Goal: Task Accomplishment & Management: Use online tool/utility

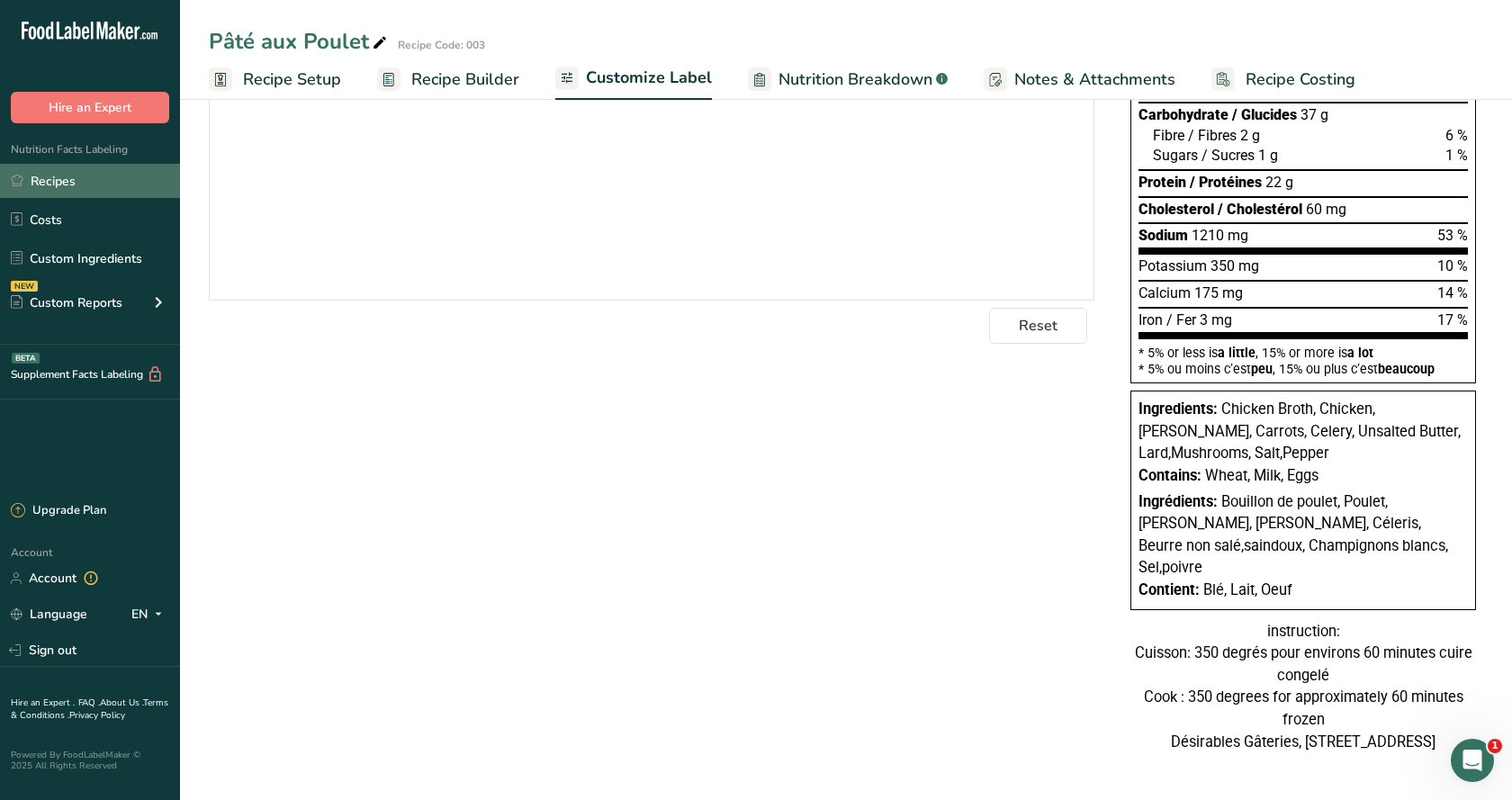
click at [67, 189] on link "Recipes" at bounding box center [90, 181] width 180 height 35
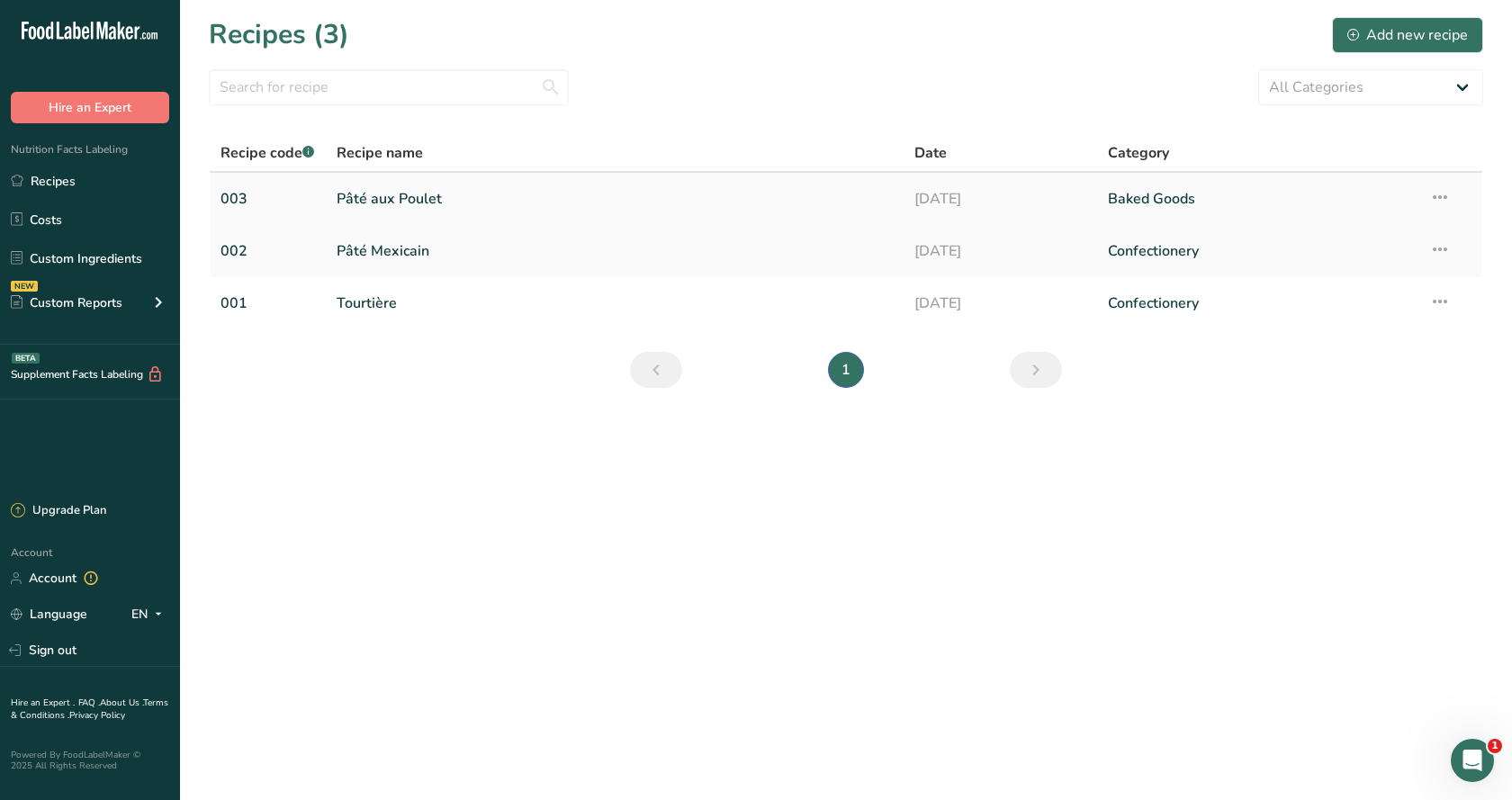
click at [416, 192] on link "Pâté aux Poulet" at bounding box center [614, 199] width 557 height 38
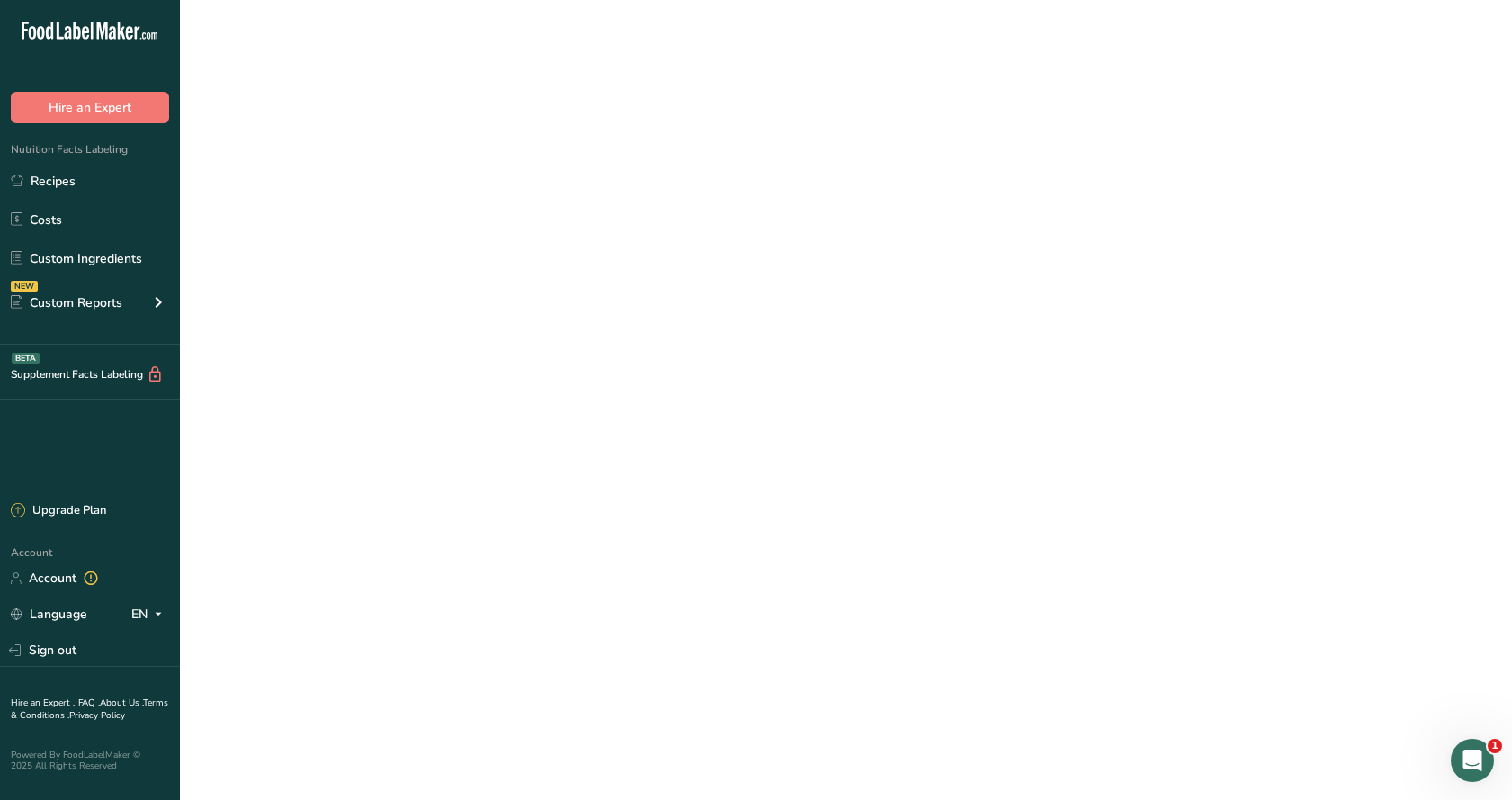
click at [416, 192] on link "Pâté aux Poulet" at bounding box center [614, 199] width 557 height 38
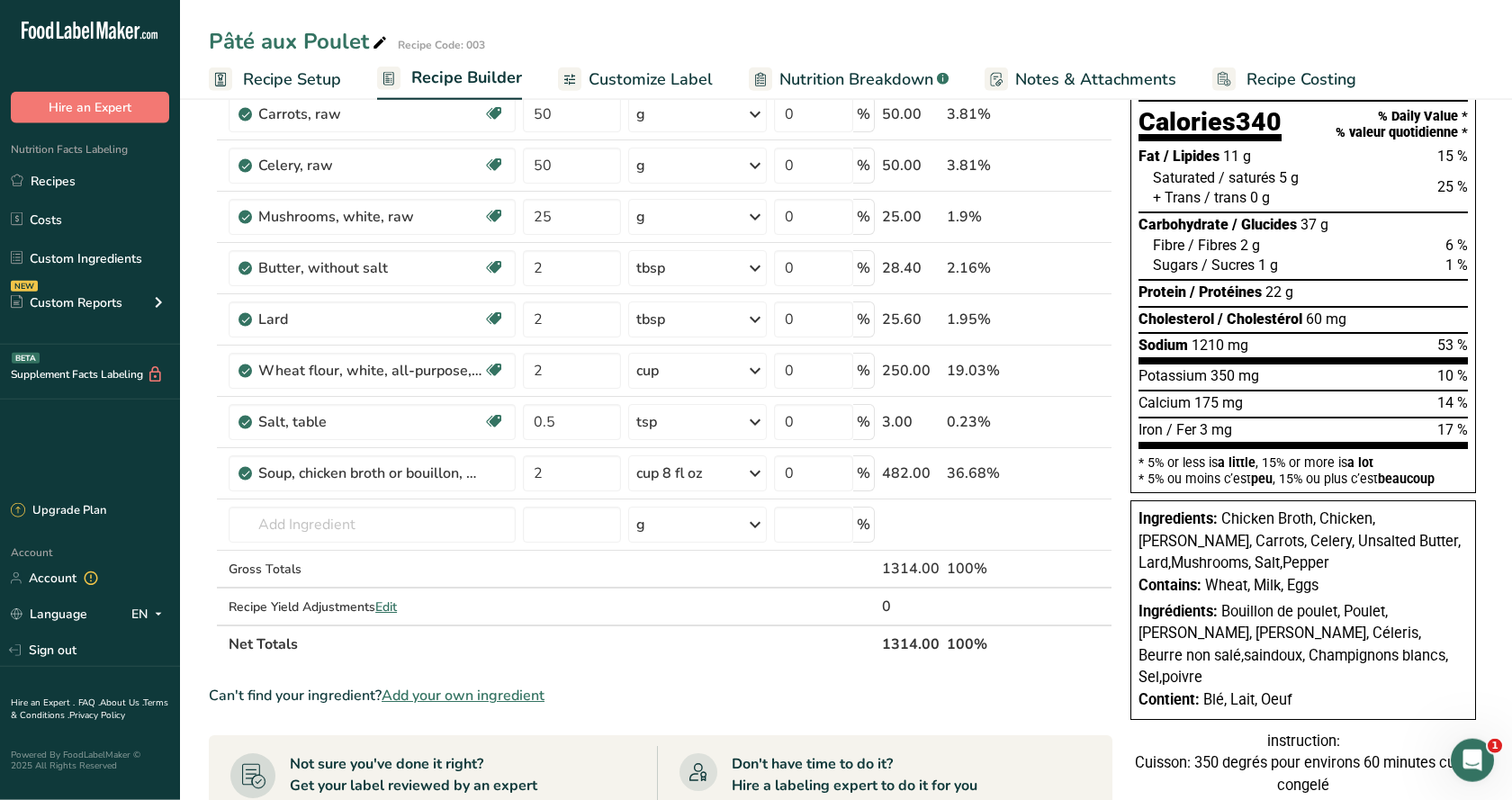
scroll to position [275, 0]
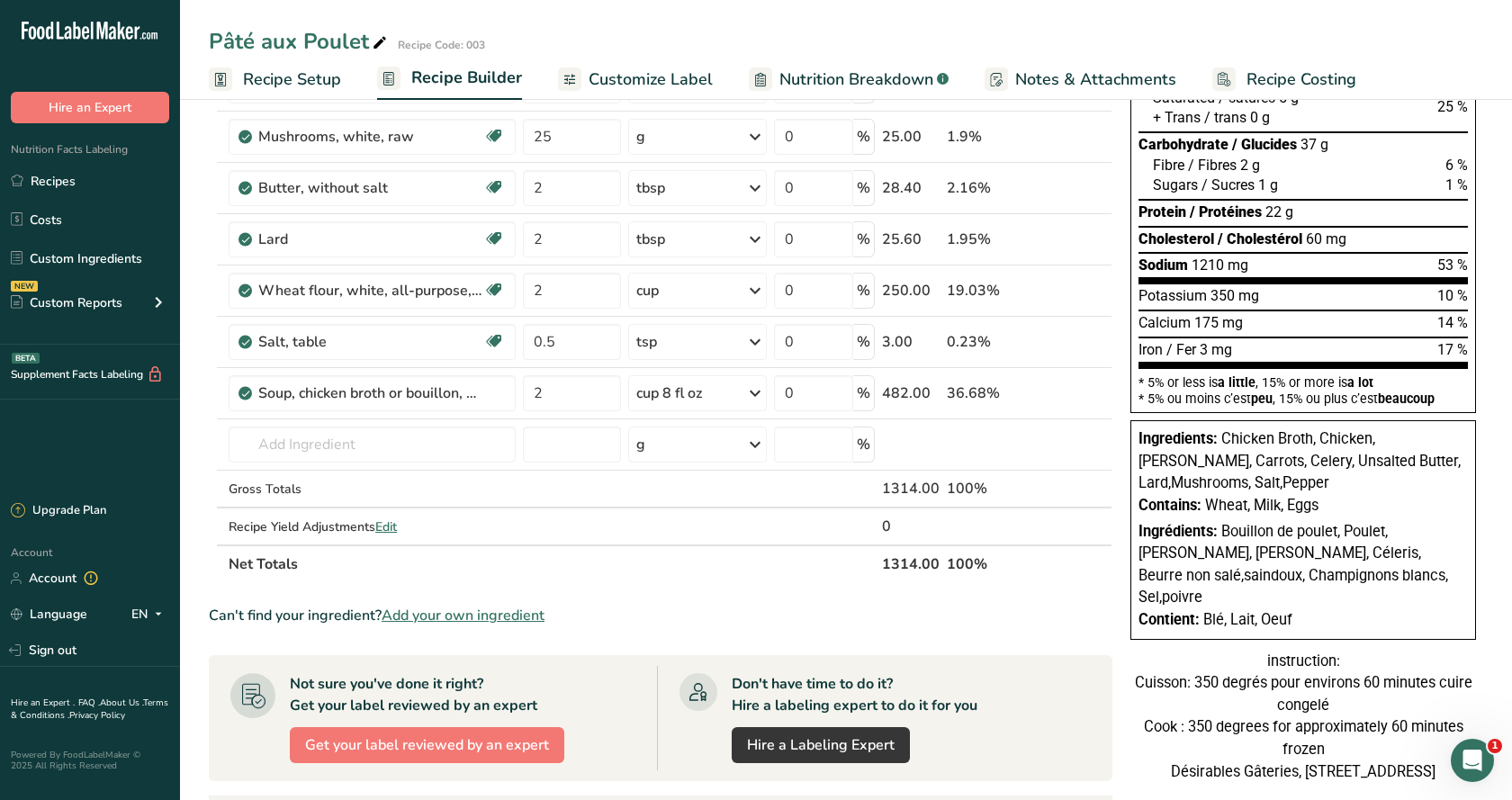
click at [1276, 472] on div "Ingredients: Chicken Broth, Chicken, [PERSON_NAME], Carrots, Celery, Unsalted B…" at bounding box center [1302, 461] width 330 height 66
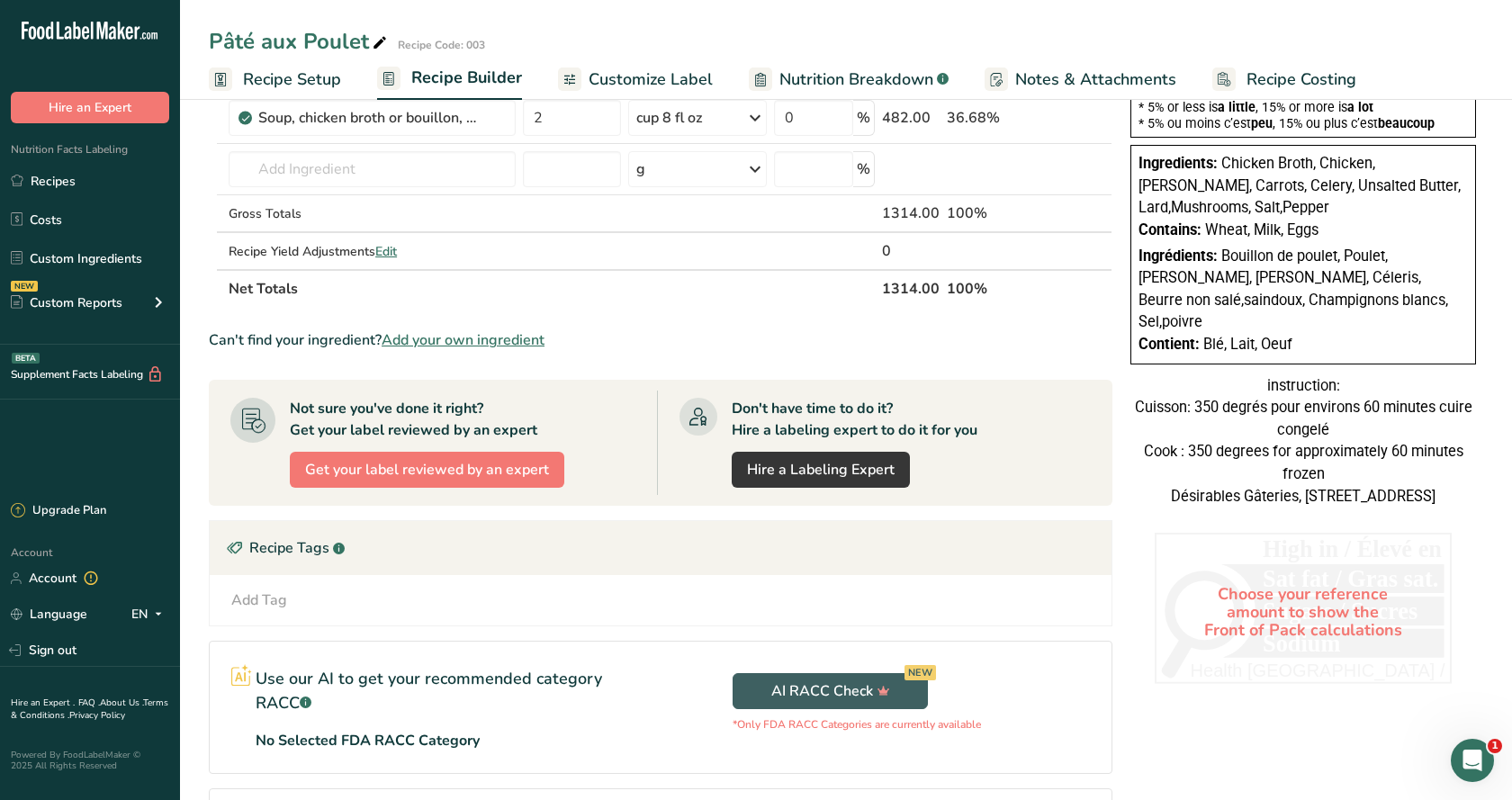
scroll to position [643, 0]
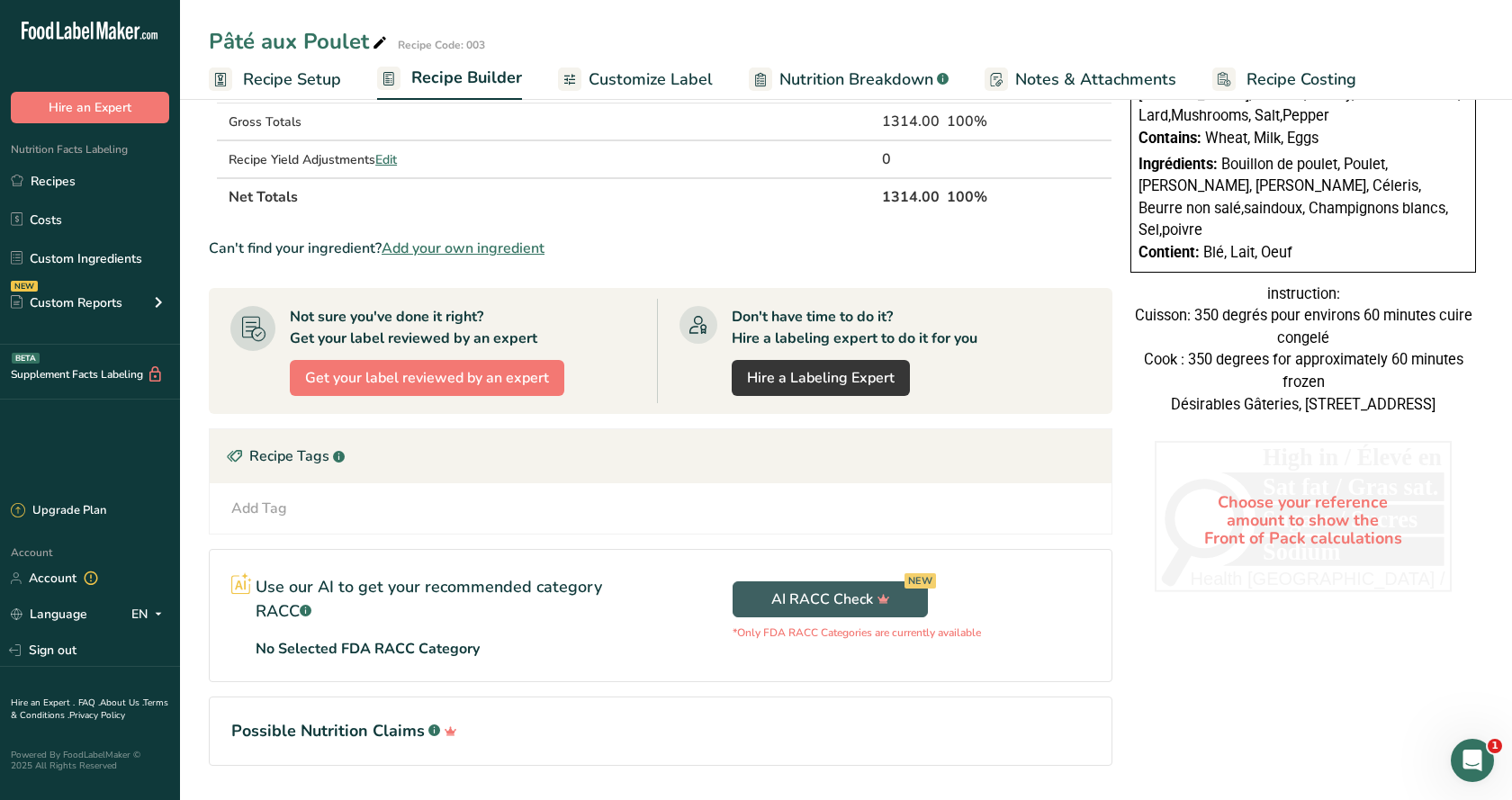
click at [1212, 331] on div "instruction: Cuisson: 350 degrés pour environs 60 minutes cuire congelé Cook : …" at bounding box center [1302, 350] width 345 height 134
click at [56, 188] on link "Recipes" at bounding box center [90, 181] width 180 height 35
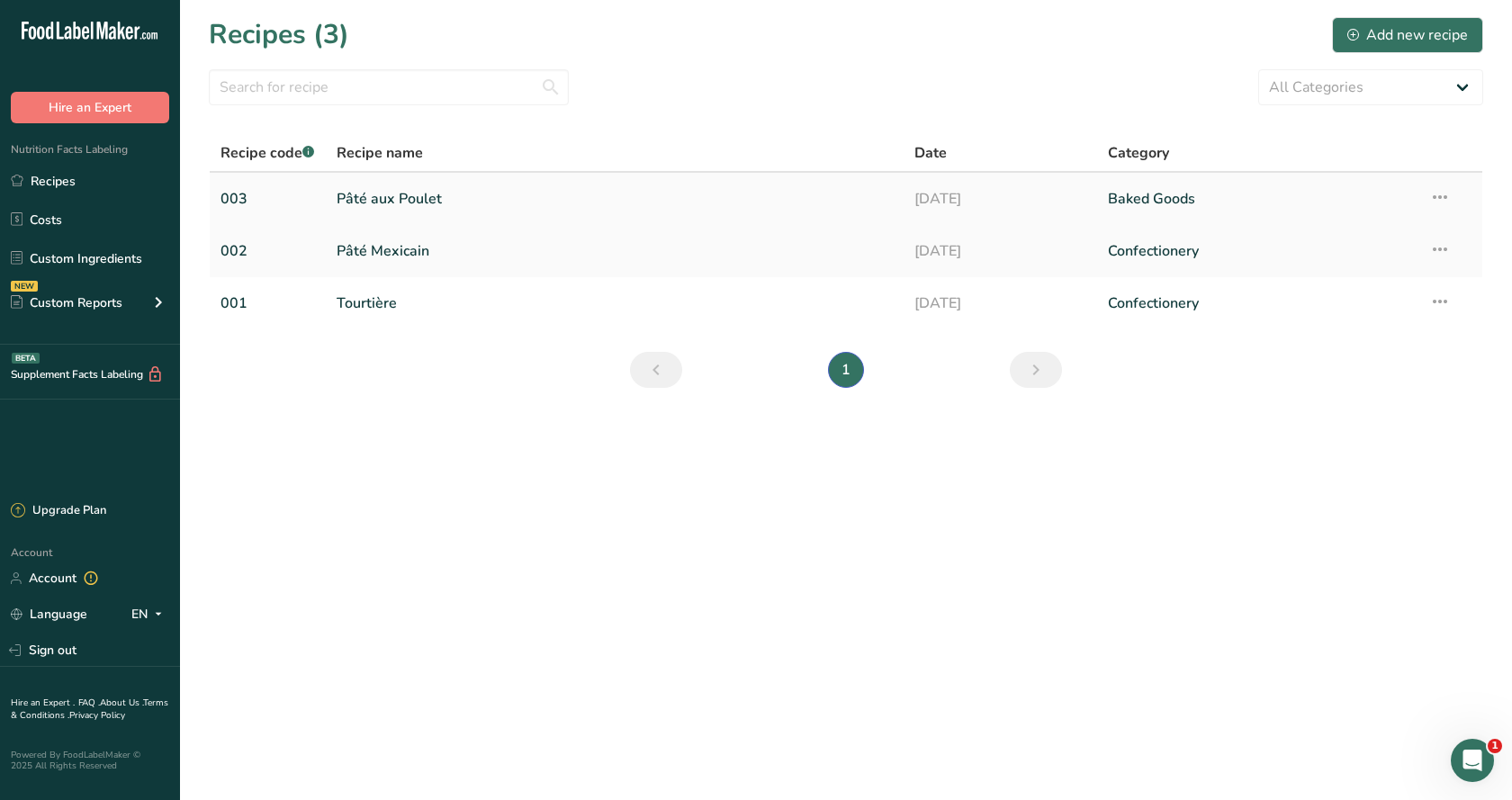
click at [400, 197] on link "Pâté aux Poulet" at bounding box center [614, 199] width 557 height 38
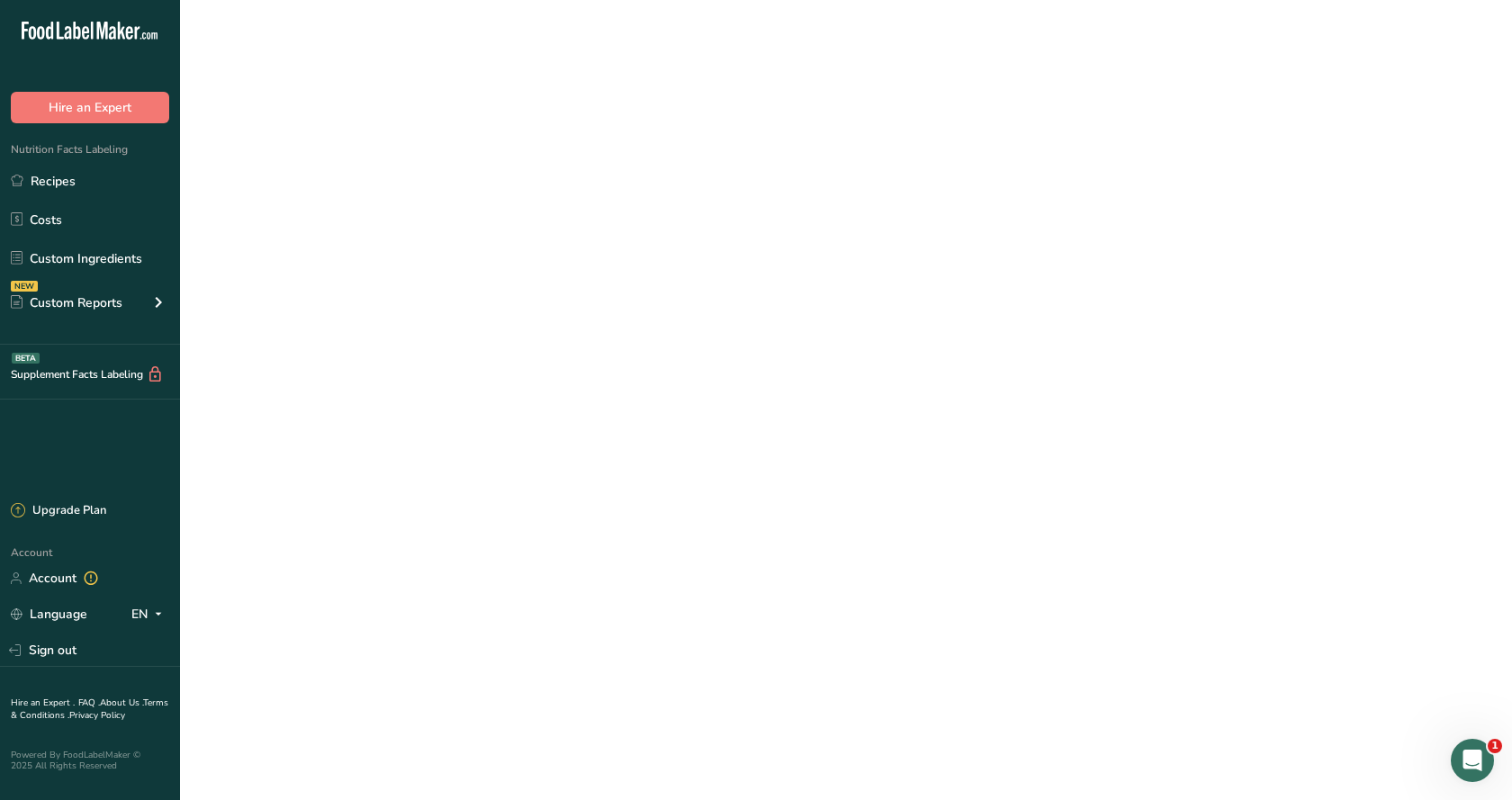
click at [400, 197] on link "Pâté aux Poulet" at bounding box center [614, 199] width 557 height 38
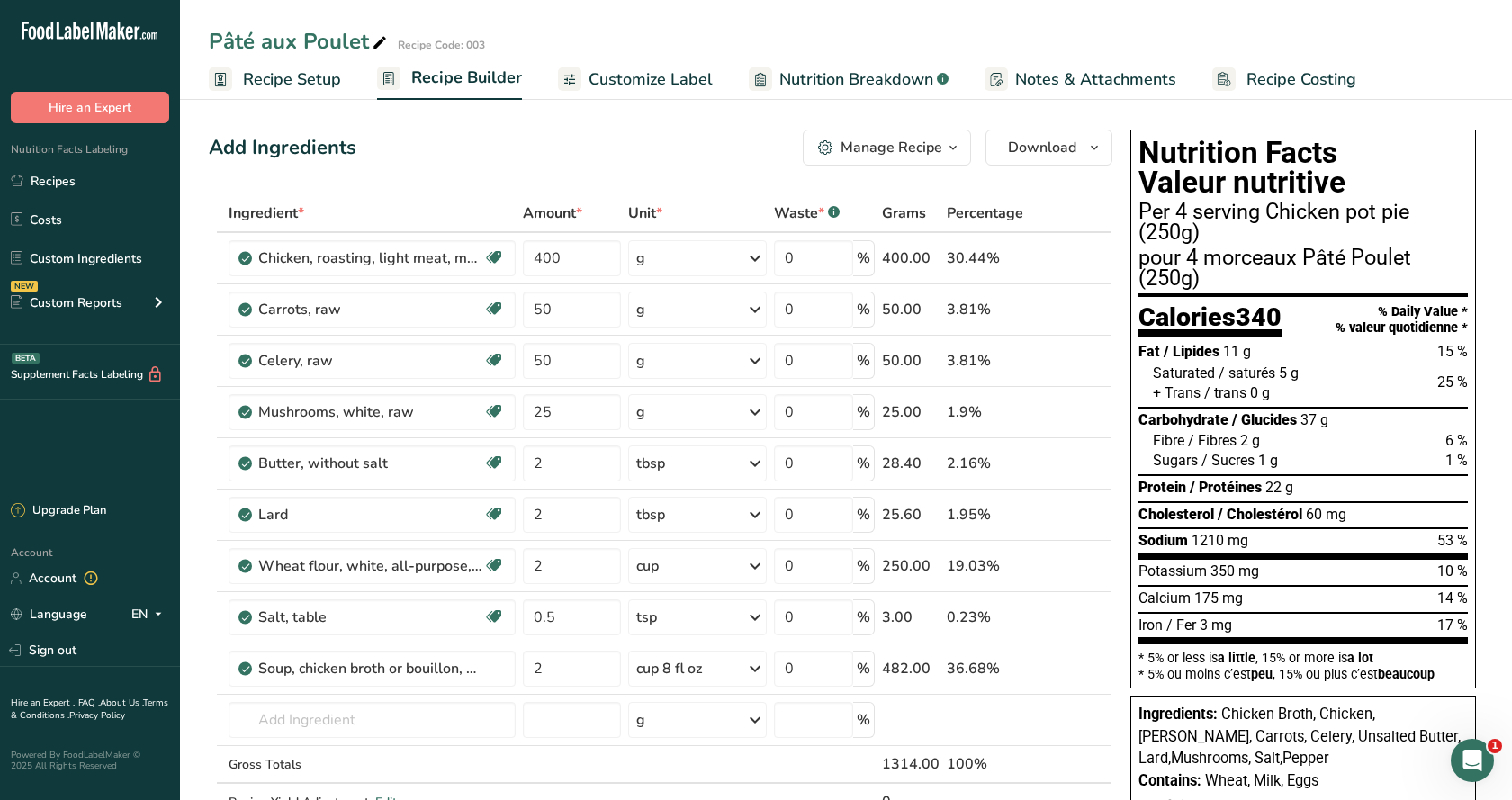
click at [685, 80] on span "Customize Label" at bounding box center [650, 79] width 124 height 25
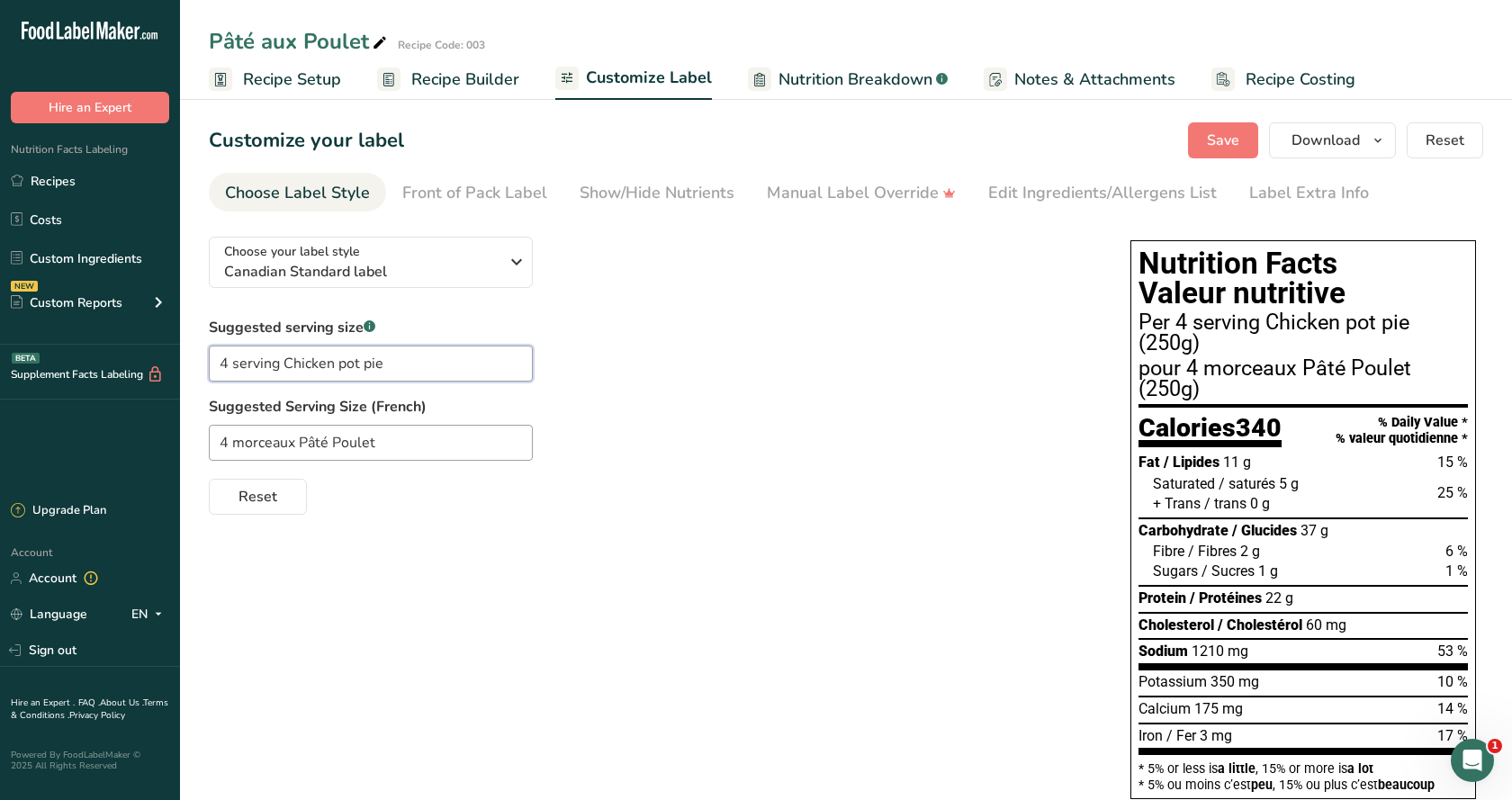
click at [228, 362] on input "4 serving Chicken pot pie" at bounding box center [370, 363] width 324 height 36
type input "1 serving Chicken pot pie"
click at [228, 444] on input "4 morceaux Pâté Poulet" at bounding box center [370, 443] width 324 height 36
type input "1 morceaux Pâté Poulet"
click at [283, 192] on div "Choose Label Style" at bounding box center [297, 193] width 144 height 25
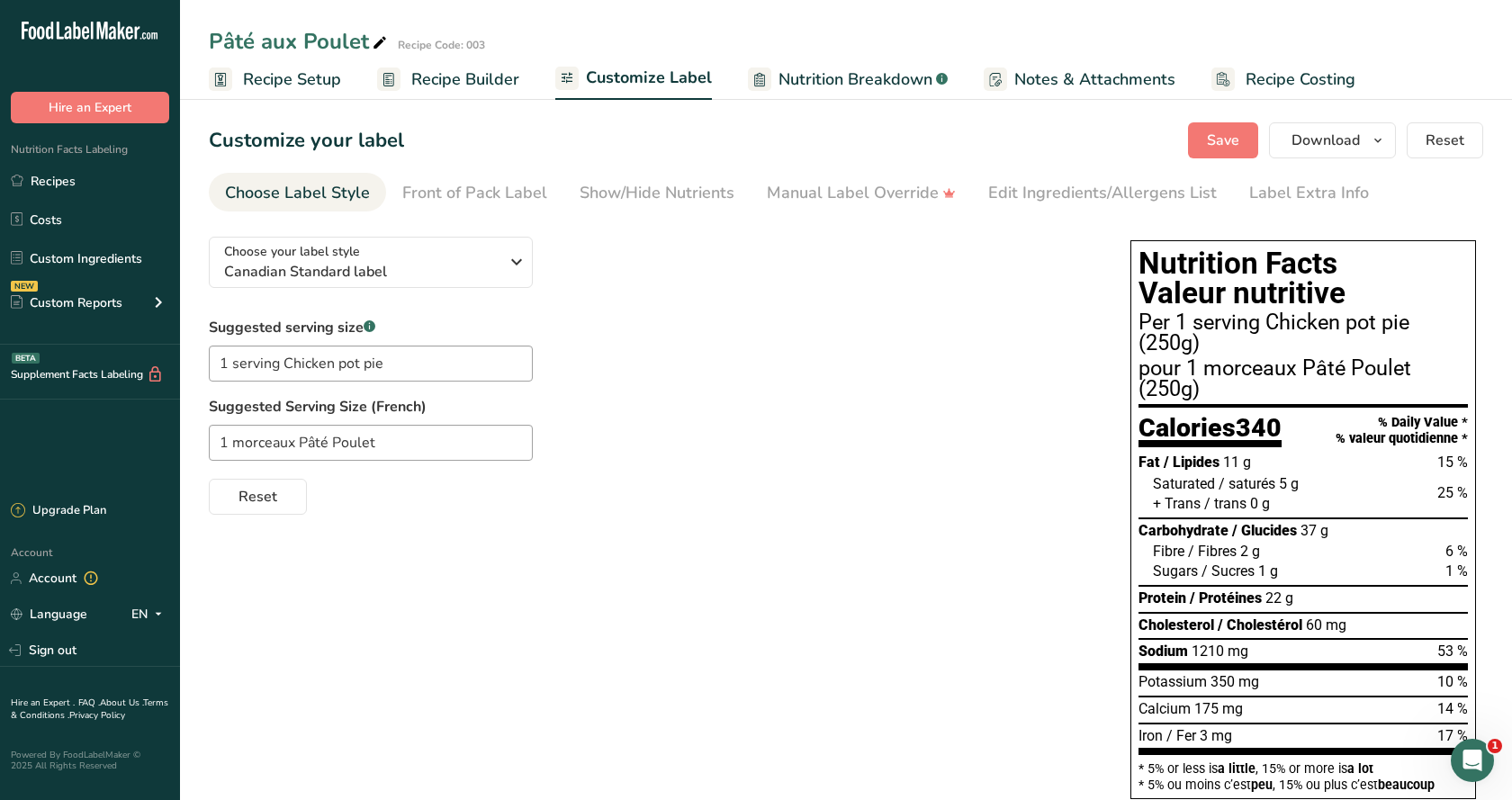
click at [452, 77] on span "Recipe Builder" at bounding box center [465, 79] width 108 height 25
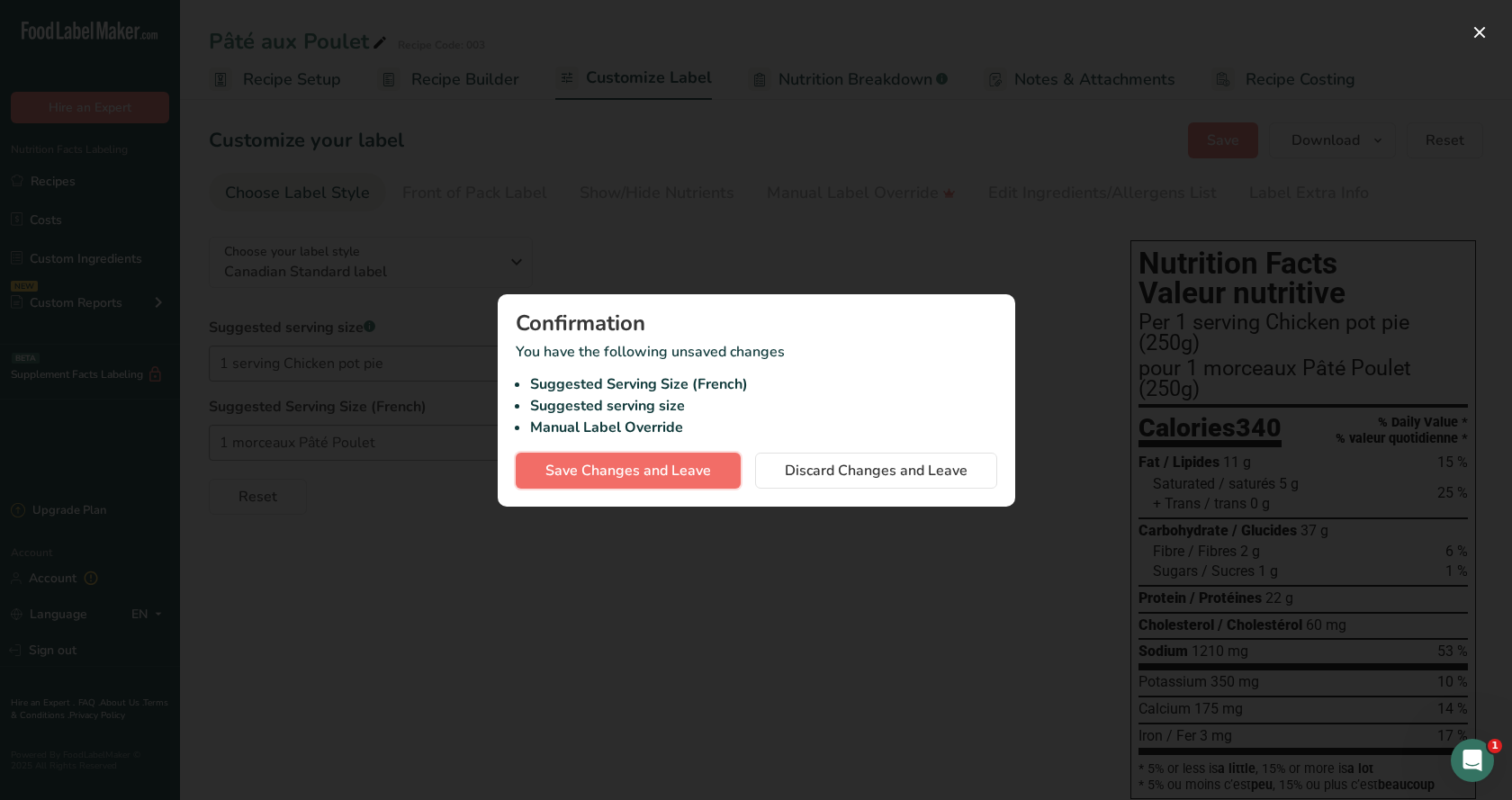
click at [630, 466] on span "Save Changes and Leave" at bounding box center [627, 471] width 165 height 22
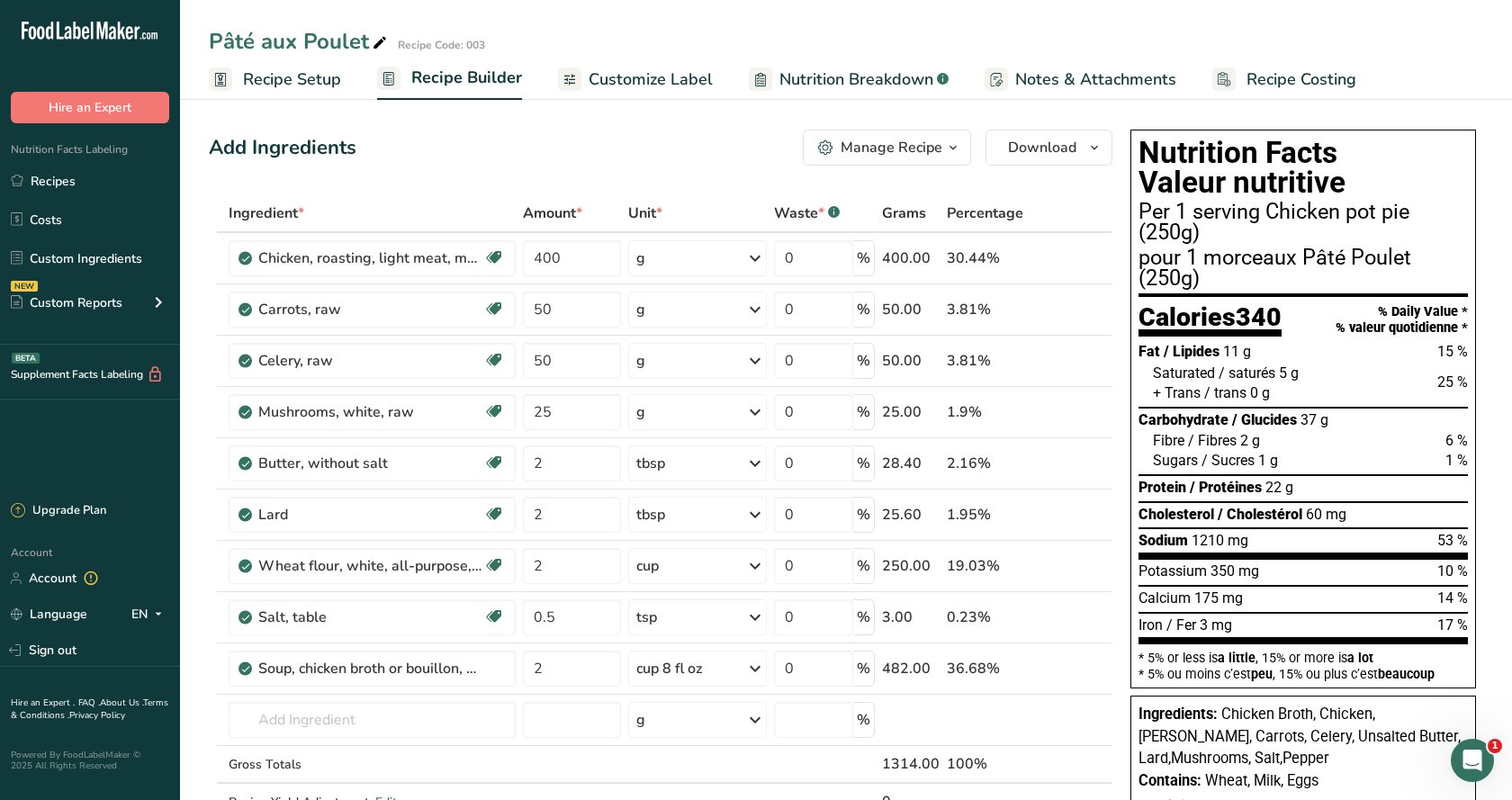
click at [299, 77] on span "Recipe Setup" at bounding box center [292, 79] width 98 height 25
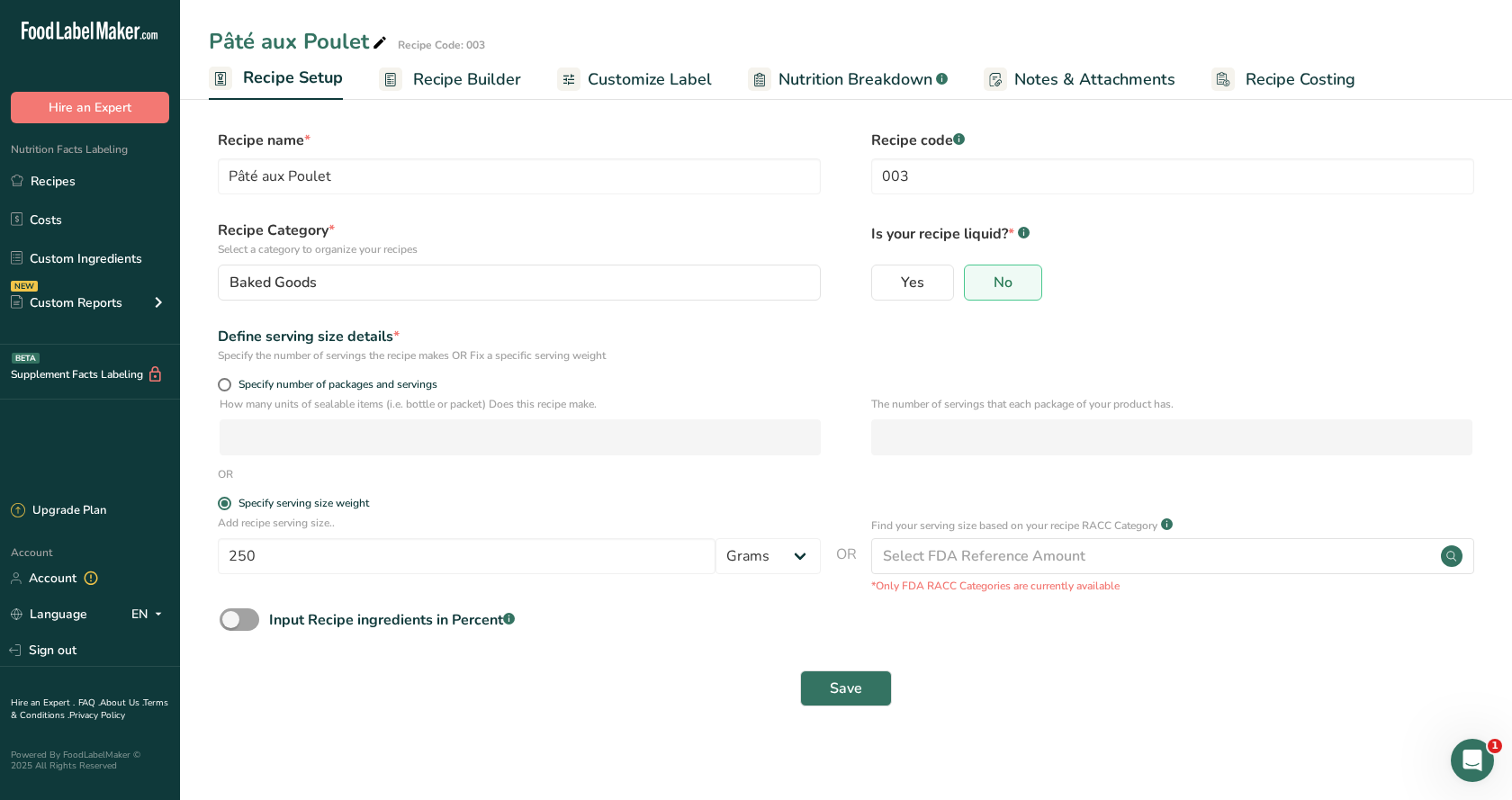
click at [501, 67] on span "Recipe Builder" at bounding box center [466, 79] width 108 height 25
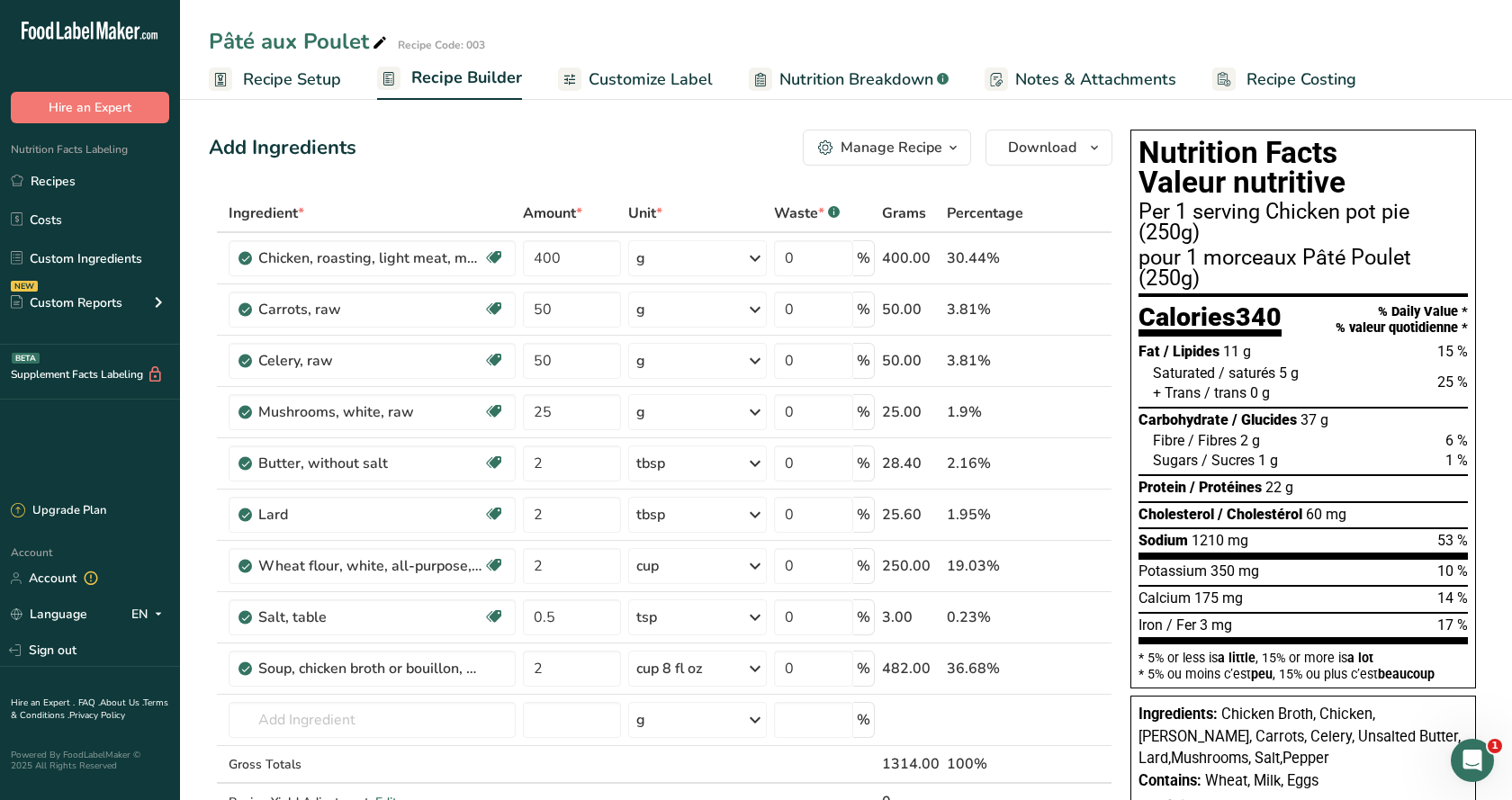
click at [658, 80] on span "Customize Label" at bounding box center [650, 79] width 124 height 25
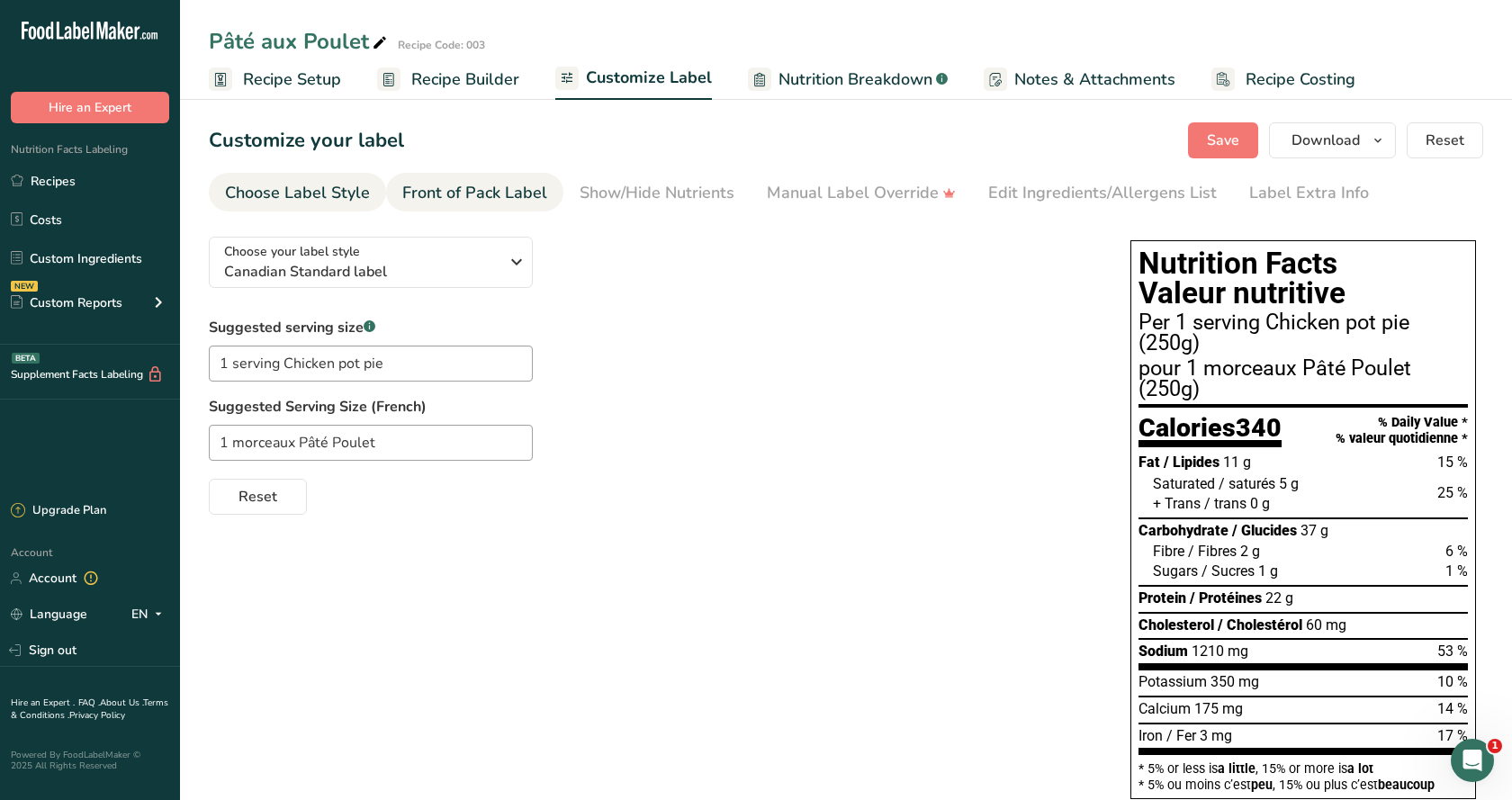
click at [440, 194] on div "Front of Pack Label" at bounding box center [474, 193] width 144 height 25
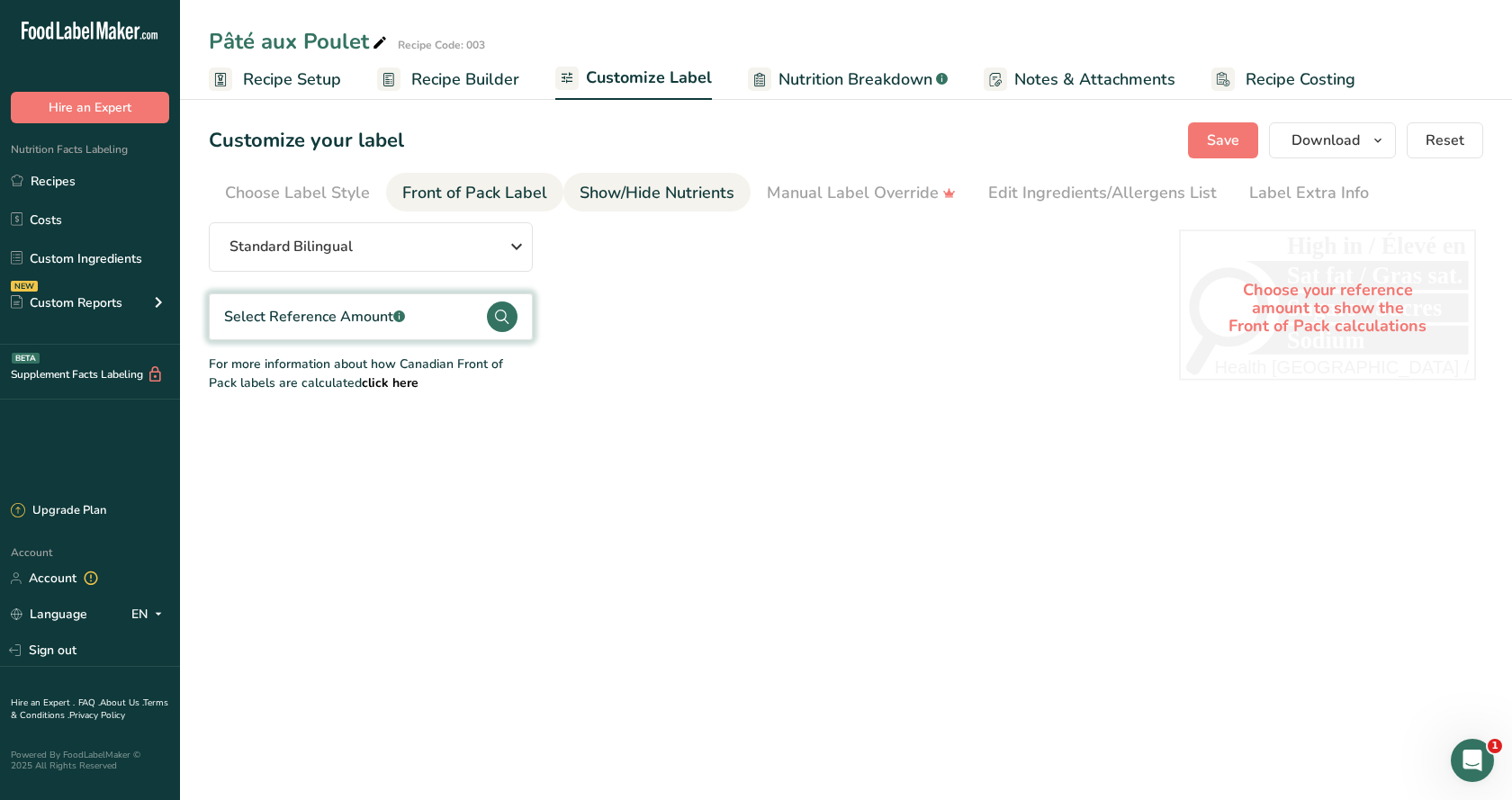
click at [627, 194] on div "Show/Hide Nutrients" at bounding box center [657, 193] width 154 height 25
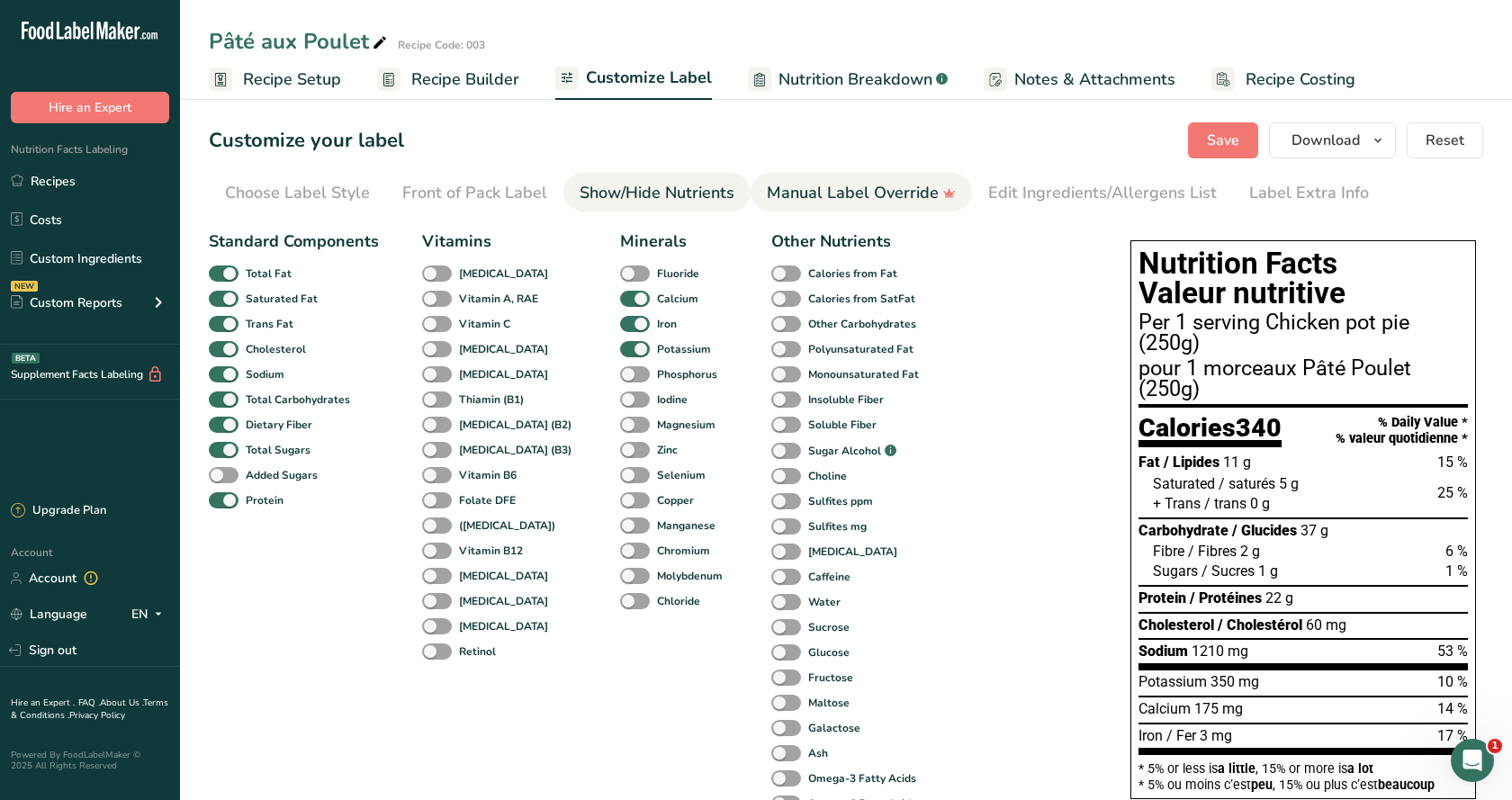
click at [803, 195] on div "Manual Label Override" at bounding box center [861, 193] width 189 height 25
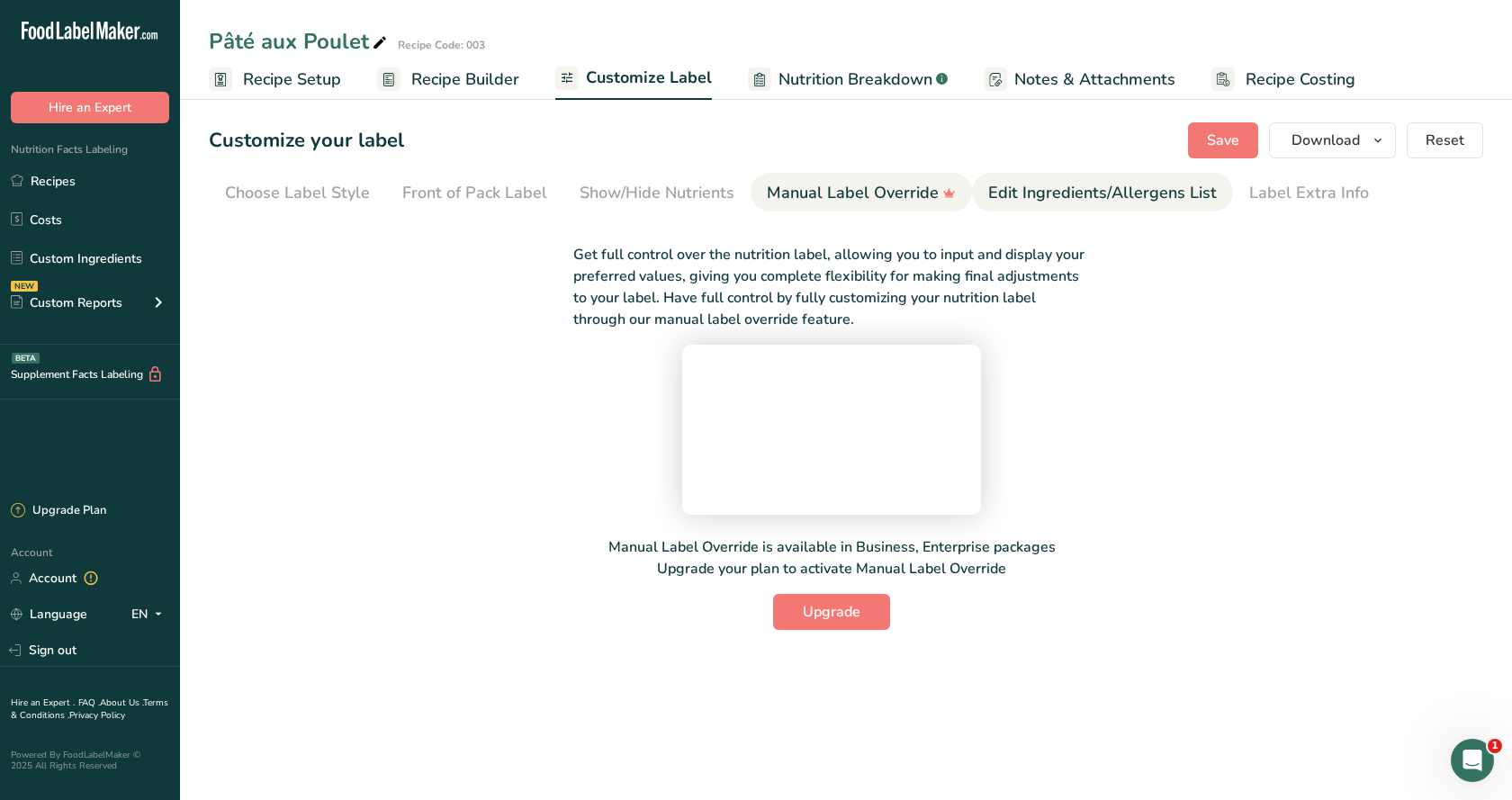
click at [1015, 194] on div "Edit Ingredients/Allergens List" at bounding box center [1101, 193] width 229 height 25
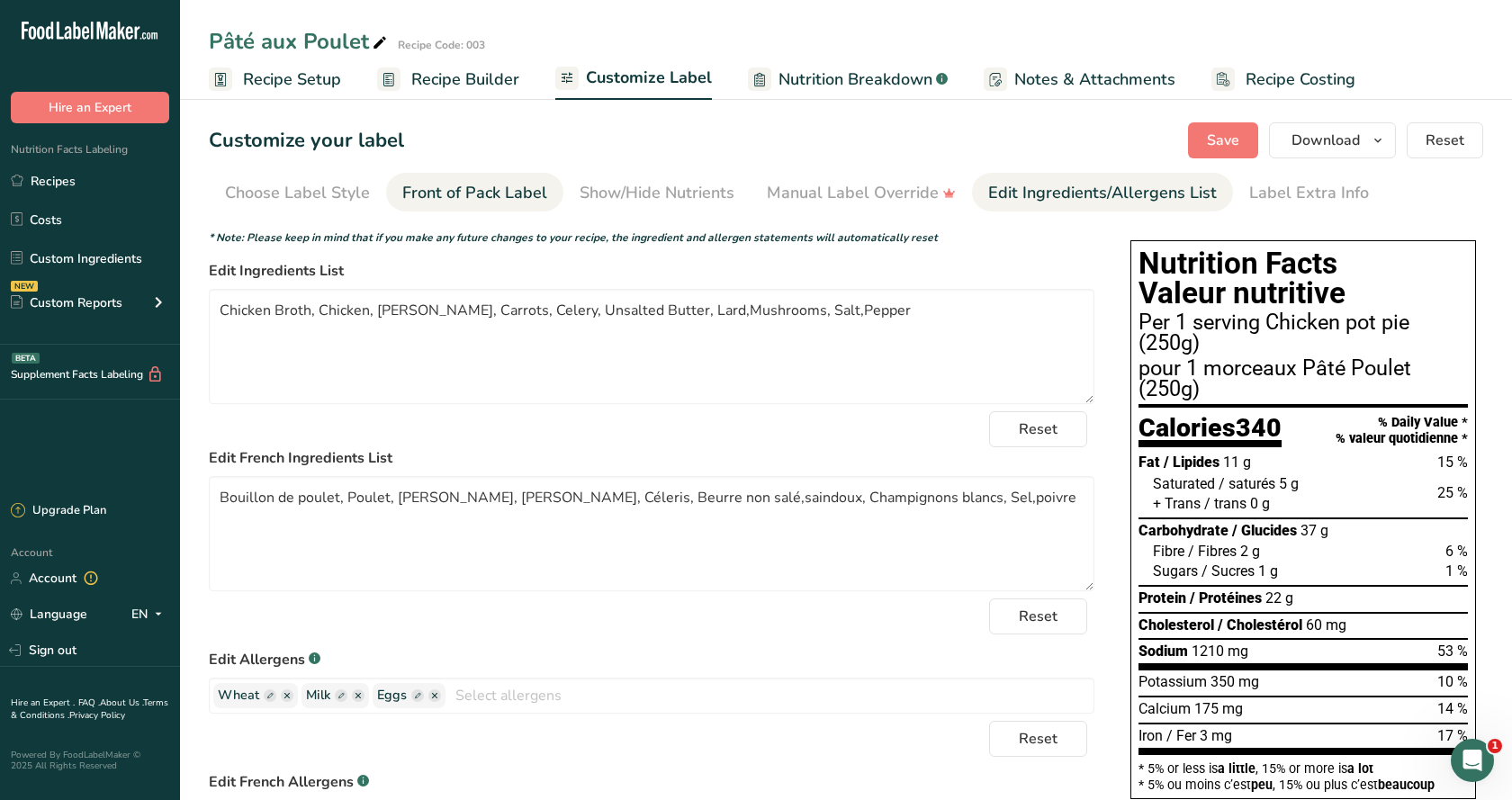
click at [428, 198] on div "Front of Pack Label" at bounding box center [474, 193] width 144 height 25
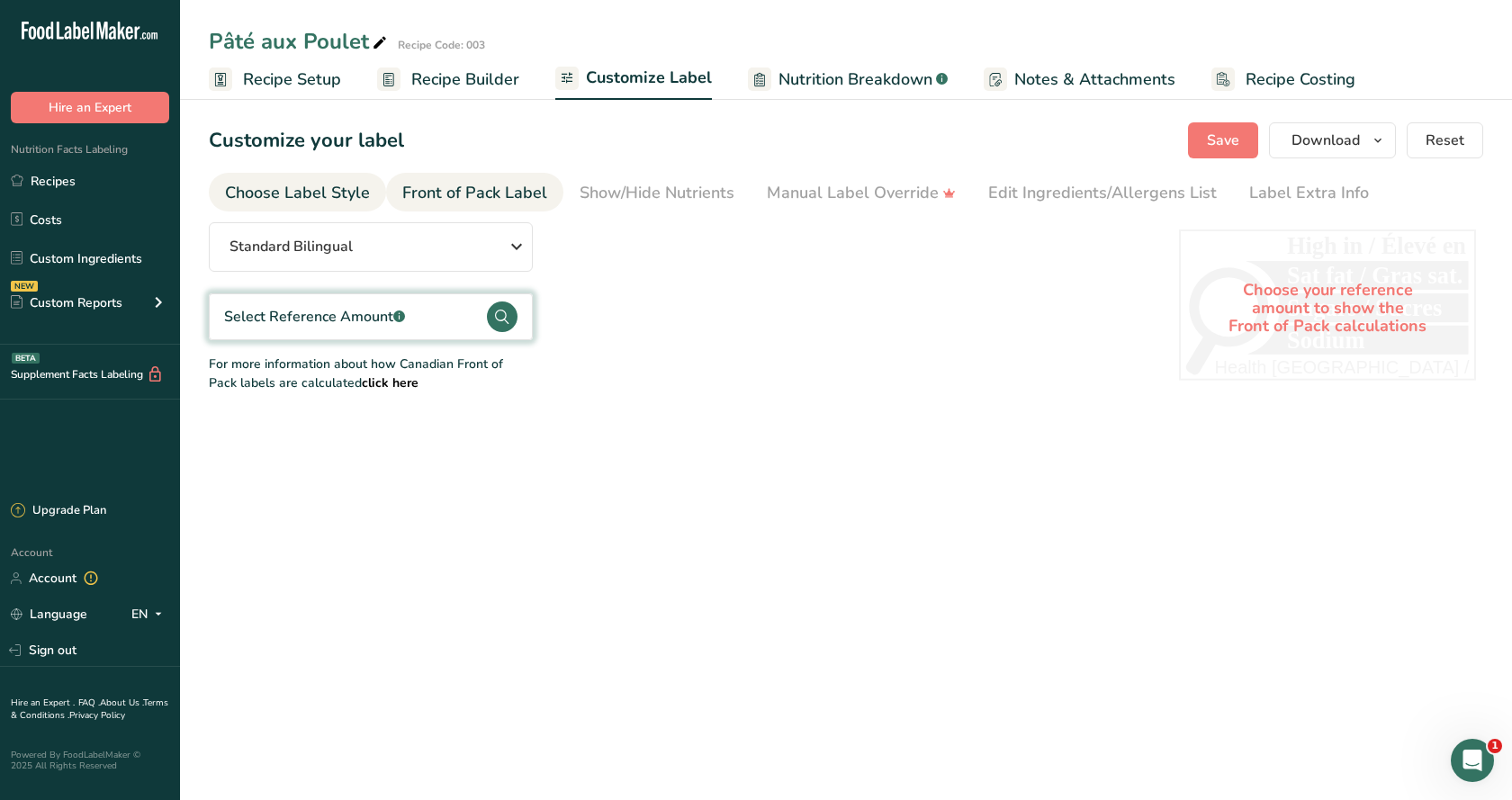
click at [314, 193] on div "Choose Label Style" at bounding box center [297, 193] width 144 height 25
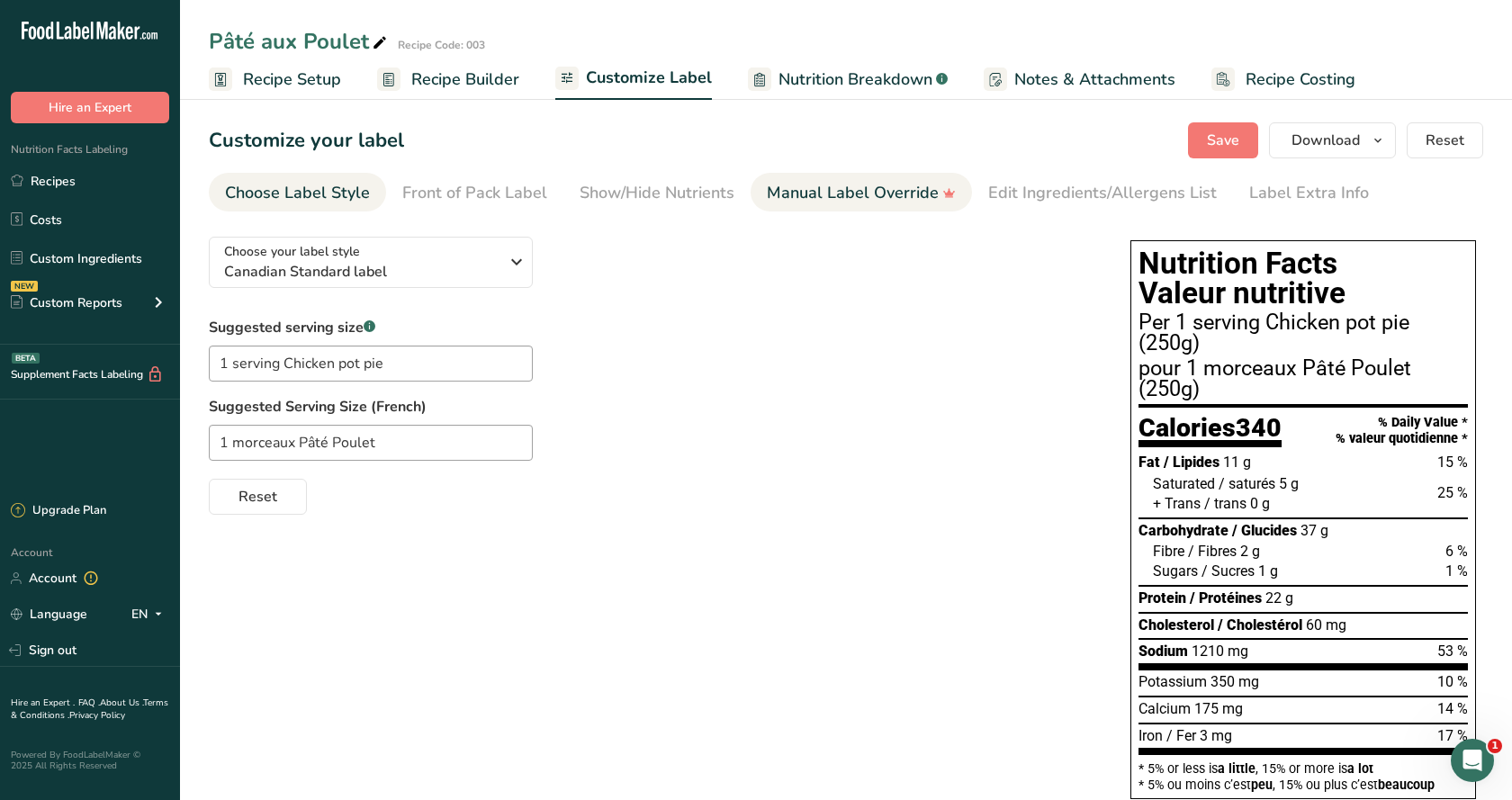
click at [871, 198] on div "Manual Label Override" at bounding box center [861, 193] width 189 height 25
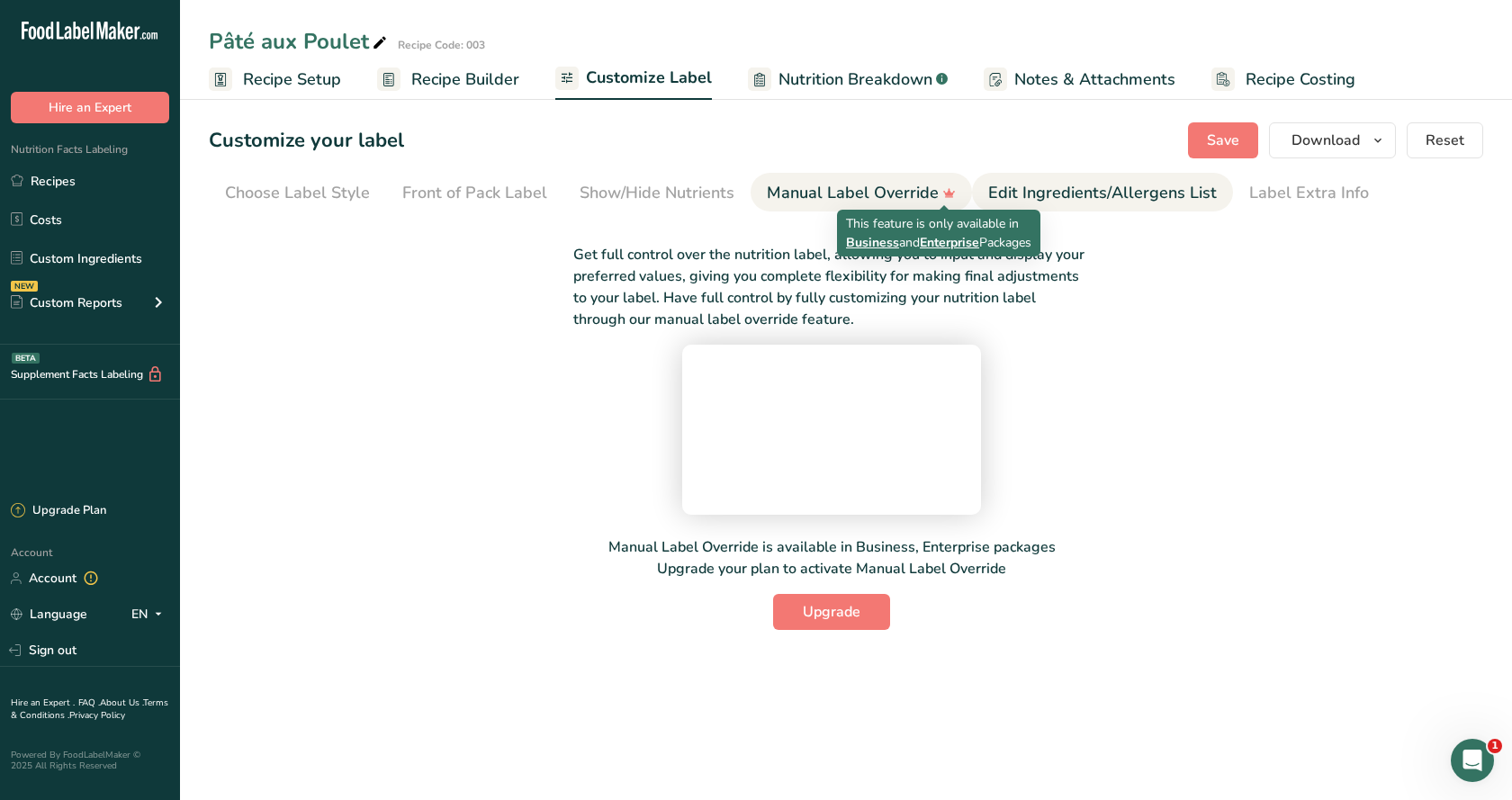
click at [1028, 190] on div "Edit Ingredients/Allergens List" at bounding box center [1101, 193] width 229 height 25
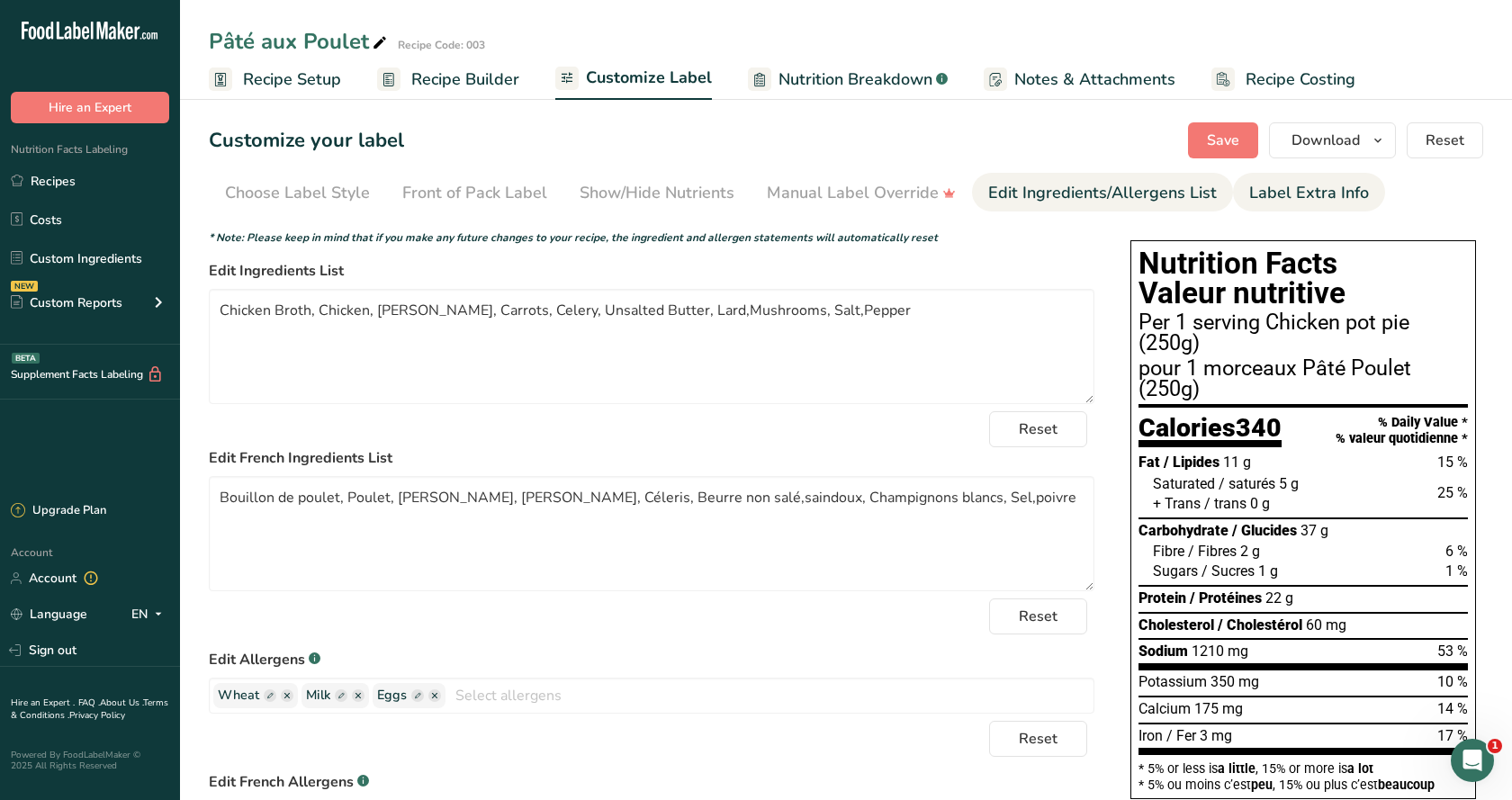
click at [1324, 195] on div "Label Extra Info" at bounding box center [1308, 193] width 120 height 25
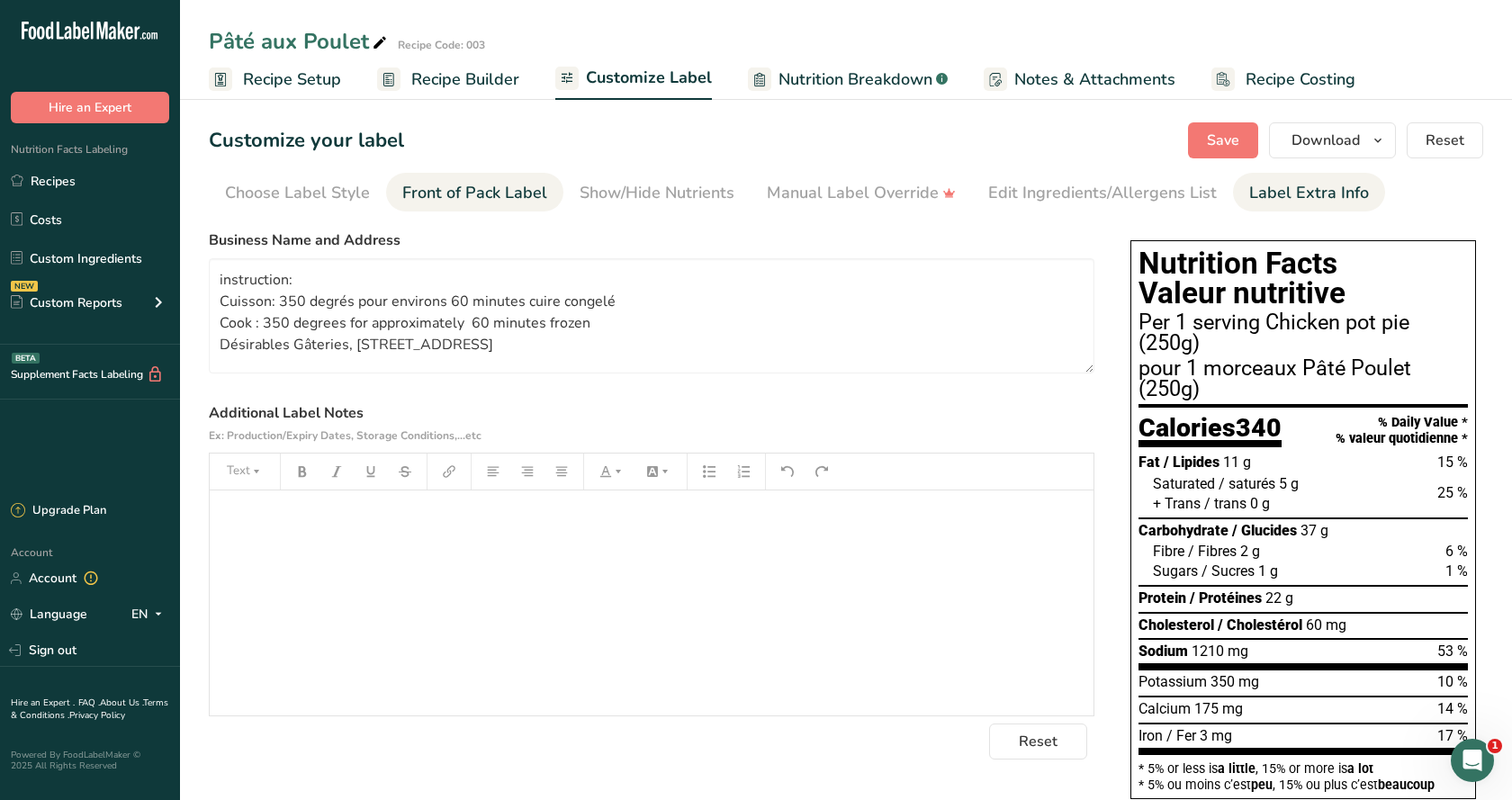
click at [484, 191] on div "Front of Pack Label" at bounding box center [474, 193] width 144 height 25
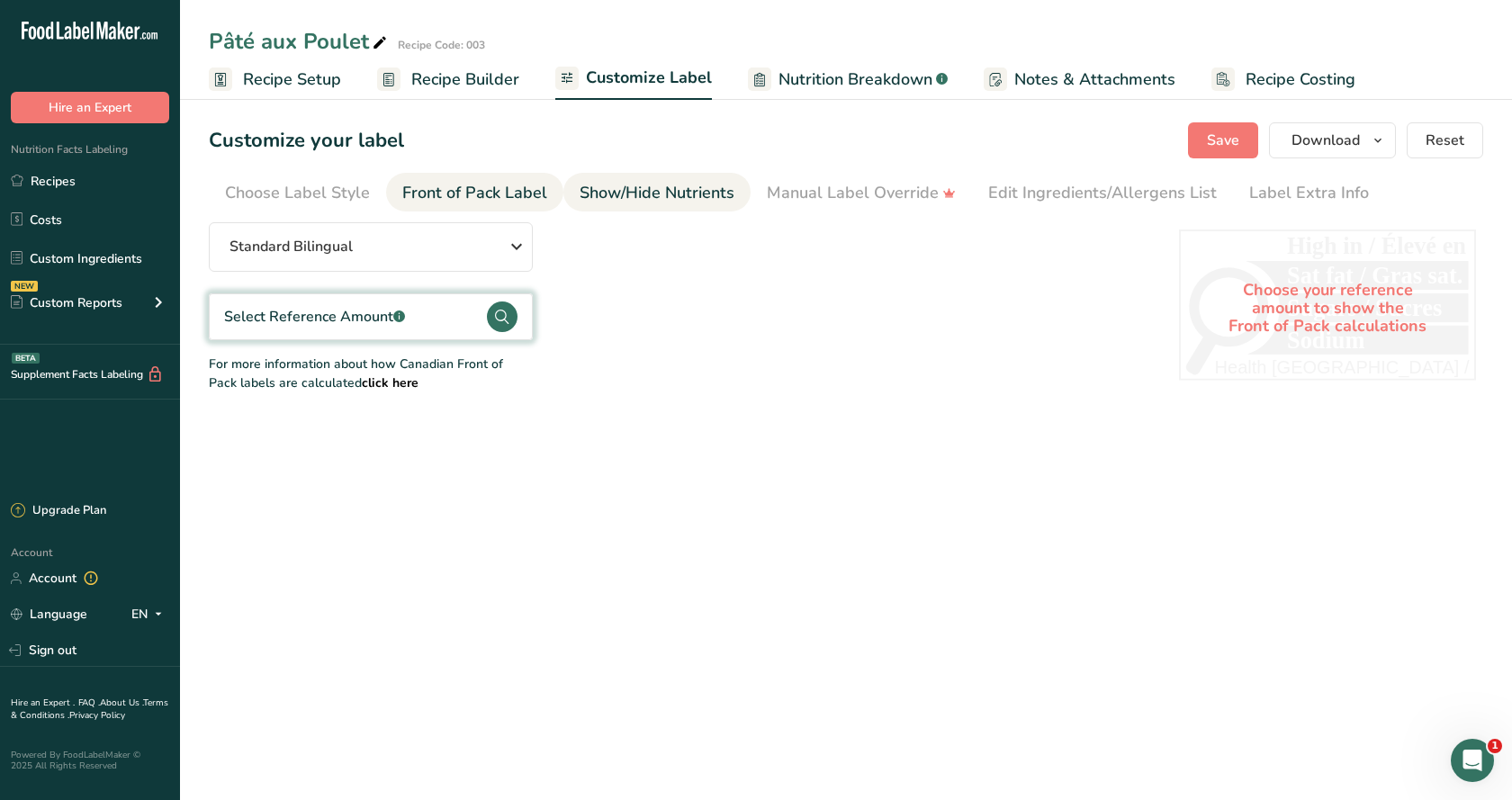
click at [610, 187] on div "Show/Hide Nutrients" at bounding box center [657, 193] width 154 height 25
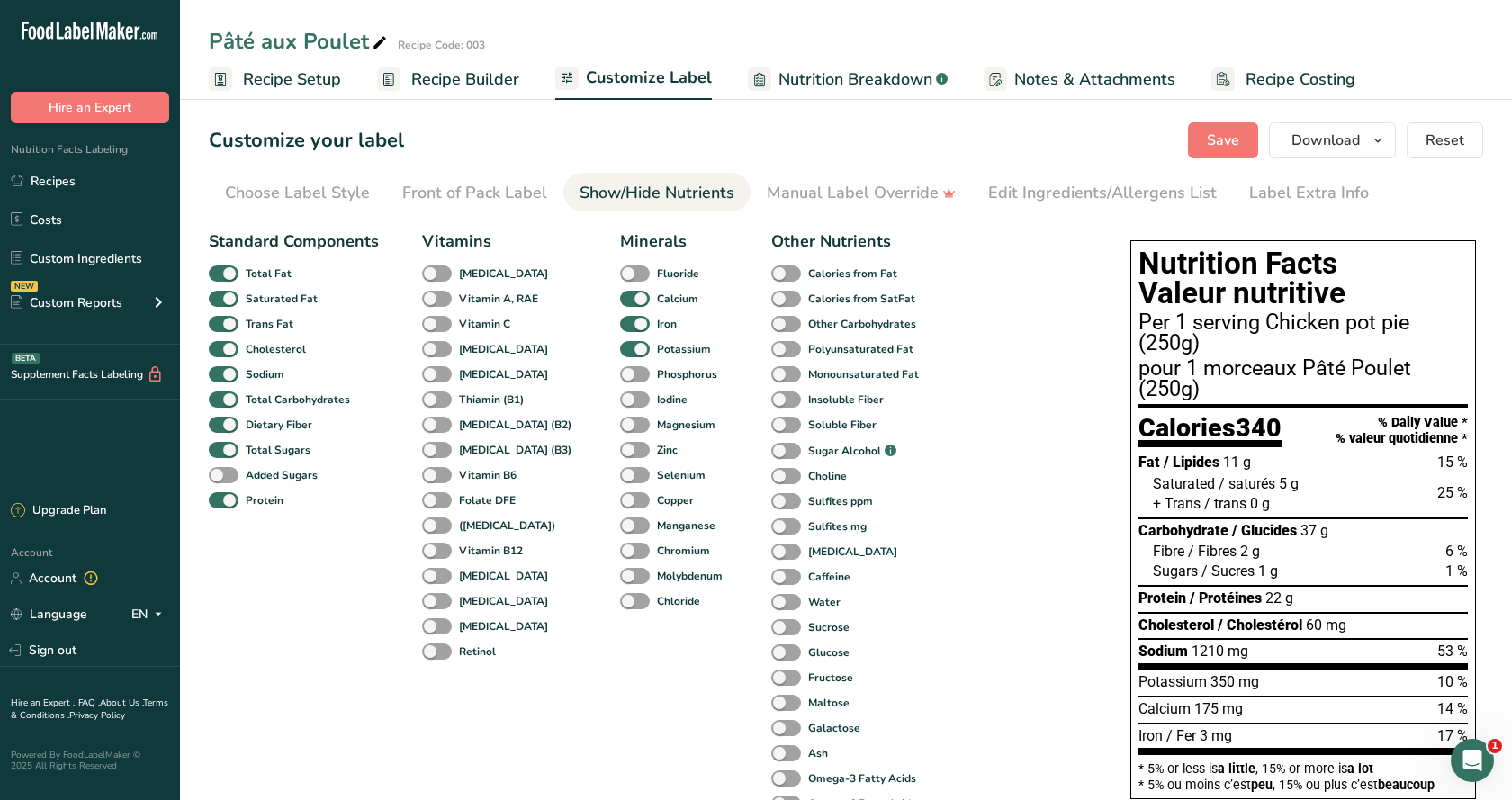
click at [441, 64] on link "Recipe Builder" at bounding box center [448, 79] width 142 height 41
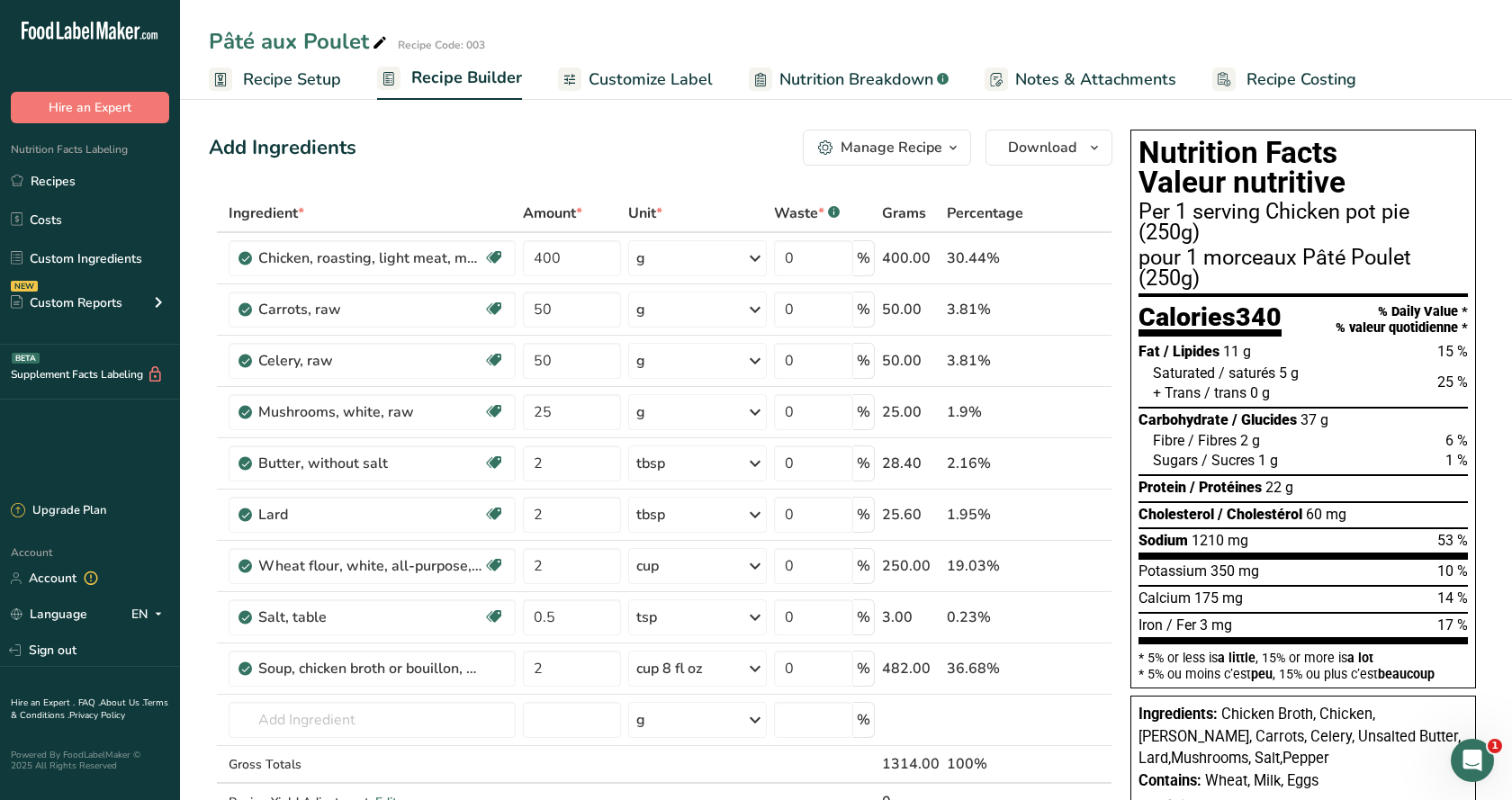
click at [246, 69] on span "Recipe Setup" at bounding box center [292, 79] width 98 height 25
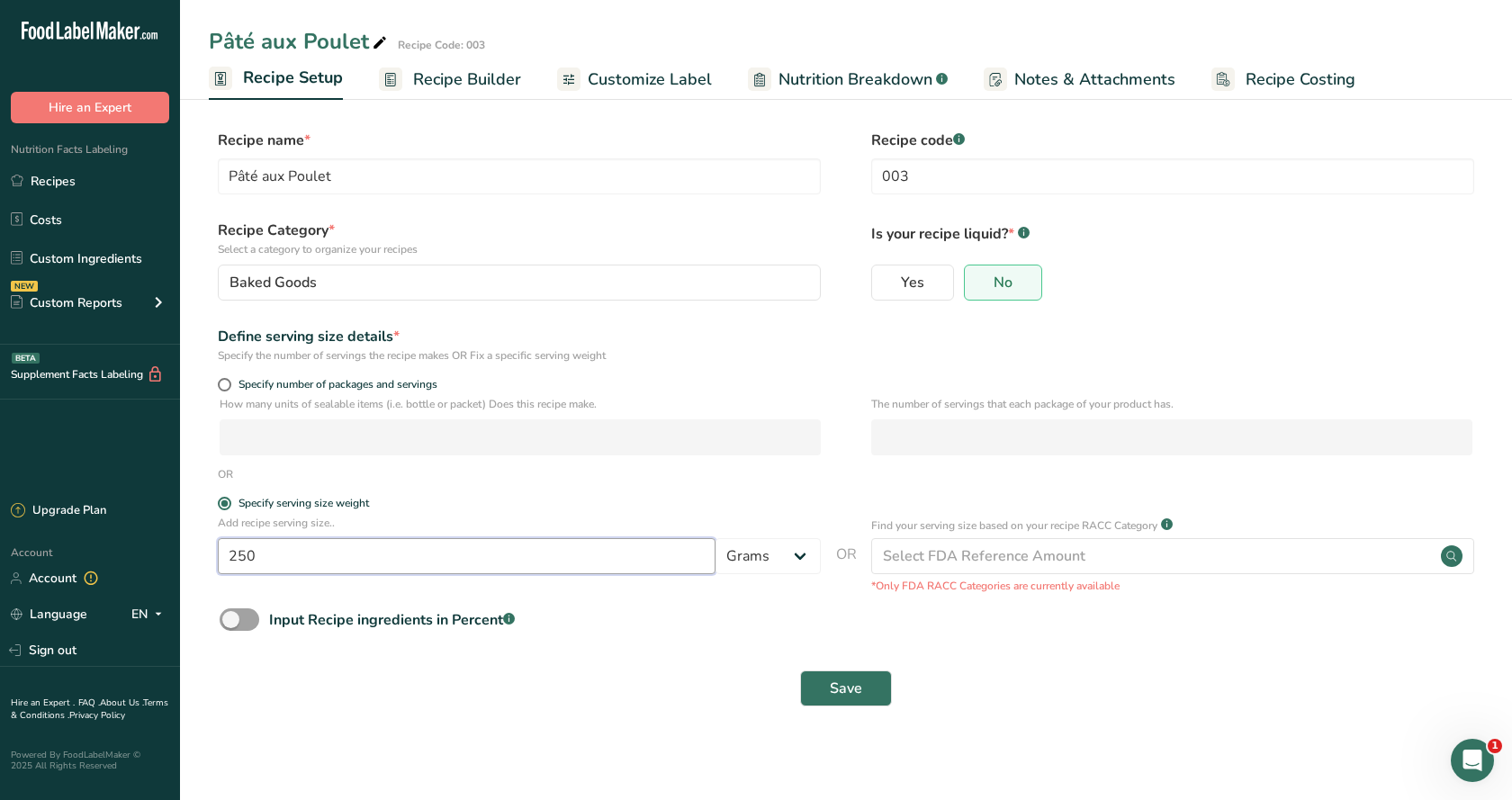
click at [261, 550] on input "250" at bounding box center [466, 556] width 498 height 36
type input "225"
click at [860, 687] on span "Save" at bounding box center [845, 689] width 33 height 22
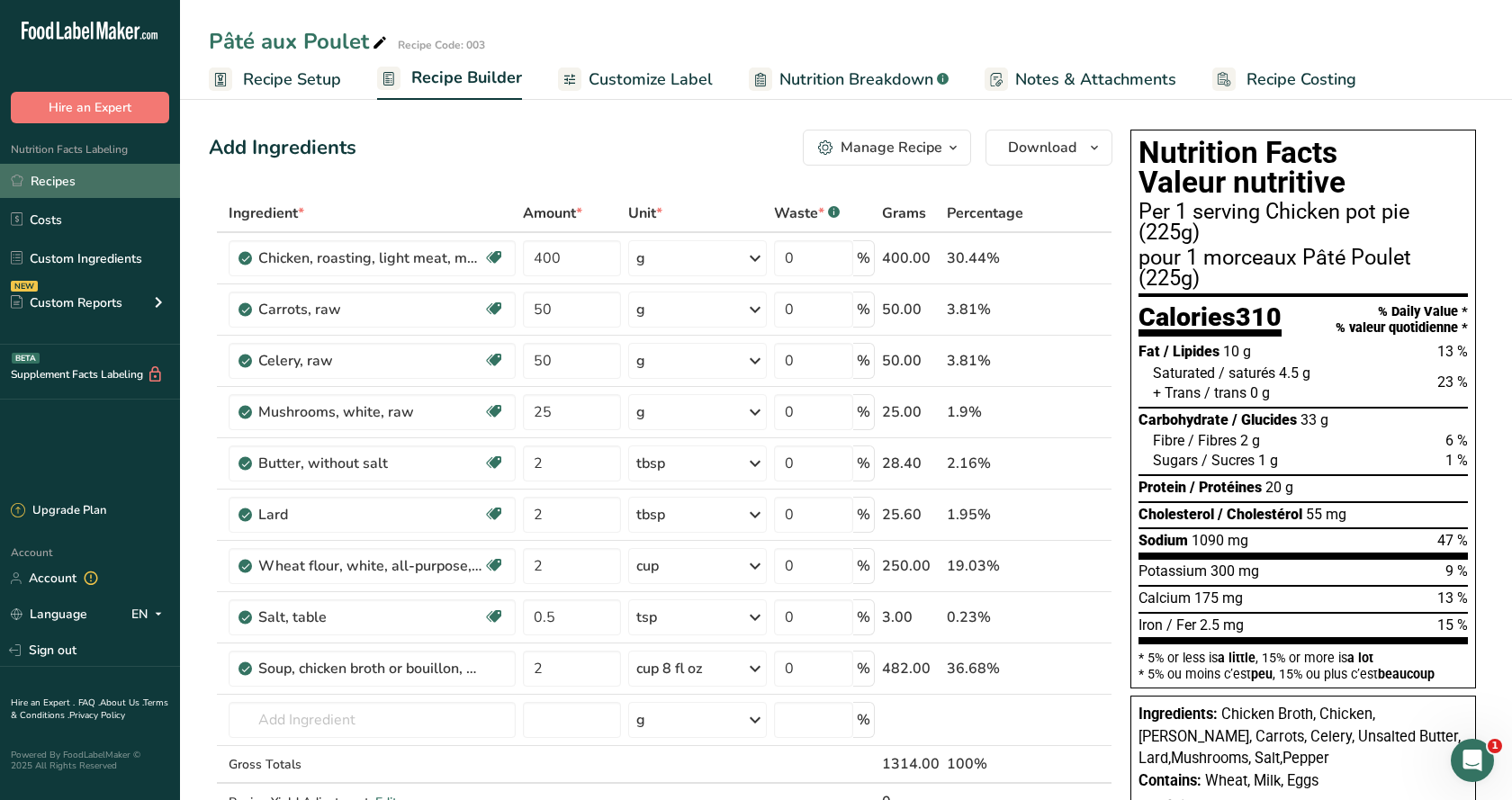
click at [73, 178] on link "Recipes" at bounding box center [90, 181] width 180 height 35
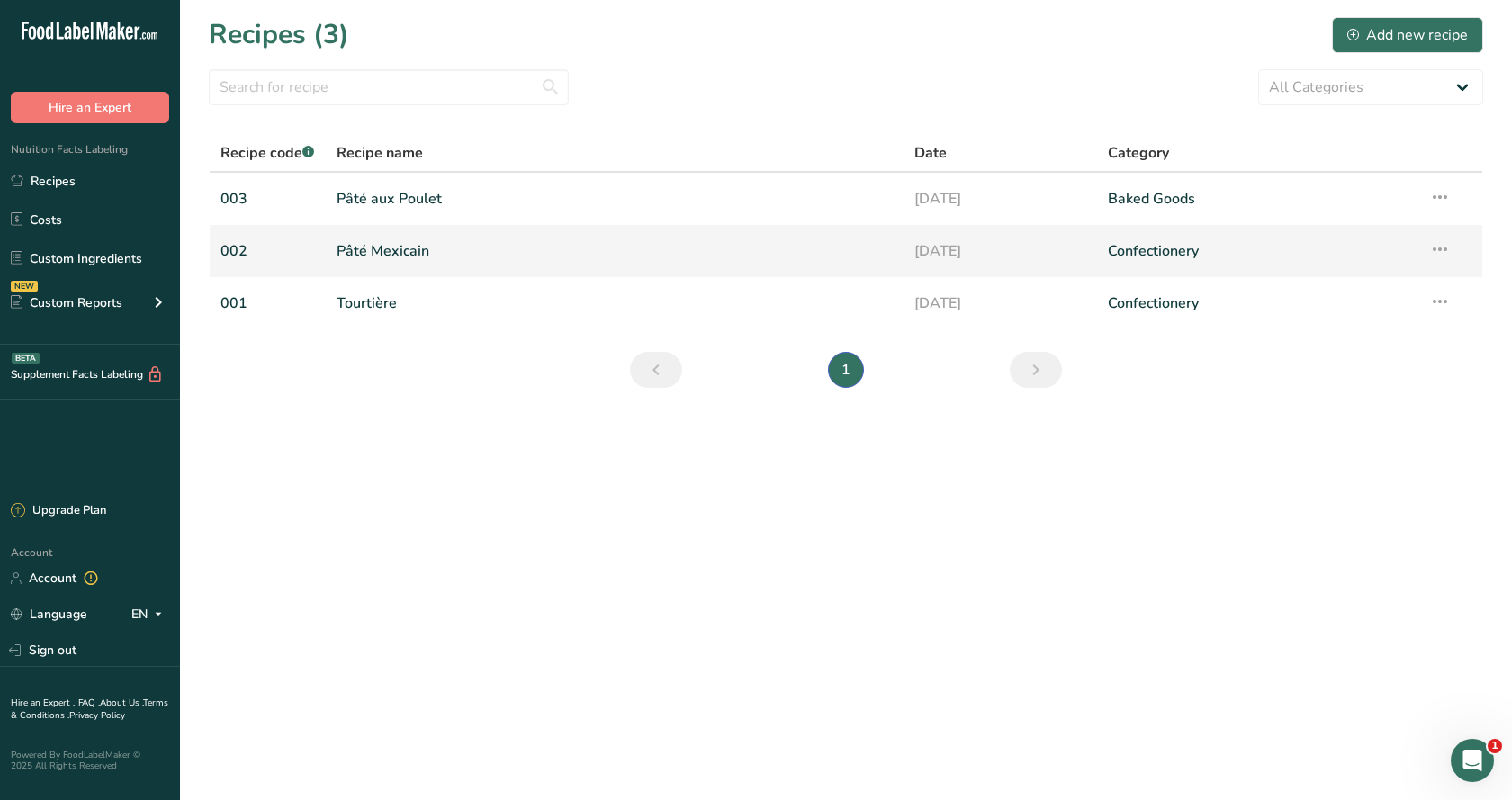
click at [378, 250] on link "Pâté Mexicain" at bounding box center [614, 251] width 557 height 38
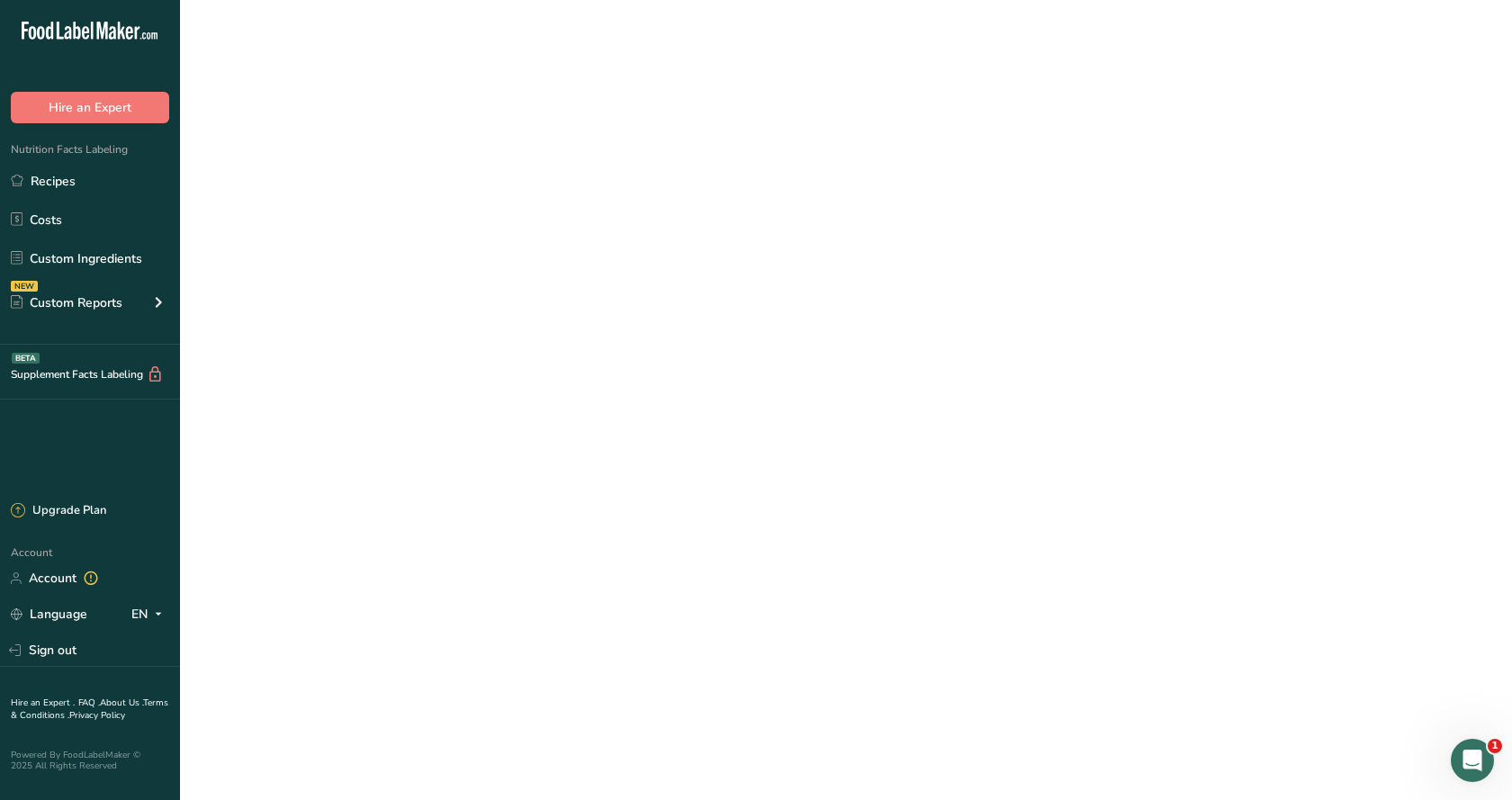
click at [378, 250] on link "Pâté Mexicain" at bounding box center [614, 251] width 557 height 38
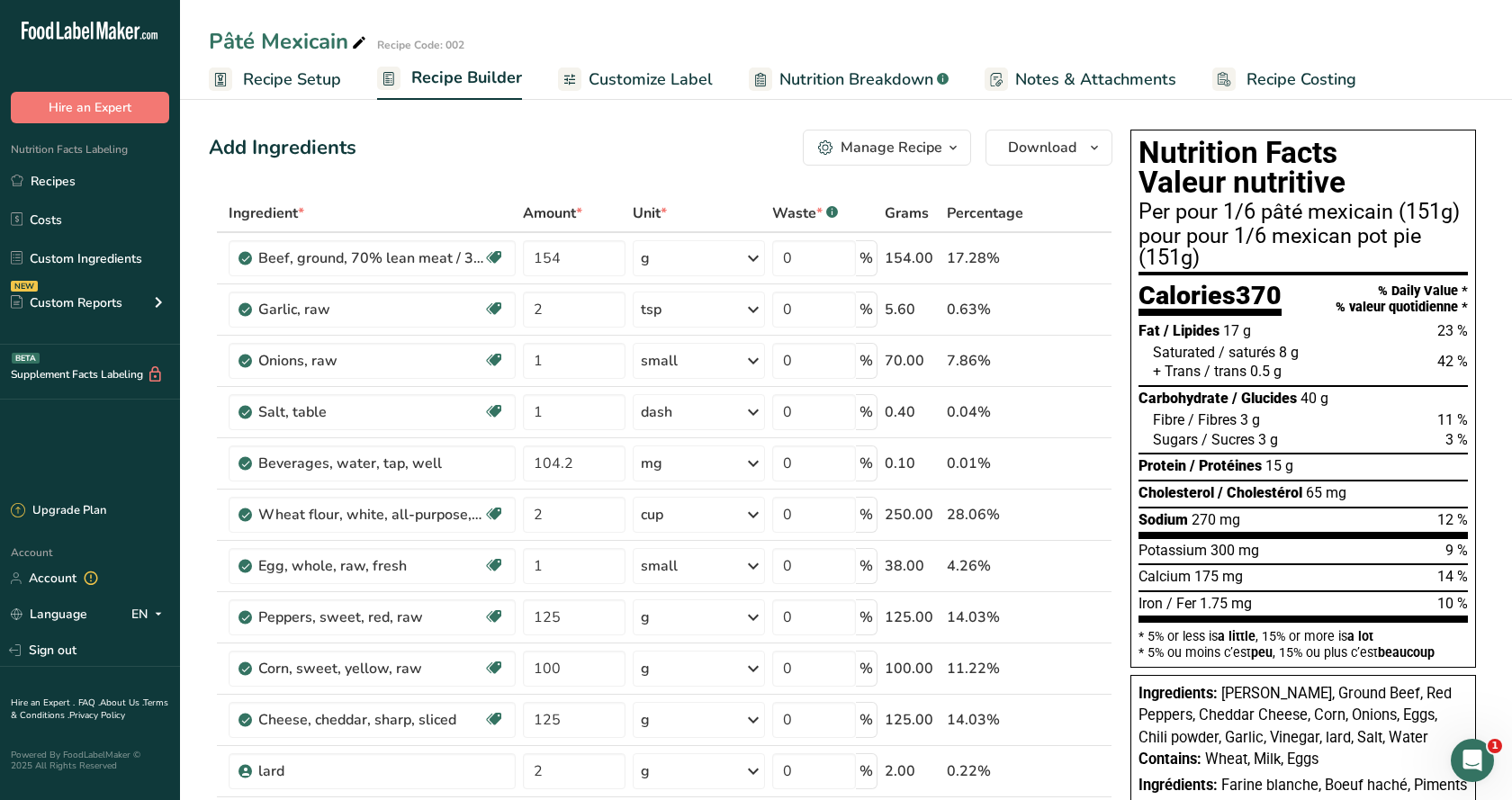
click at [306, 74] on span "Recipe Setup" at bounding box center [292, 79] width 98 height 25
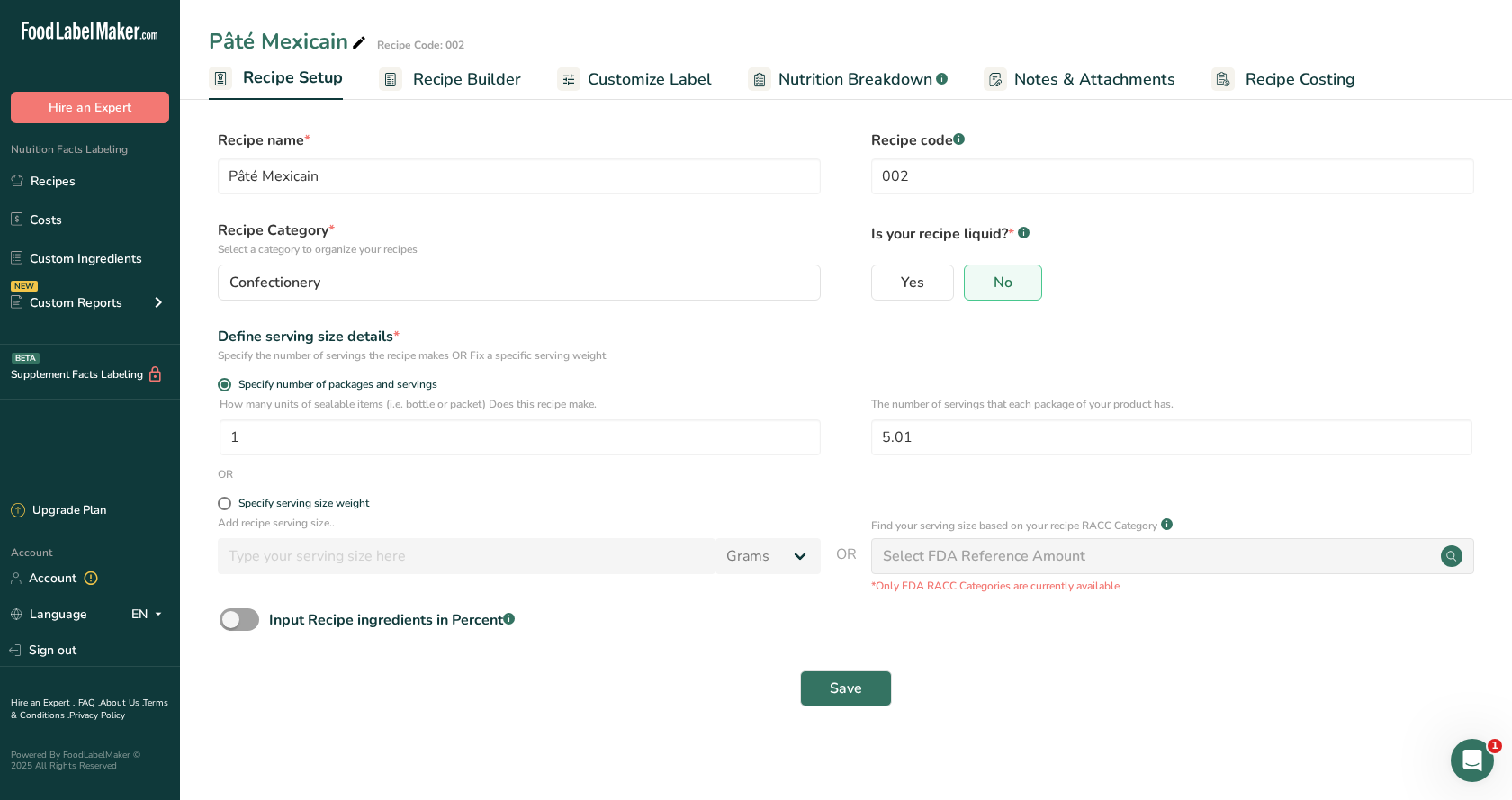
click at [493, 83] on span "Recipe Builder" at bounding box center [466, 79] width 108 height 25
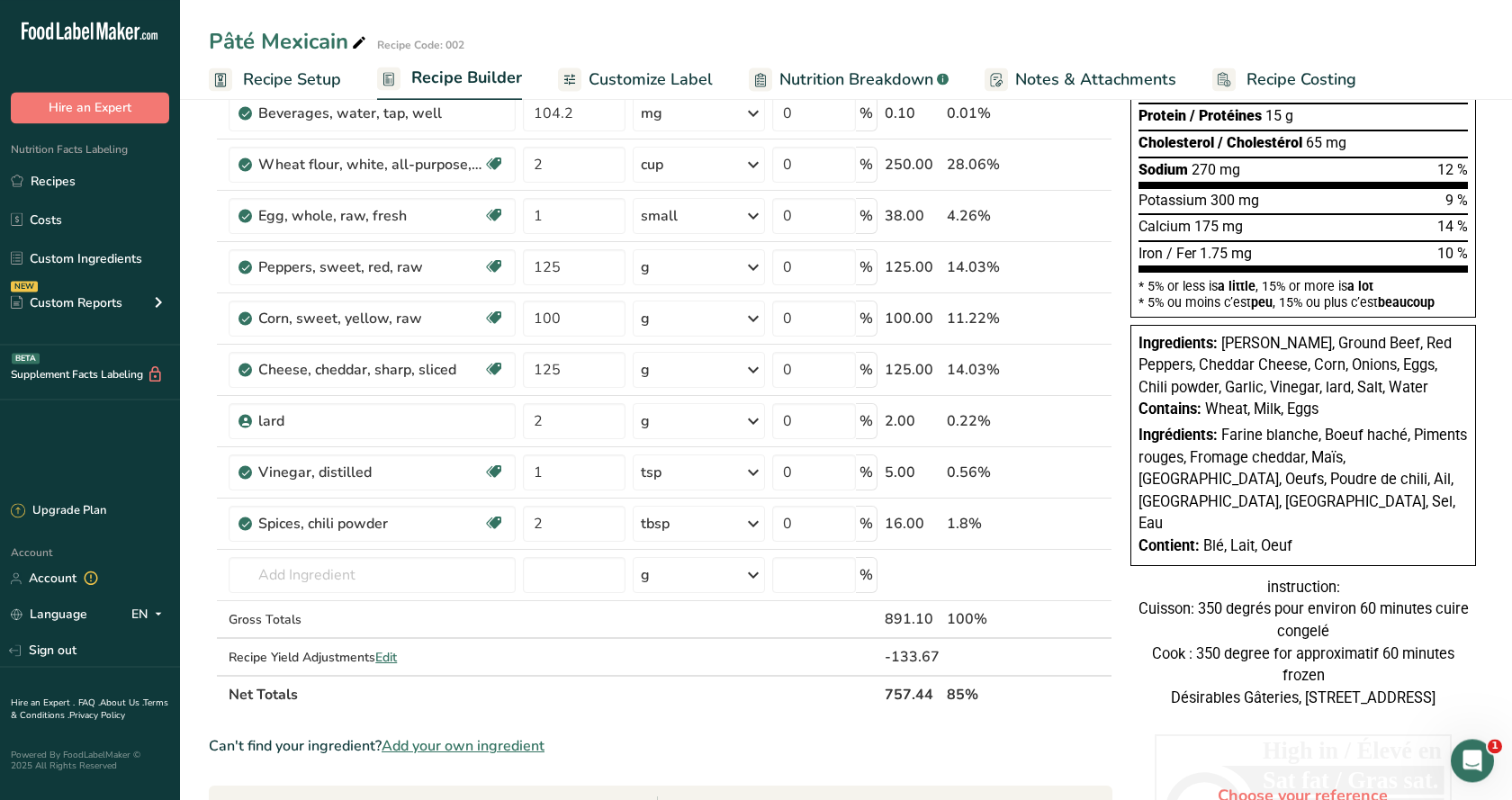
scroll to position [184, 0]
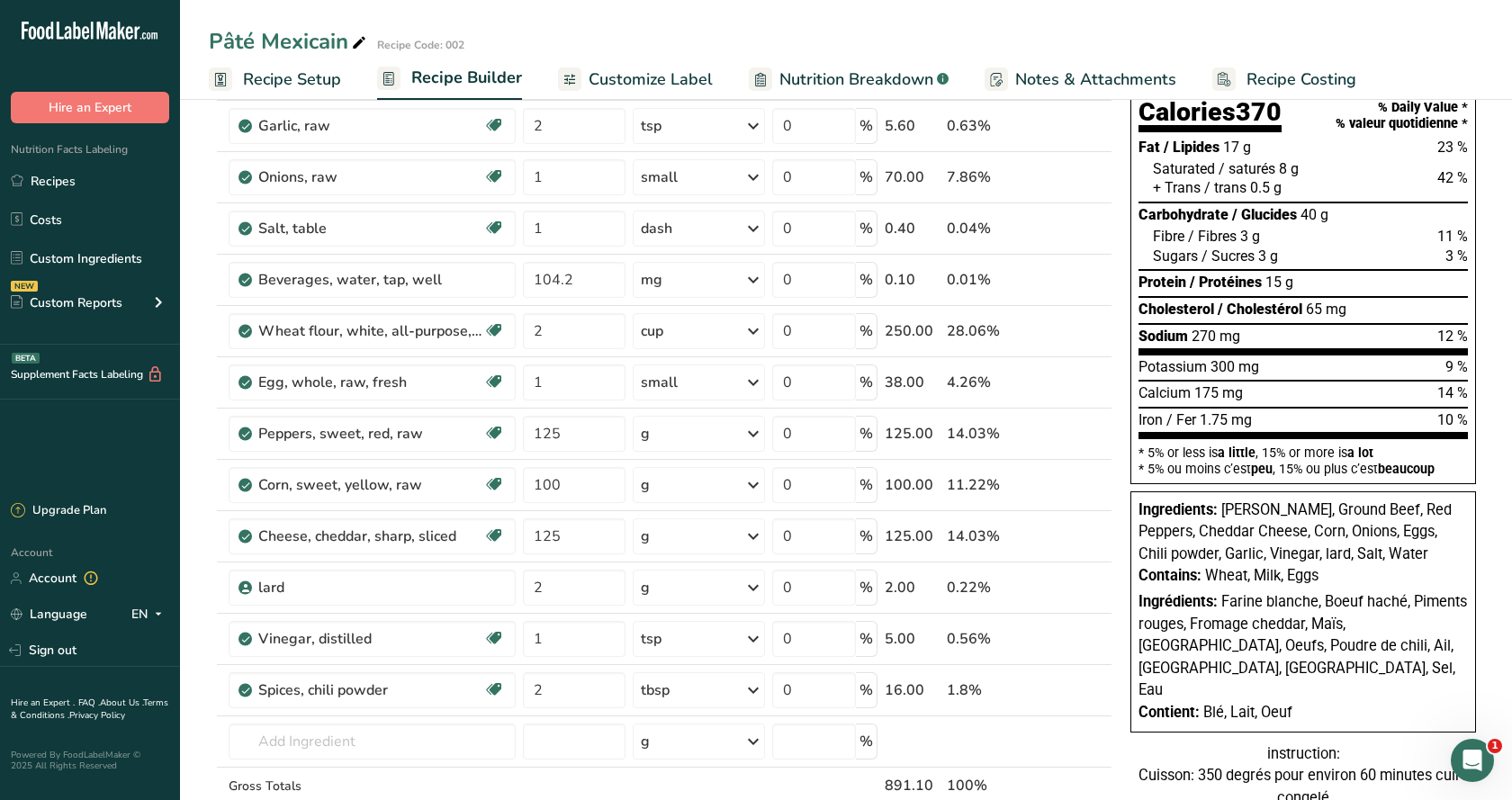
click at [634, 79] on span "Customize Label" at bounding box center [650, 79] width 124 height 25
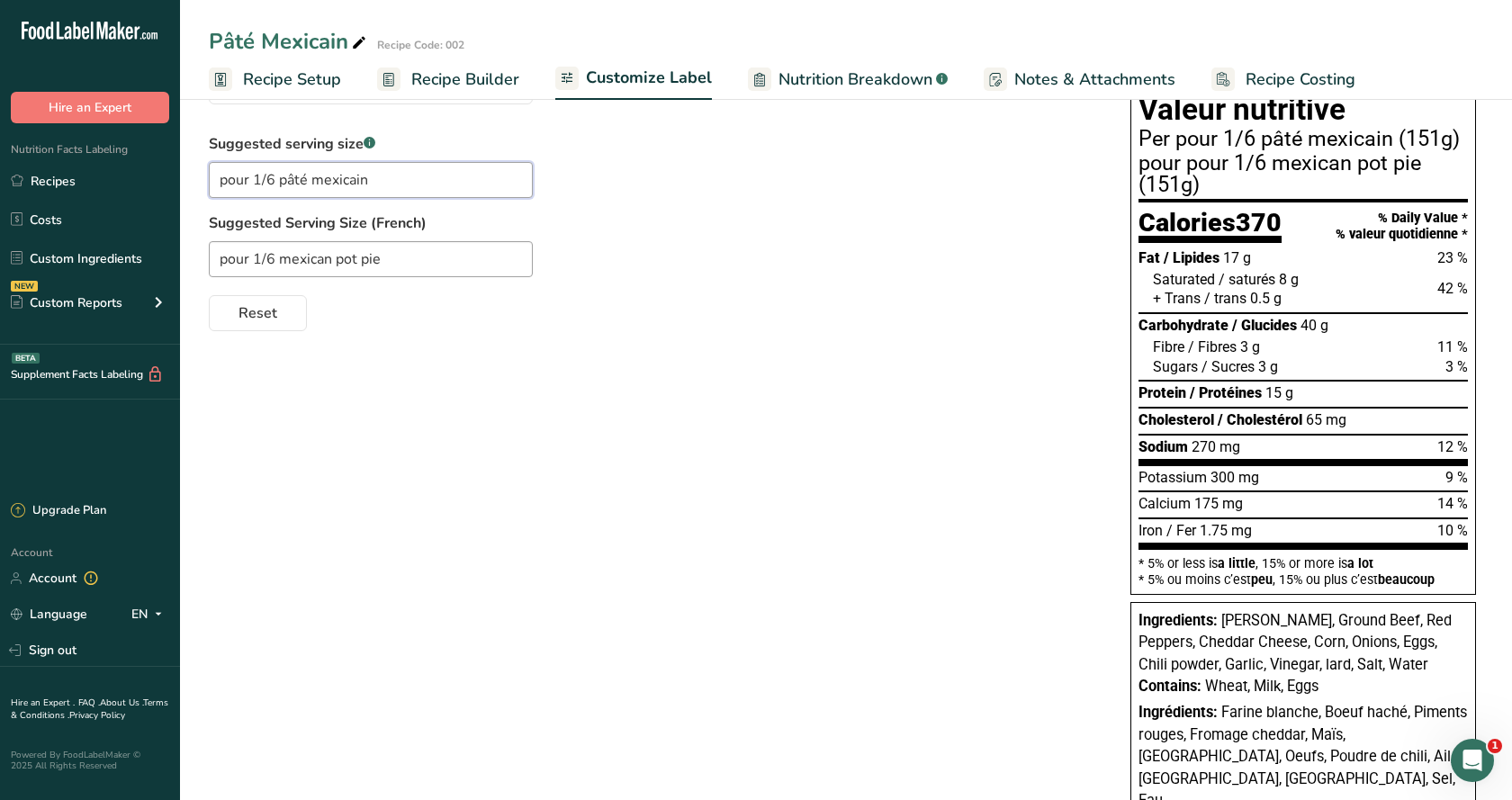
click at [250, 177] on input "pour 1/6 pâté mexicain" at bounding box center [370, 180] width 324 height 36
type input "1/6 pâté mexicain"
click at [253, 260] on input "pour 1/6 mexican pot pie" at bounding box center [370, 259] width 324 height 36
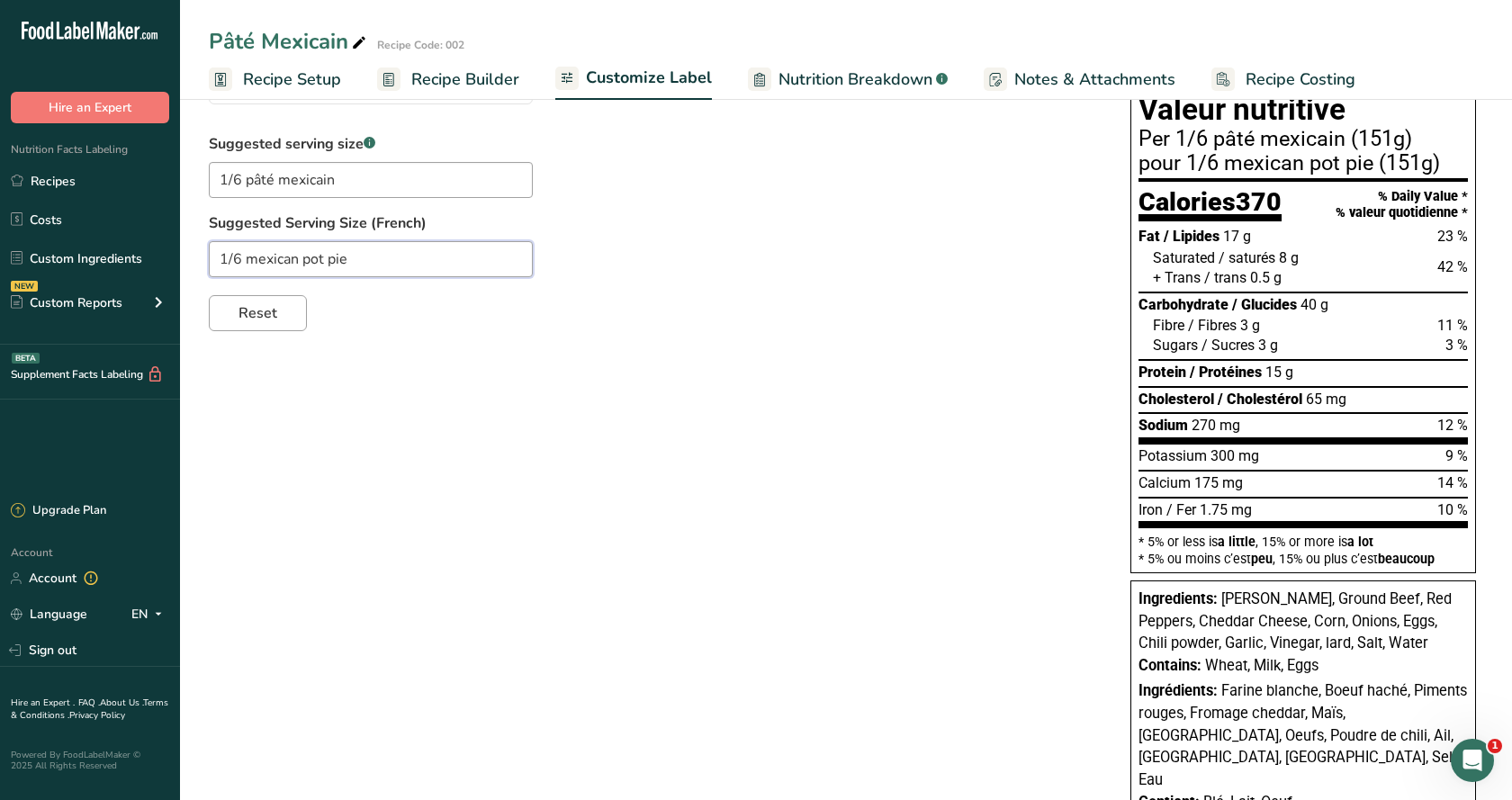
type input "1/6 mexican pot pie"
click at [264, 307] on span "Reset" at bounding box center [257, 314] width 39 height 22
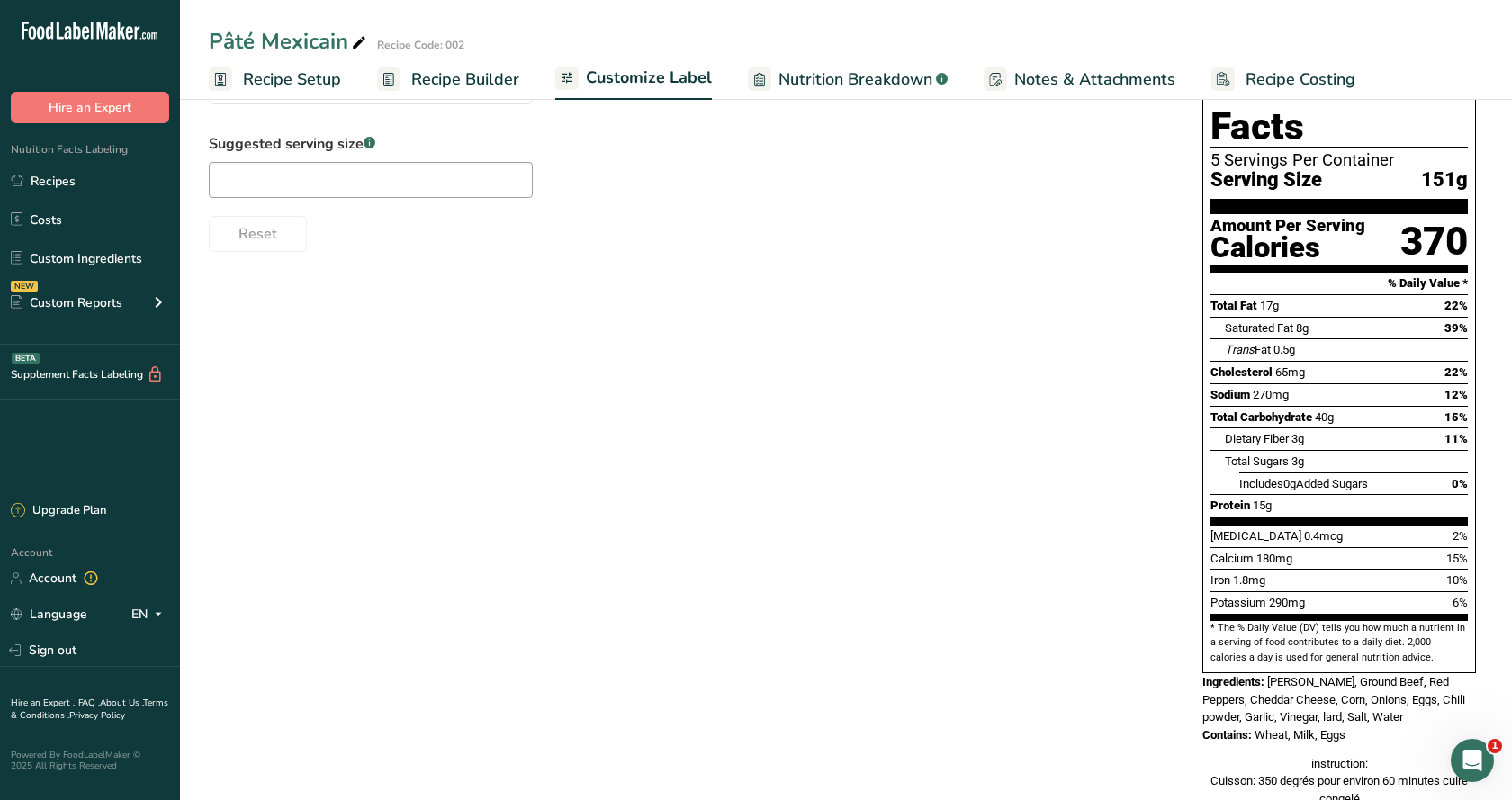
click at [320, 78] on span "Recipe Setup" at bounding box center [292, 79] width 98 height 25
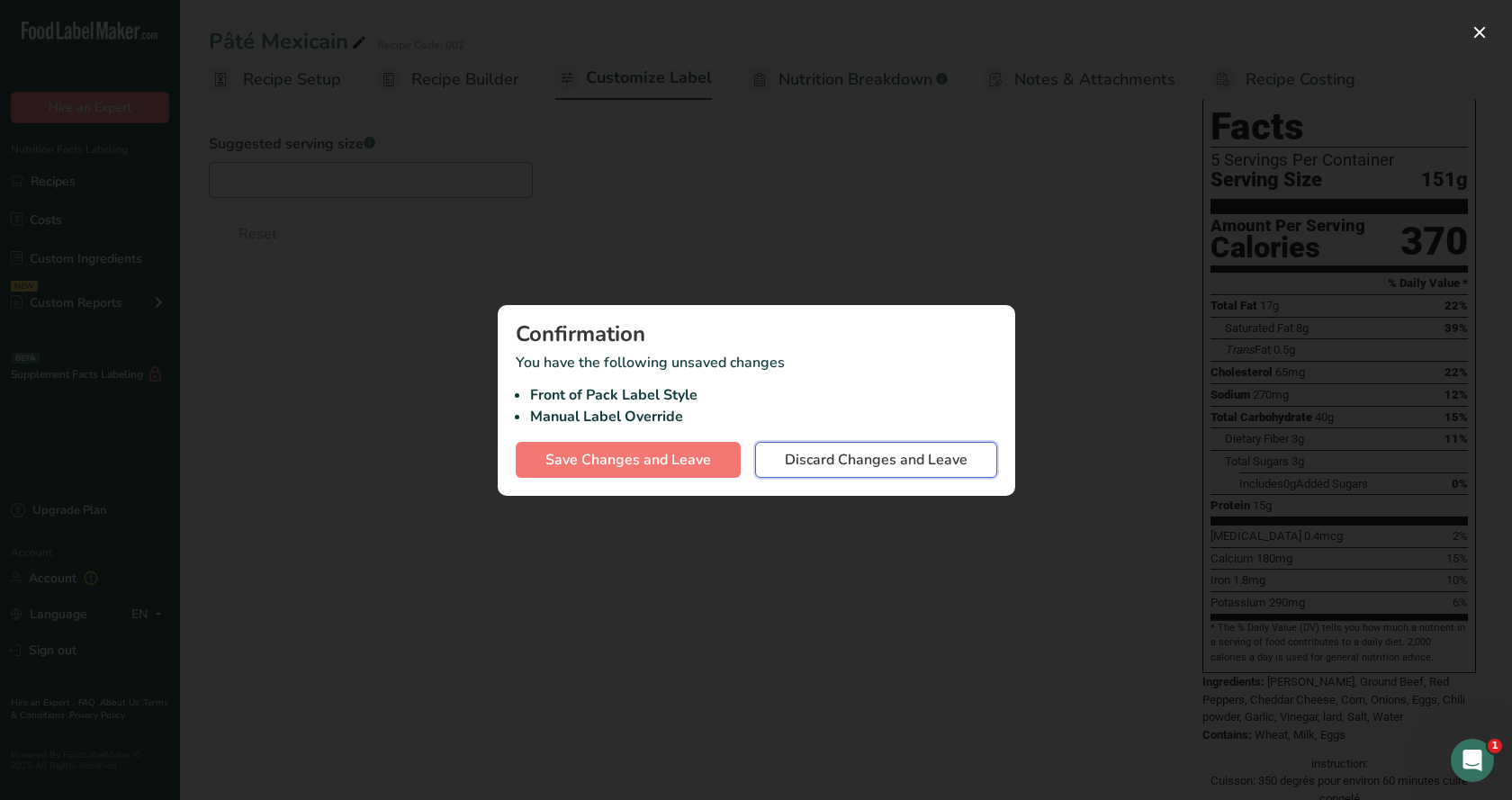
click at [826, 453] on span "Discard Changes and Leave" at bounding box center [876, 460] width 183 height 22
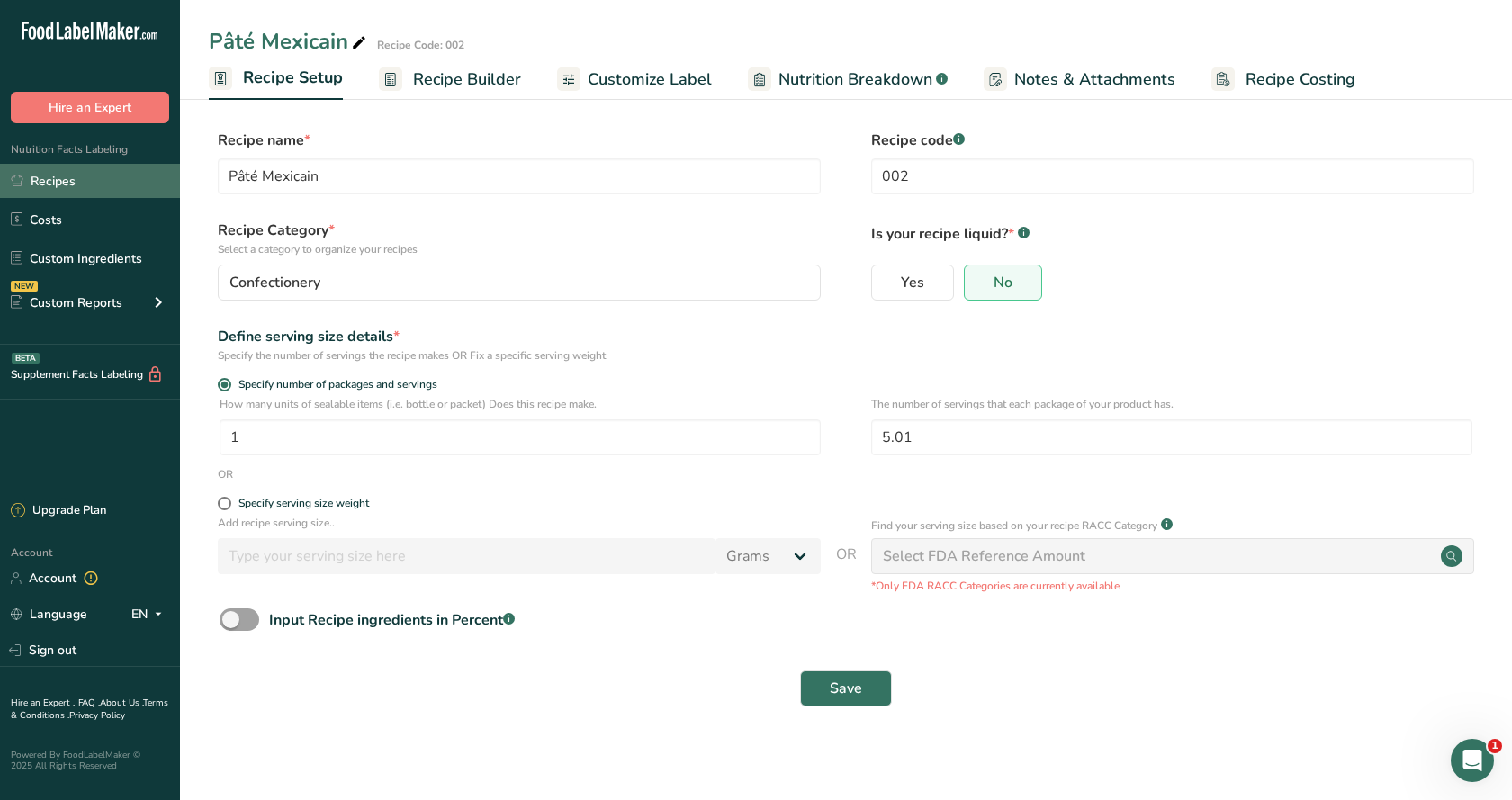
click at [61, 183] on link "Recipes" at bounding box center [90, 181] width 180 height 35
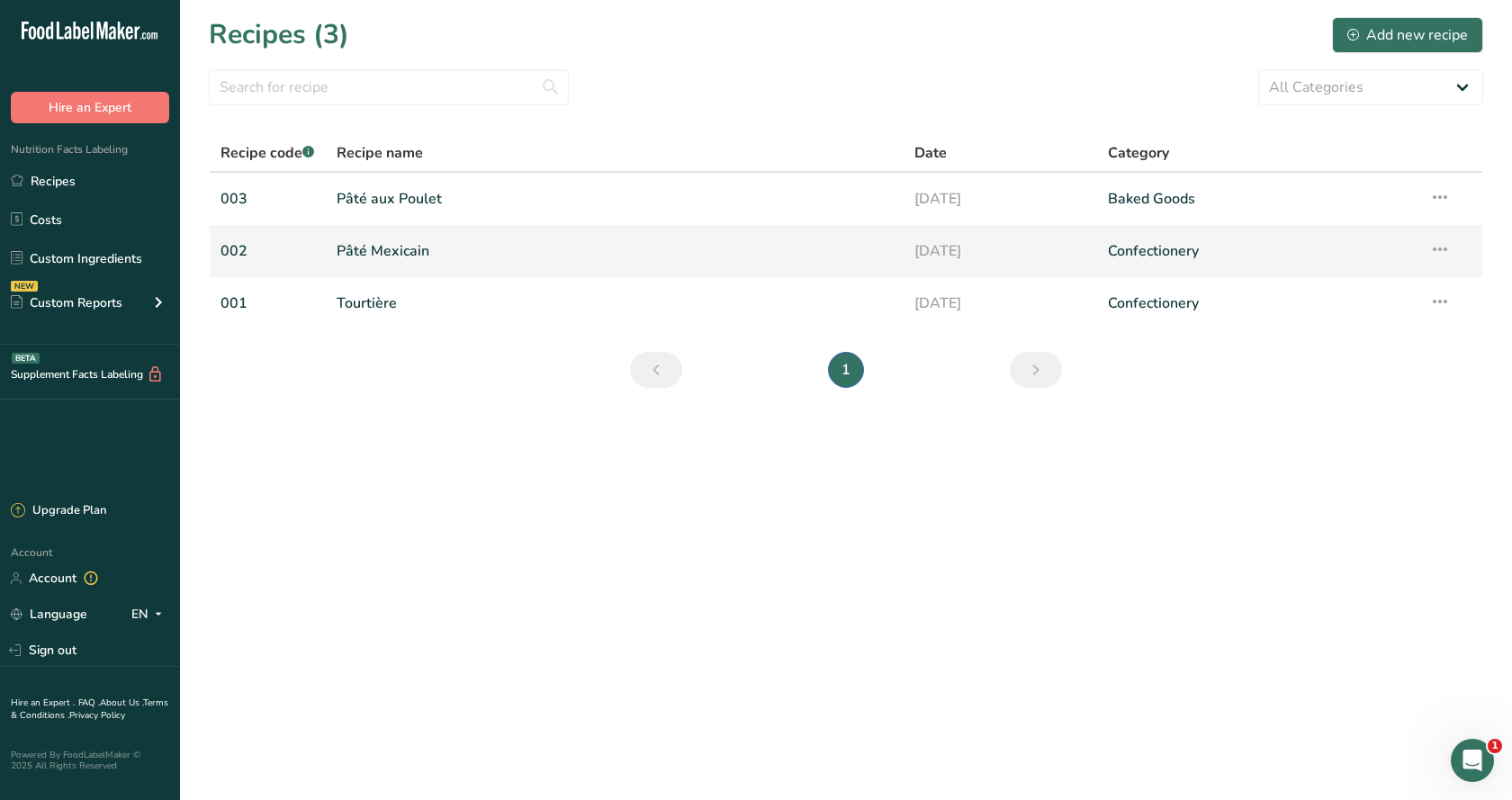
click at [343, 252] on link "Pâté Mexicain" at bounding box center [614, 251] width 557 height 38
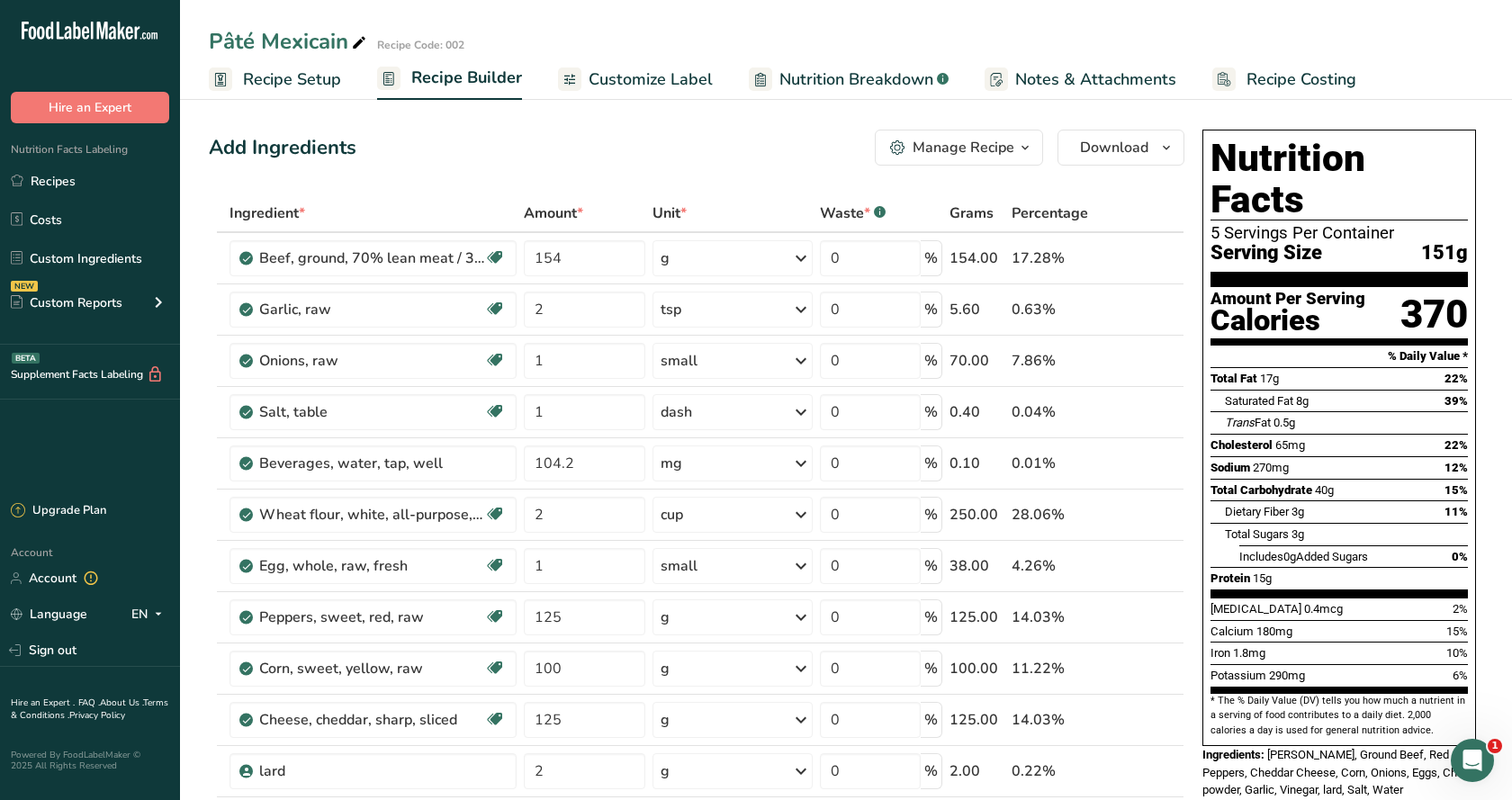
click at [658, 60] on link "Customize Label" at bounding box center [635, 79] width 154 height 41
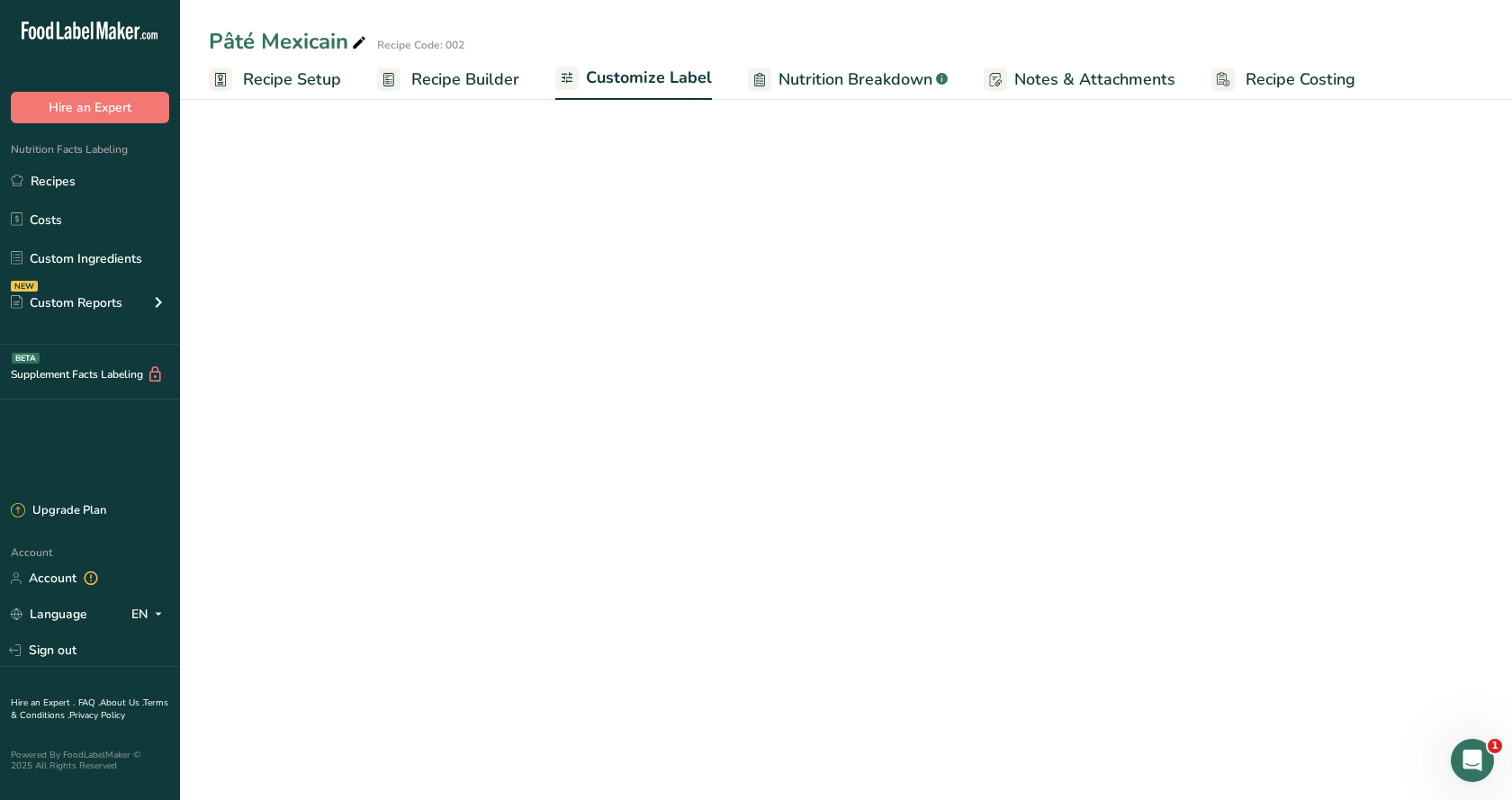
click at [655, 74] on span "Customize Label" at bounding box center [648, 77] width 126 height 25
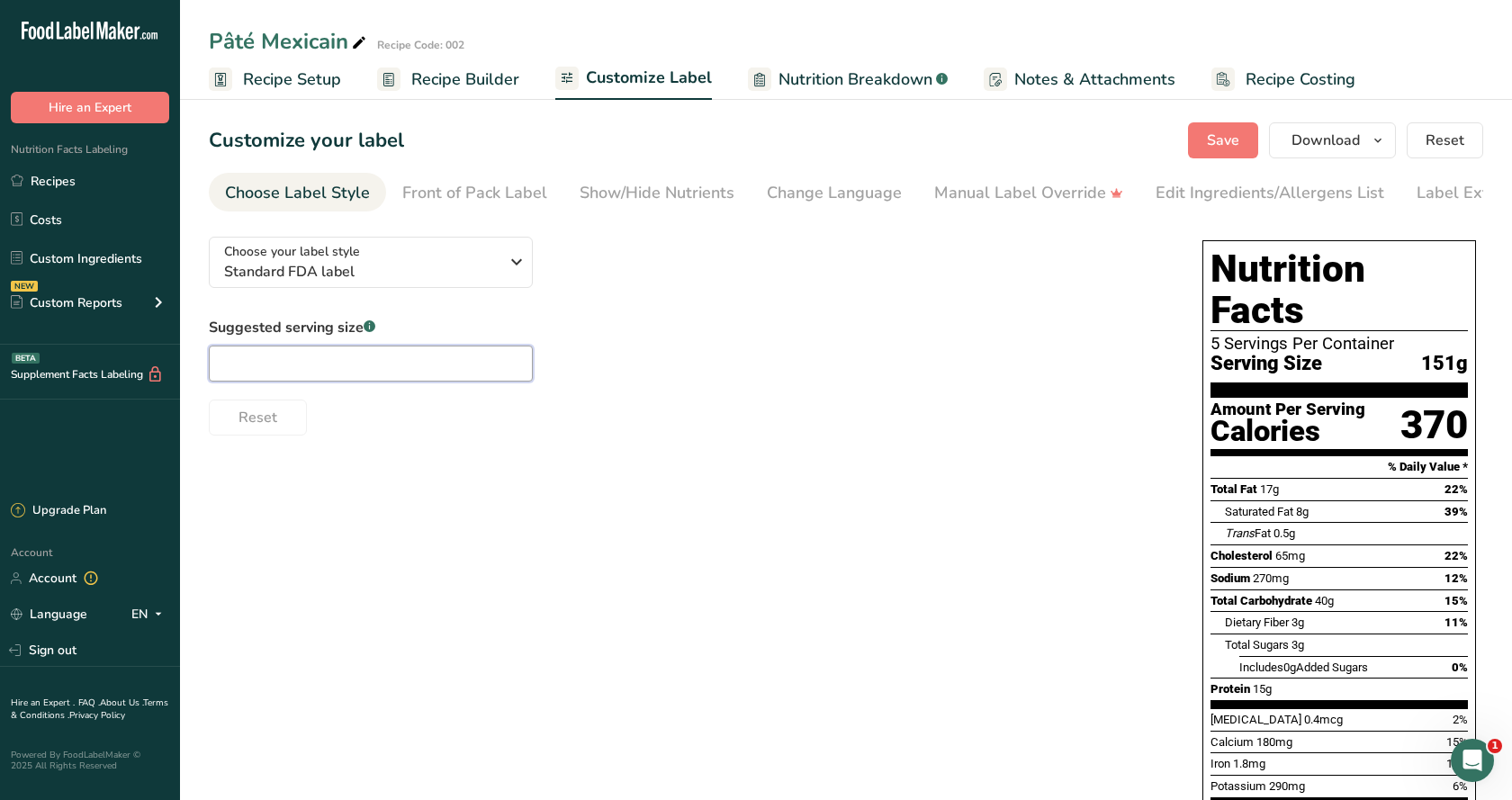
click at [243, 370] on input "text" at bounding box center [370, 363] width 324 height 36
click at [512, 257] on icon "button" at bounding box center [517, 261] width 22 height 33
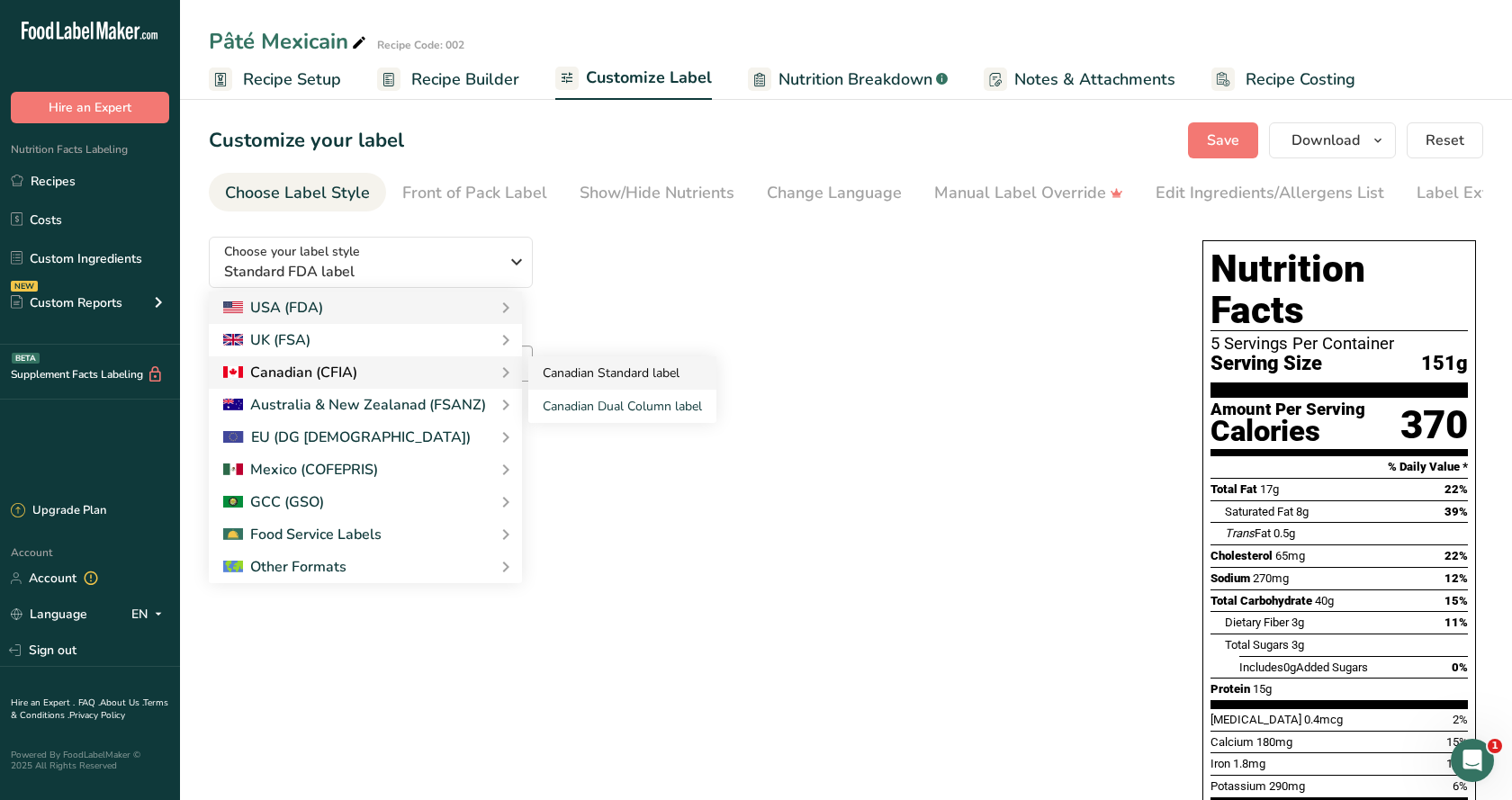
click at [557, 370] on link "Canadian Standard label" at bounding box center [622, 373] width 188 height 34
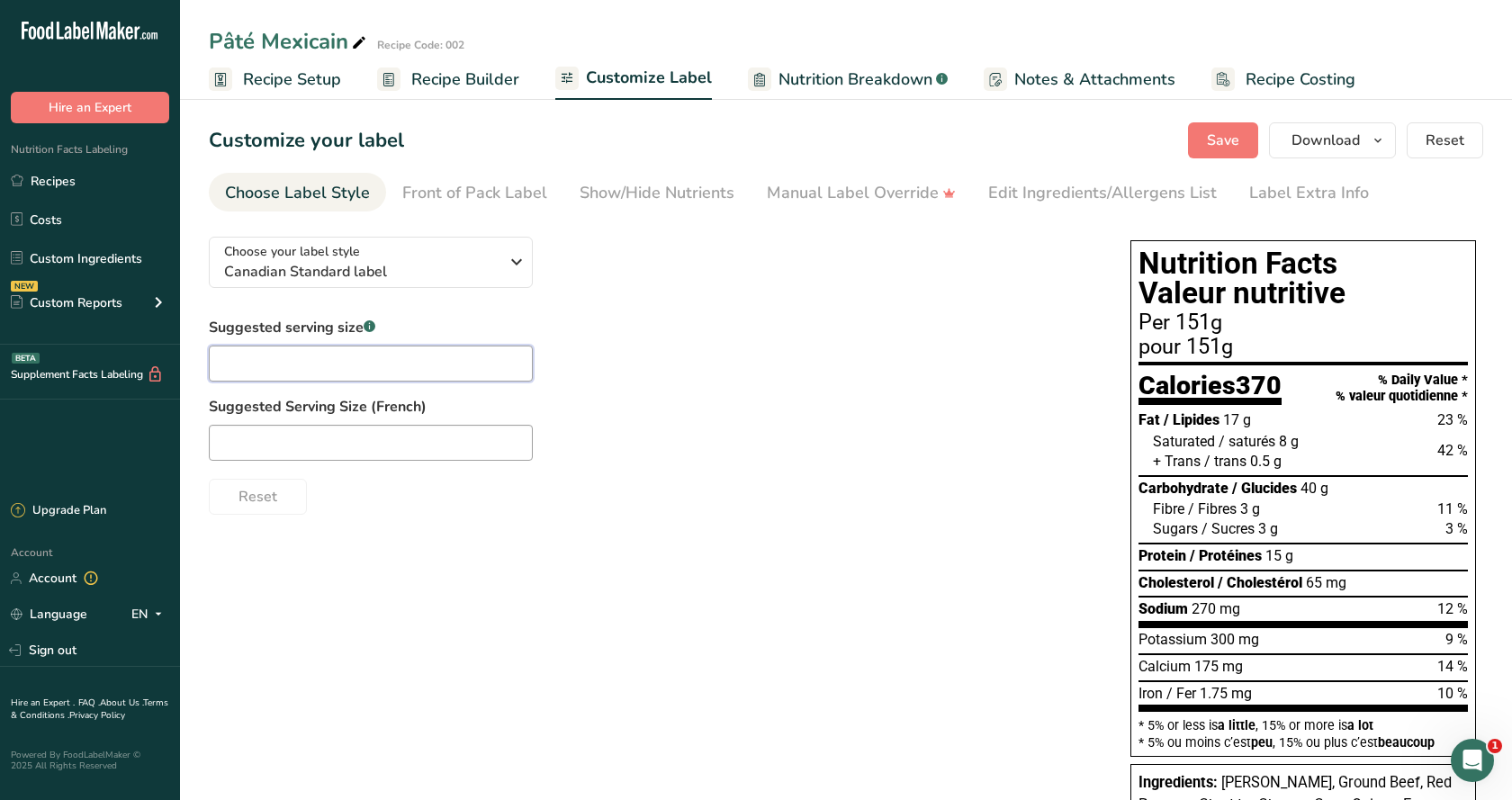
click at [347, 367] on input "text" at bounding box center [370, 363] width 324 height 36
type input "Pour 1/6 pâté mexicain"
click at [251, 444] on input "text" at bounding box center [370, 443] width 324 height 36
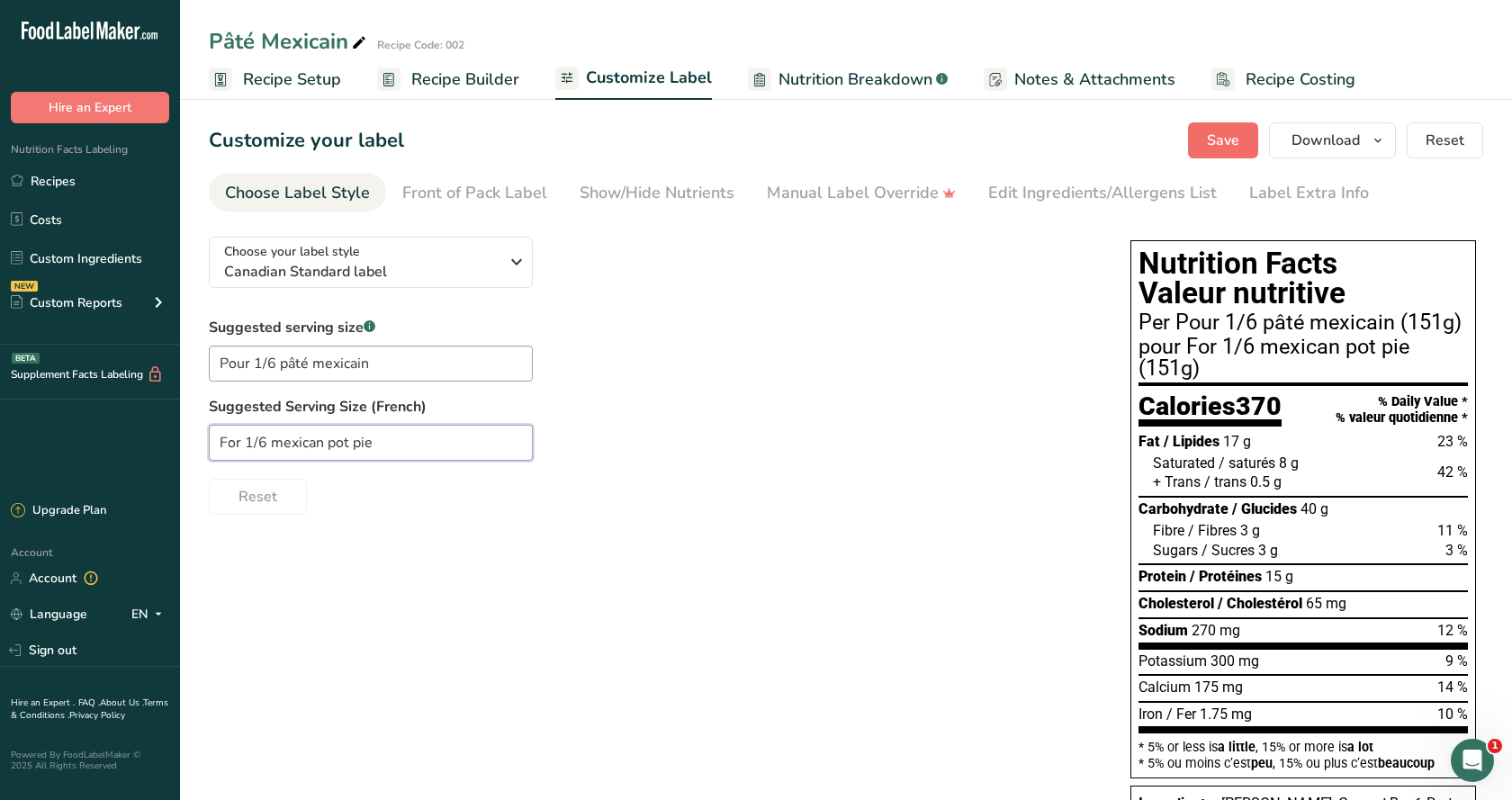
type input "For 1/6 mexican pot pie"
click at [1219, 142] on span "Save" at bounding box center [1222, 141] width 33 height 22
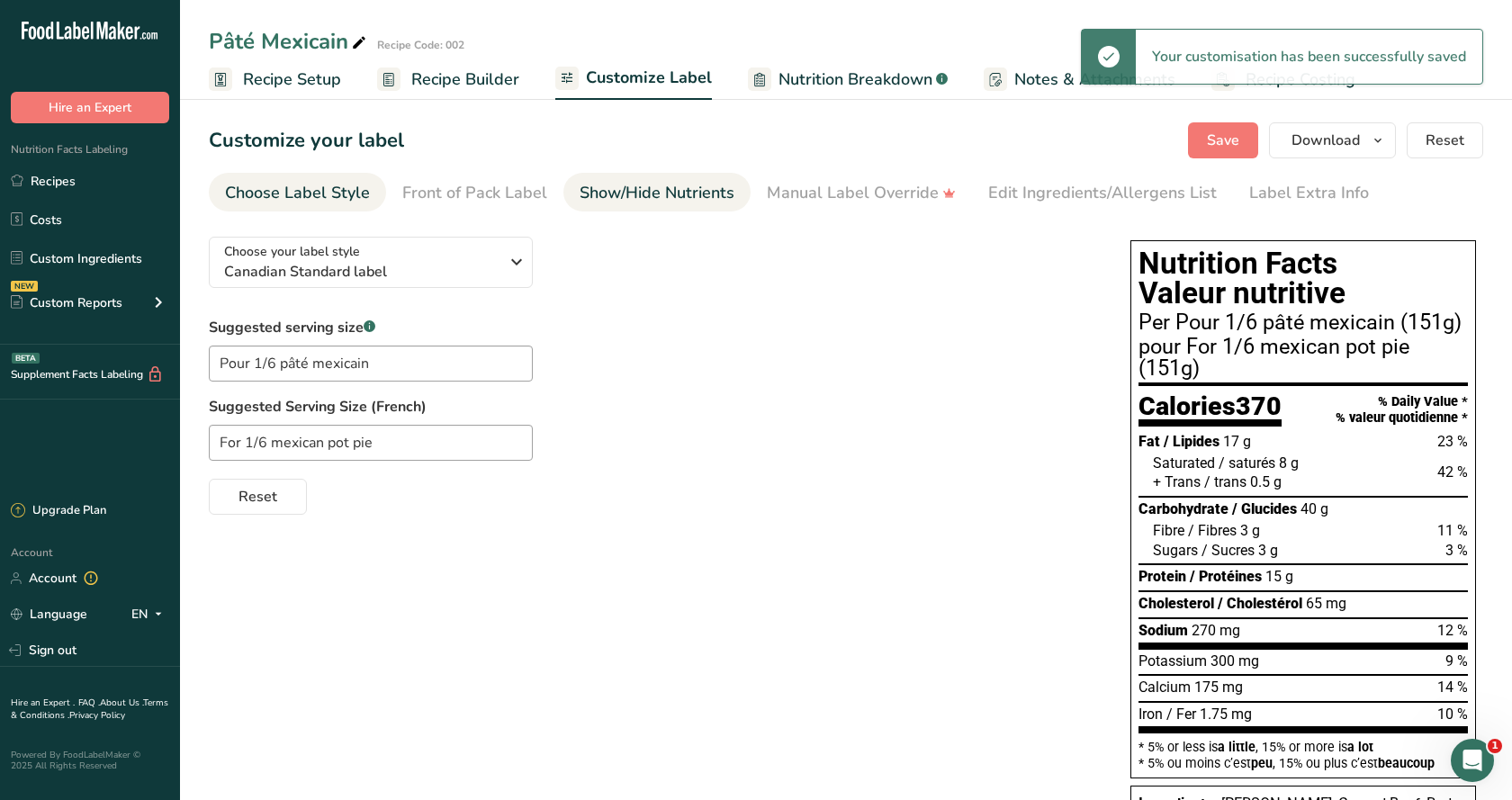
click at [645, 195] on div "Show/Hide Nutrients" at bounding box center [657, 193] width 154 height 25
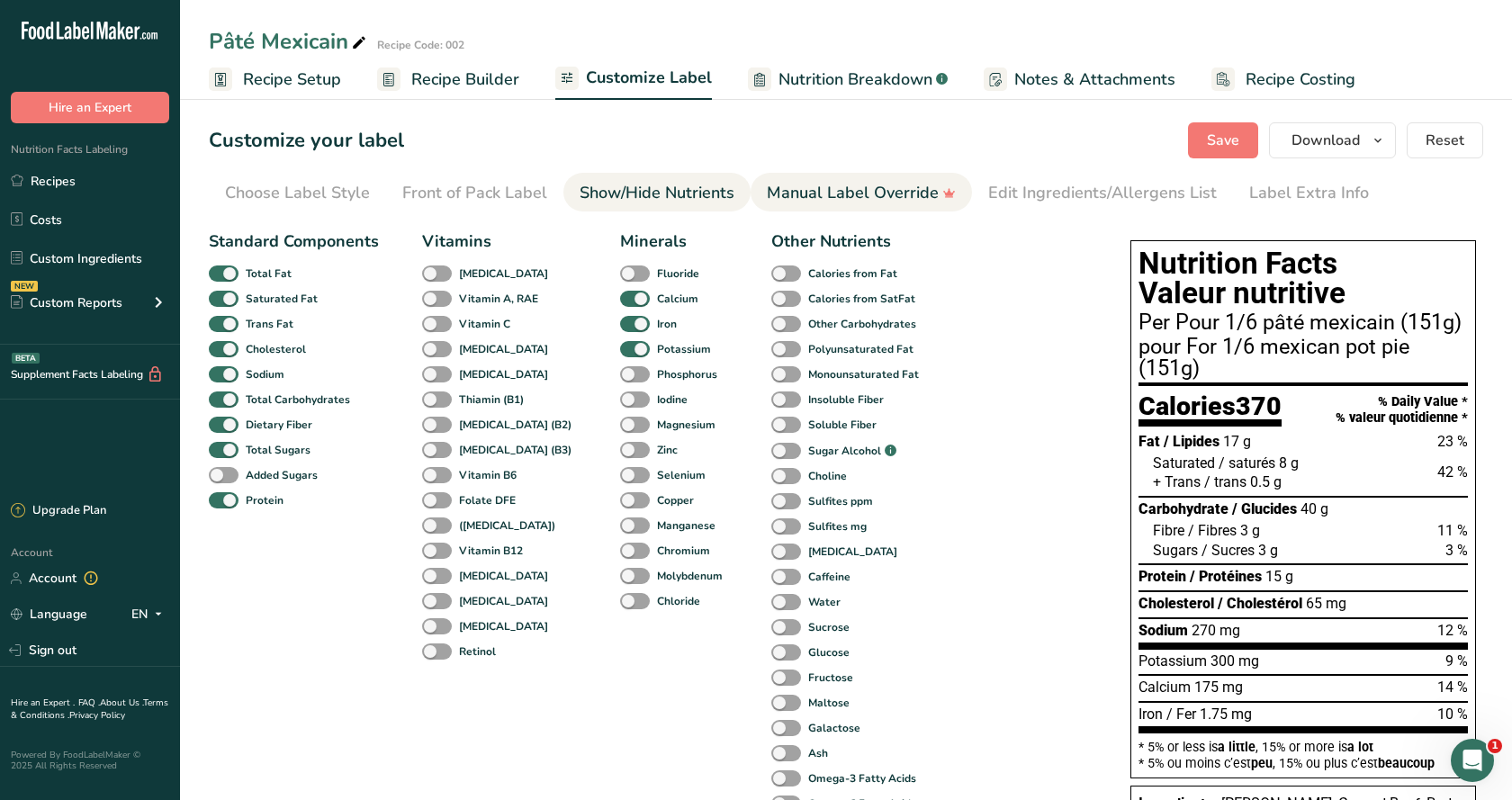
click at [819, 180] on link "Manual Label Override" at bounding box center [861, 193] width 189 height 41
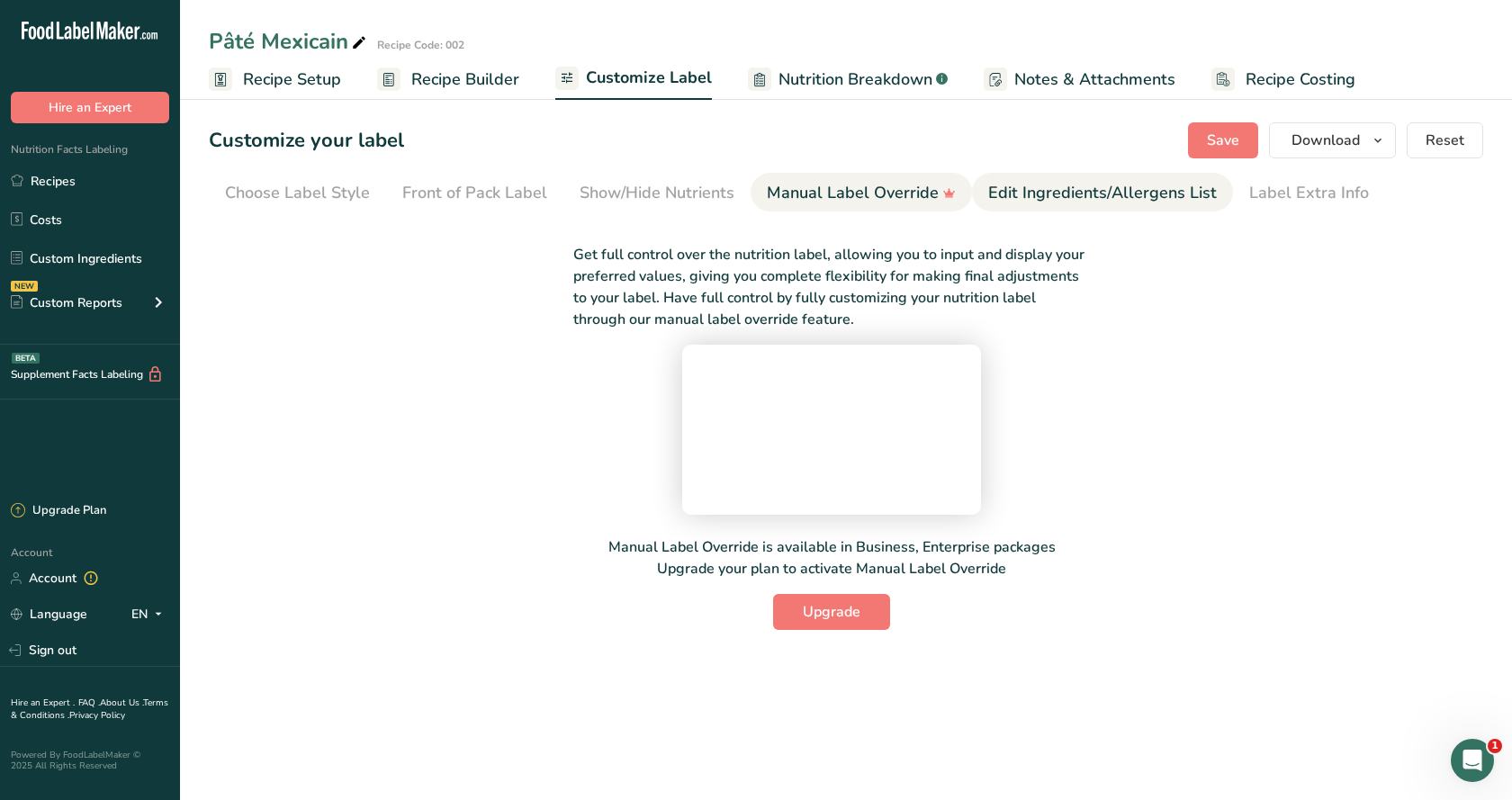
click at [1098, 191] on div "Edit Ingredients/Allergens List" at bounding box center [1101, 193] width 229 height 25
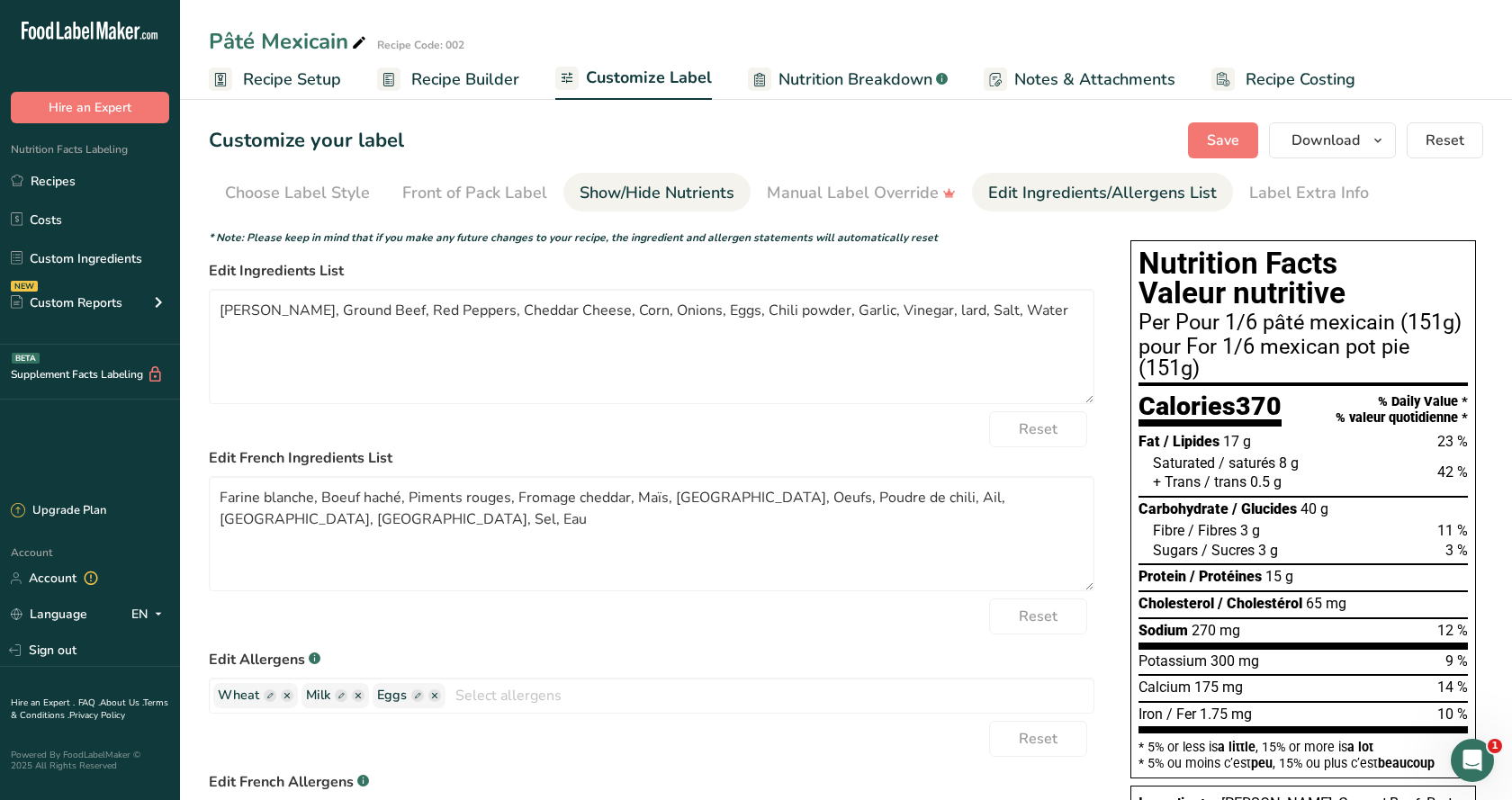
click at [675, 194] on div "Show/Hide Nutrients" at bounding box center [657, 193] width 154 height 25
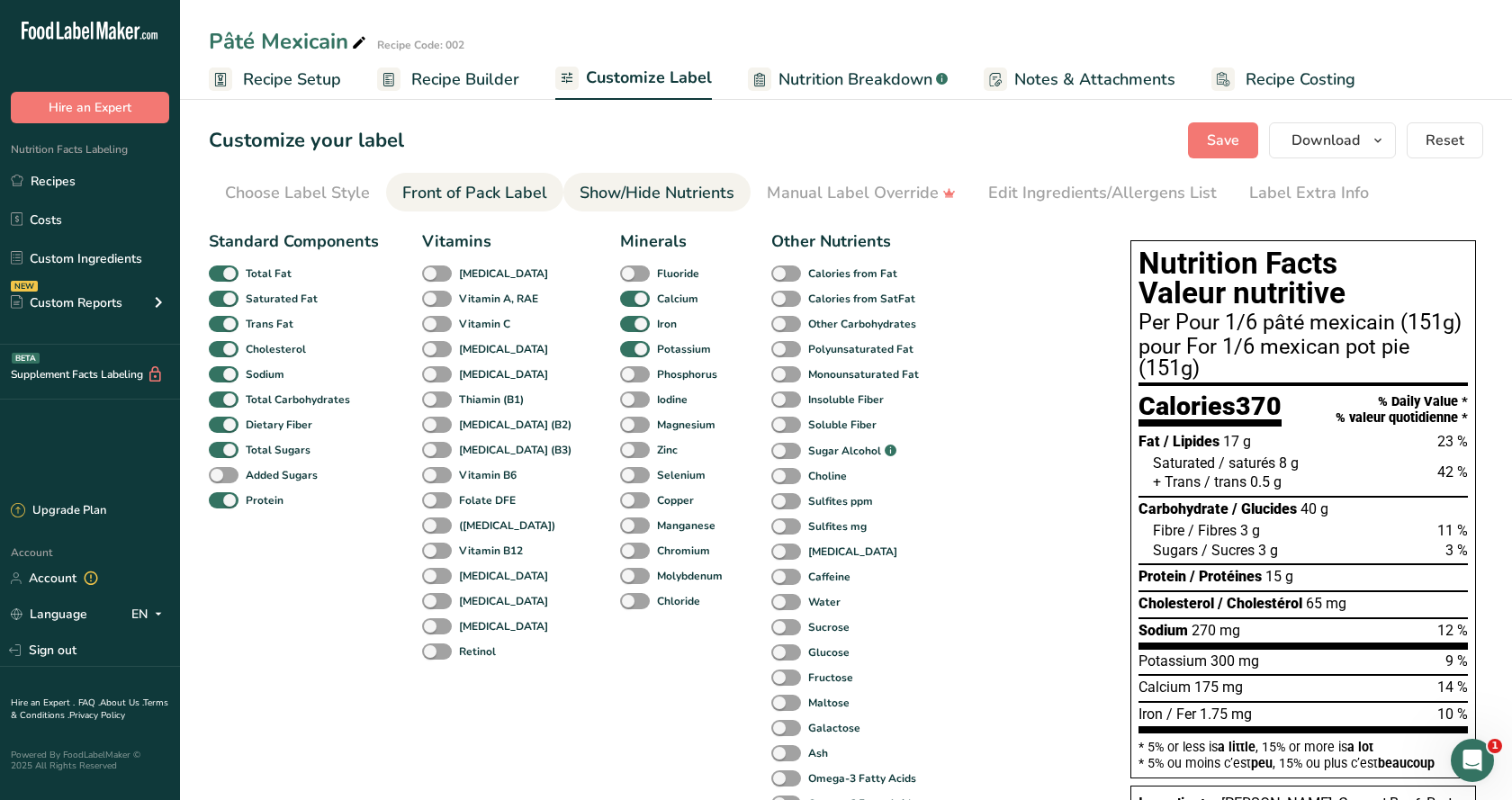
click at [461, 194] on div "Front of Pack Label" at bounding box center [474, 193] width 144 height 25
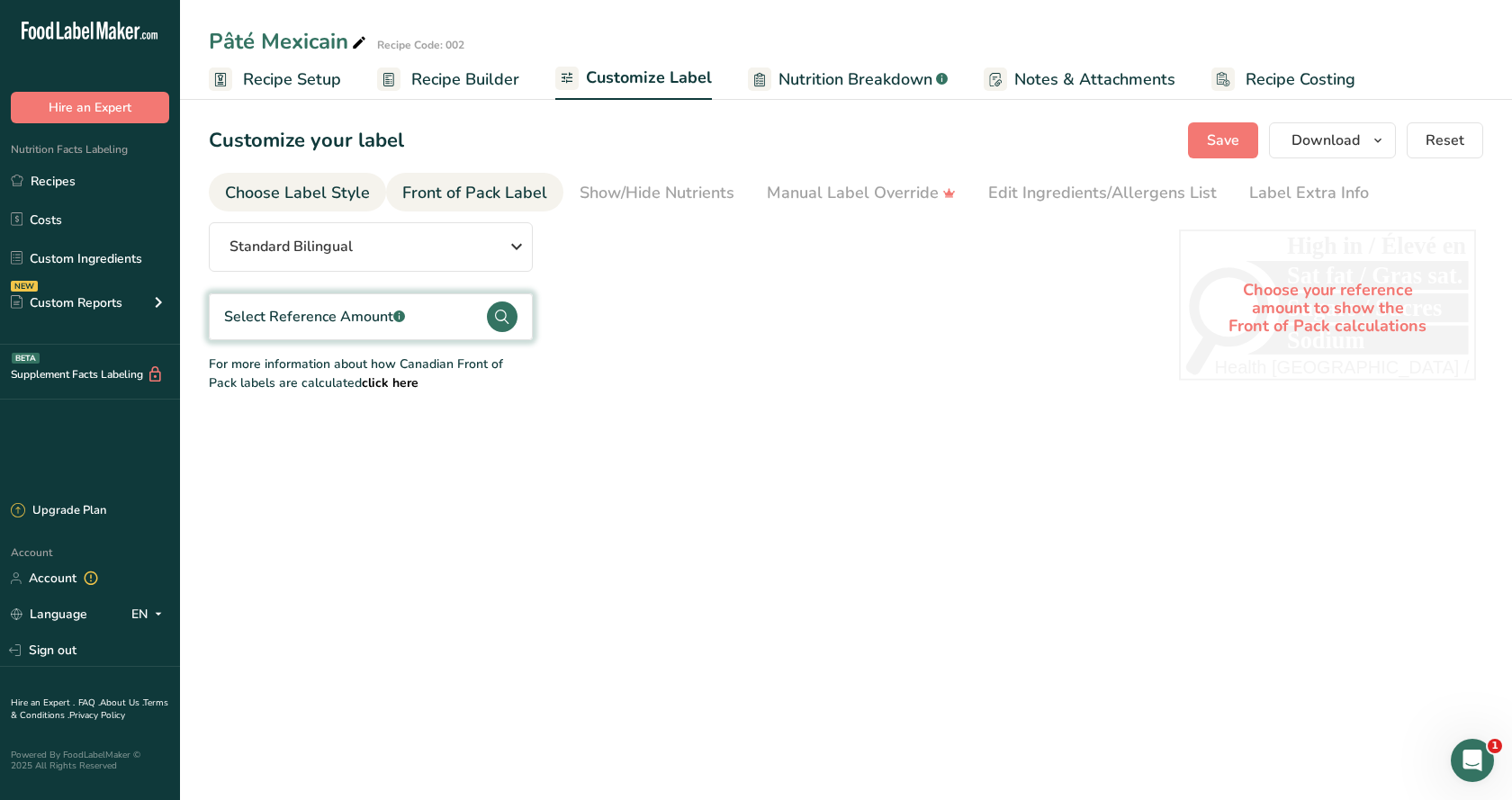
click at [343, 194] on div "Choose Label Style" at bounding box center [297, 193] width 144 height 25
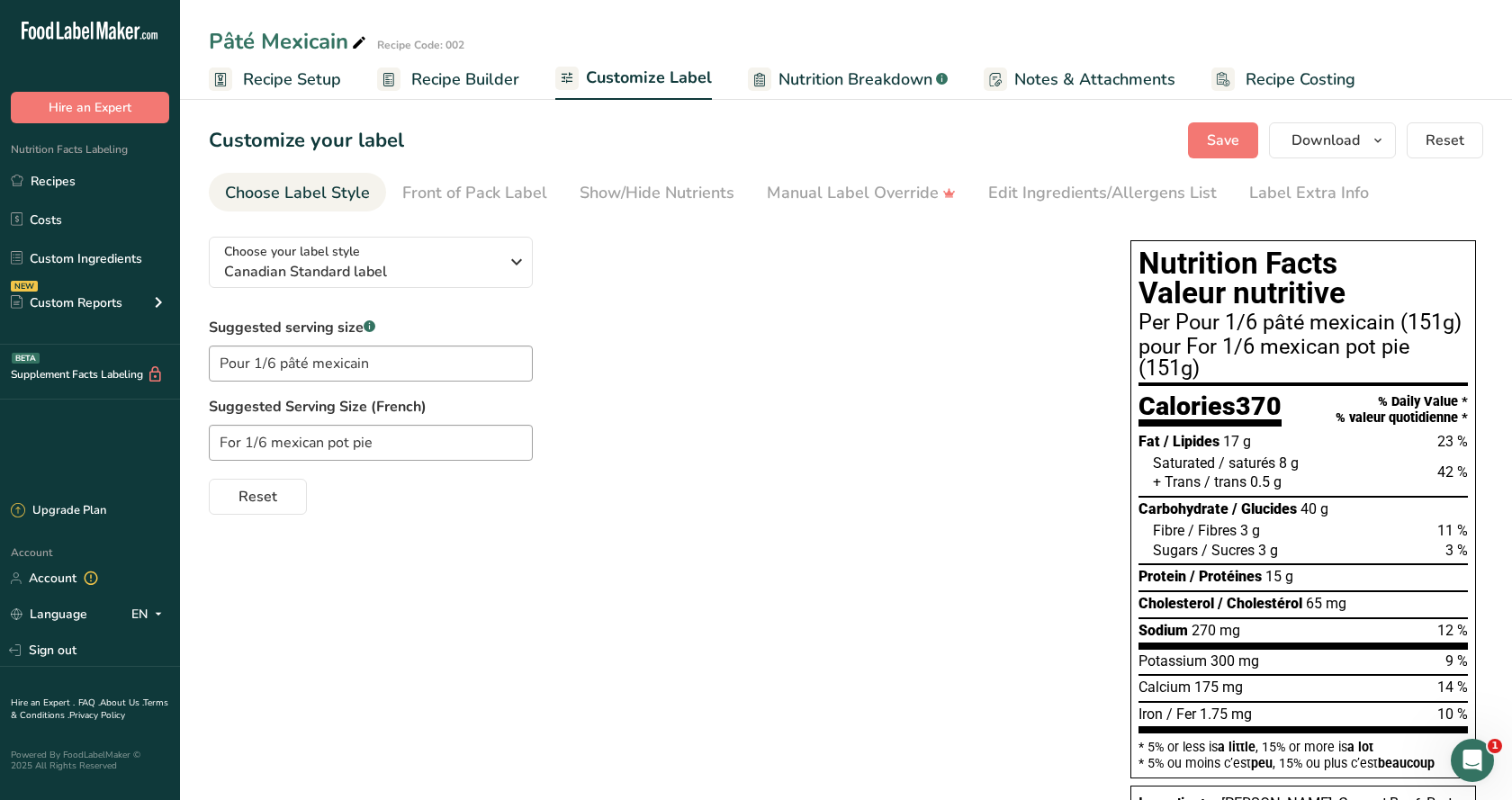
click at [478, 75] on span "Recipe Builder" at bounding box center [465, 79] width 108 height 25
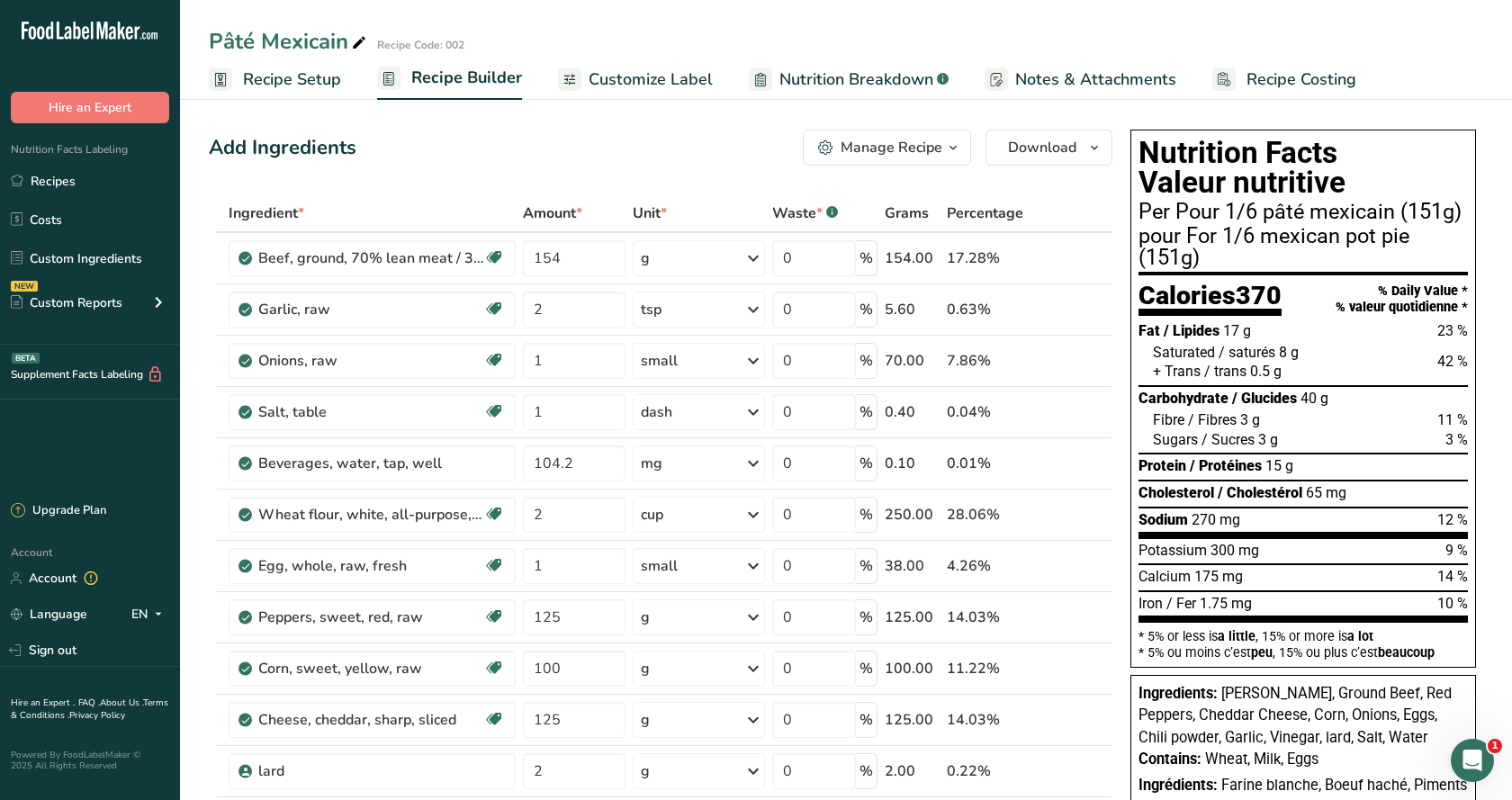
click at [650, 80] on span "Customize Label" at bounding box center [650, 79] width 124 height 25
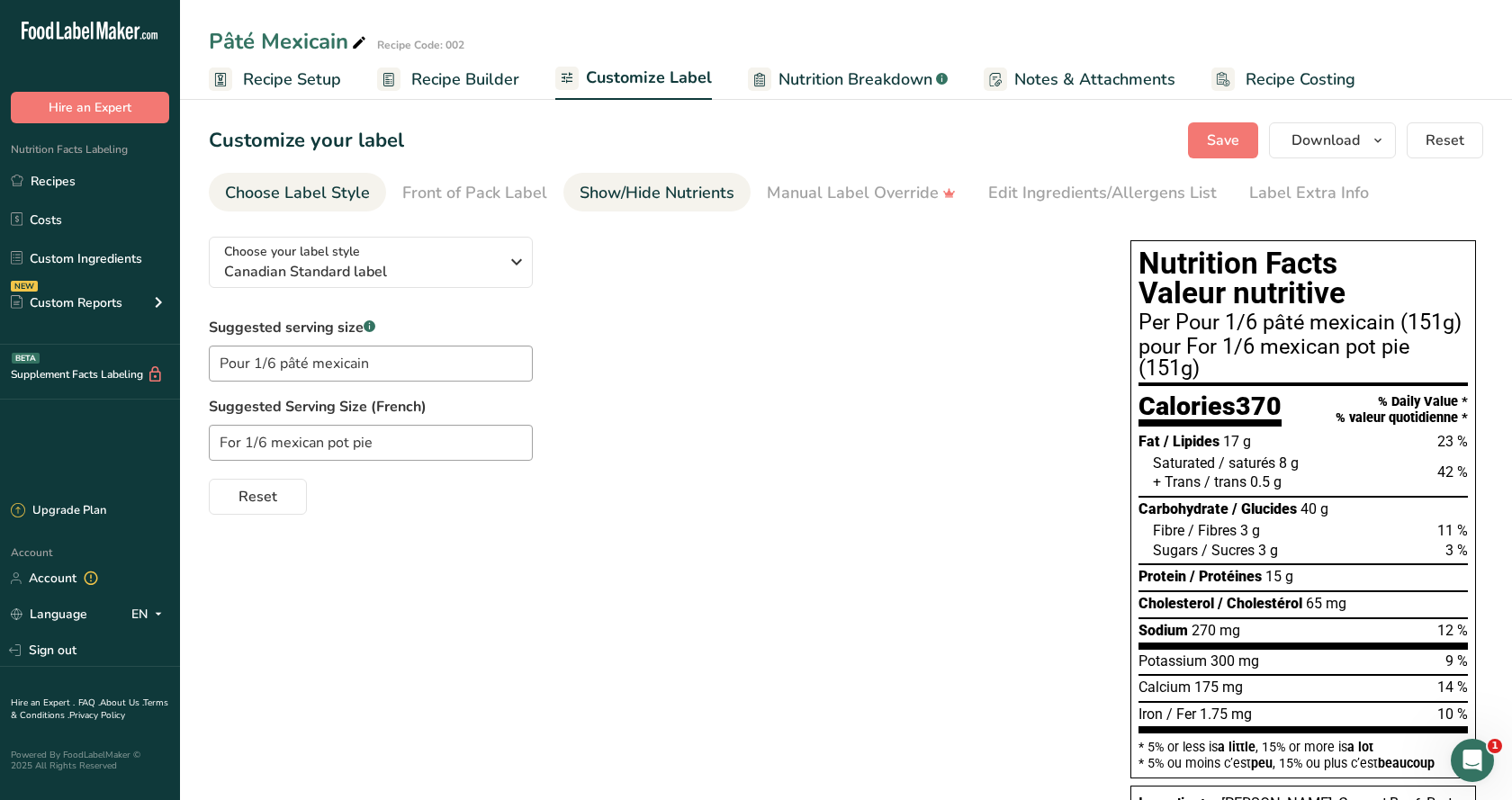
click at [630, 185] on div "Show/Hide Nutrients" at bounding box center [657, 193] width 154 height 25
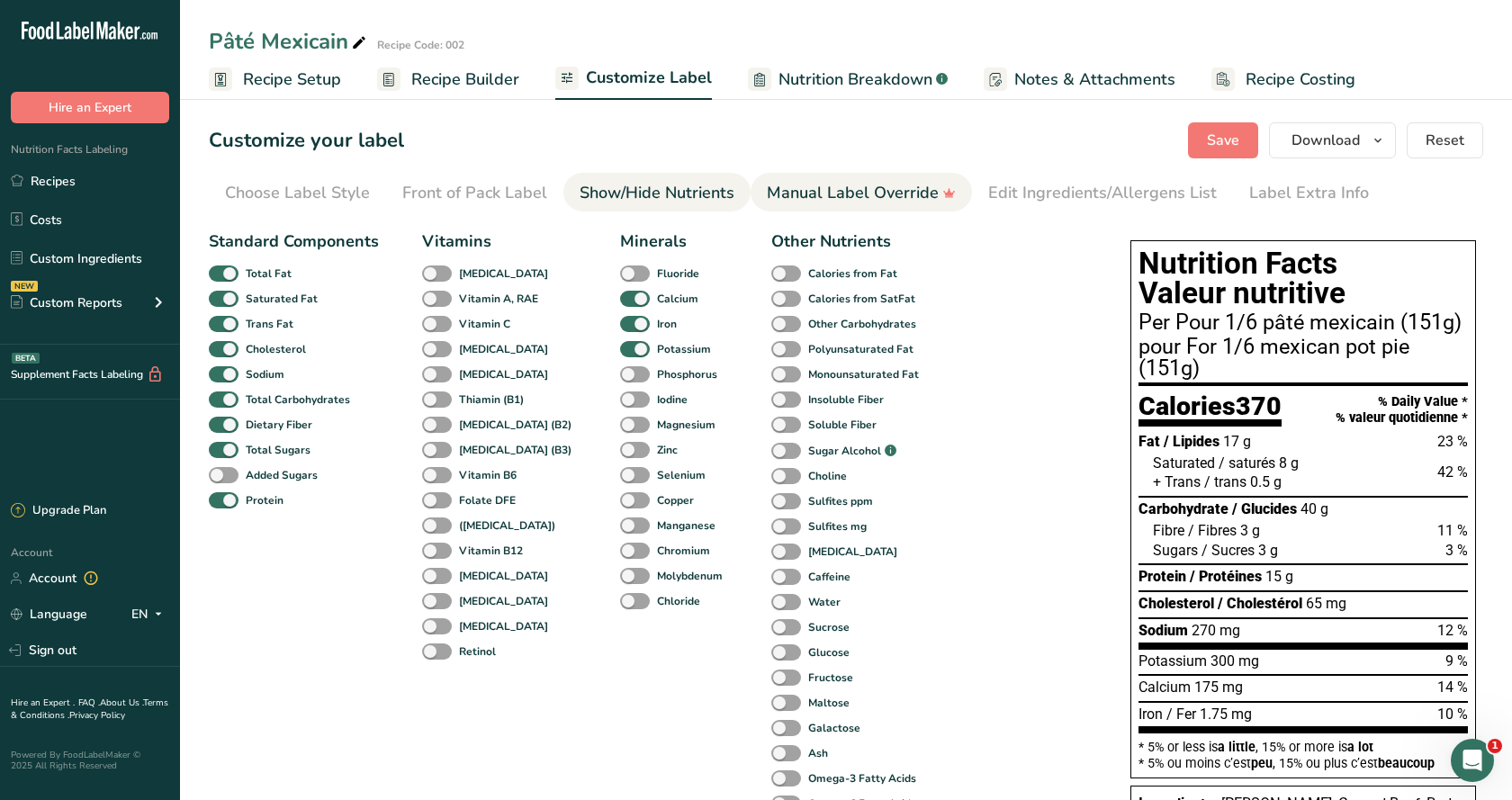
click at [841, 189] on div "Manual Label Override" at bounding box center [861, 193] width 189 height 25
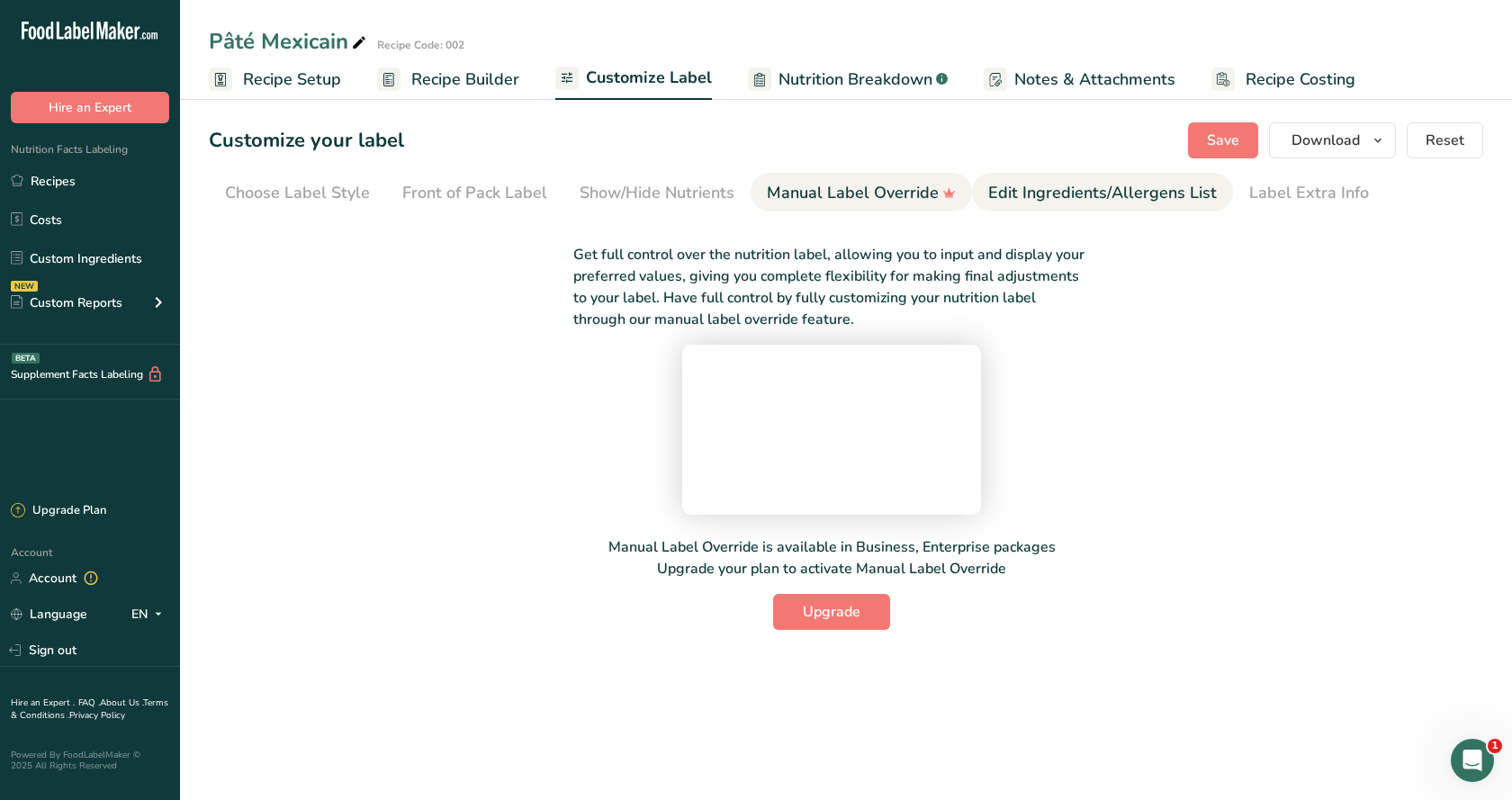
click at [1050, 189] on div "Edit Ingredients/Allergens List" at bounding box center [1101, 193] width 229 height 25
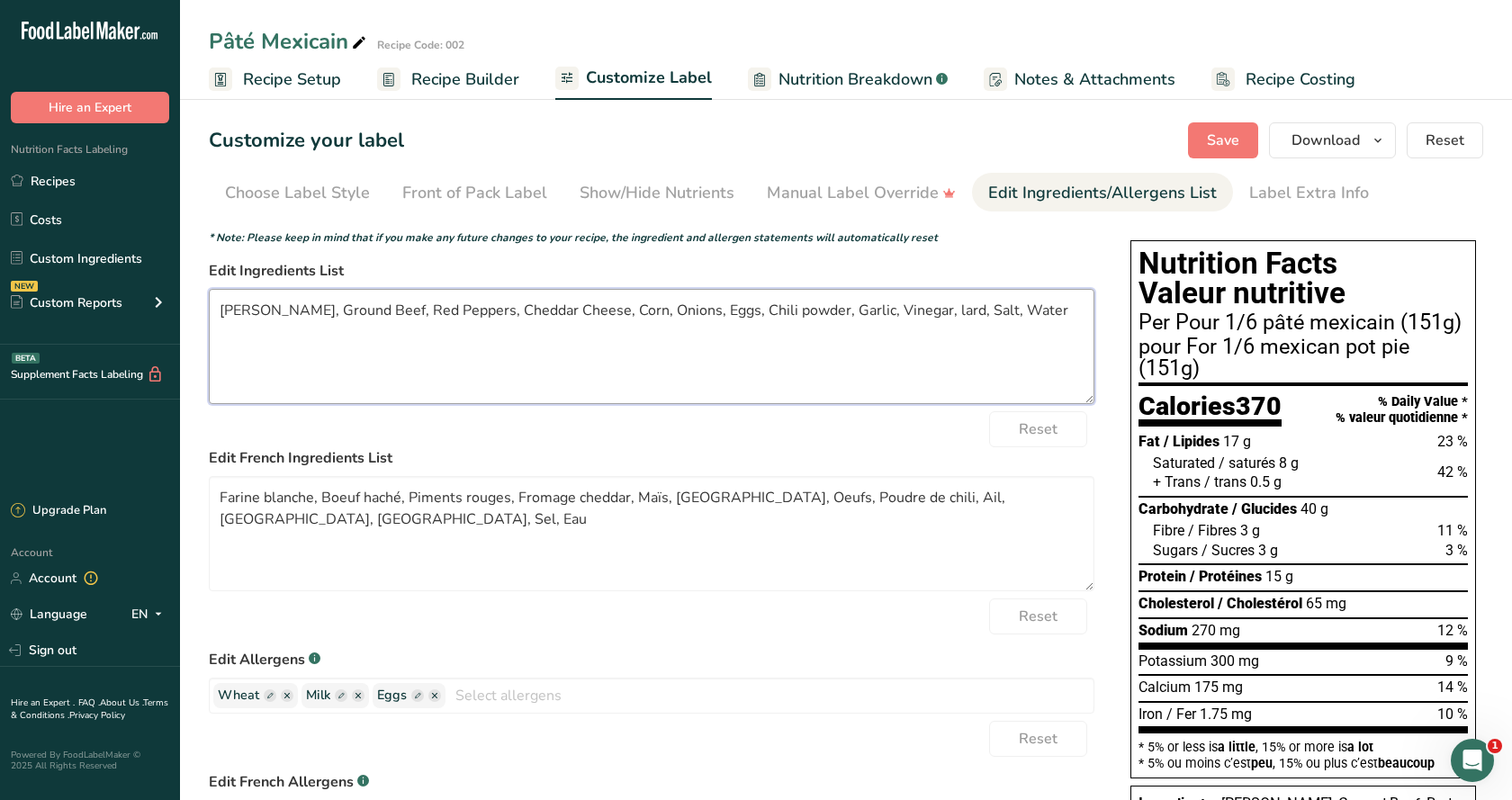
click at [417, 309] on textarea "[PERSON_NAME], Ground Beef, Red Peppers, Cheddar Cheese, Corn, Onions, Eggs, Ch…" at bounding box center [651, 347] width 886 height 115
click at [863, 311] on textarea "[PERSON_NAME], Ground Beef, mixed Peppers, Cheddar Cheese, Corn, Onions, Eggs, …" at bounding box center [651, 347] width 886 height 115
type textarea "[PERSON_NAME], Ground Beef, mixed Peppers, Cheddar Cheese, Corn, Onions, Eggs, …"
click at [508, 496] on textarea "Farine blanche, Boeuf haché, Piments rouges, Fromage cheddar, Maïs, [GEOGRAPHIC…" at bounding box center [651, 534] width 886 height 115
click at [898, 496] on textarea "Farine blanche, Boeuf haché, Piments mixtes, Fromage [GEOGRAPHIC_DATA], Maïs, […" at bounding box center [651, 534] width 886 height 115
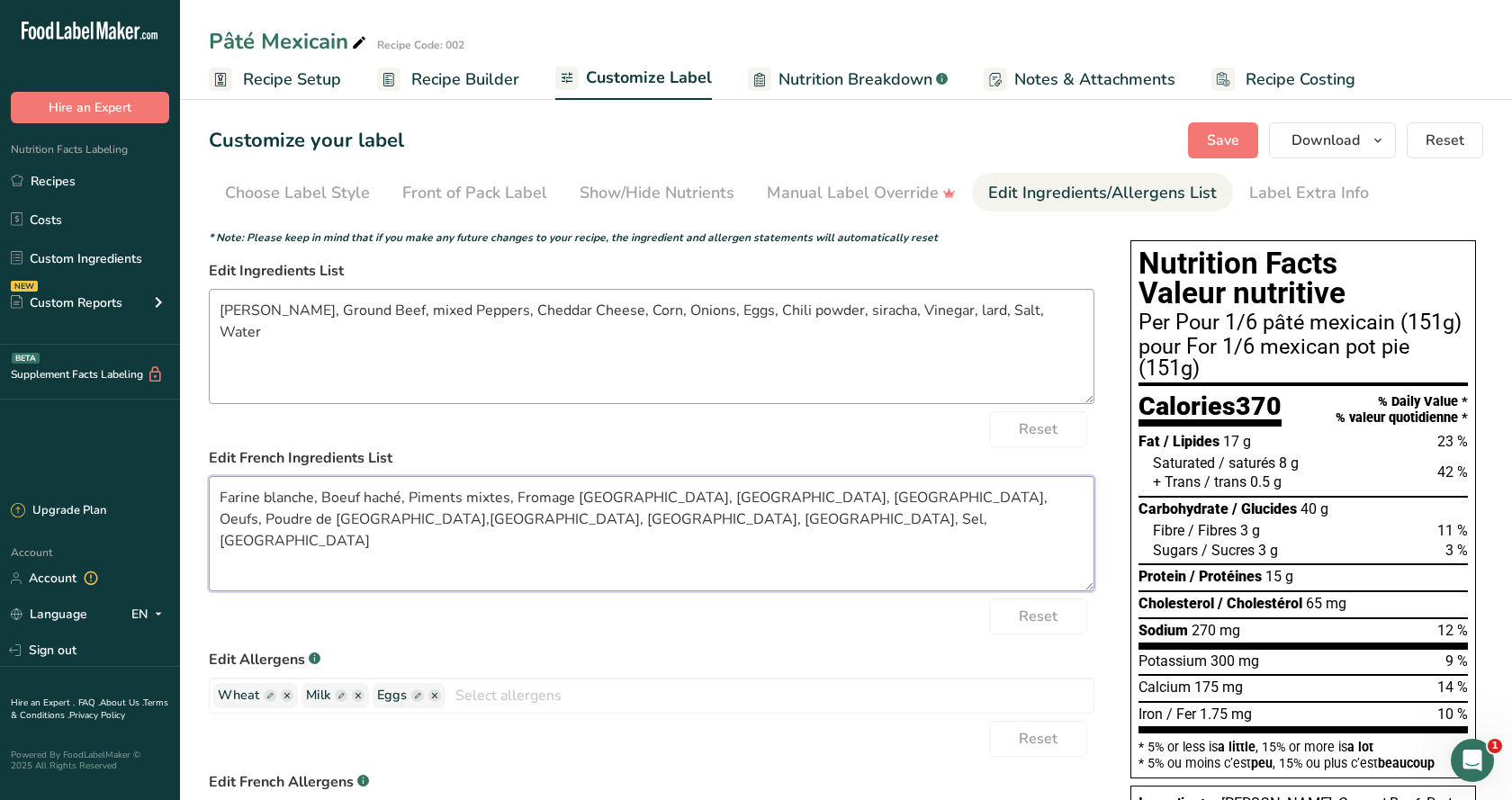
type textarea "Farine blanche, Boeuf haché, Piments mixtes, Fromage [GEOGRAPHIC_DATA], [GEOGRA…"
click at [829, 313] on textarea "[PERSON_NAME], Ground Beef, mixed Peppers, Cheddar Cheese, Corn, Onions, Eggs, …" at bounding box center [651, 347] width 886 height 115
click at [833, 312] on textarea "[PERSON_NAME], Ground Beef, mixed Peppers, Cheddar Cheese, Corn, Onions, Eggs, …" at bounding box center [651, 347] width 886 height 115
type textarea "[PERSON_NAME], Ground Beef, mixed Peppers, Cheddar Cheese, Corn, Onions, Eggs, …"
click at [1221, 130] on span "Save" at bounding box center [1222, 141] width 33 height 22
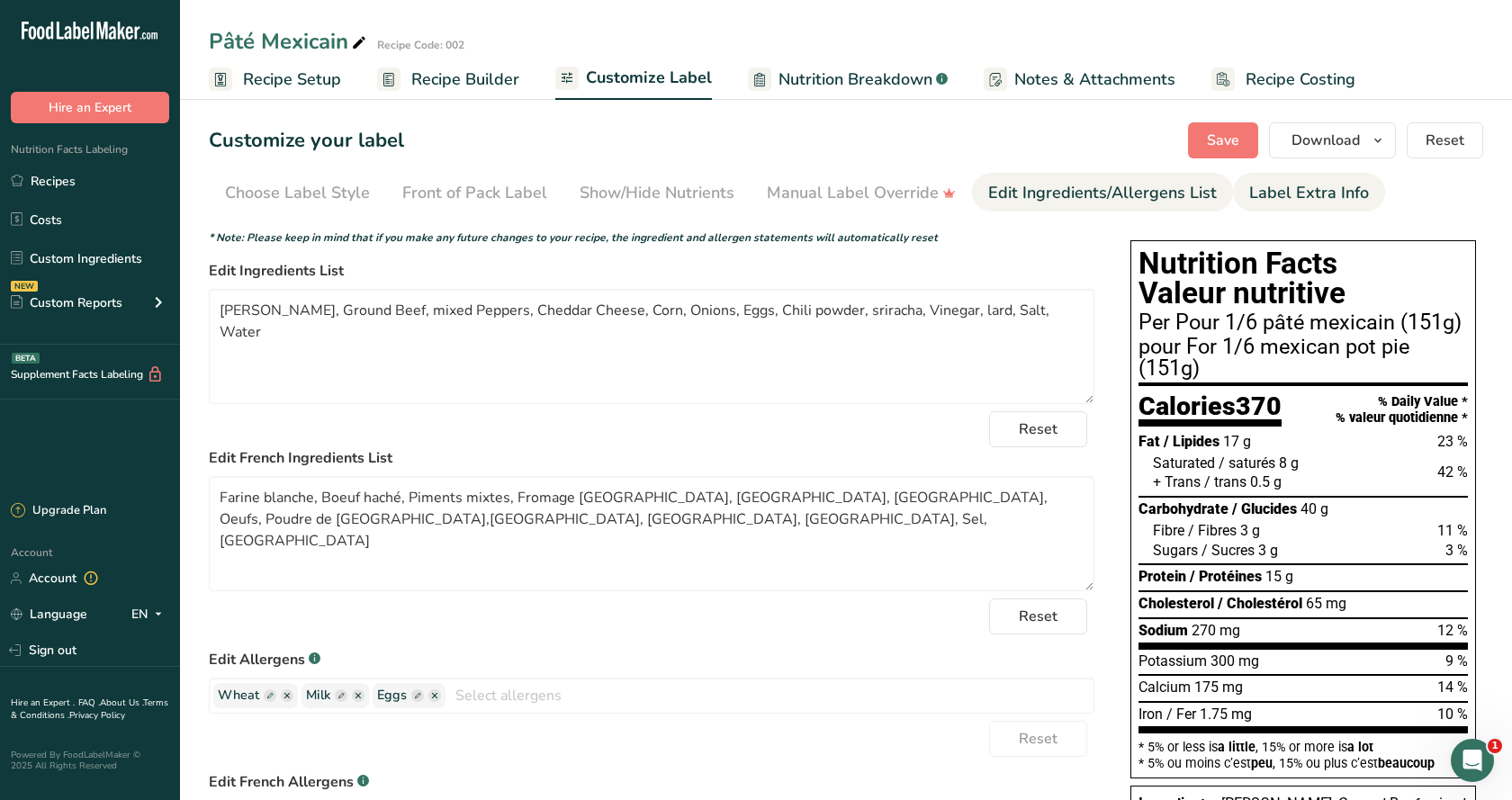
click at [1264, 193] on div "Label Extra Info" at bounding box center [1308, 193] width 120 height 25
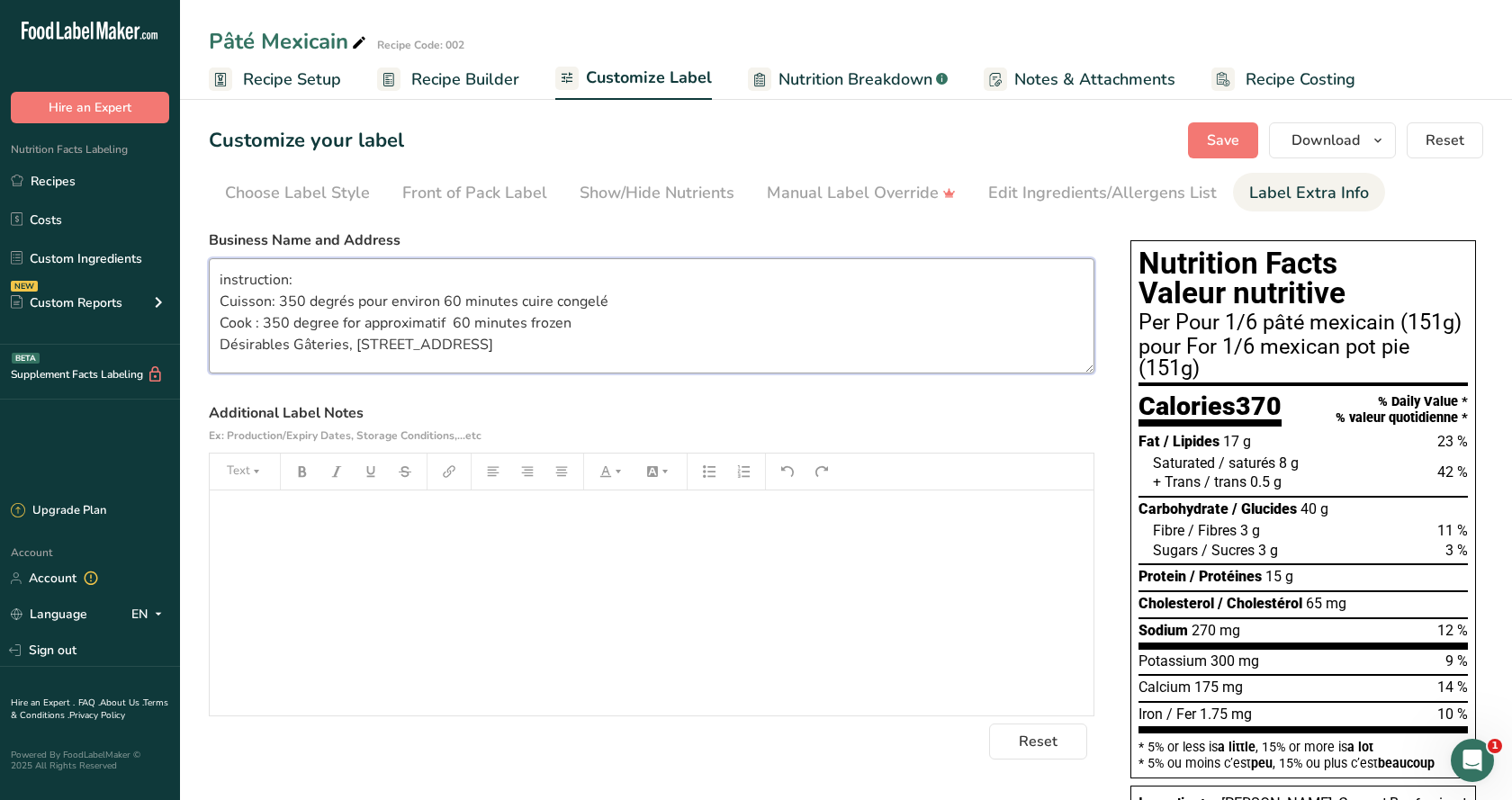
click at [283, 282] on textarea "instruction: Cuisson: 350 degrés pour environ 60 minutes cuire congelé Cook : 3…" at bounding box center [651, 316] width 886 height 115
click at [285, 278] on textarea "instruction: Cuisson: 350 degrés pour environ 60 minutes cuire congelé Cook : 3…" at bounding box center [651, 316] width 886 height 115
click at [433, 301] on textarea "instructions: Cuisson: 350 degrés pour environ 60 minutes cuire congelé Cook : …" at bounding box center [651, 316] width 886 height 115
click at [334, 323] on textarea "instructions: Cuisson: 350 degrés pour environs 60 minutes cuire congelé Cook :…" at bounding box center [651, 316] width 886 height 115
click at [451, 321] on textarea "instructions: Cuisson: 350 degrés pour environs 60 minutes cuire congelé Cook :…" at bounding box center [651, 316] width 886 height 115
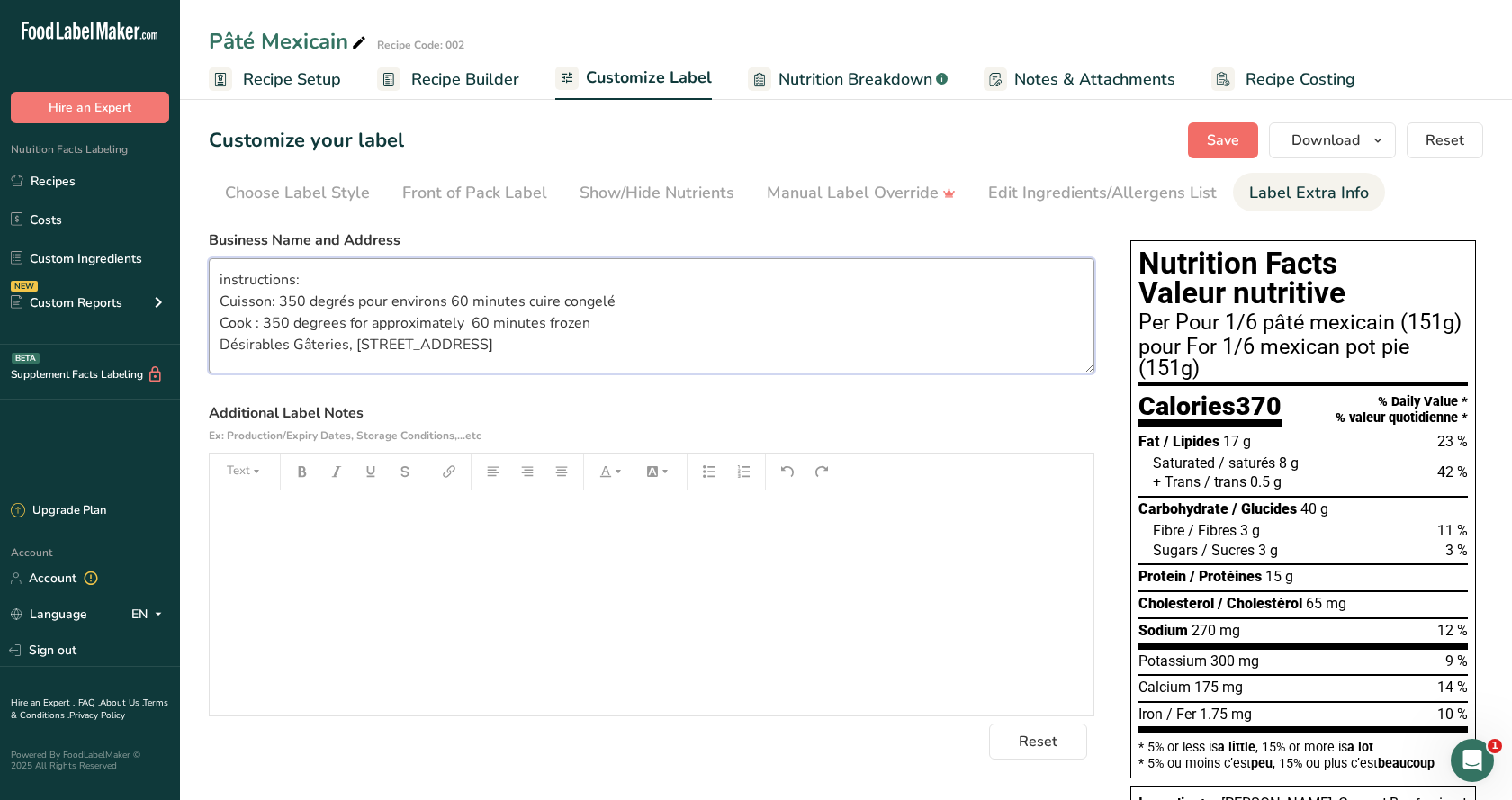
type textarea "instructions: Cuisson: 350 degrés pour environs 60 minutes cuire congelé Cook :…"
click at [1233, 136] on span "Save" at bounding box center [1222, 141] width 33 height 22
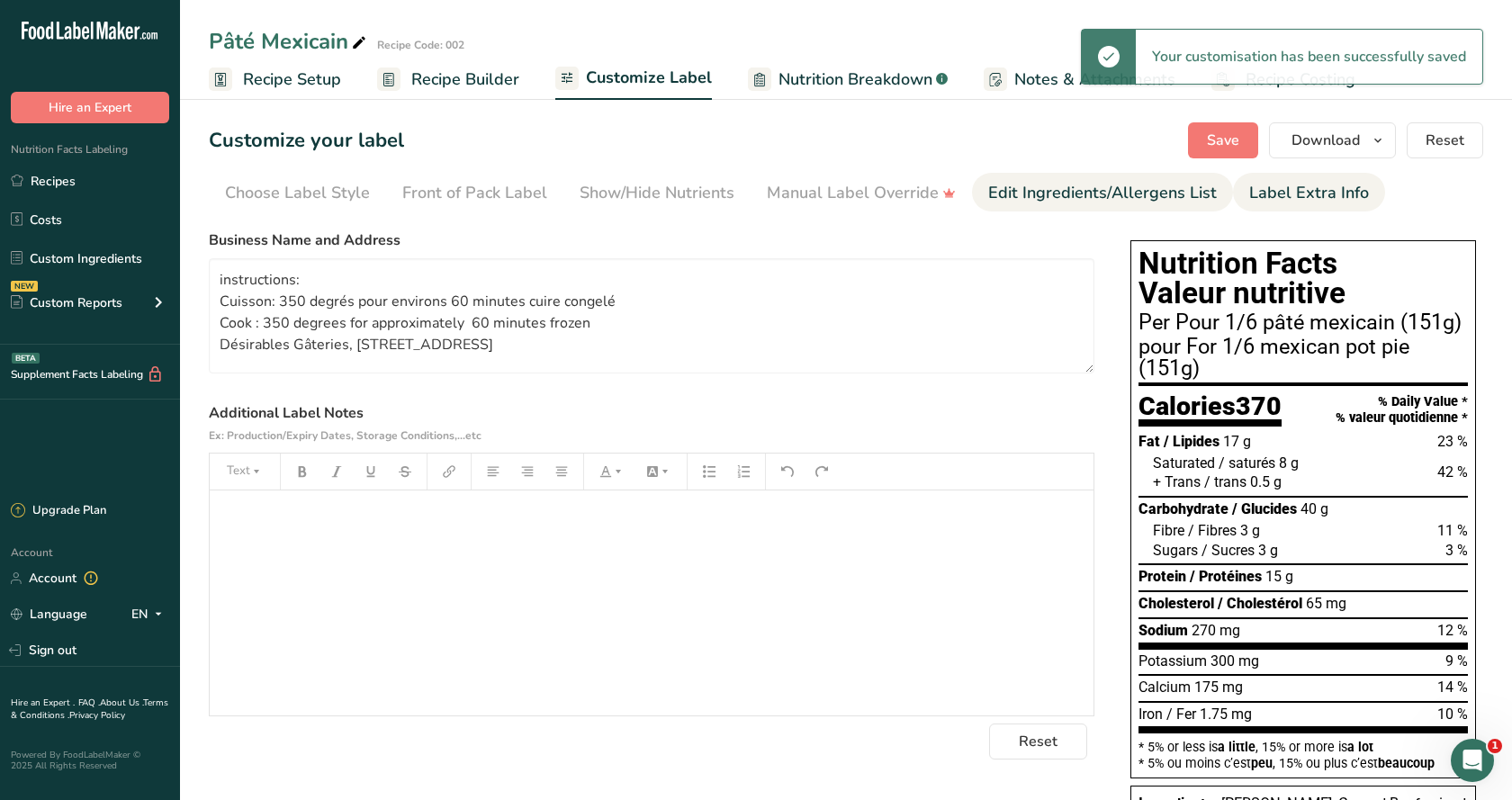
click at [1024, 193] on div "Edit Ingredients/Allergens List" at bounding box center [1101, 193] width 229 height 25
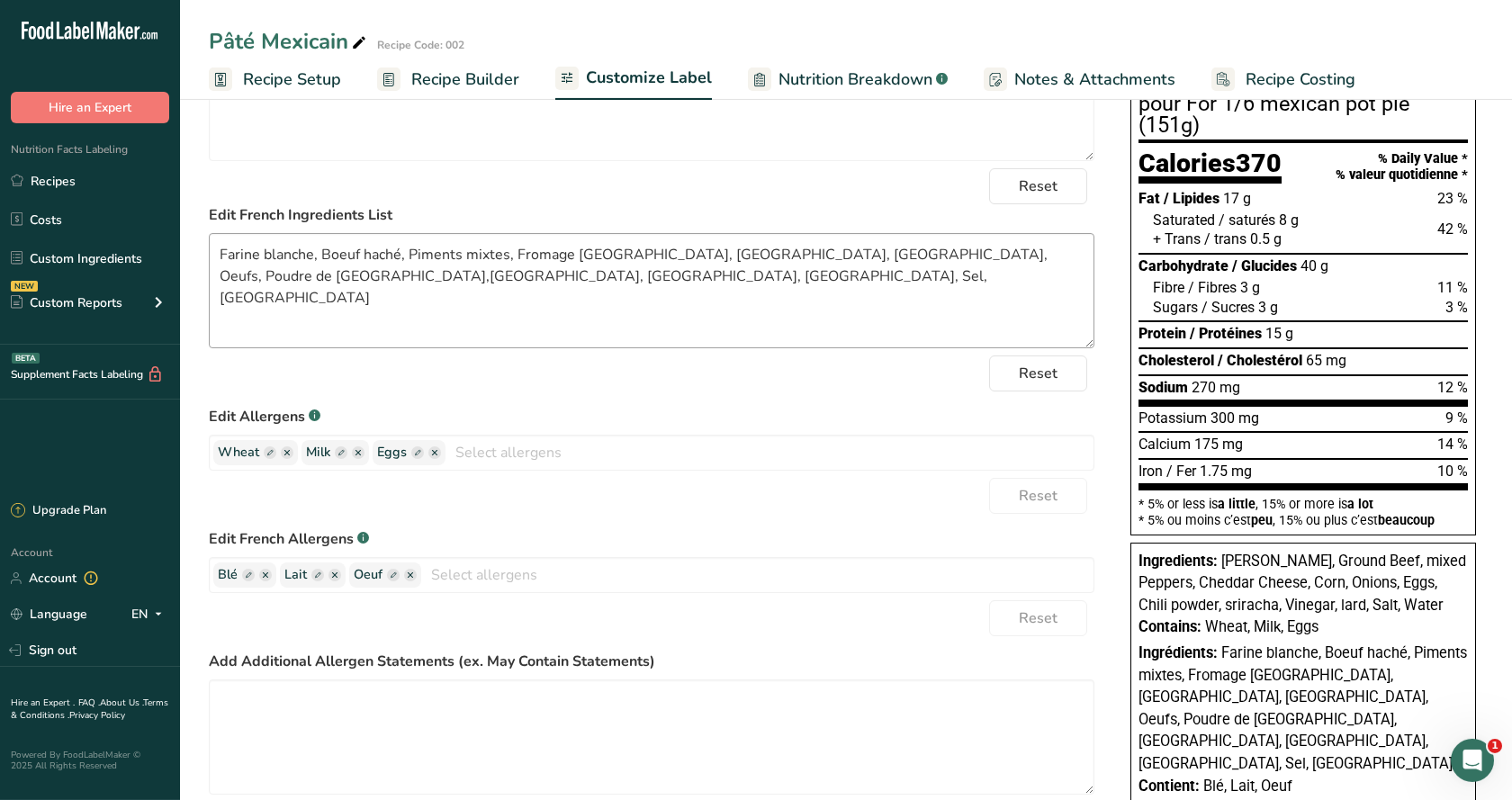
scroll to position [275, 0]
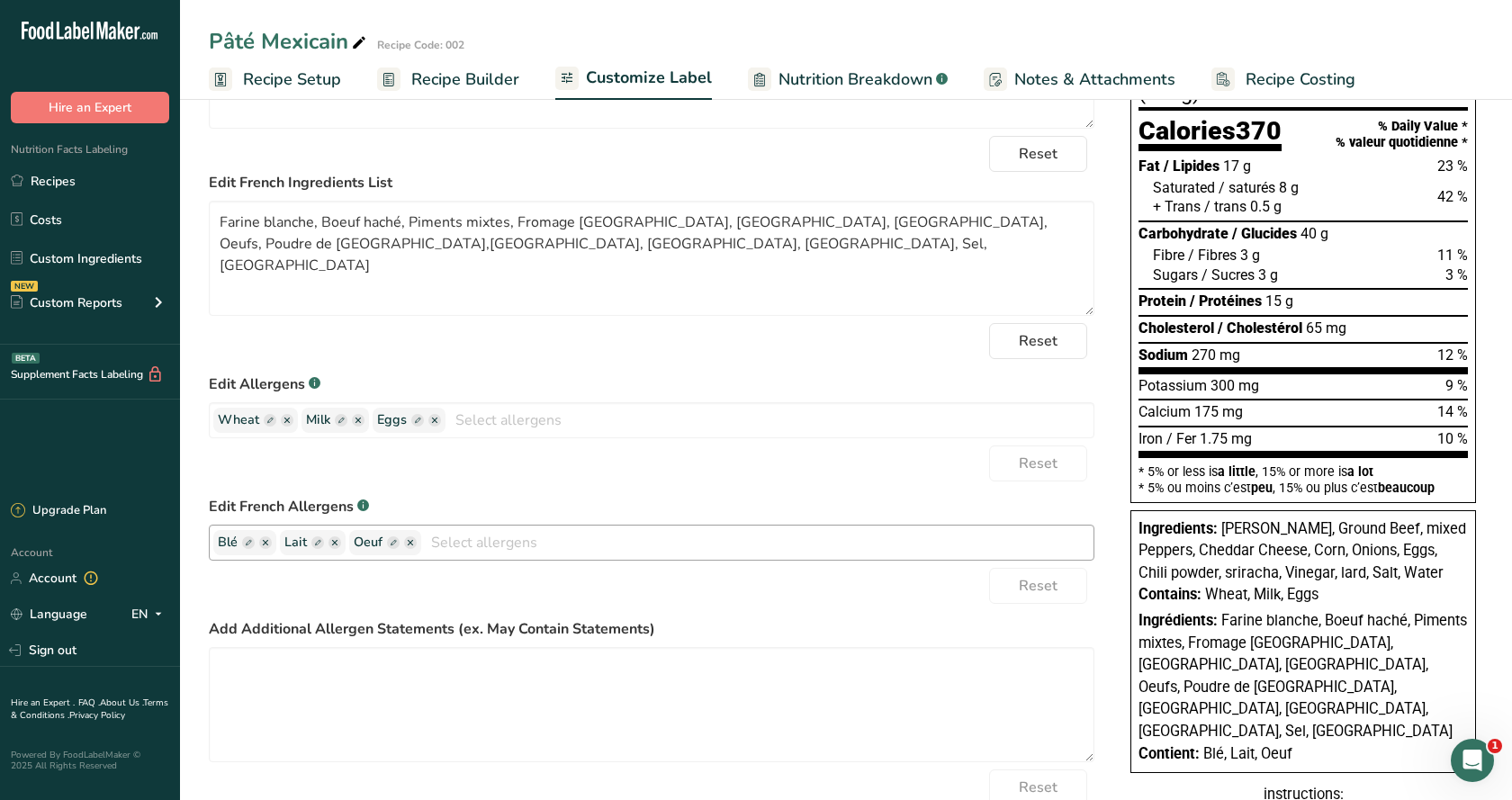
click at [391, 548] on rect "button" at bounding box center [393, 543] width 13 height 13
click at [366, 544] on input "text" at bounding box center [422, 544] width 137 height 24
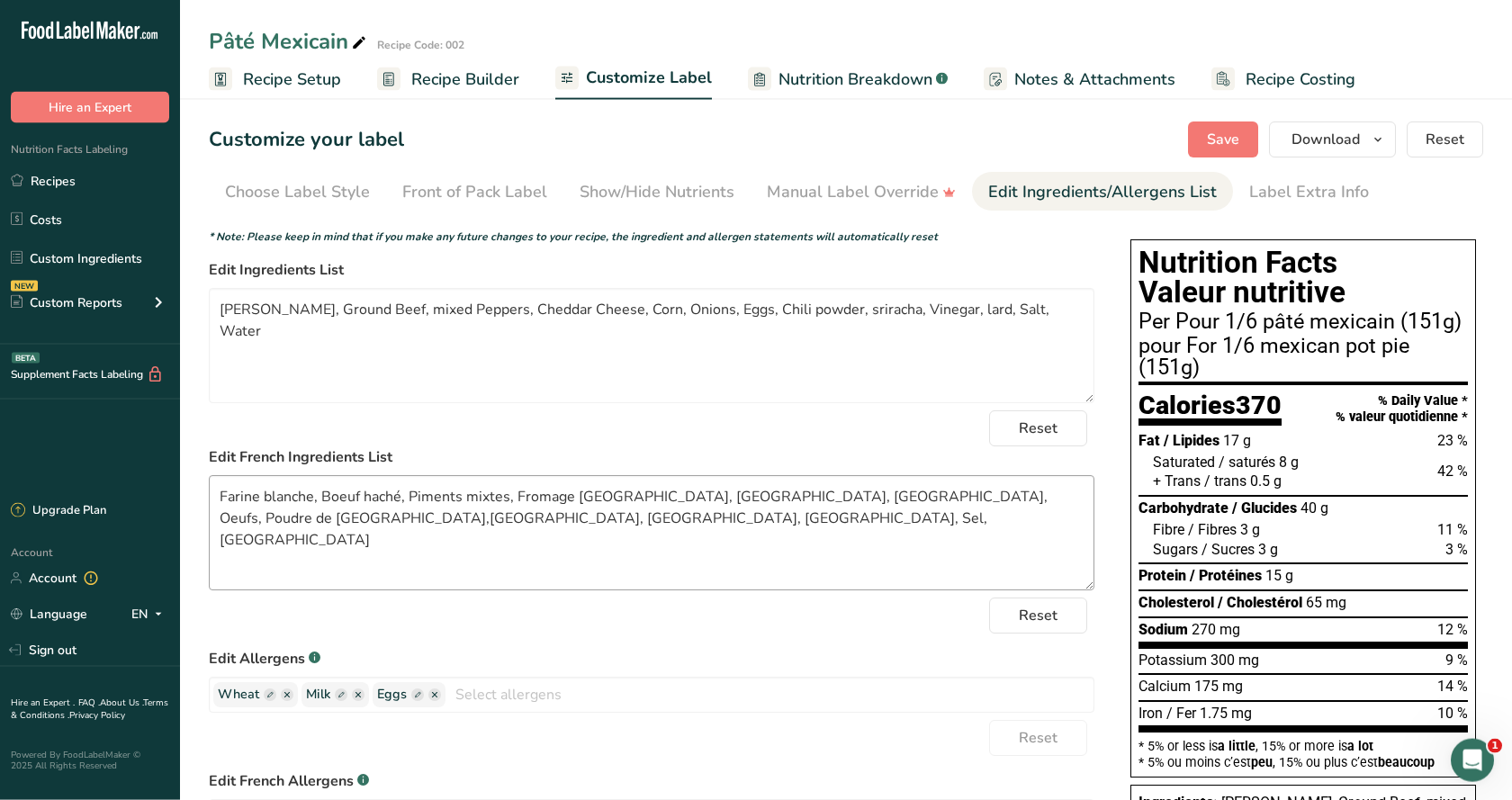
scroll to position [0, 0]
type input "Oeufs"
click at [1212, 126] on button "Save" at bounding box center [1222, 141] width 70 height 36
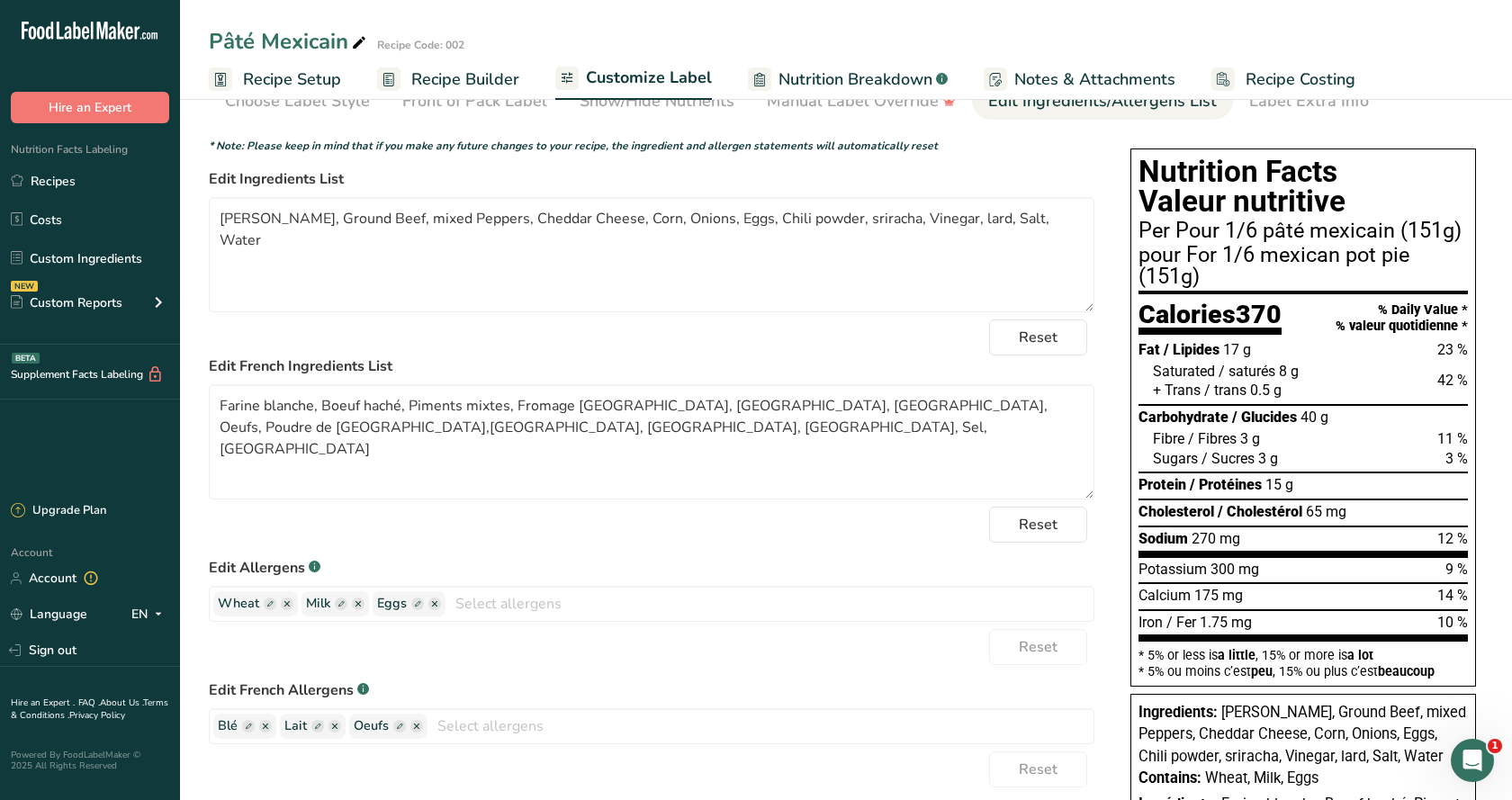
scroll to position [417, 0]
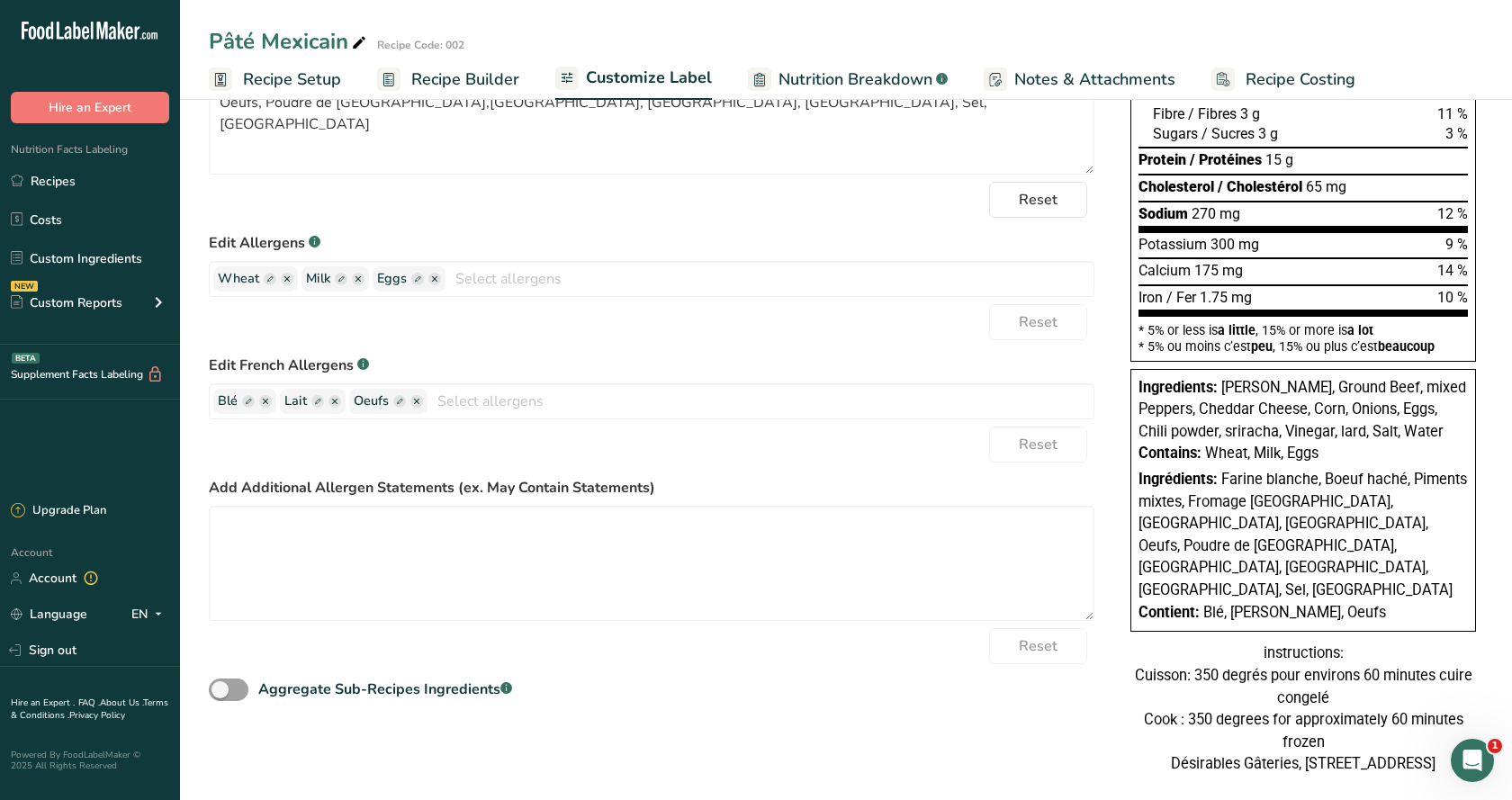
click at [1279, 433] on span "[PERSON_NAME], Ground Beef, mixed Peppers, Cheddar Cheese, Corn, Onions, Eggs, …" at bounding box center [1301, 410] width 328 height 61
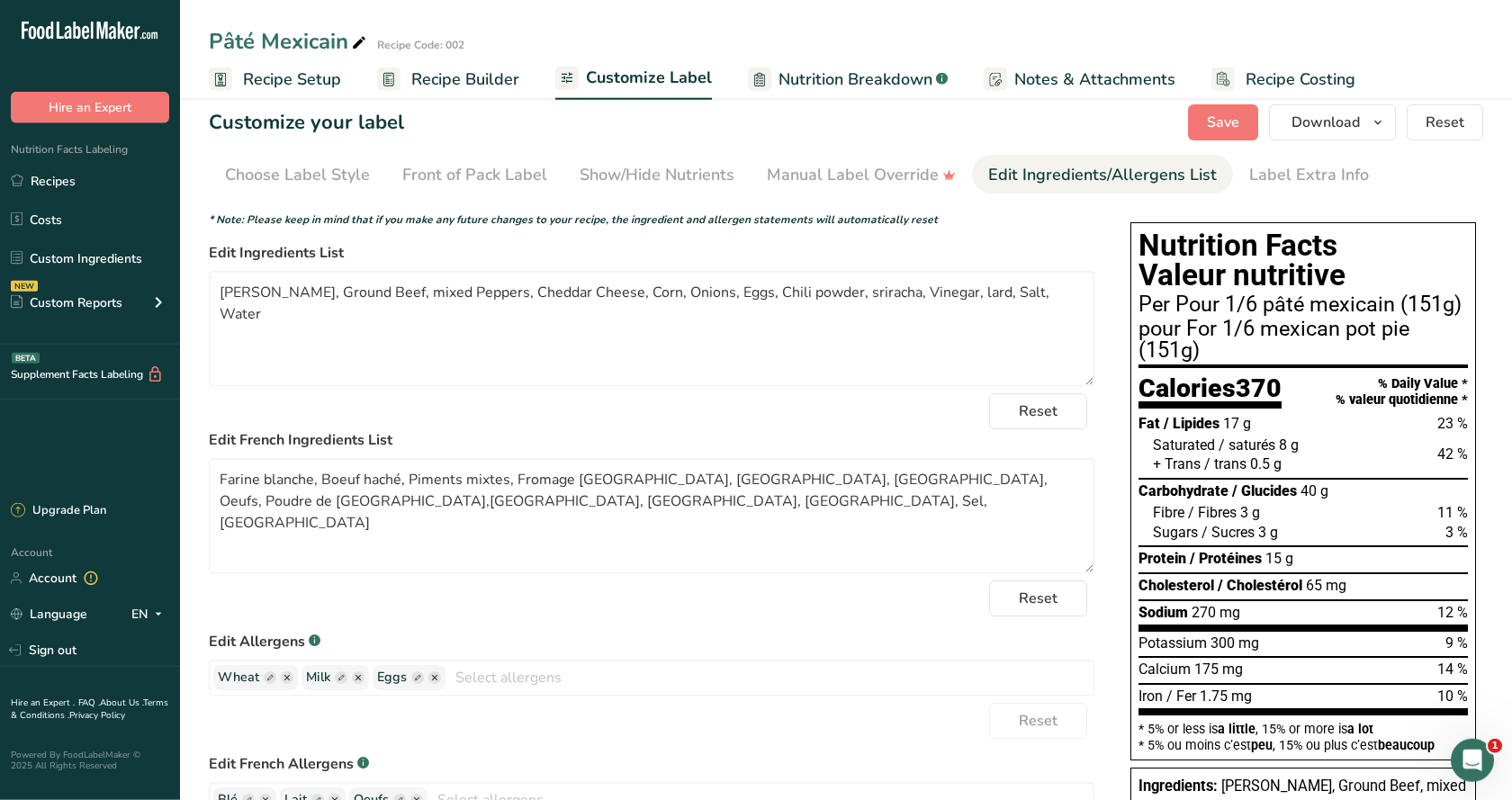
scroll to position [0, 0]
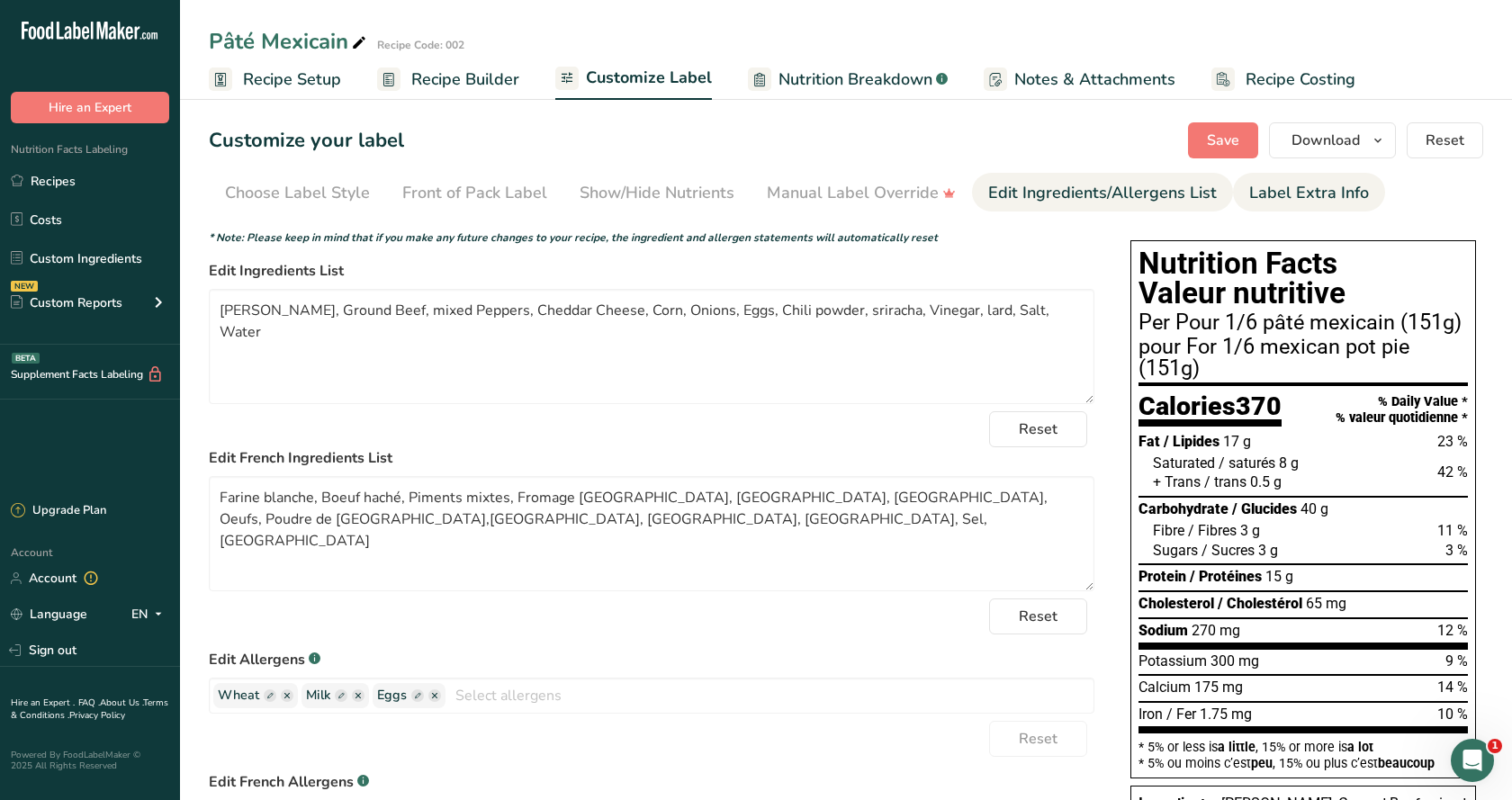
click at [1295, 204] on div "Label Extra Info" at bounding box center [1308, 193] width 120 height 25
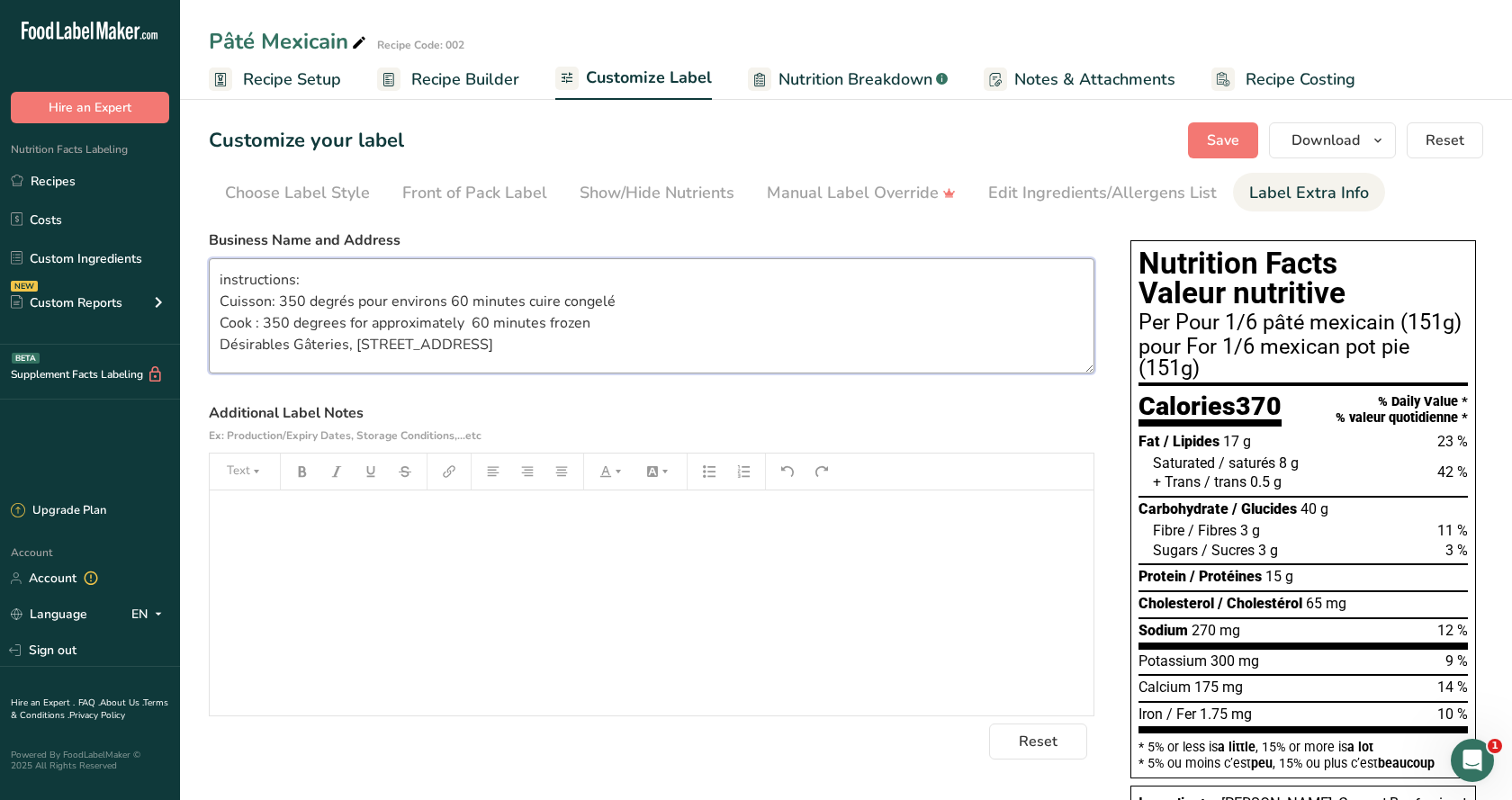
drag, startPoint x: 550, startPoint y: 345, endPoint x: 208, endPoint y: 349, distance: 342.0
click at [209, 349] on textarea "instructions: Cuisson: 350 degrés pour environs 60 minutes cuire congelé Cook :…" at bounding box center [651, 316] width 886 height 115
drag, startPoint x: 268, startPoint y: 364, endPoint x: 213, endPoint y: 362, distance: 55.0
click at [213, 362] on textarea "instructions: Cuisson: 350 degrés pour environs 60 minutes cuire congelé Cook :…" at bounding box center [651, 316] width 886 height 115
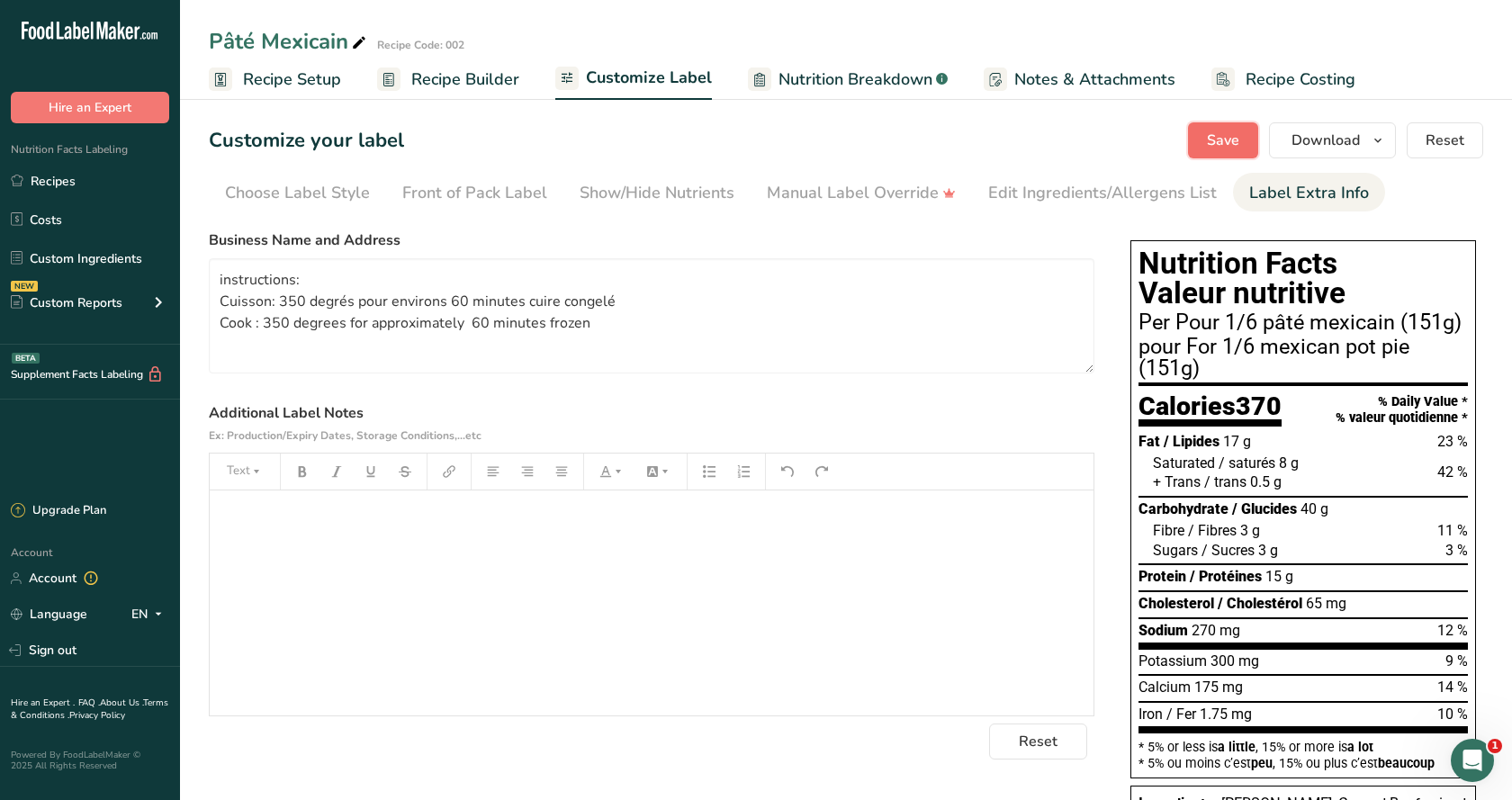
click at [1239, 142] on span "Save" at bounding box center [1222, 141] width 33 height 22
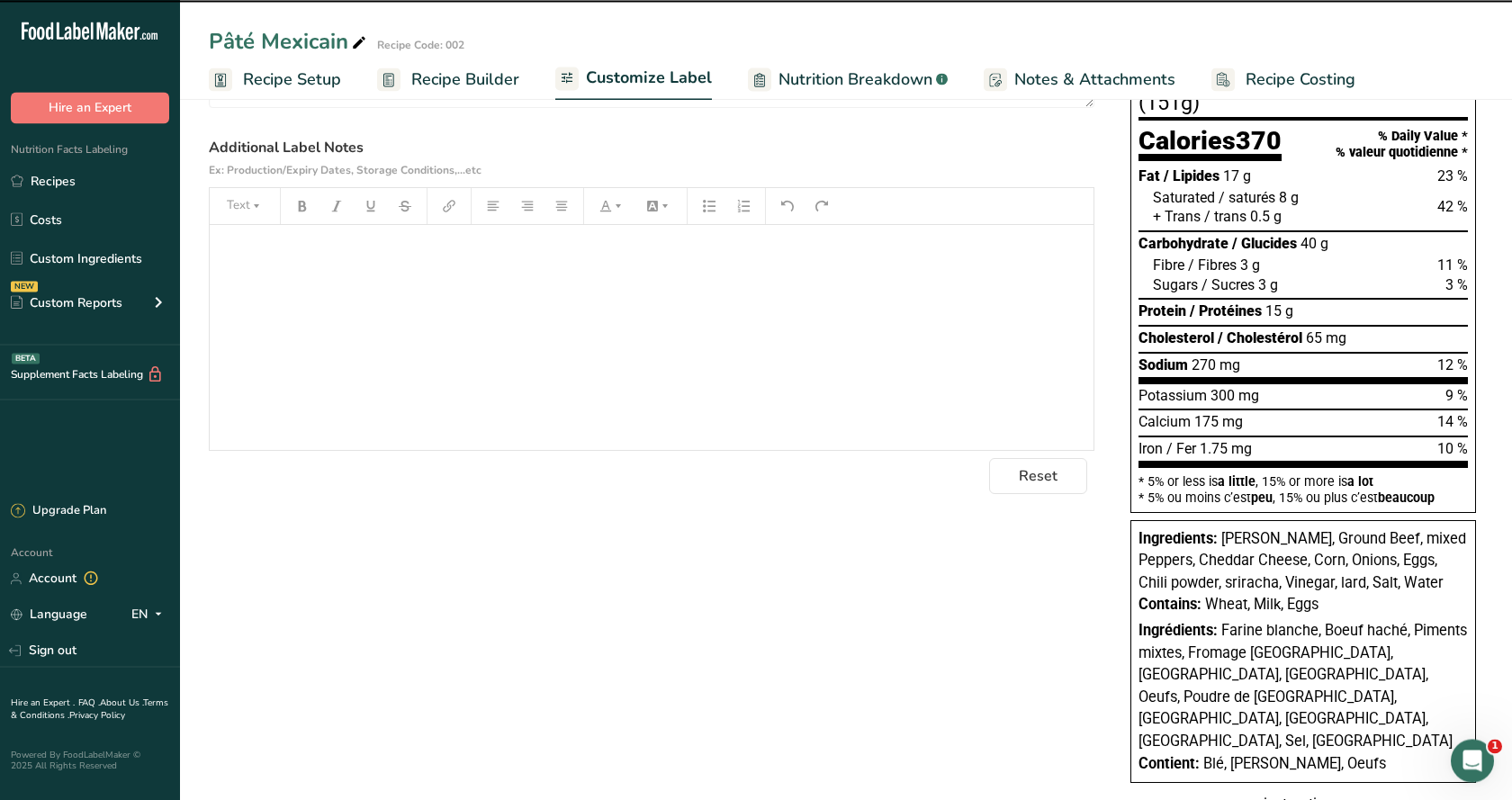
scroll to position [275, 0]
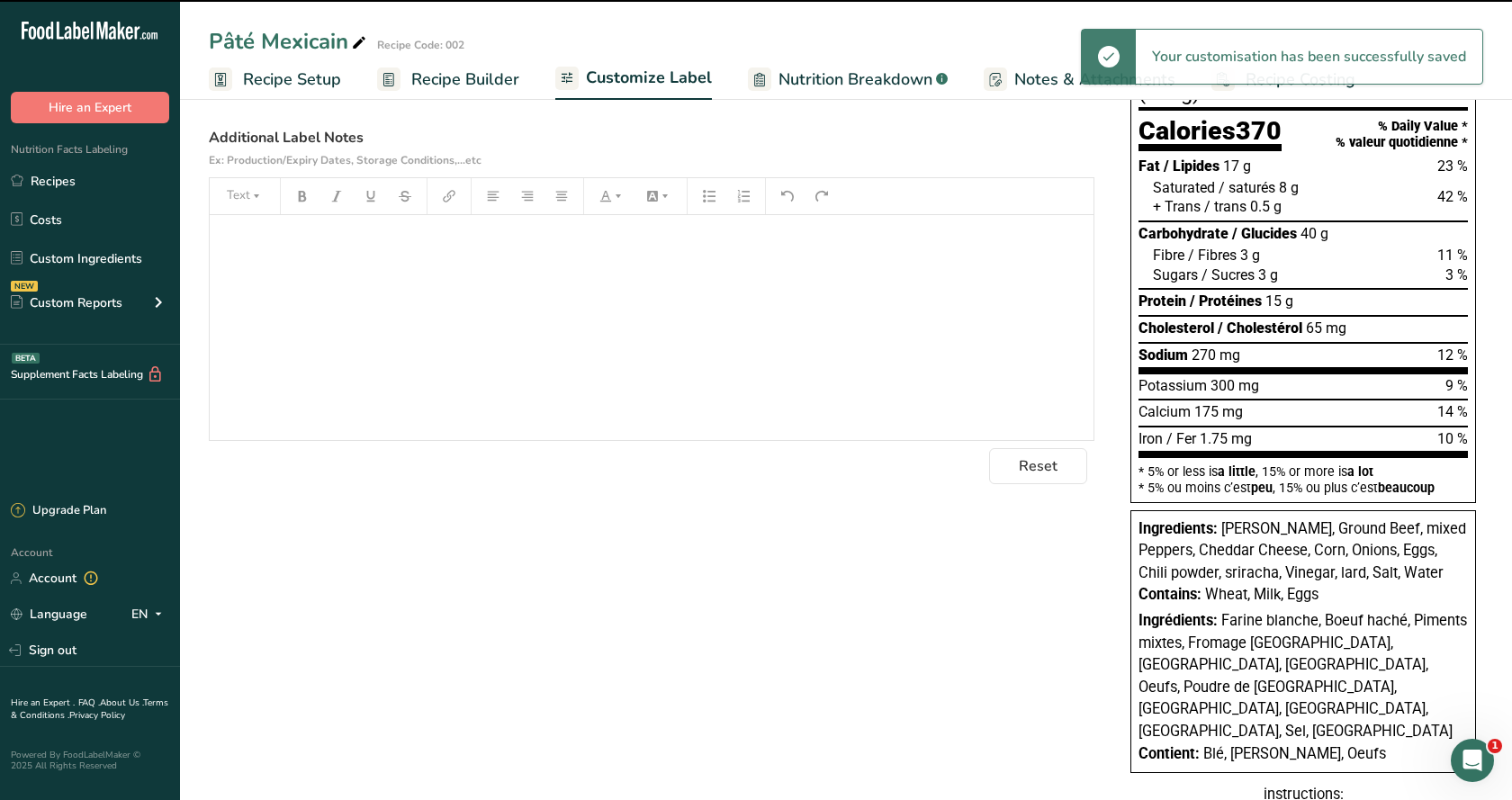
type textarea "instructions: Cuisson: 350 degrés pour environs 60 minutes cuire congelé Cook :…"
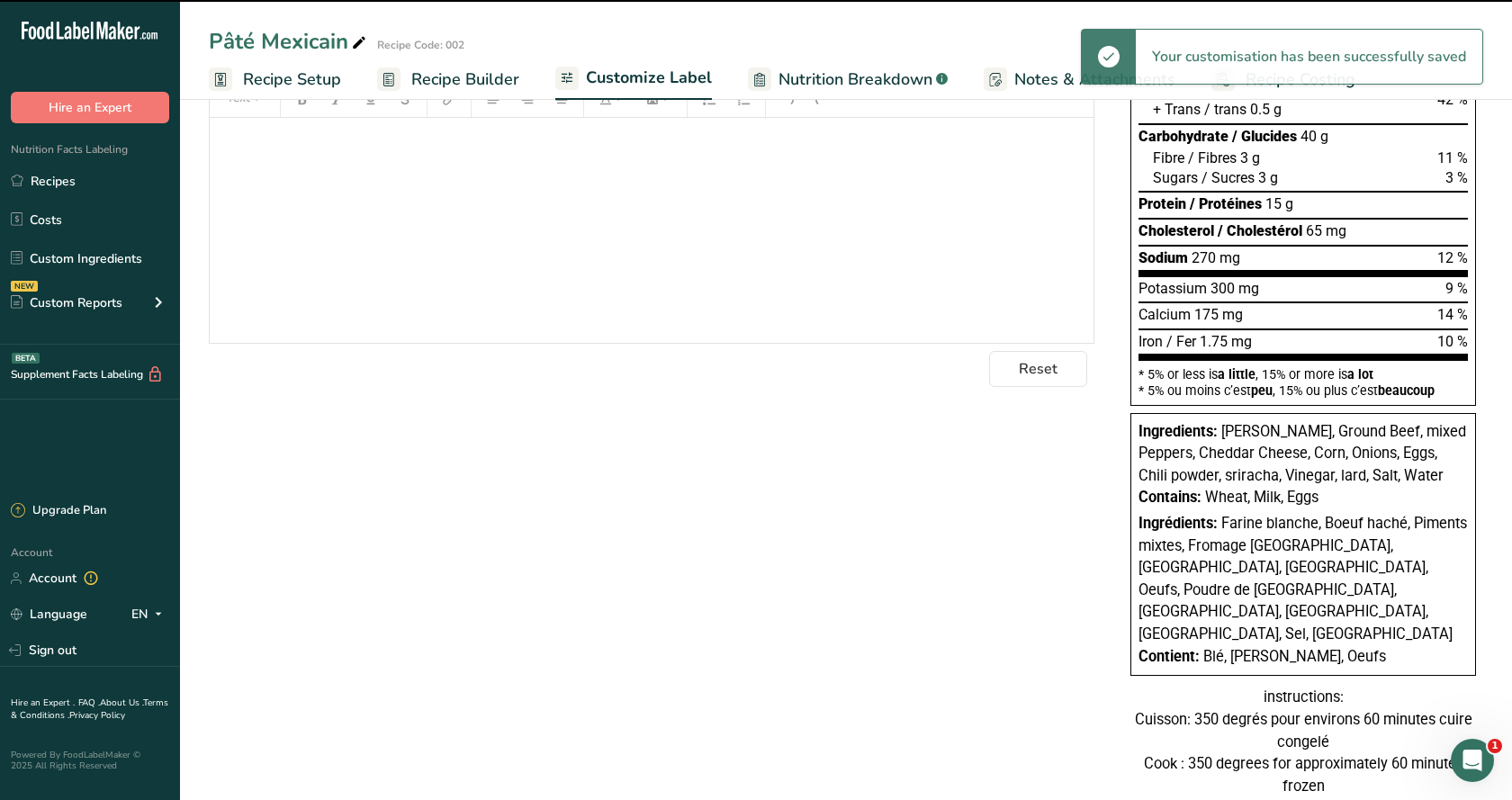
scroll to position [0, 0]
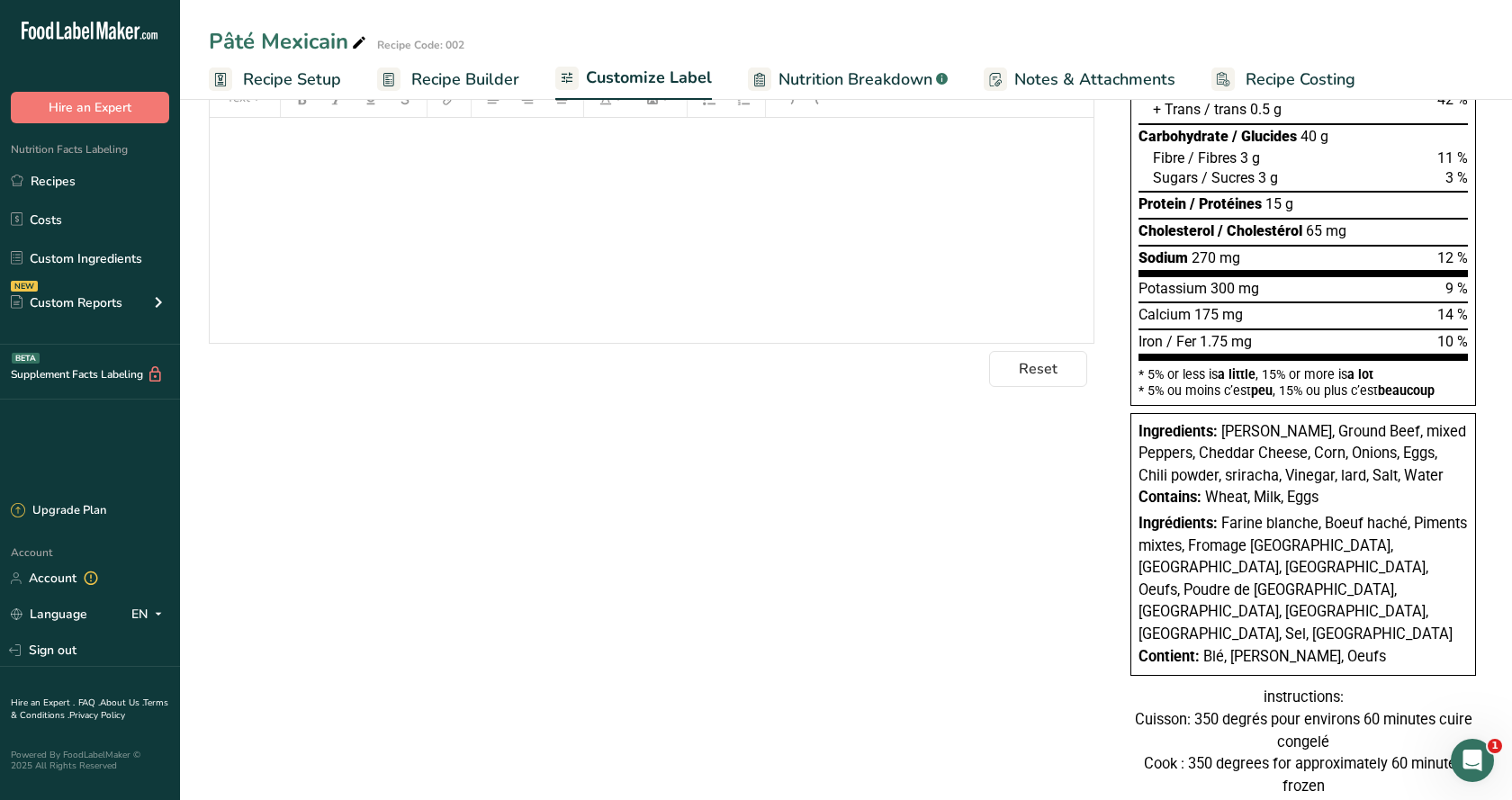
click at [1250, 703] on div "instructions: Cuisson: 350 degrés pour environs 60 minutes cuire congelé Cook :…" at bounding box center [1302, 743] width 345 height 111
click at [1058, 629] on div "Choose your label style Canadian Standard label USA (FDA) Standard FDA label Ta…" at bounding box center [846, 333] width 1275 height 966
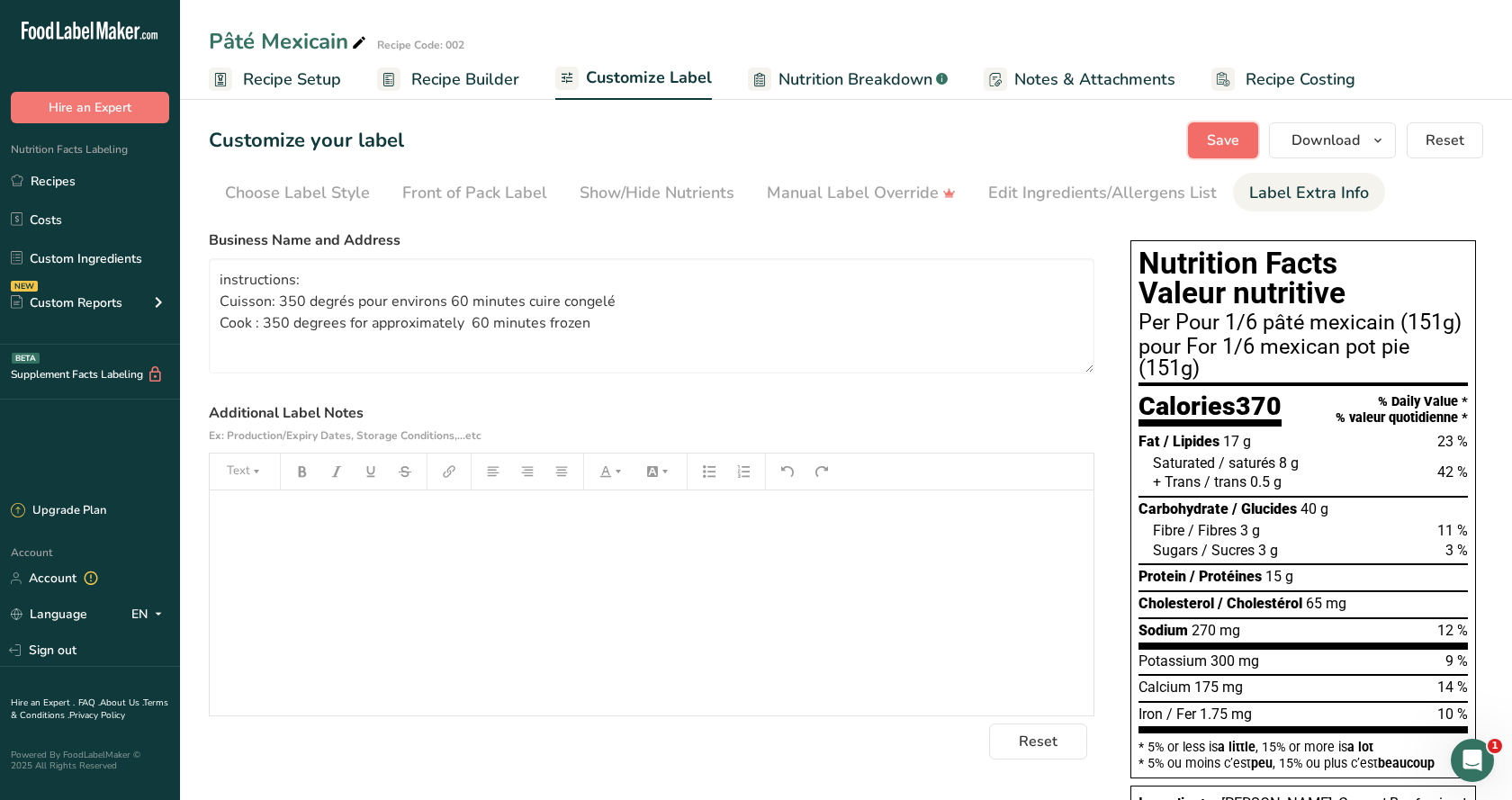
click at [1216, 128] on button "Save" at bounding box center [1222, 141] width 70 height 36
click at [304, 83] on span "Recipe Setup" at bounding box center [292, 79] width 98 height 25
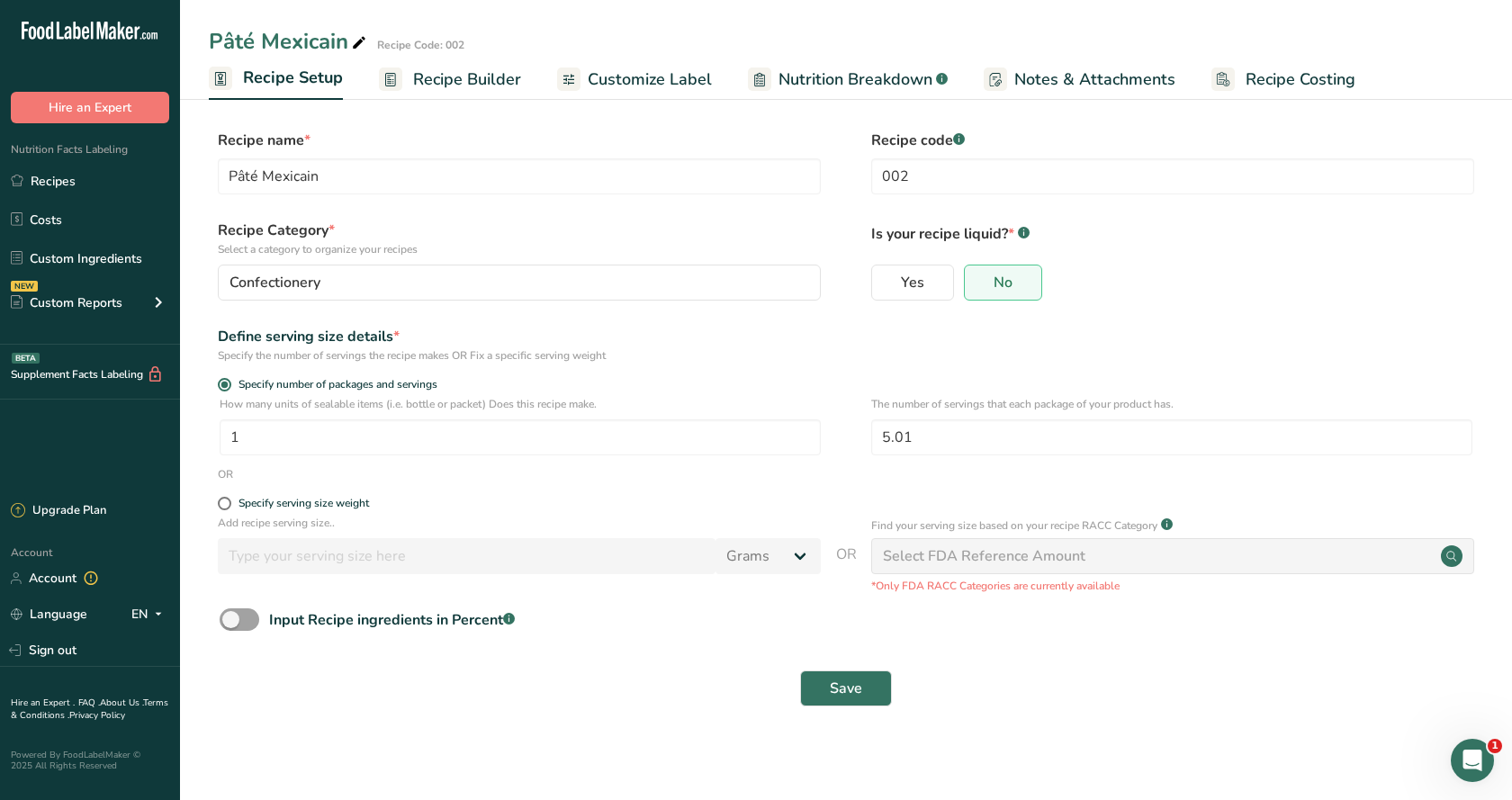
click at [408, 85] on link "Recipe Builder" at bounding box center [450, 79] width 142 height 41
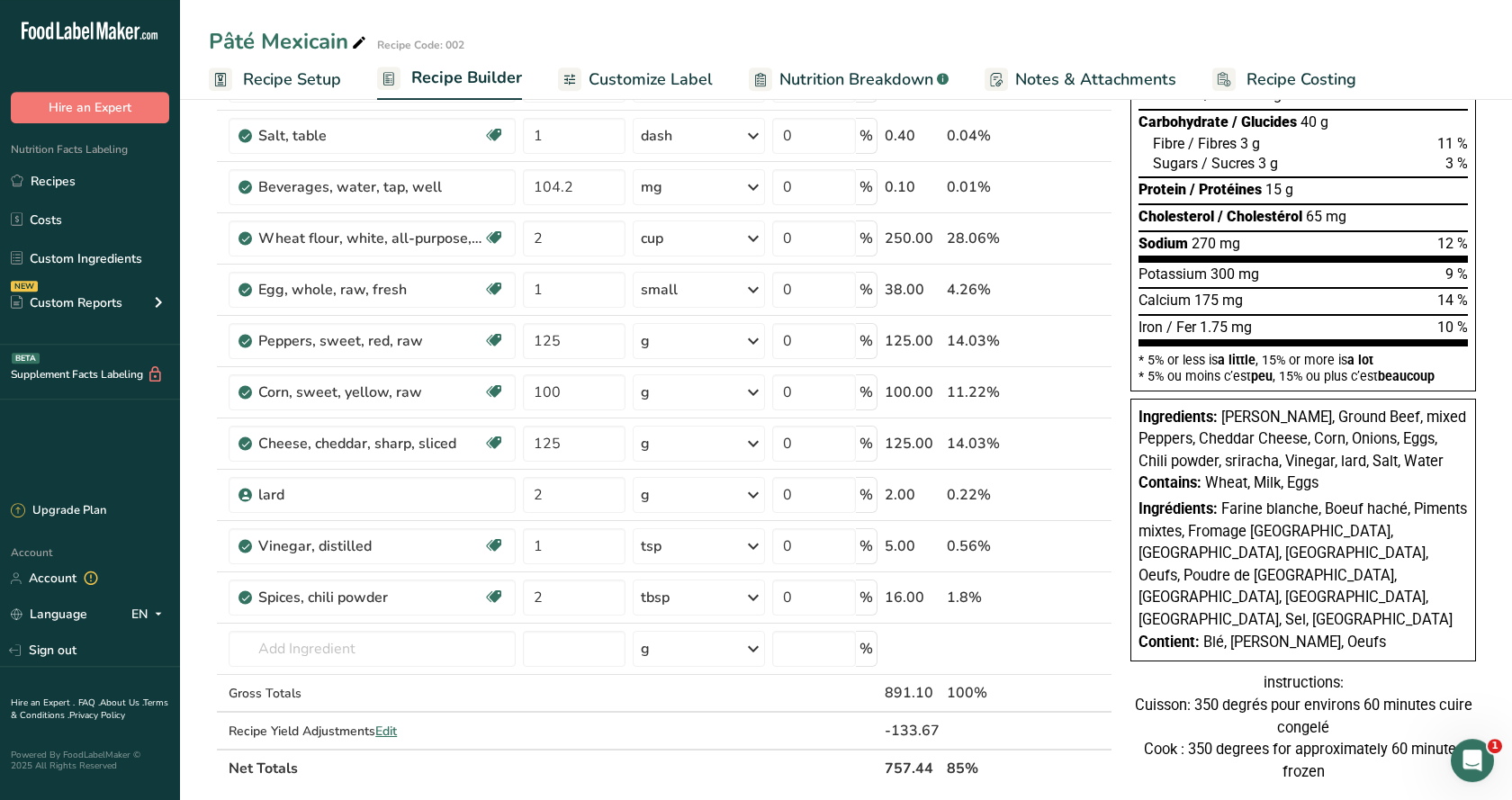
scroll to position [275, 0]
click at [1233, 458] on span "[PERSON_NAME], Ground Beef, mixed Peppers, Cheddar Cheese, Corn, Onions, Eggs, …" at bounding box center [1301, 441] width 328 height 61
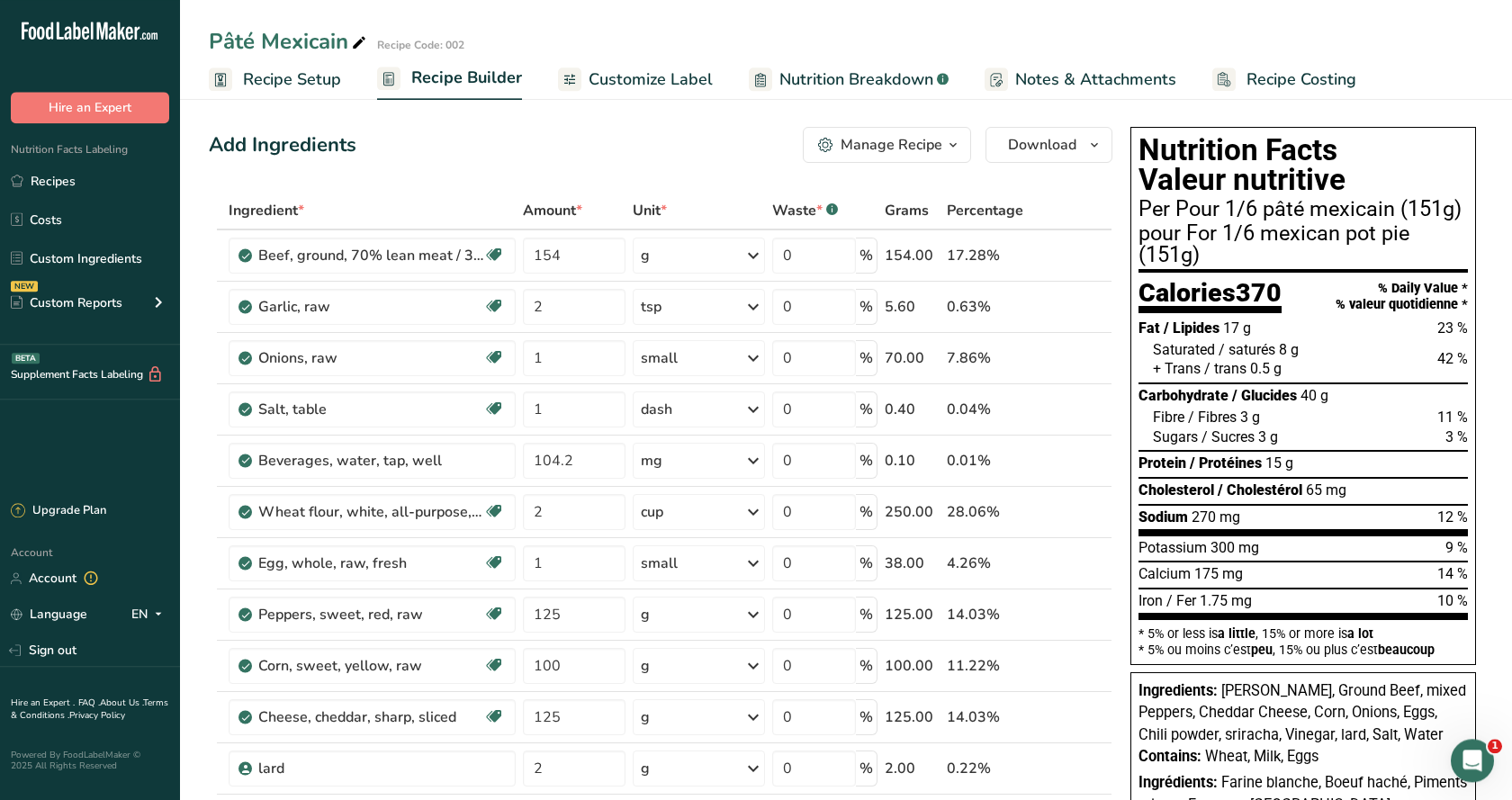
scroll to position [0, 0]
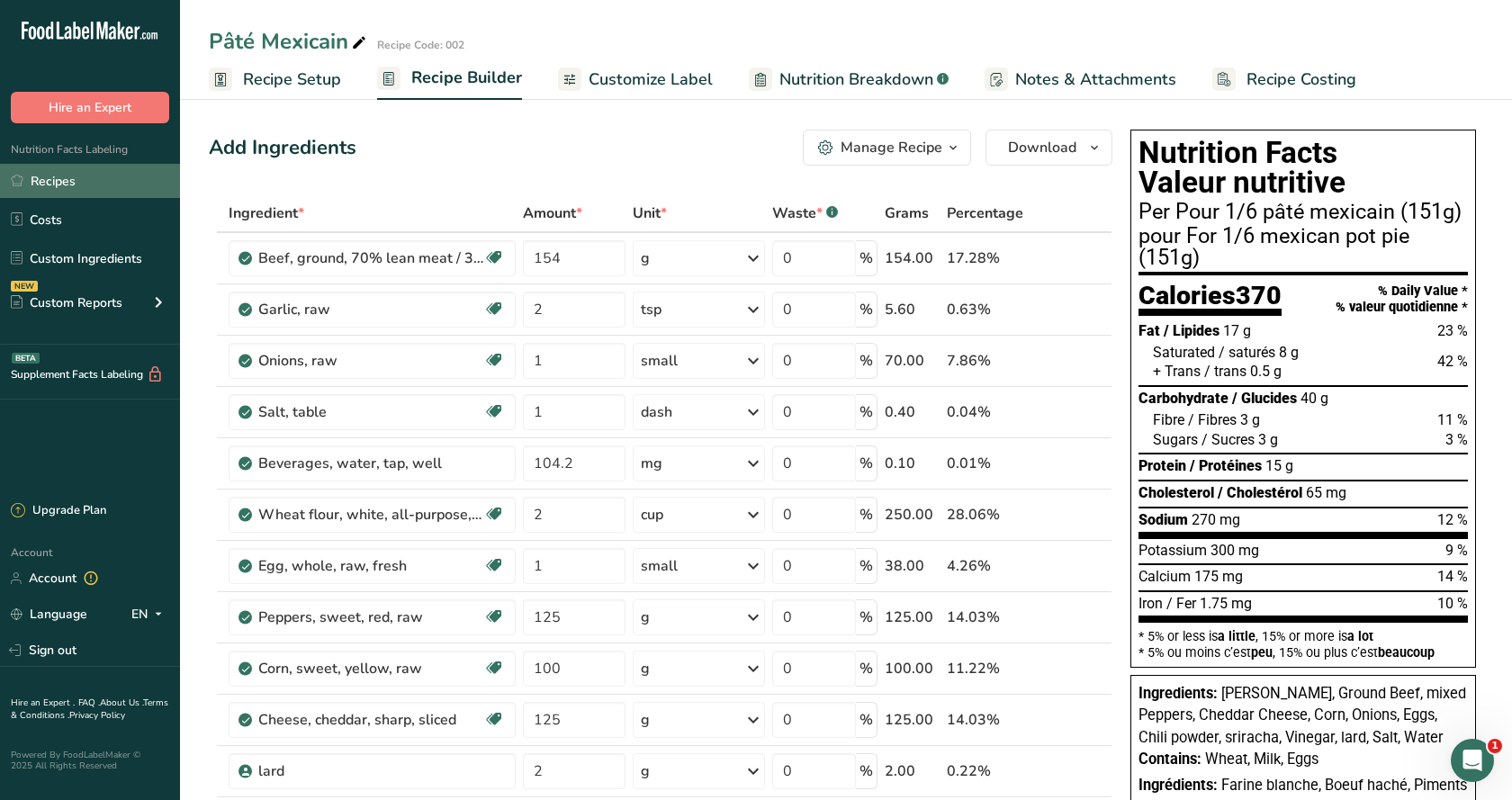
click at [67, 174] on link "Recipes" at bounding box center [90, 181] width 180 height 35
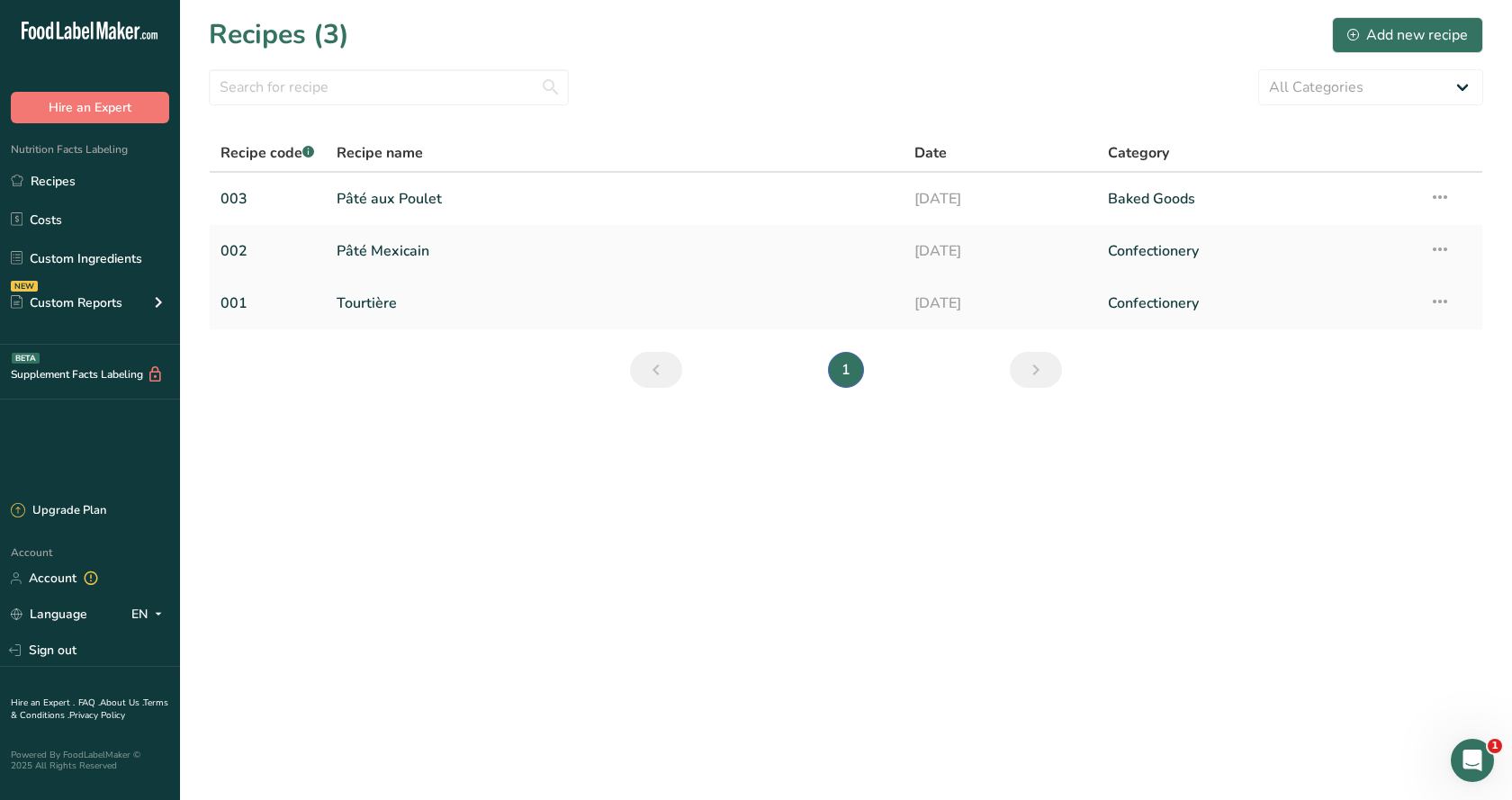
click at [369, 303] on link "Tourtière" at bounding box center [614, 303] width 557 height 38
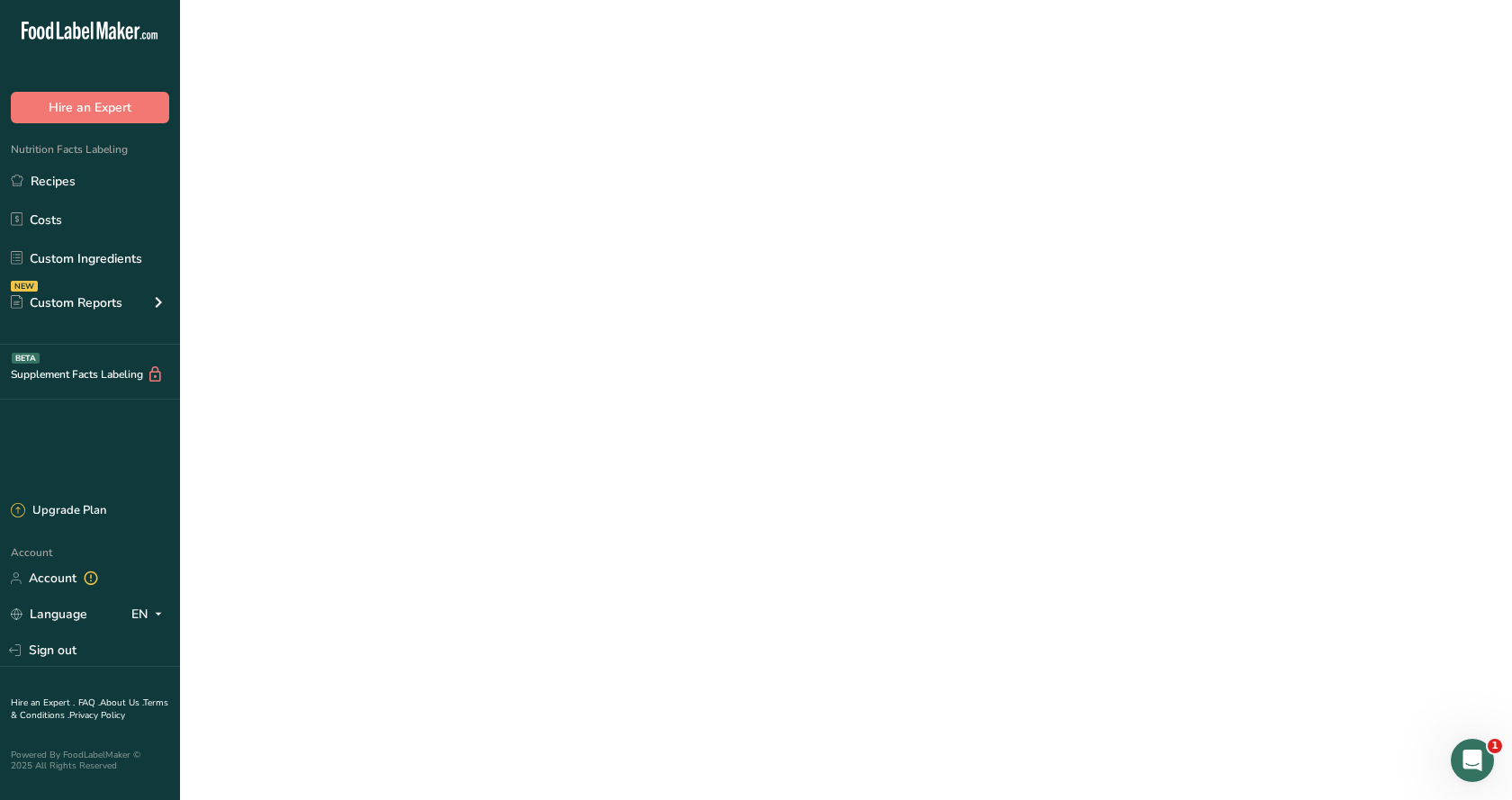
click at [369, 303] on link "Tourtière" at bounding box center [614, 303] width 557 height 38
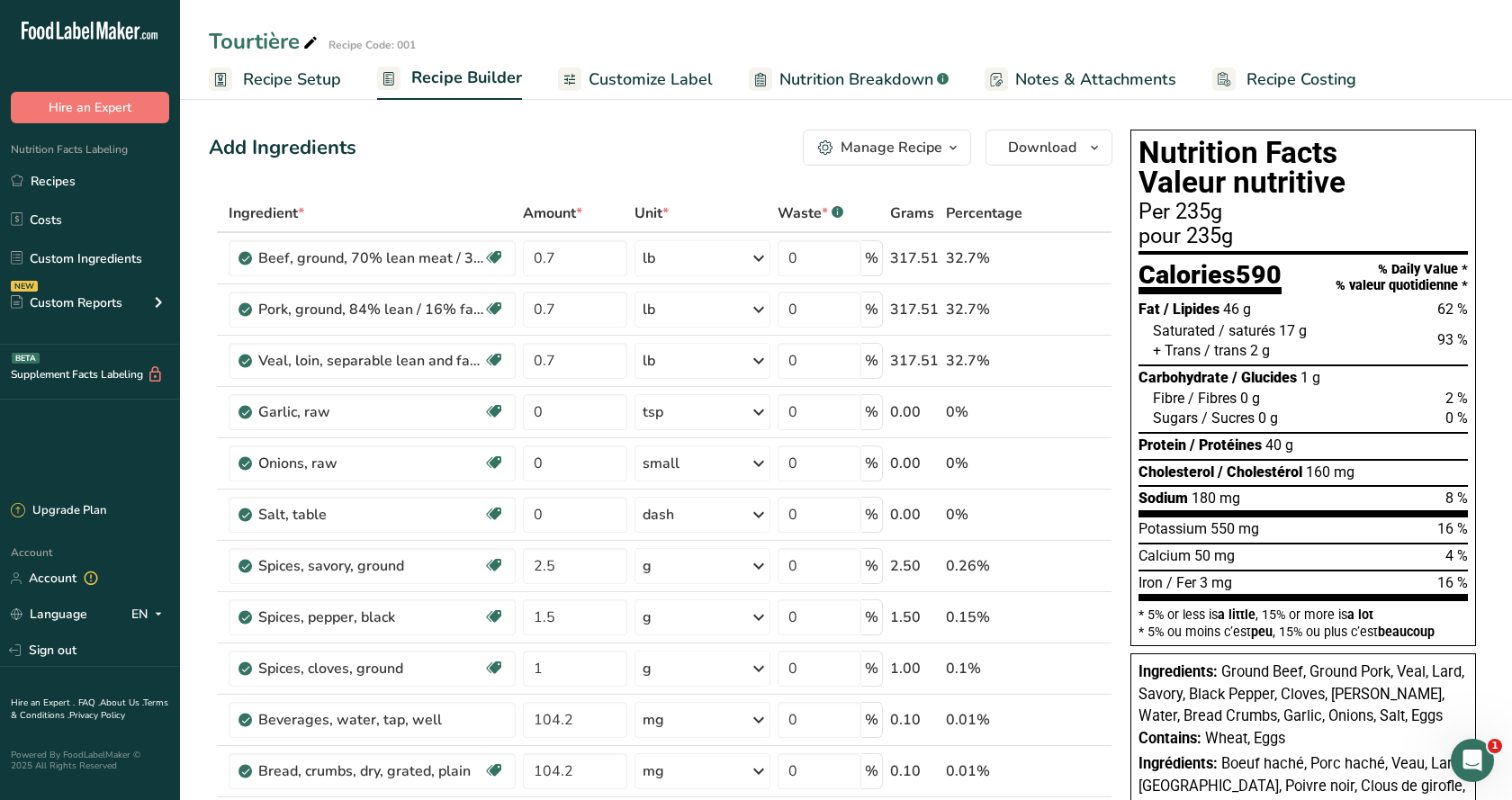
click at [602, 76] on span "Customize Label" at bounding box center [650, 79] width 124 height 25
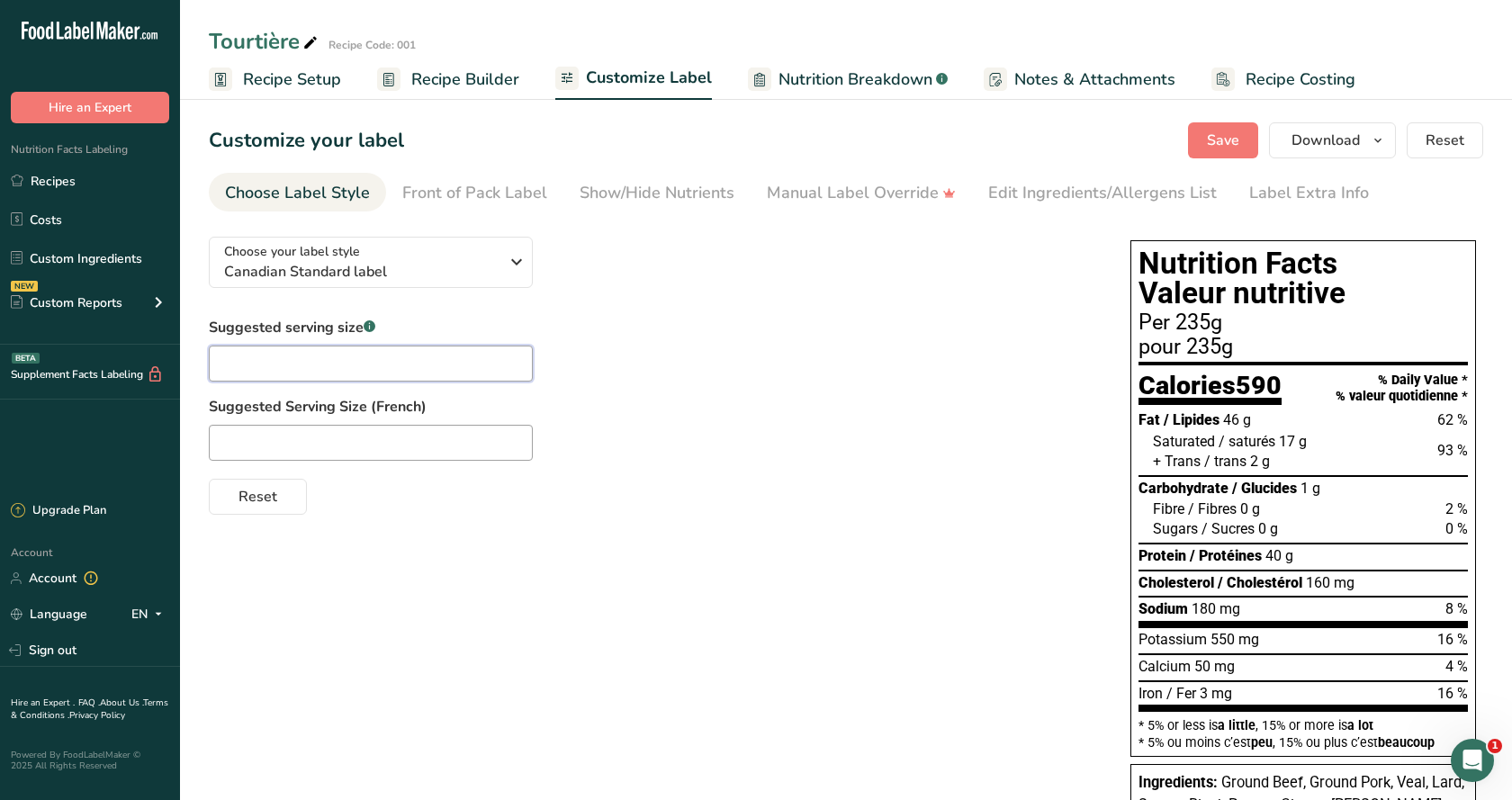
click at [299, 363] on input "text" at bounding box center [370, 363] width 324 height 36
click at [495, 267] on span "Canadian Standard label" at bounding box center [360, 272] width 274 height 22
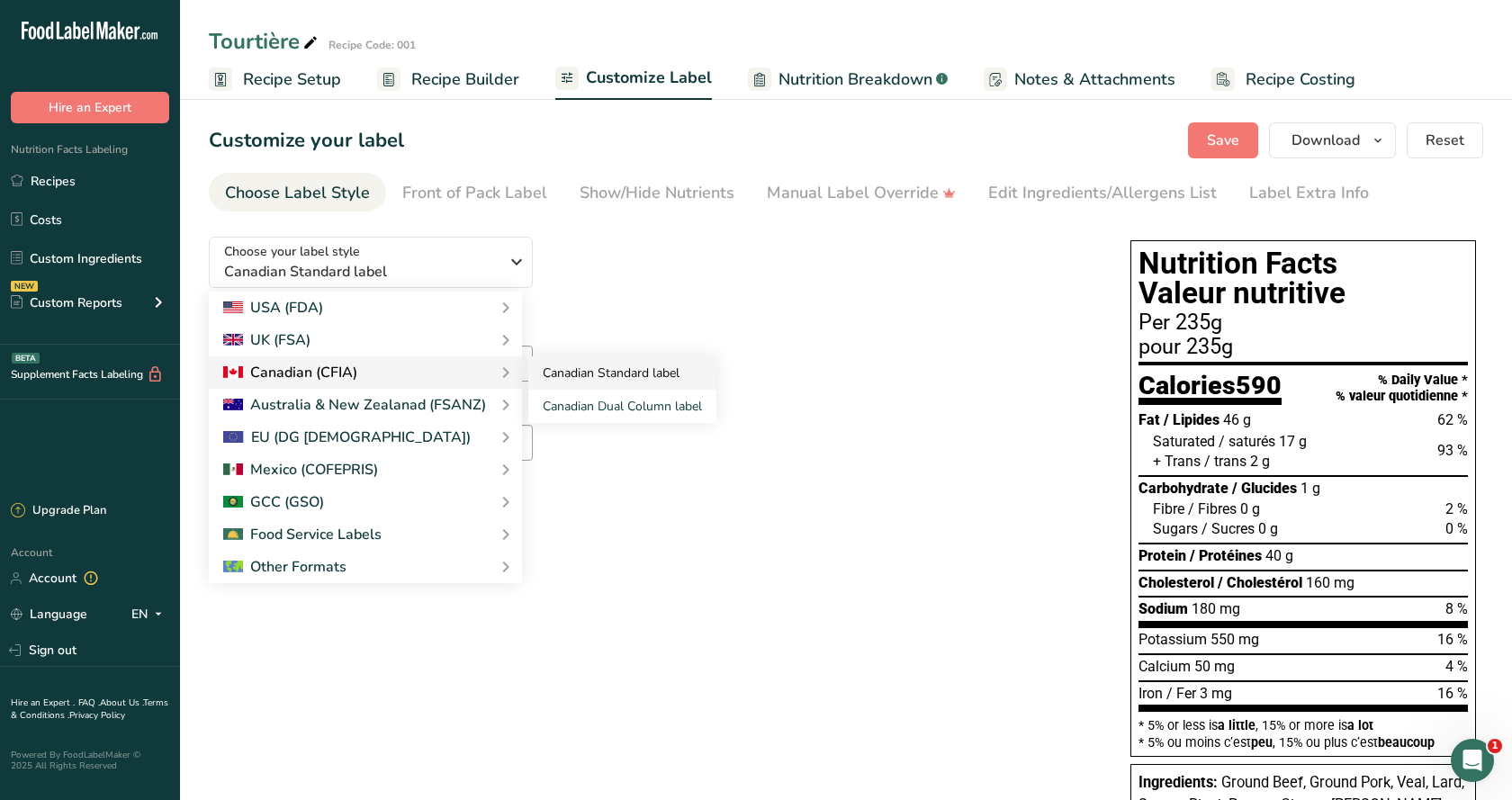
click at [591, 372] on link "Canadian Standard label" at bounding box center [622, 373] width 188 height 34
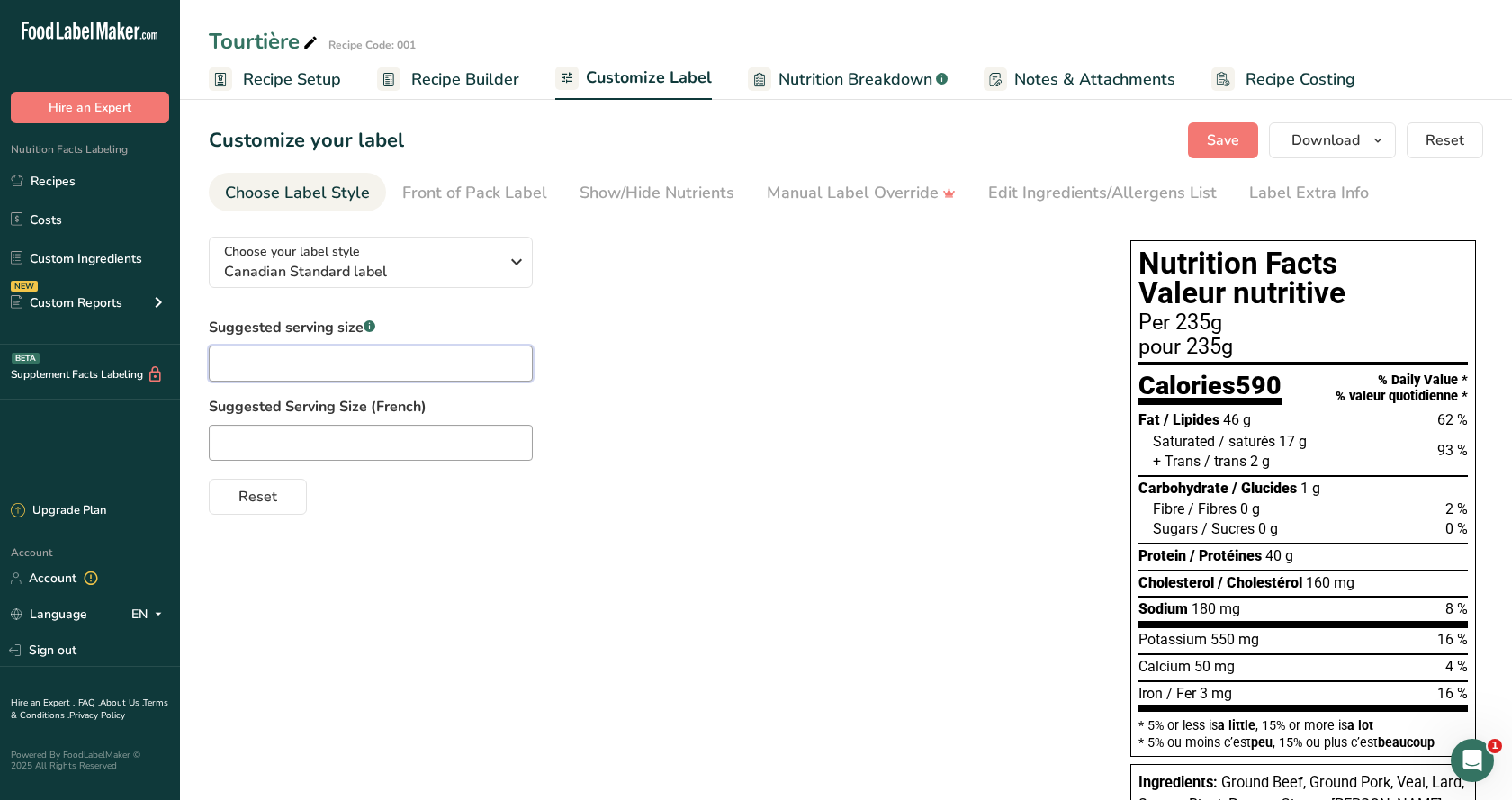
click at [234, 363] on input "text" at bounding box center [370, 363] width 324 height 36
type input "1/6 Tourtiere"
click at [229, 445] on input "text" at bounding box center [370, 443] width 324 height 36
type input "1/6 Tourtière"
click at [1239, 137] on span "Save" at bounding box center [1222, 141] width 33 height 22
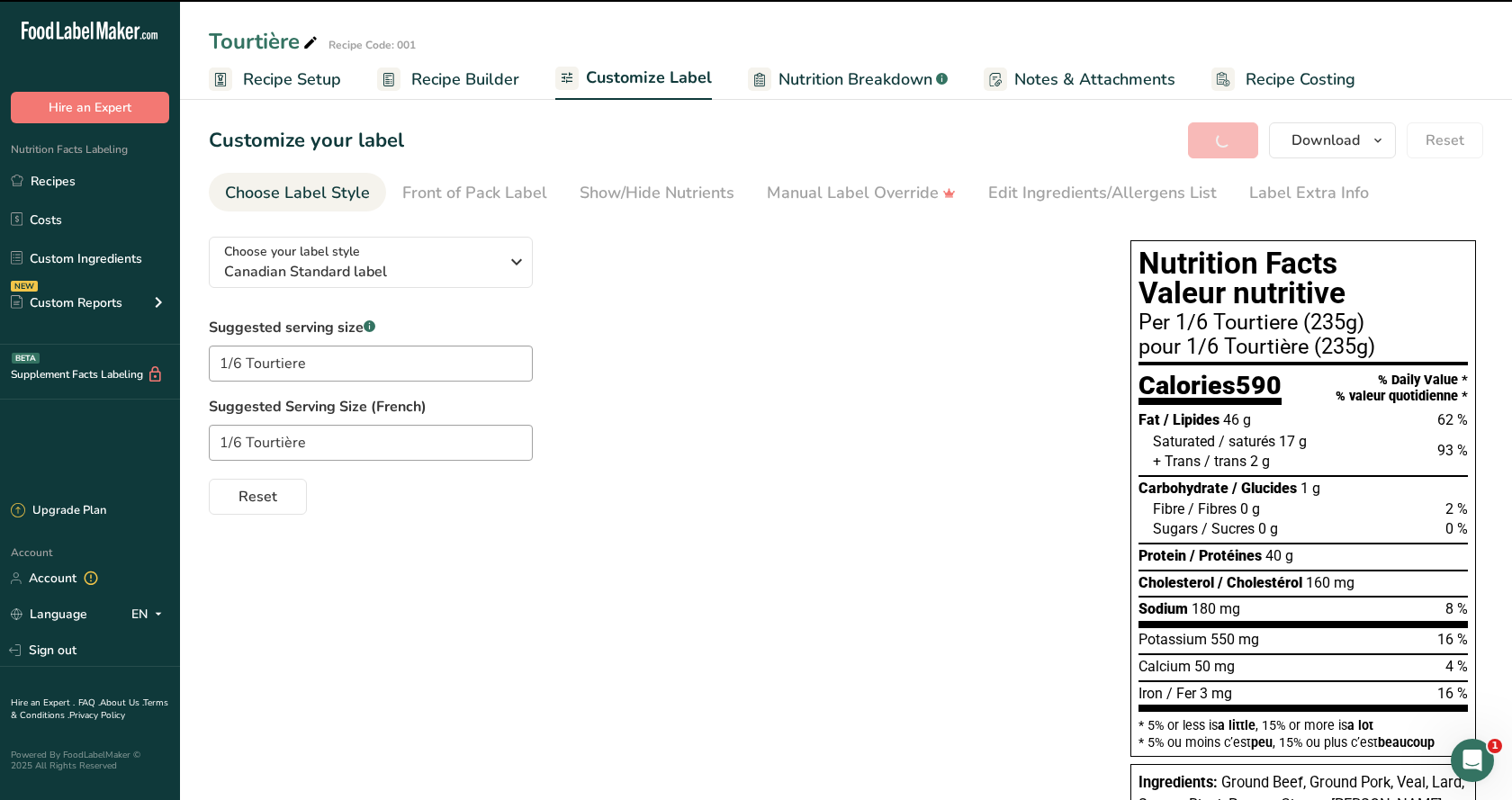
click at [271, 83] on span "Recipe Setup" at bounding box center [292, 79] width 98 height 25
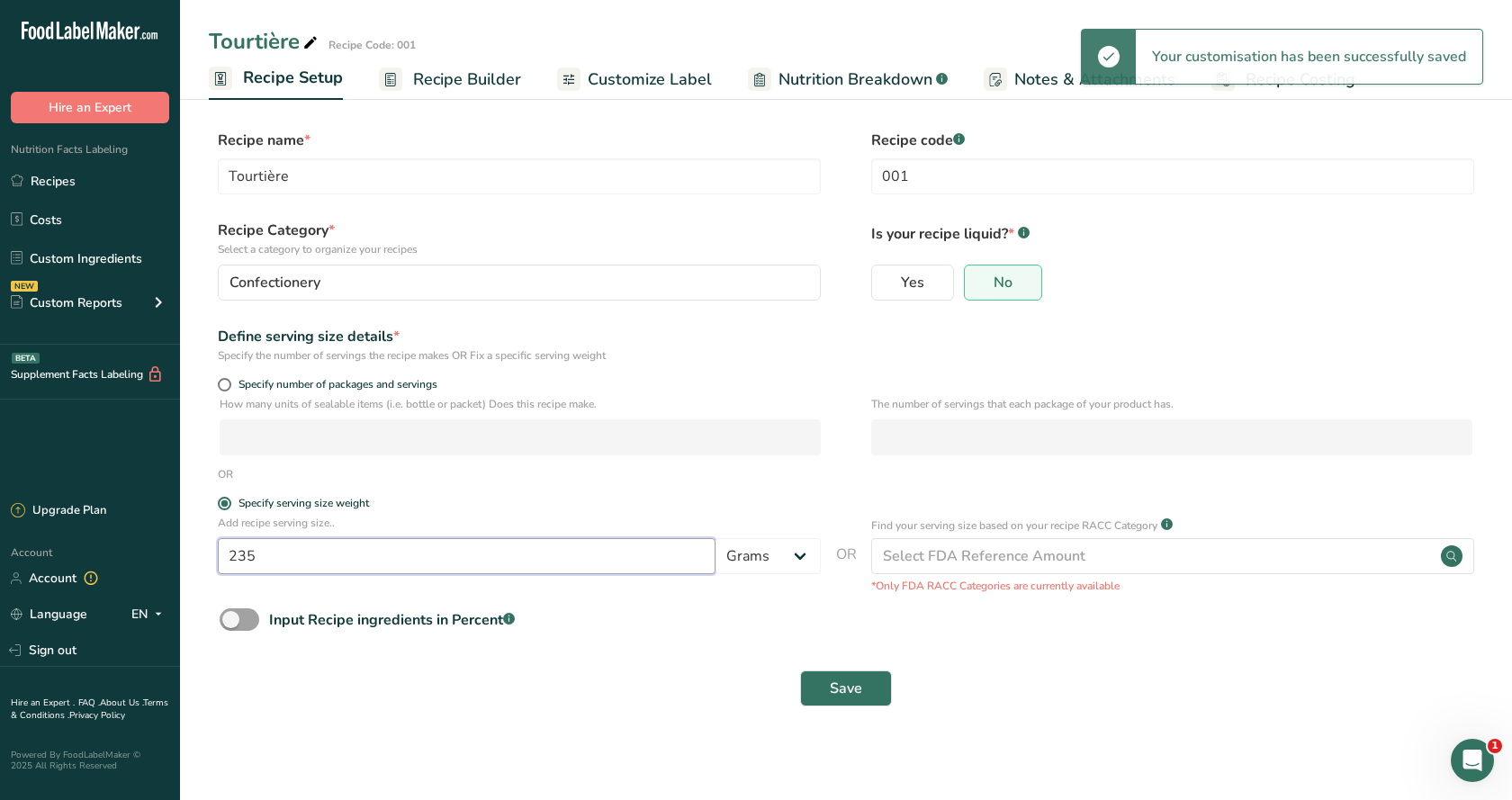
click at [270, 558] on input "235" at bounding box center [466, 556] width 498 height 36
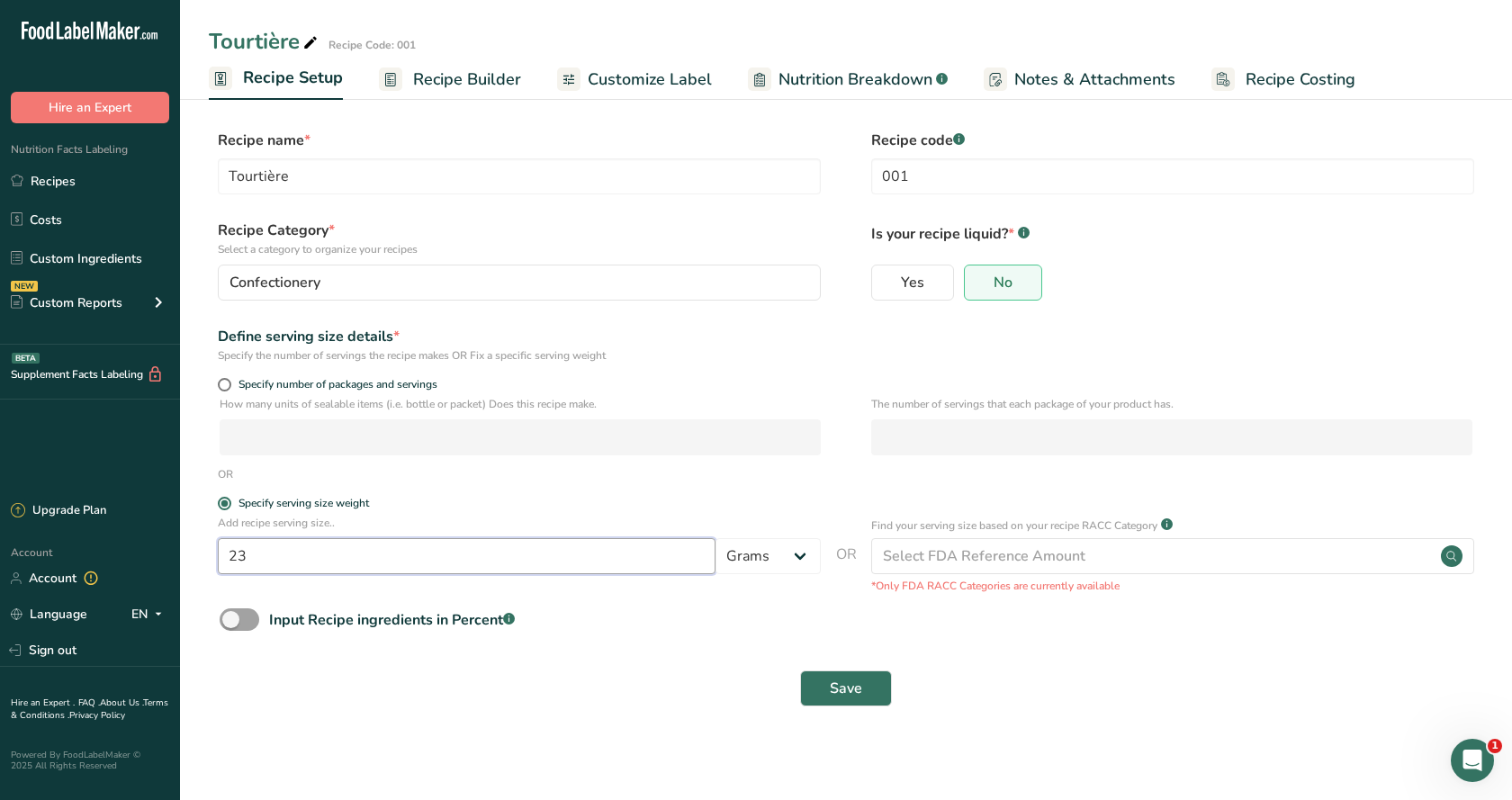
type input "2"
type input "141"
click at [859, 691] on span "Save" at bounding box center [845, 689] width 33 height 22
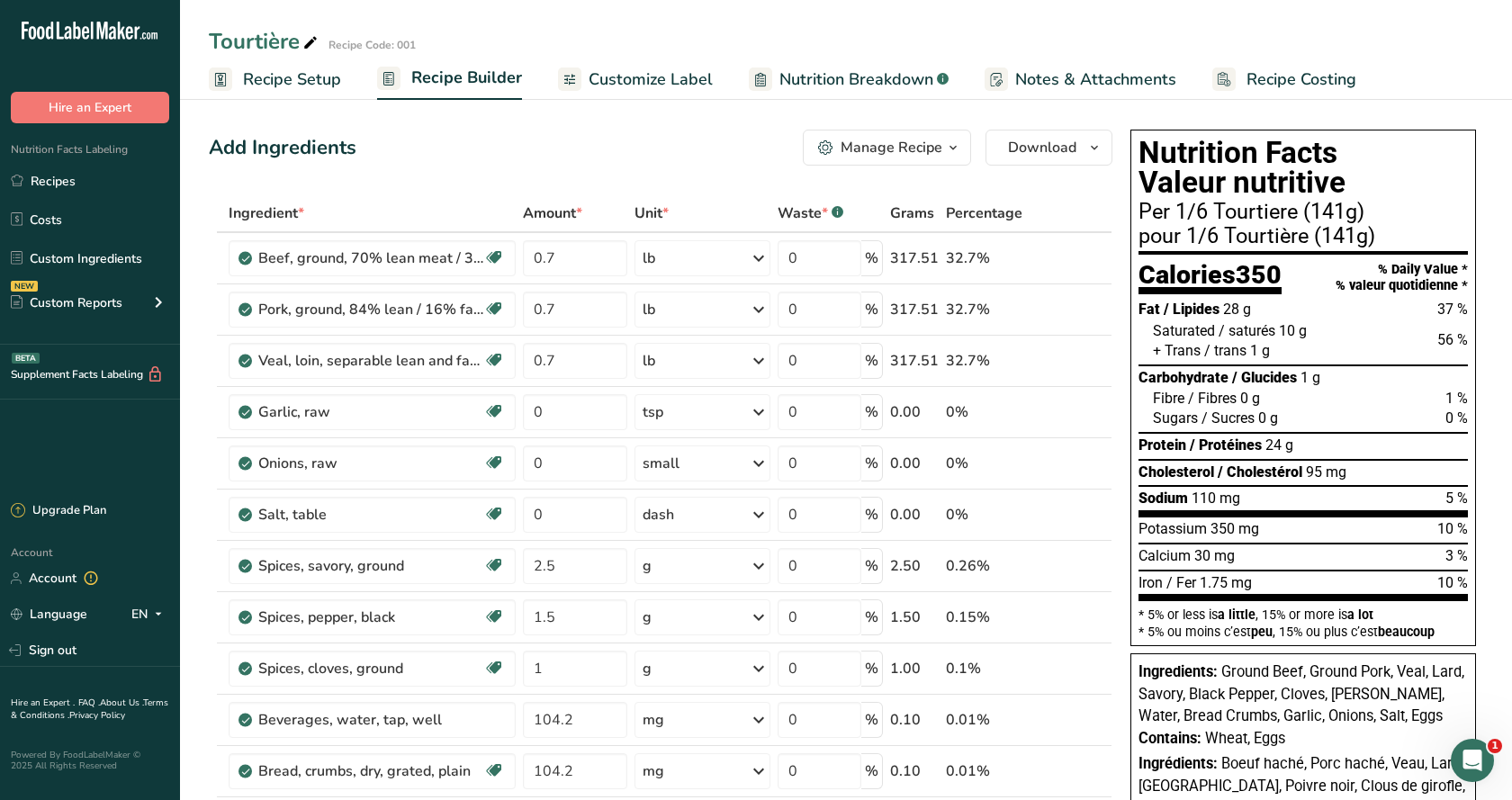
click at [628, 83] on span "Customize Label" at bounding box center [650, 79] width 124 height 25
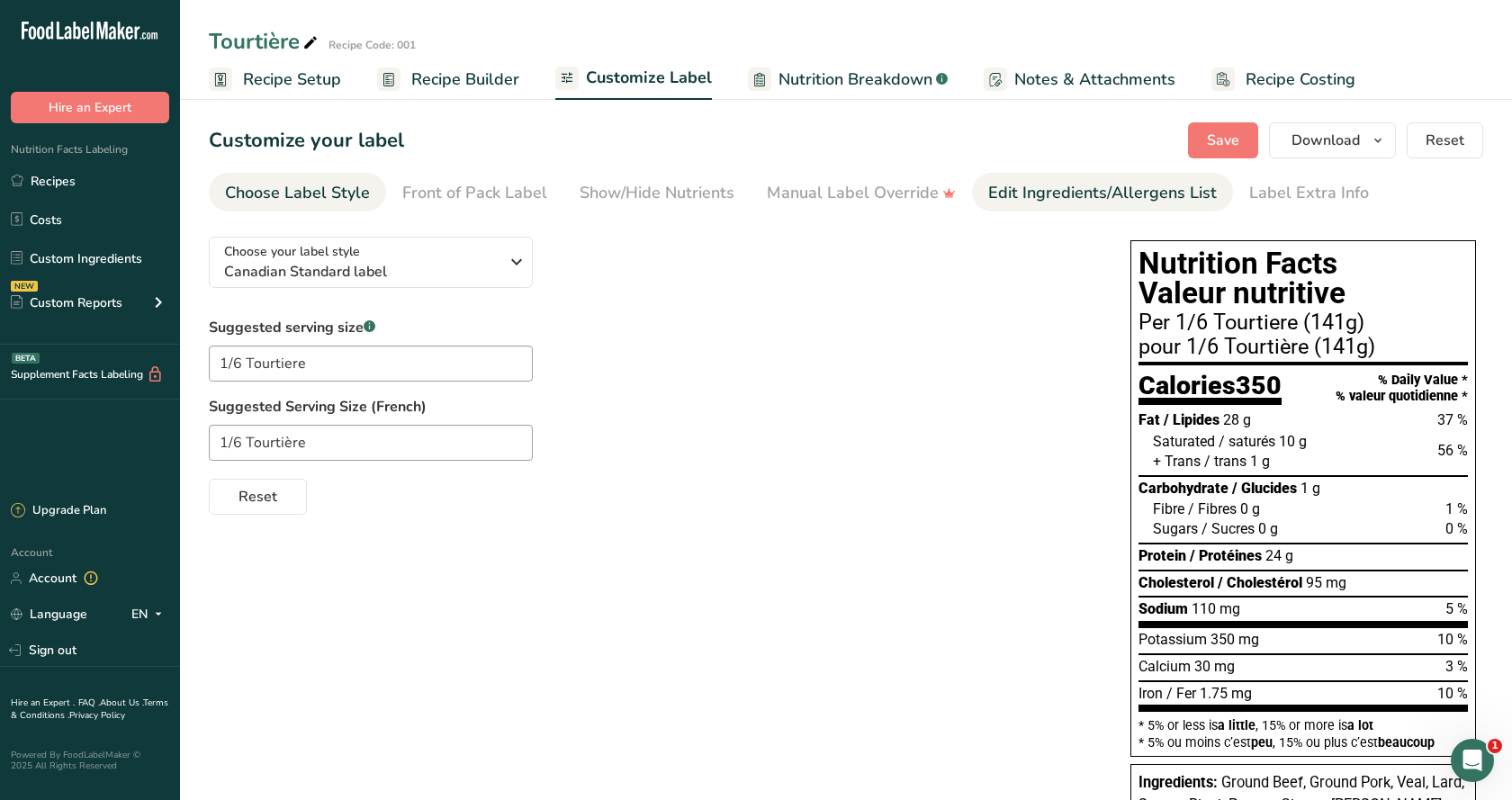
click at [1087, 194] on div "Edit Ingredients/Allergens List" at bounding box center [1101, 193] width 229 height 25
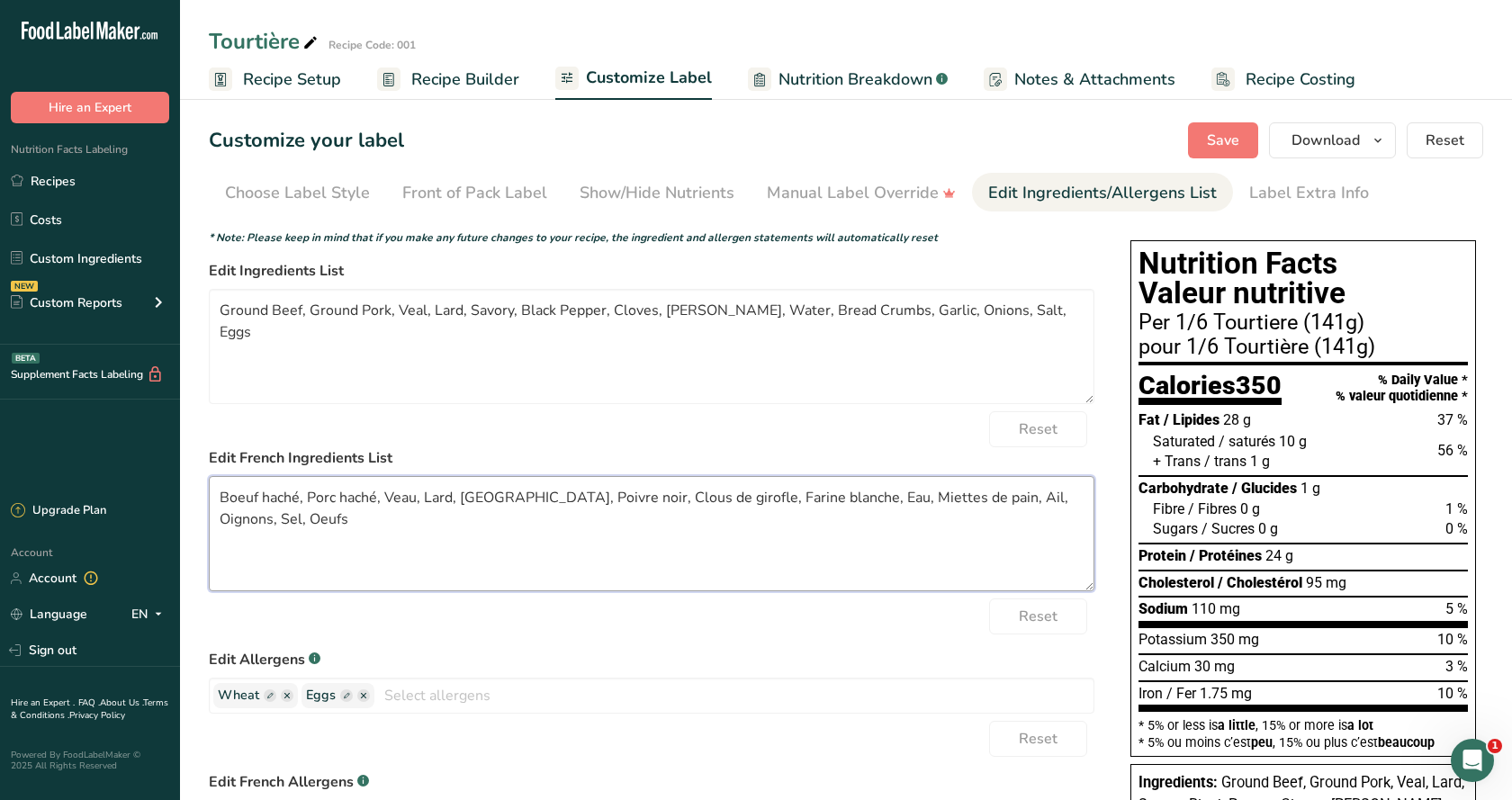
click at [885, 496] on textarea "Boeuf haché, Porc haché, Veau, Lard, [GEOGRAPHIC_DATA], Poivre noir, Clous de g…" at bounding box center [651, 534] width 886 height 115
click at [452, 493] on textarea "Boeuf haché, Porc haché, Veau, Lard, [GEOGRAPHIC_DATA], Poivre noir, Clous de g…" at bounding box center [651, 534] width 886 height 115
type textarea "Boeuf haché, Porc haché, Veau, [GEOGRAPHIC_DATA], [GEOGRAPHIC_DATA], Poivre noi…"
click at [1290, 186] on div "Label Extra Info" at bounding box center [1308, 193] width 120 height 25
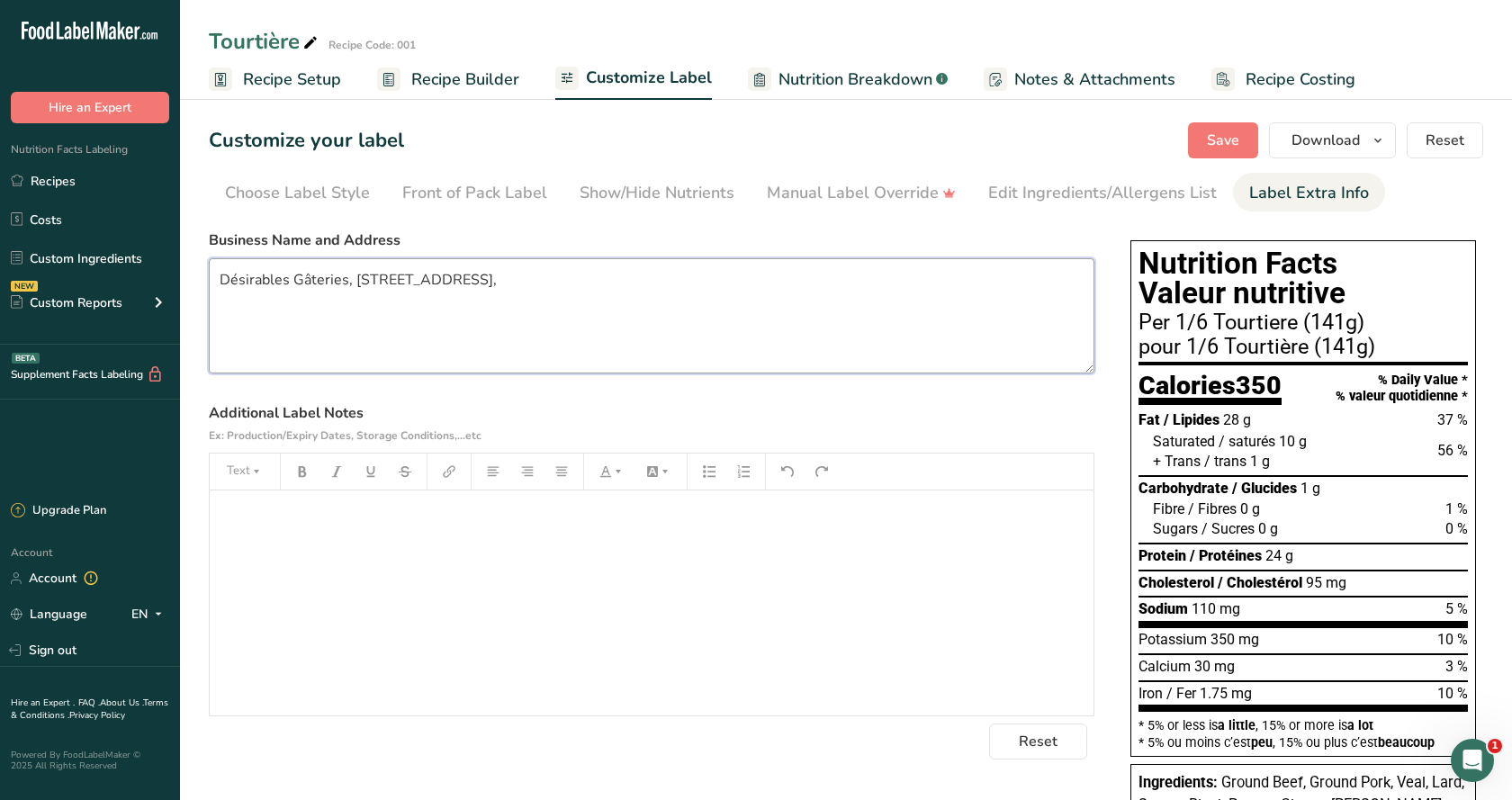
drag, startPoint x: 563, startPoint y: 278, endPoint x: 186, endPoint y: 279, distance: 377.0
click at [209, 279] on textarea "Désirables Gâteries, [STREET_ADDRESS]," at bounding box center [651, 316] width 886 height 115
click at [300, 260] on textarea at bounding box center [651, 316] width 886 height 115
click at [218, 281] on textarea "Instruction" at bounding box center [651, 316] width 886 height 115
click at [349, 275] on textarea "Cooking Instruction" at bounding box center [651, 316] width 886 height 115
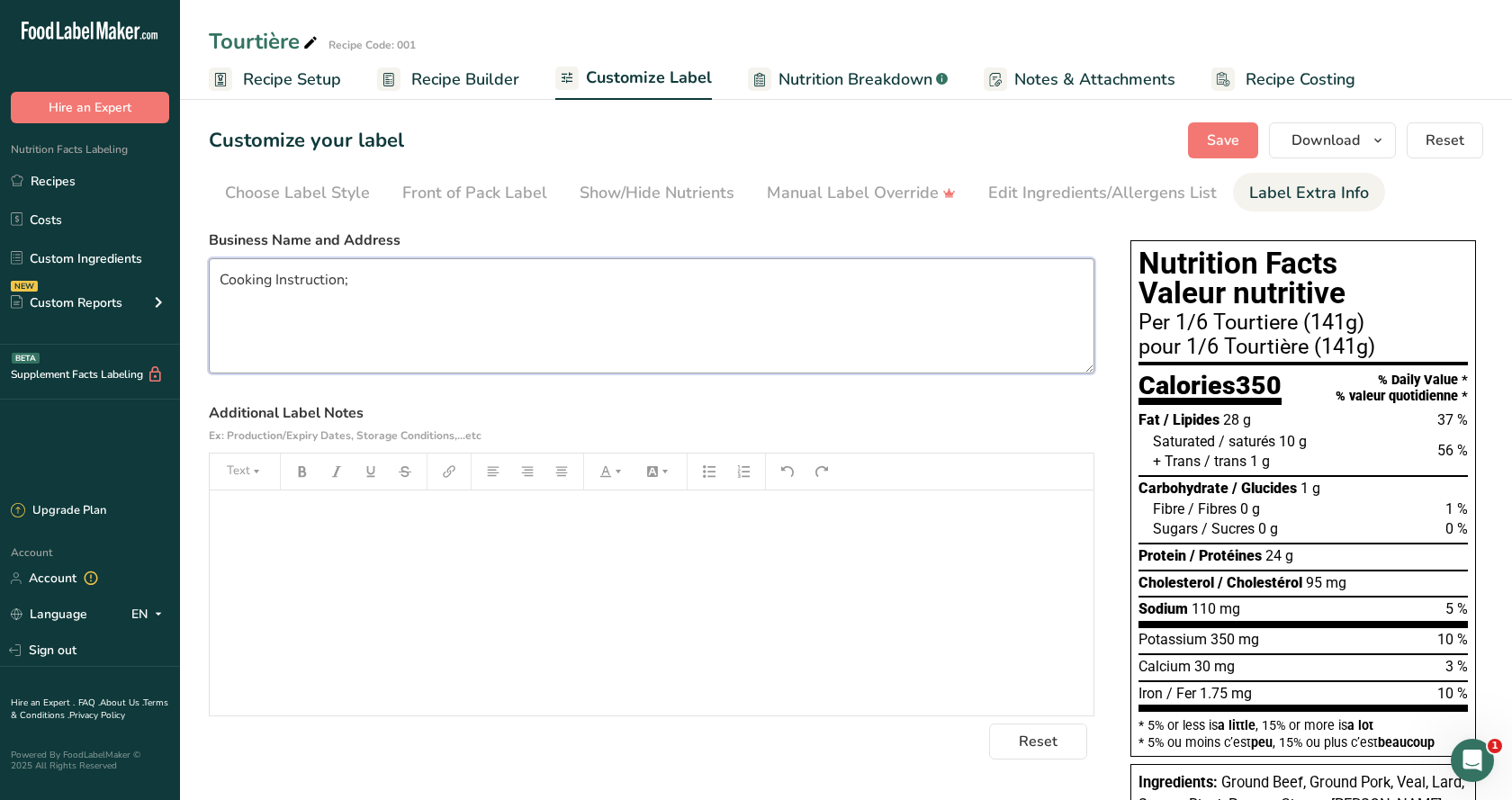
drag, startPoint x: 277, startPoint y: 279, endPoint x: 215, endPoint y: 279, distance: 62.0
click at [215, 279] on textarea "Cooking Instruction;" at bounding box center [651, 316] width 886 height 115
click at [291, 276] on textarea "Instruction;" at bounding box center [651, 316] width 886 height 115
click at [317, 279] on textarea "Instructions;" at bounding box center [651, 316] width 886 height 115
click at [302, 303] on textarea "Instructions: Cuisson: 350degrés pour environs 60 minutes cuire congelé Cook: 3…" at bounding box center [651, 316] width 886 height 115
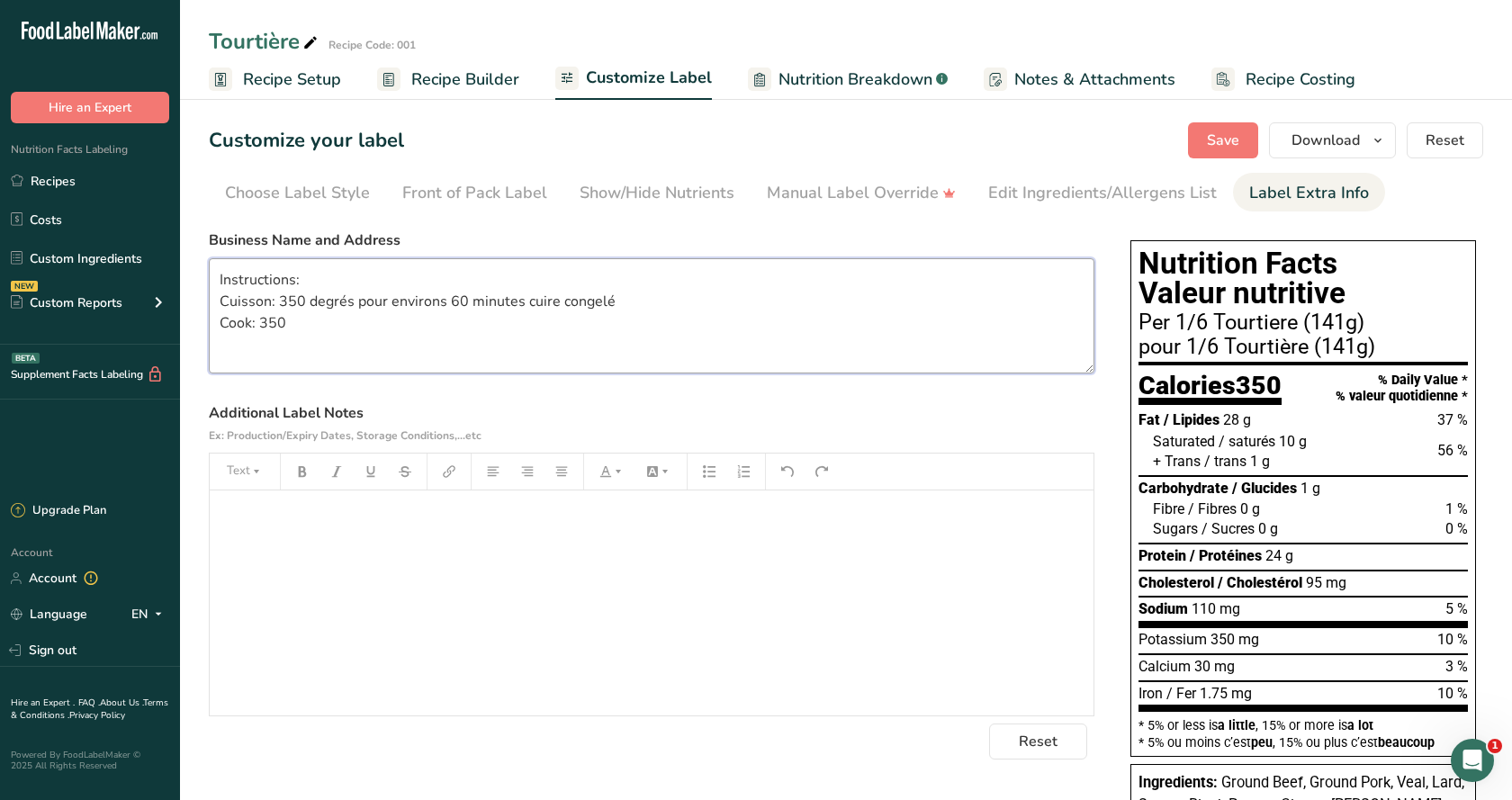
click at [284, 320] on textarea "Instructions: Cuisson: 350 degrés pour environs 60 minutes cuire congelé Cook: …" at bounding box center [651, 316] width 886 height 115
click at [772, 339] on textarea "Instructions: Cuisson: 350 degrés pour environs 60 minutes cuire congelé Cook: …" at bounding box center [651, 316] width 886 height 115
click at [1251, 128] on button "Save" at bounding box center [1222, 141] width 70 height 36
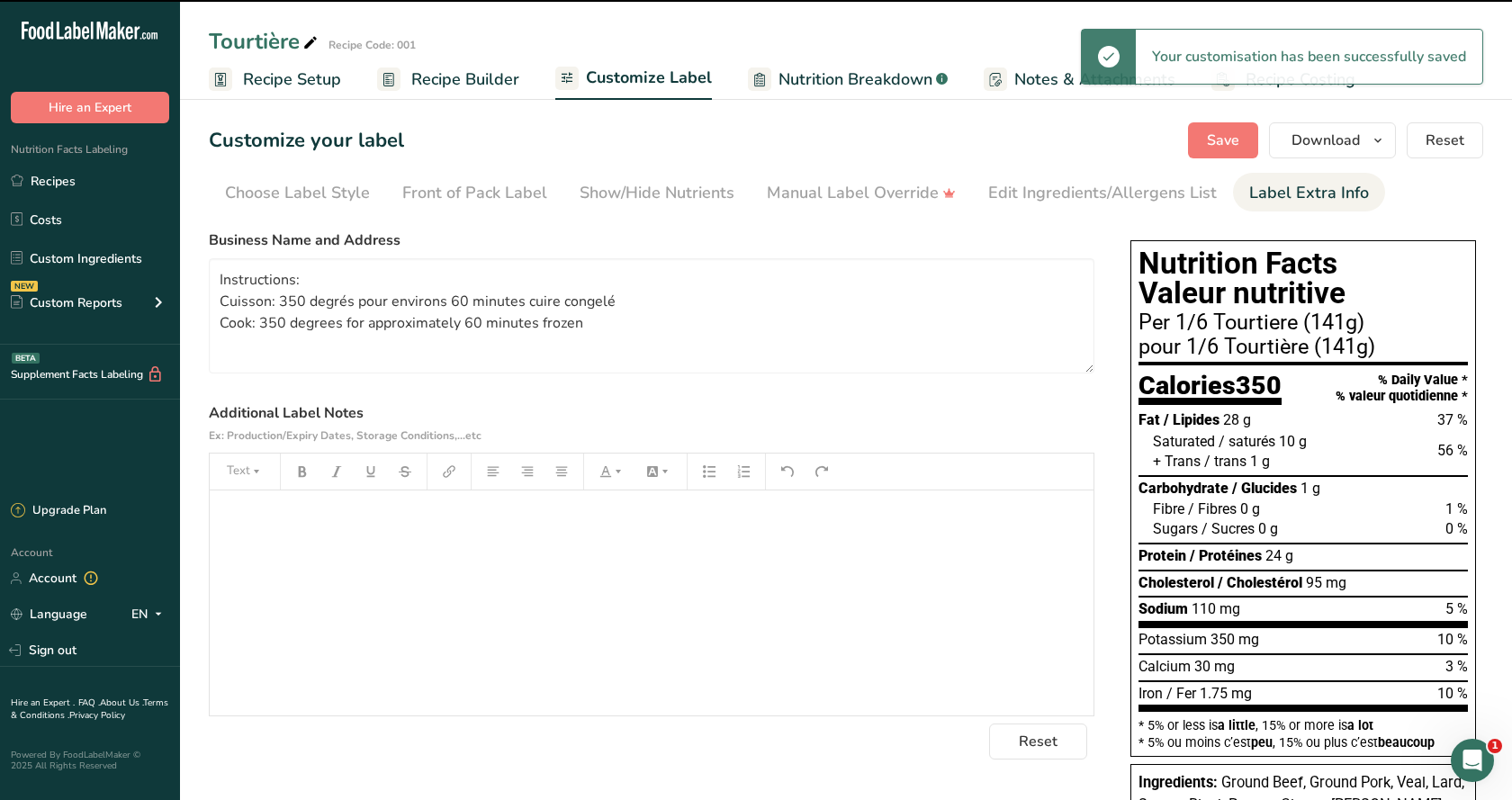
type textarea "Instructions: Cuisson: 350 degrés pour environs 60 minutes cuire congelé Cook: …"
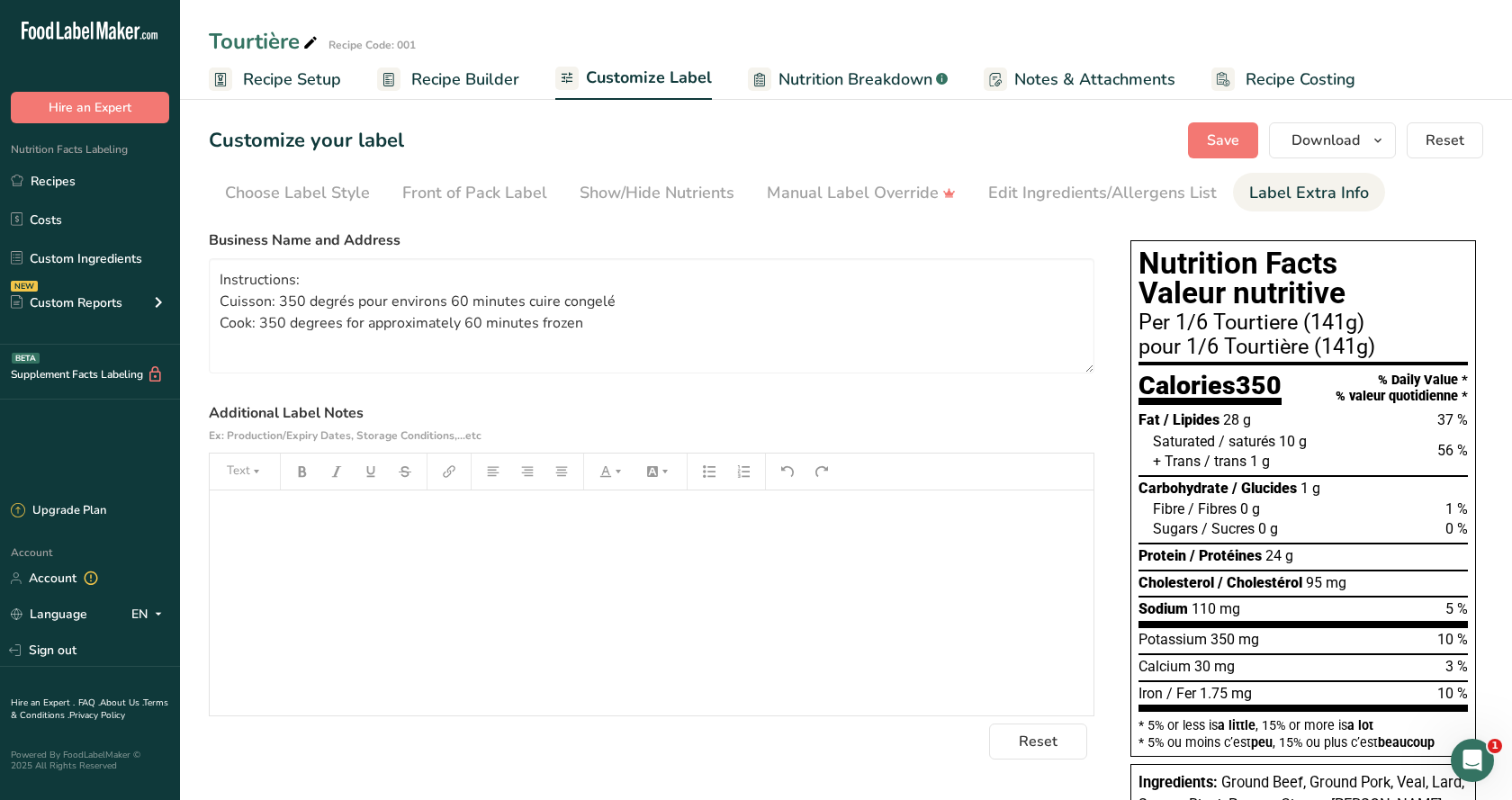
scroll to position [184, 0]
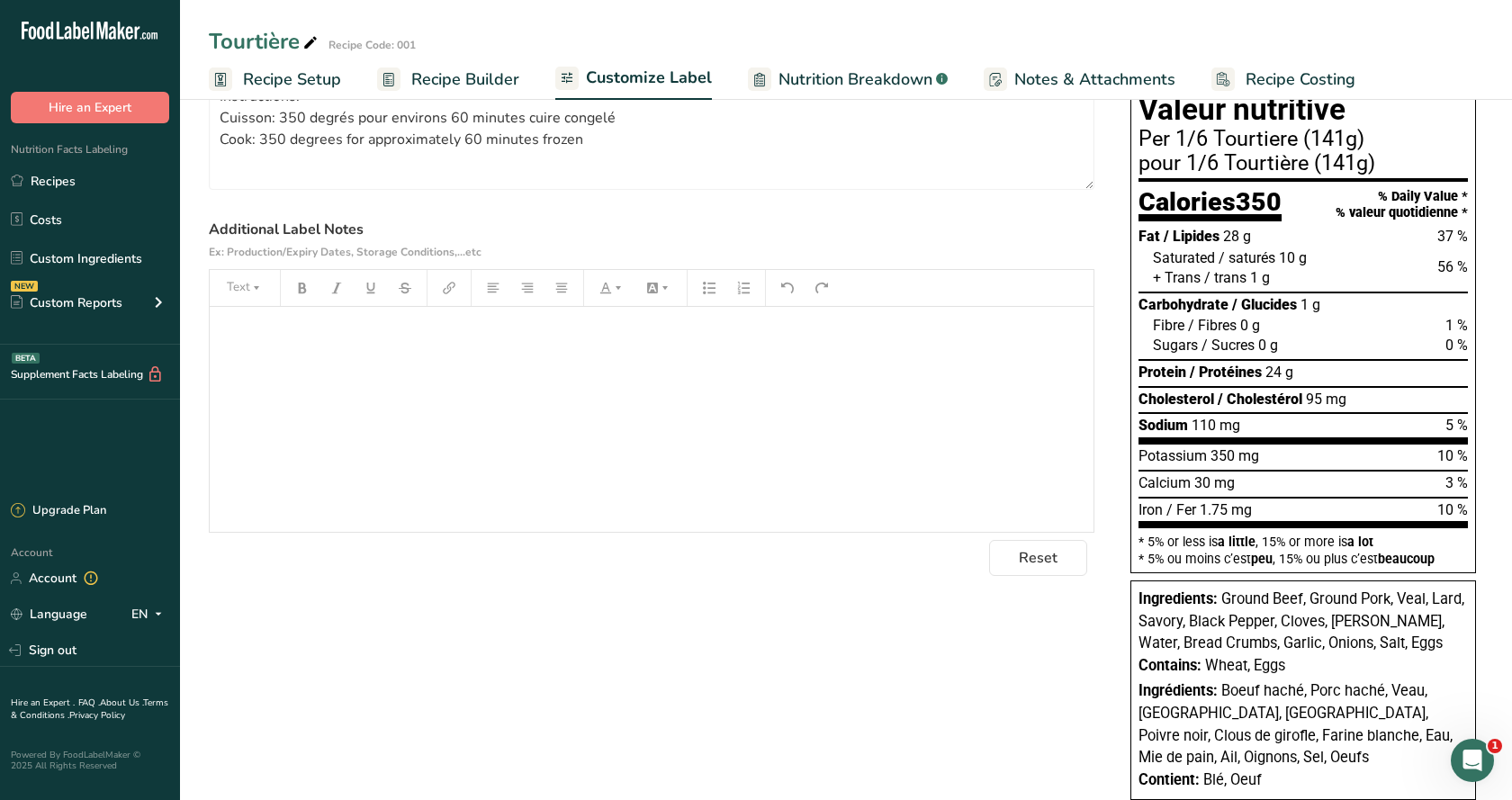
click at [1288, 307] on span "/ Glucides" at bounding box center [1264, 304] width 64 height 17
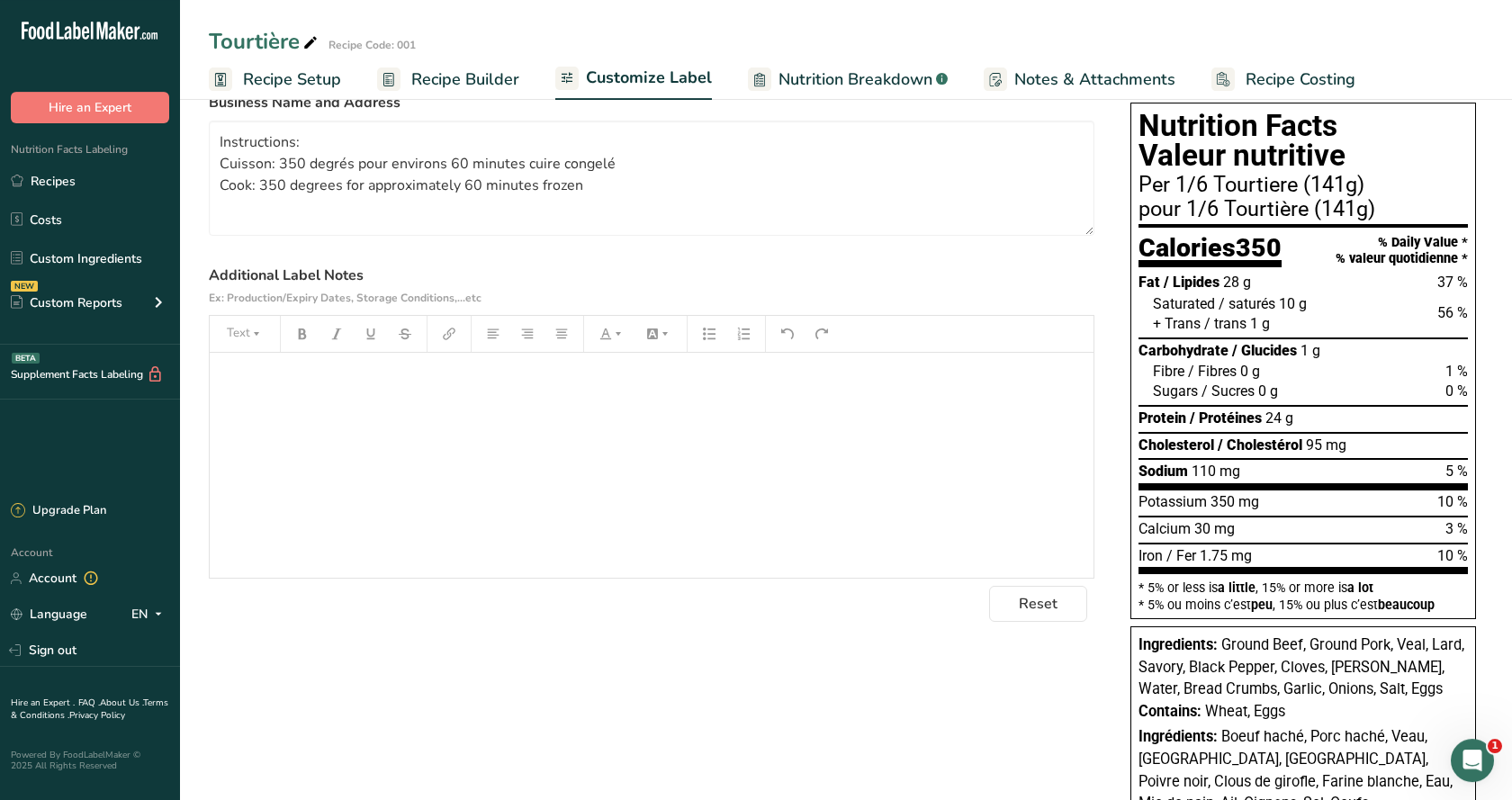
scroll to position [92, 0]
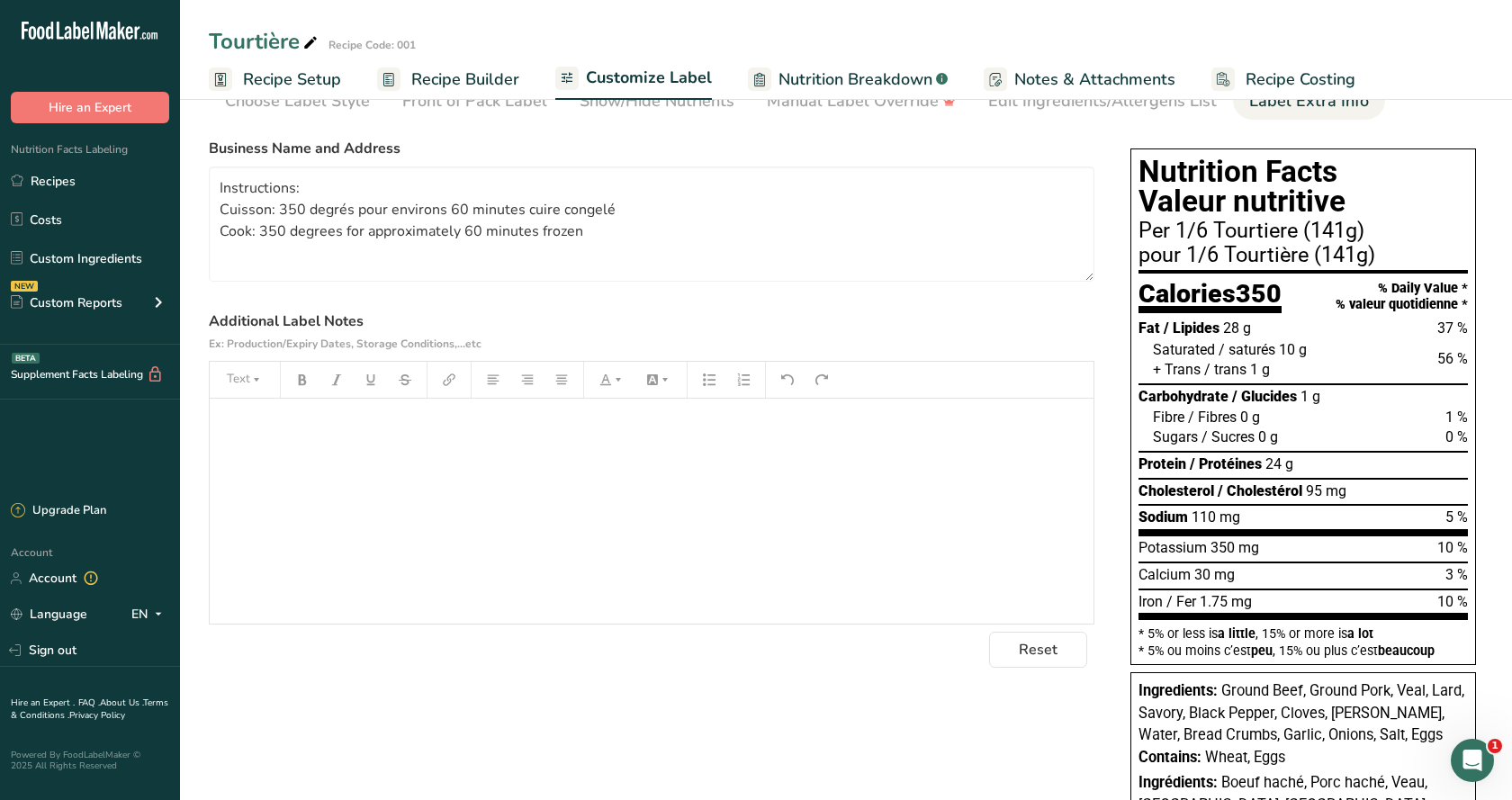
click at [278, 74] on span "Recipe Setup" at bounding box center [292, 79] width 98 height 25
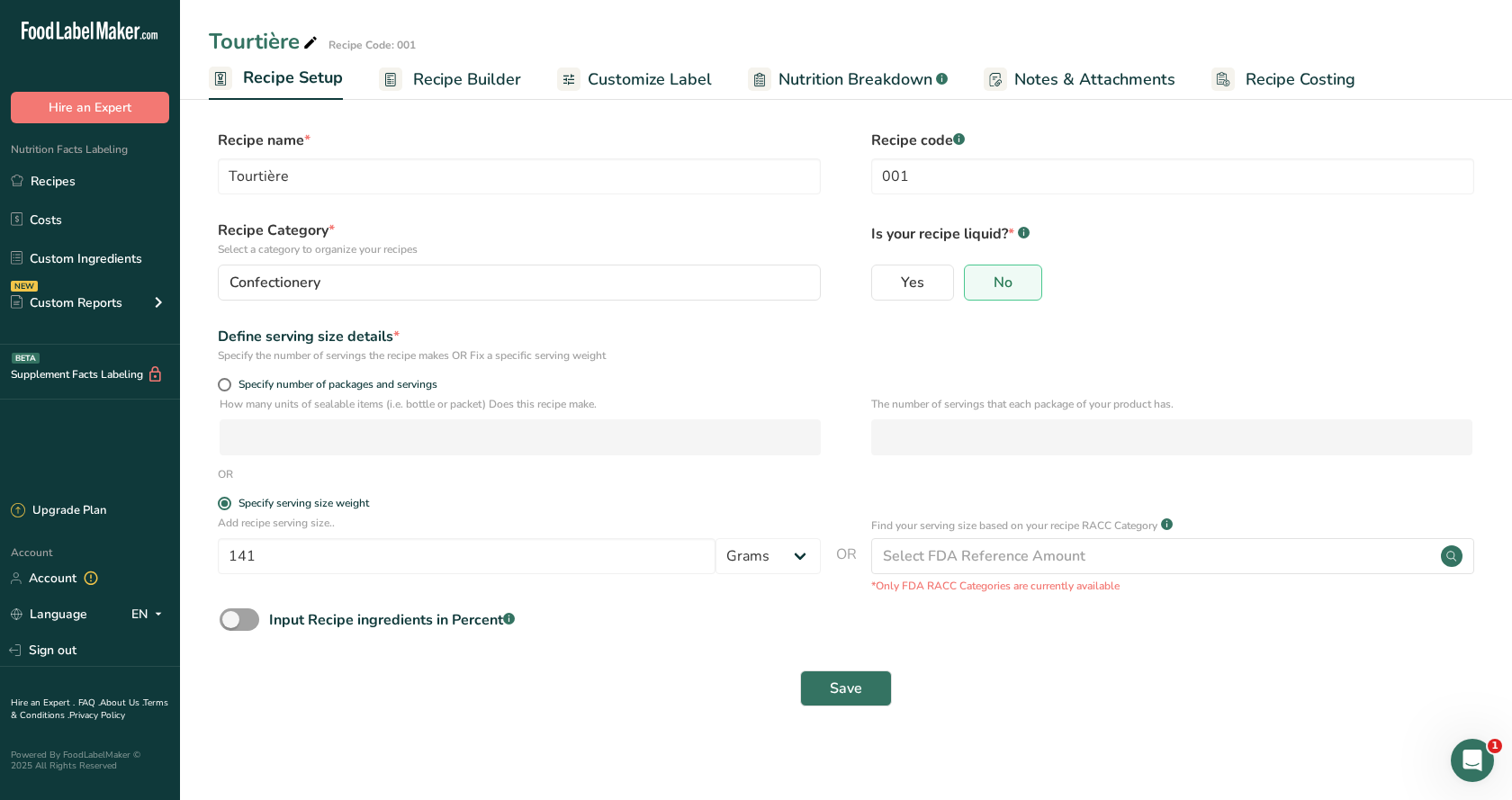
click at [423, 77] on span "Recipe Builder" at bounding box center [466, 79] width 108 height 25
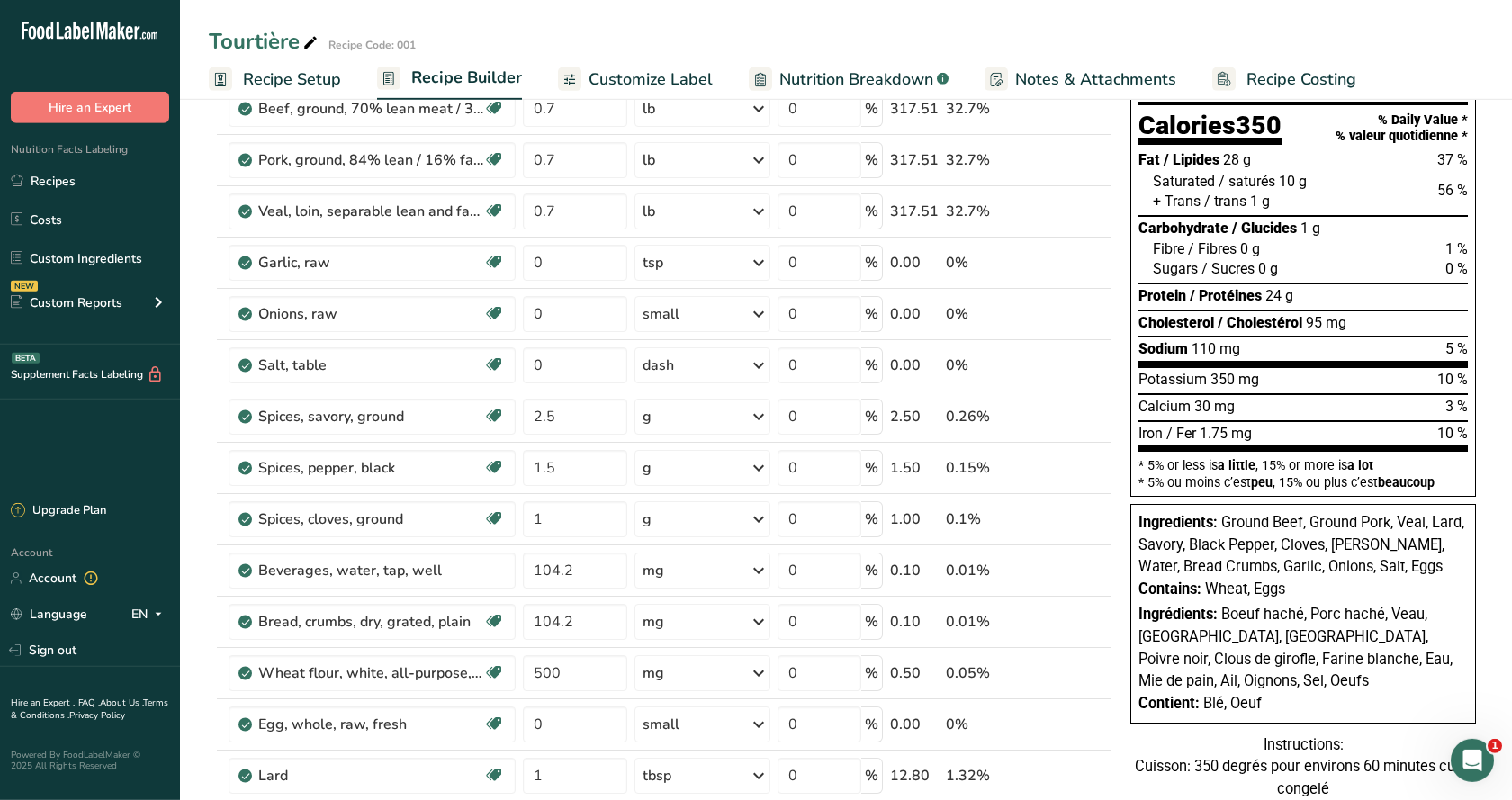
scroll to position [367, 0]
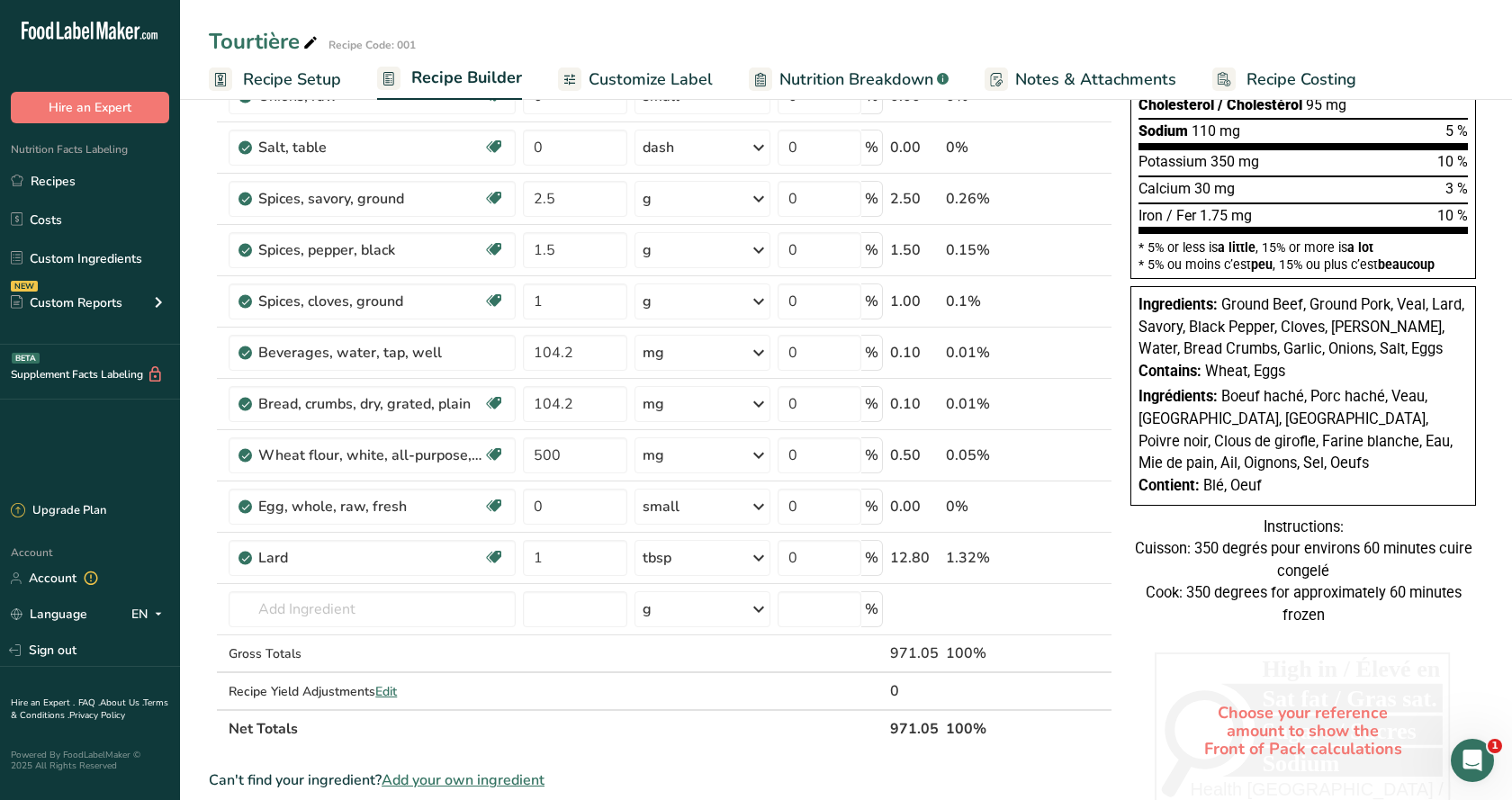
click at [1268, 375] on span "Wheat, Eggs" at bounding box center [1245, 370] width 80 height 17
click at [1194, 580] on div "Instructions: Cuisson: 350 degrés pour environs 60 minutes cuire congelé Cook: …" at bounding box center [1302, 572] width 345 height 111
click at [1219, 558] on div "Instructions: Cuisson: 350 degrés pour environs 60 minutes cuire congelé Cook: …" at bounding box center [1302, 572] width 345 height 111
click at [1204, 578] on div "Instructions: Cuisson: 350 degrés pour environs 60 minutes cuire congelé Cook: …" at bounding box center [1302, 572] width 345 height 111
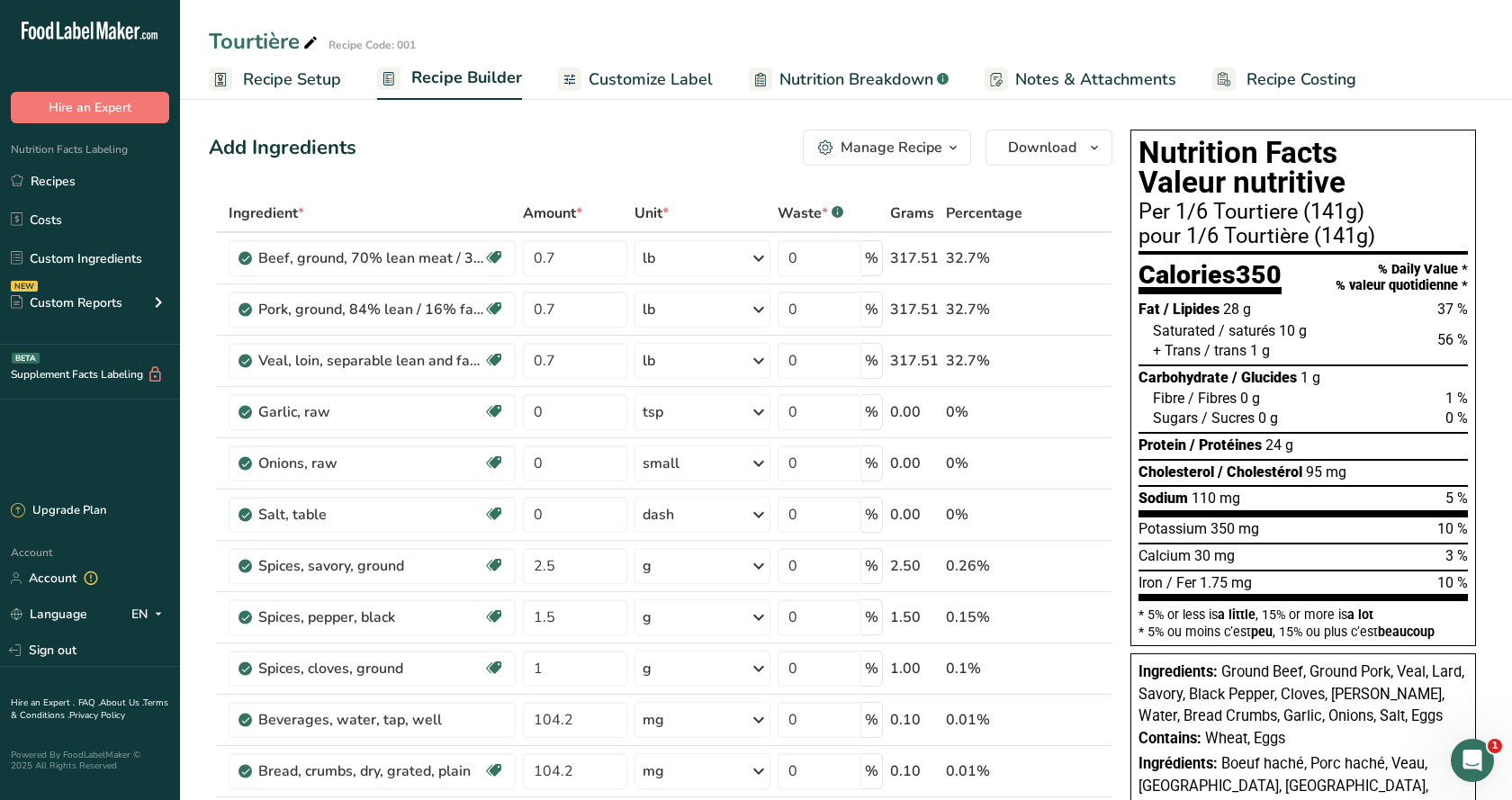
click at [1337, 349] on div "+ Trans / trans 1 g" at bounding box center [1310, 351] width 315 height 20
click at [50, 181] on link "Recipes" at bounding box center [90, 181] width 180 height 35
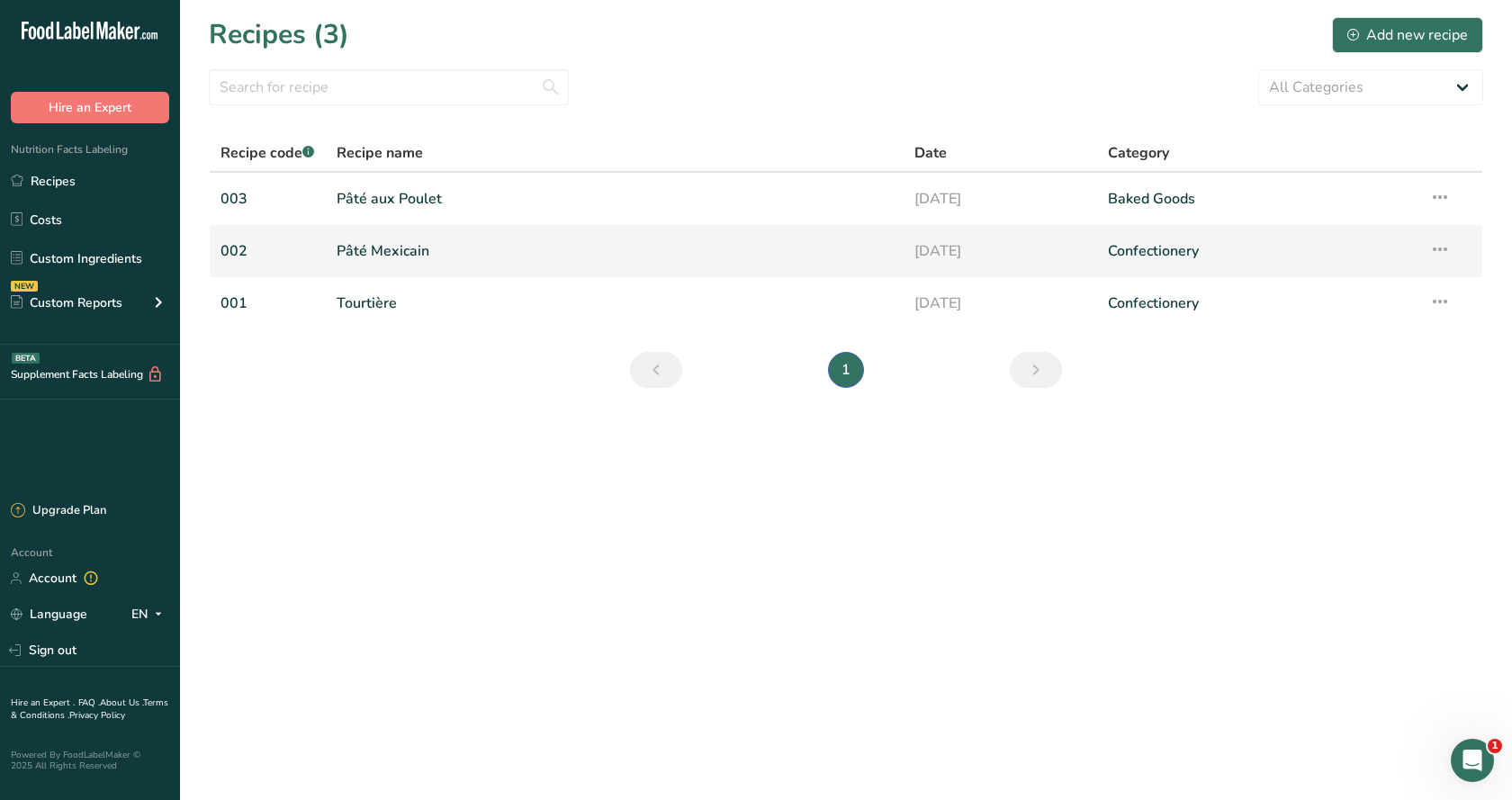
click at [392, 255] on link "Pâté Mexicain" at bounding box center [614, 251] width 557 height 38
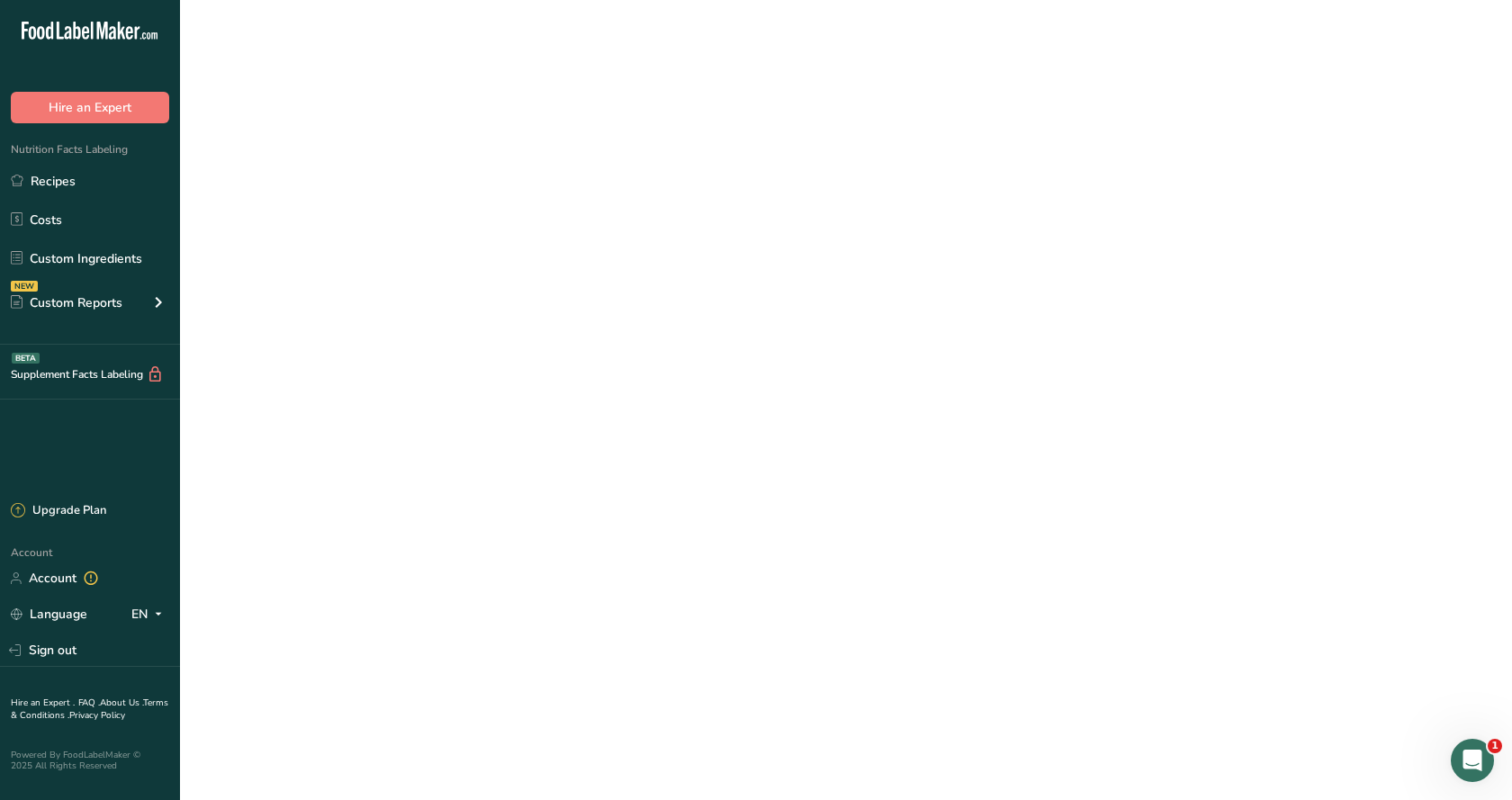
click at [392, 255] on link "Pâté Mexicain" at bounding box center [614, 251] width 557 height 38
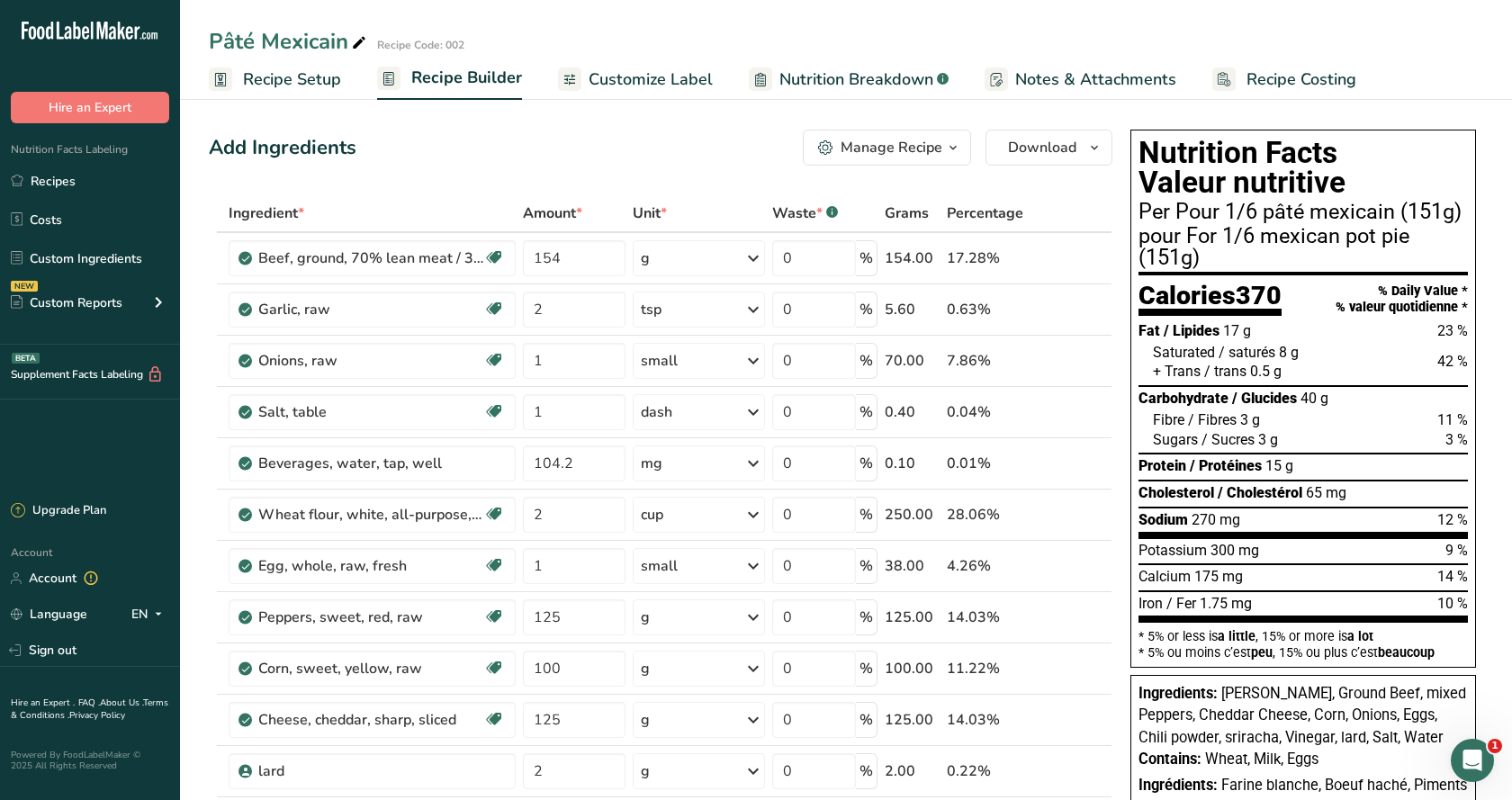
click at [239, 74] on link "Recipe Setup" at bounding box center [275, 79] width 133 height 41
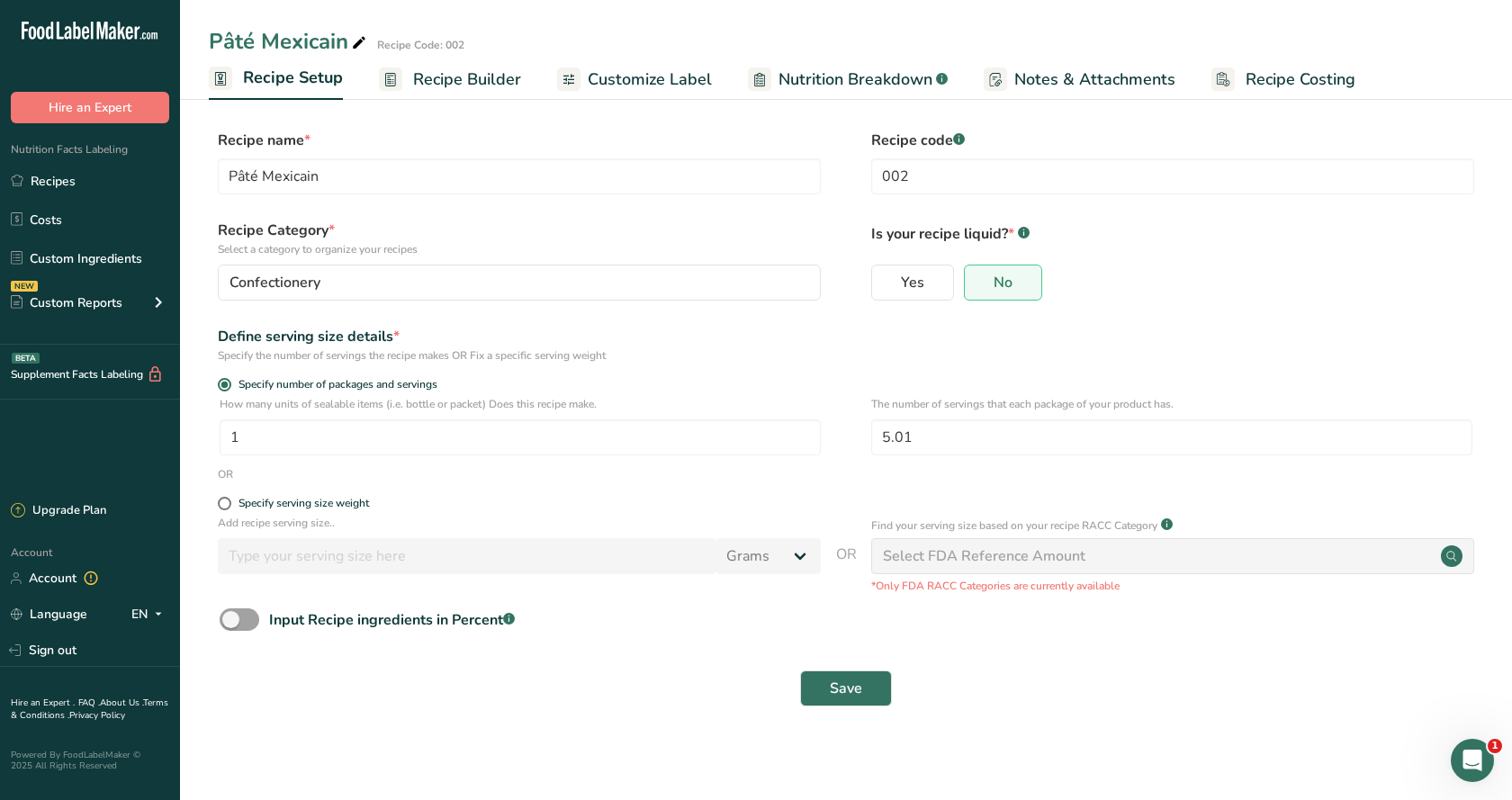
click at [468, 75] on span "Recipe Builder" at bounding box center [466, 79] width 108 height 25
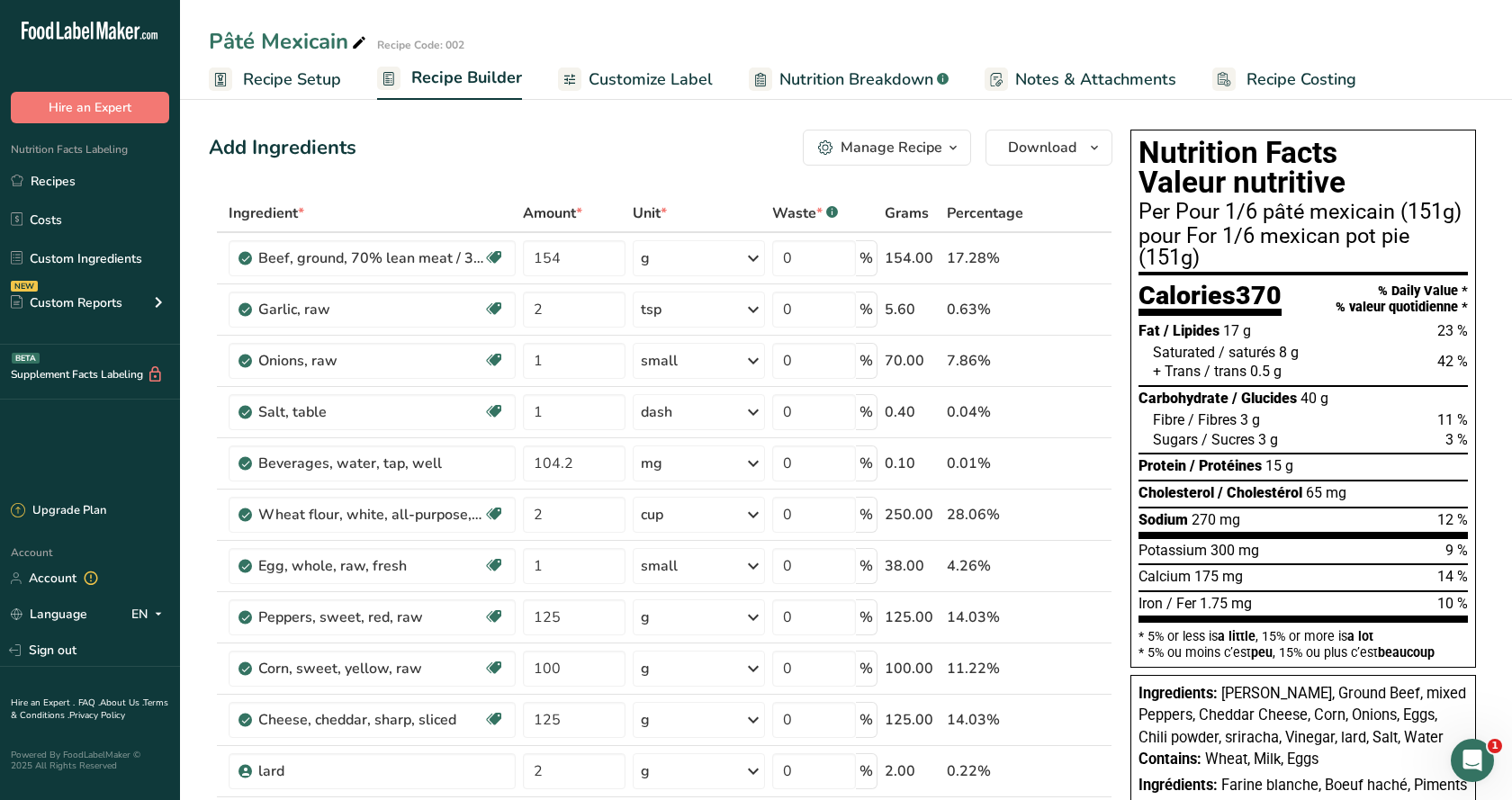
click at [601, 81] on span "Customize Label" at bounding box center [650, 79] width 124 height 25
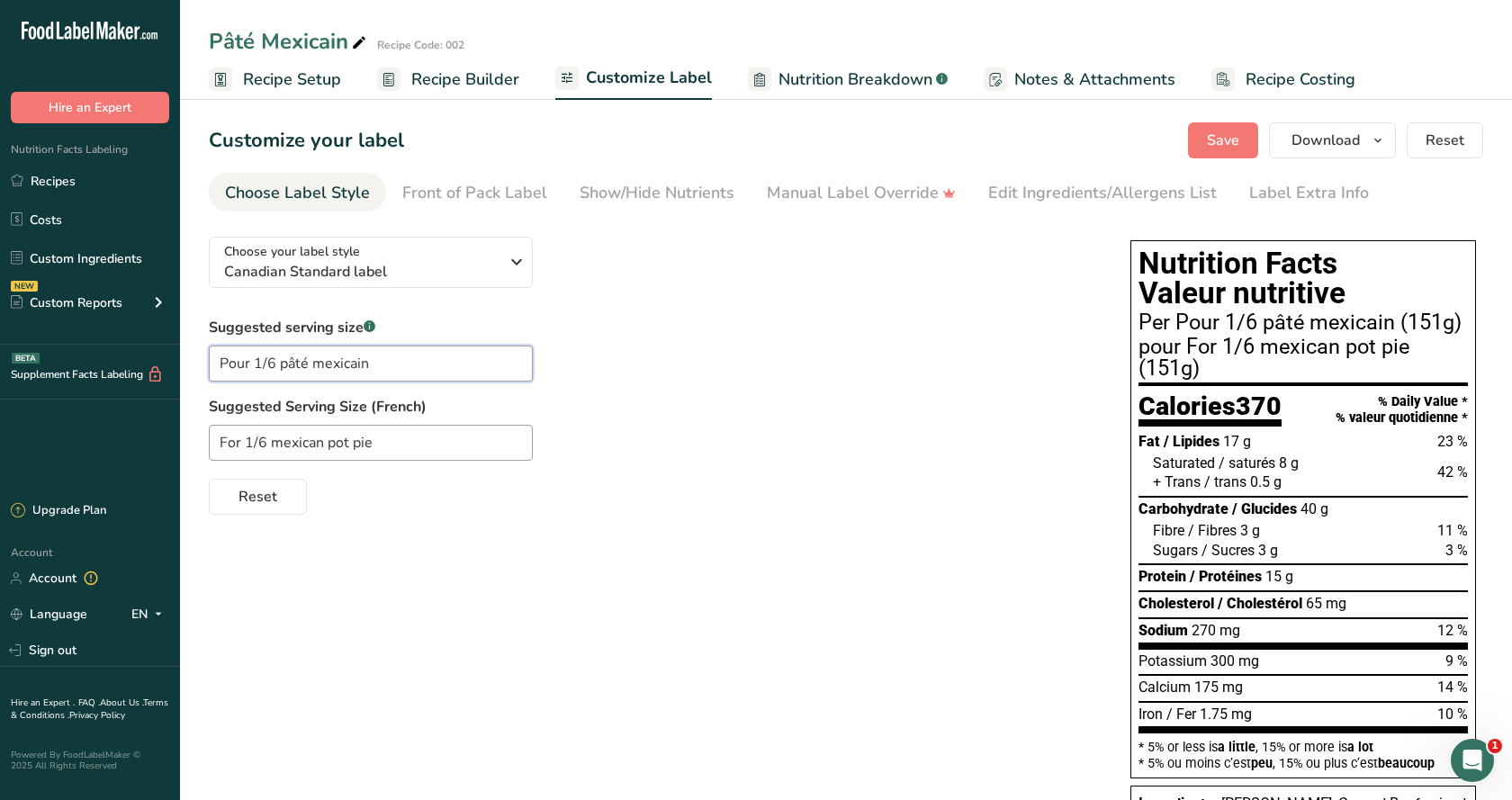
click at [248, 364] on input "Pour 1/6 pâté mexicain" at bounding box center [370, 363] width 324 height 36
type input "1/6 pâté mexicain"
click at [241, 437] on input "For 1/6 mexican pot pie" at bounding box center [370, 443] width 324 height 36
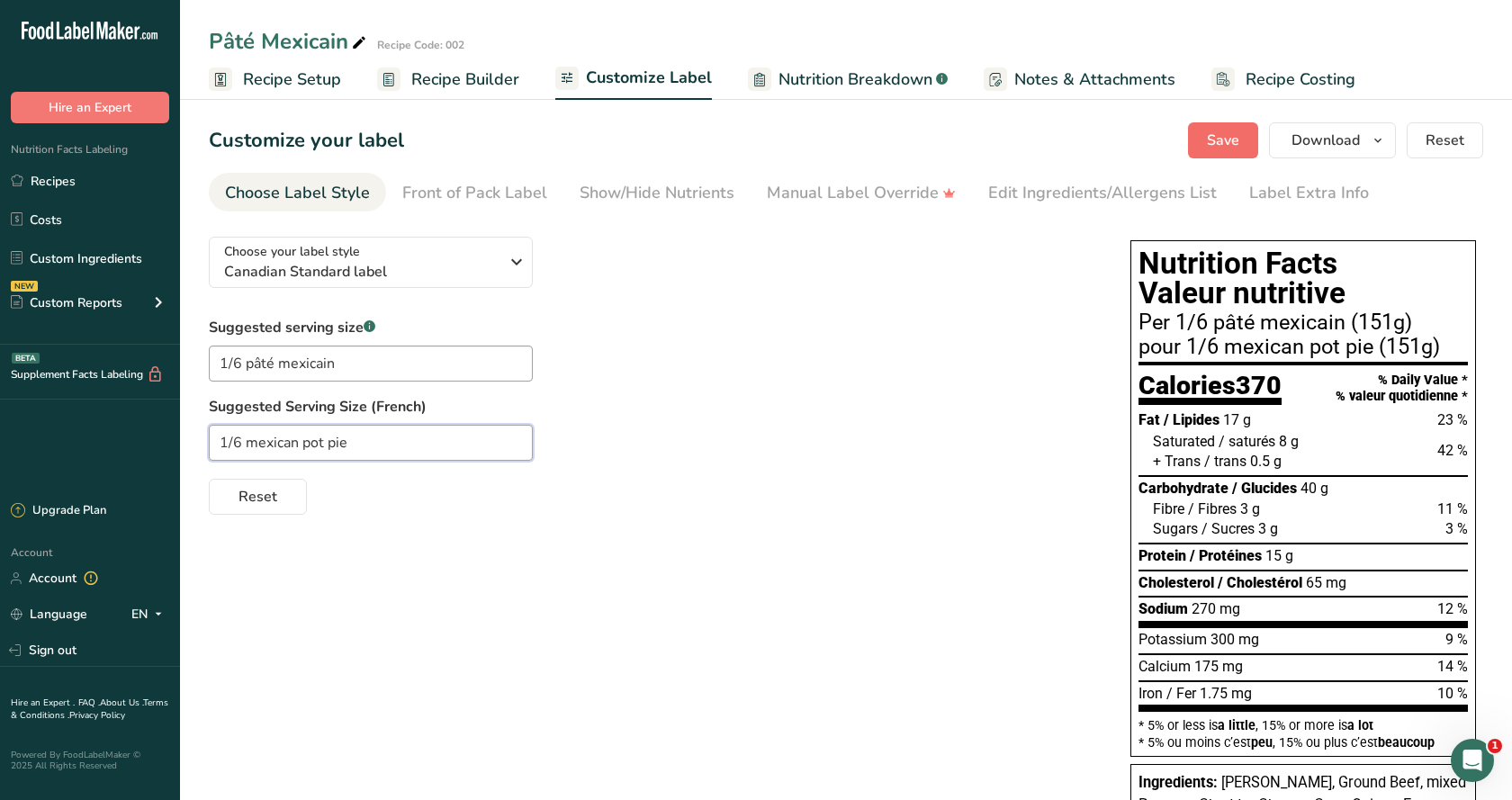
type input "1/6 mexican pot pie"
click at [1222, 143] on span "Save" at bounding box center [1222, 141] width 33 height 22
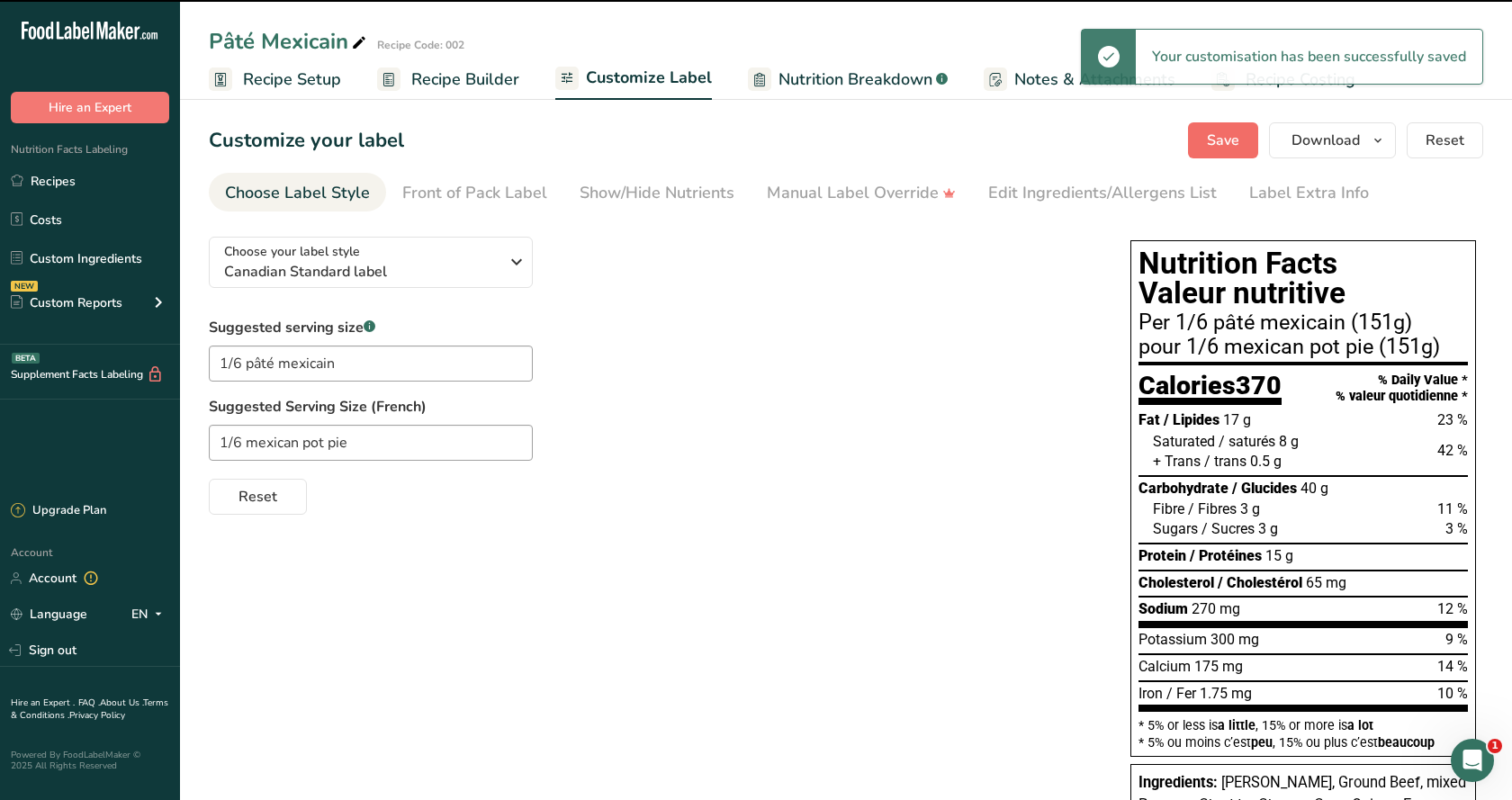
type input "1/6 pâté mexicain"
type input "1/6 mexican pot pie"
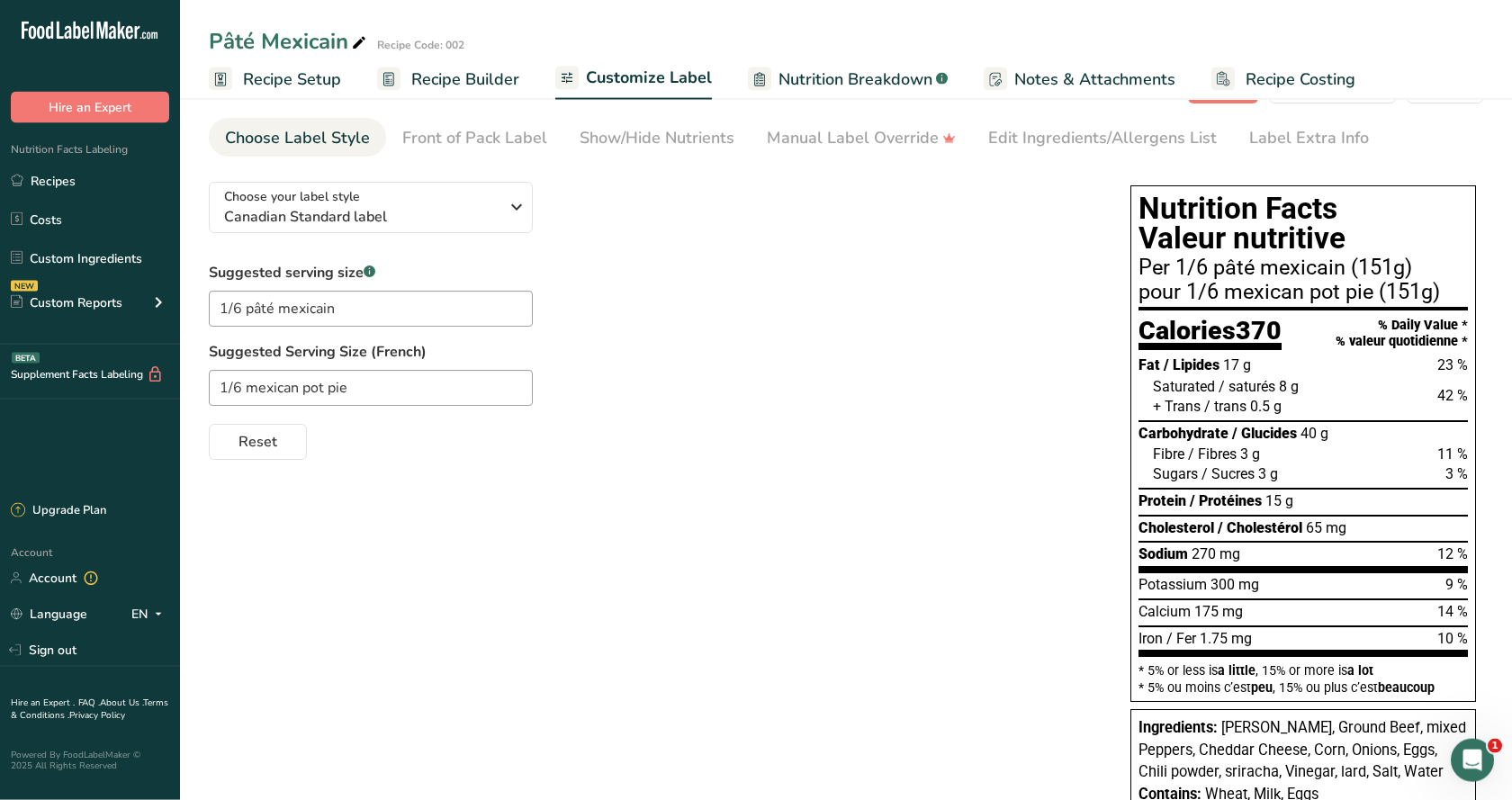
scroll to position [92, 0]
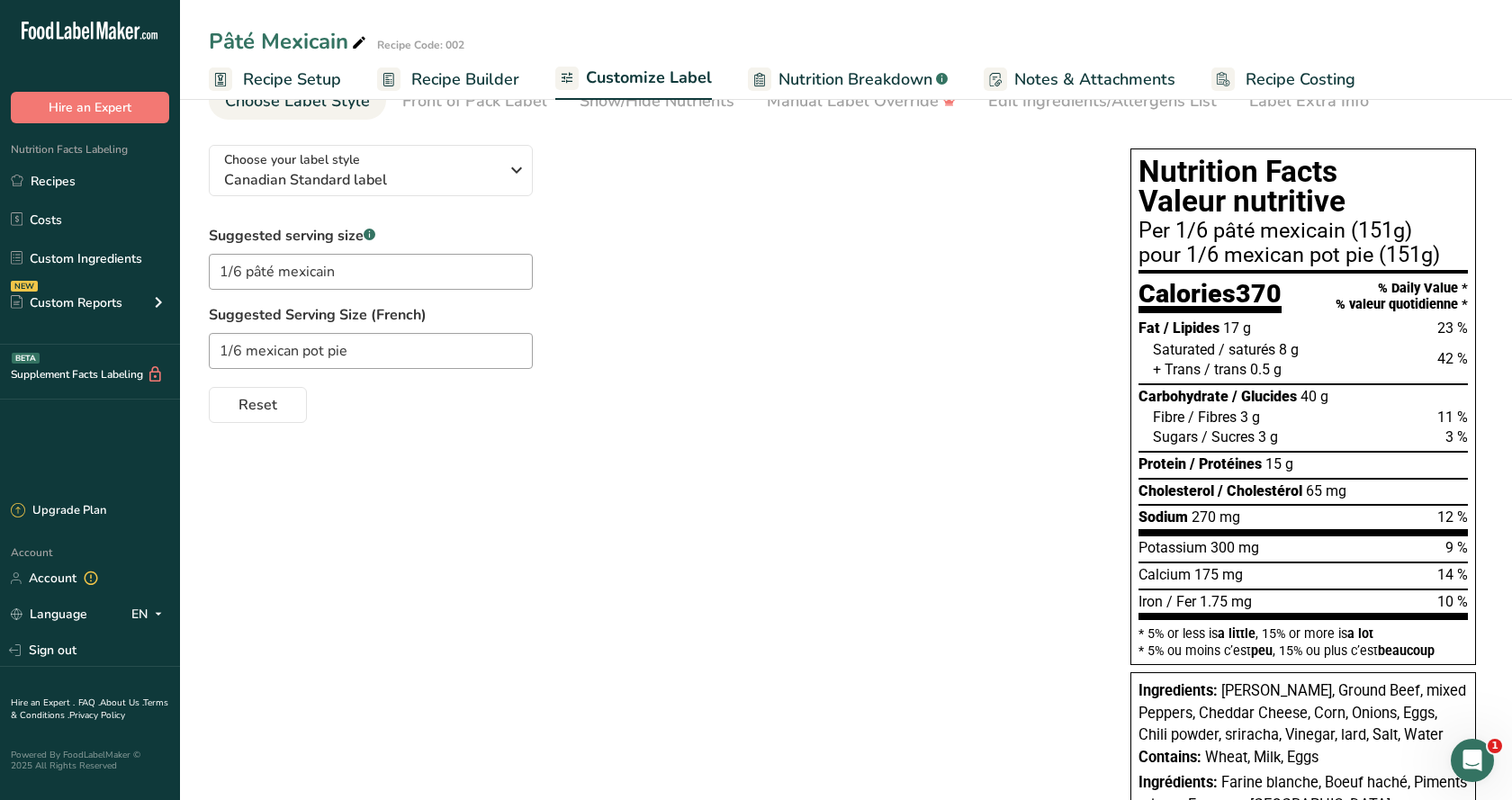
click at [1250, 322] on div "Fat / Lipides 17 g 23 %" at bounding box center [1302, 329] width 330 height 20
